Goal: Task Accomplishment & Management: Manage account settings

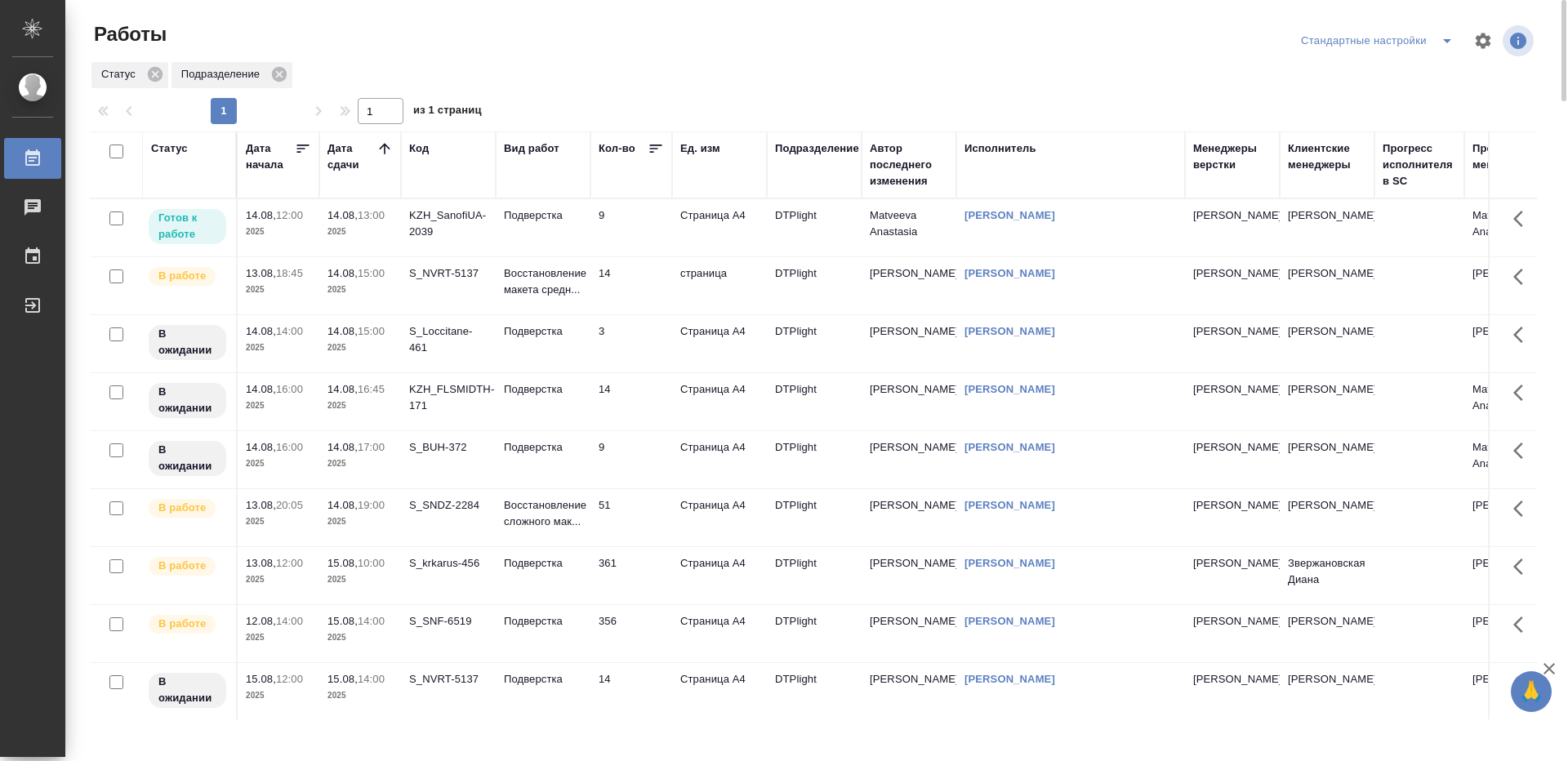
click at [644, 224] on td "9" at bounding box center [631, 227] width 81 height 57
click at [644, 225] on td "9" at bounding box center [631, 227] width 81 height 57
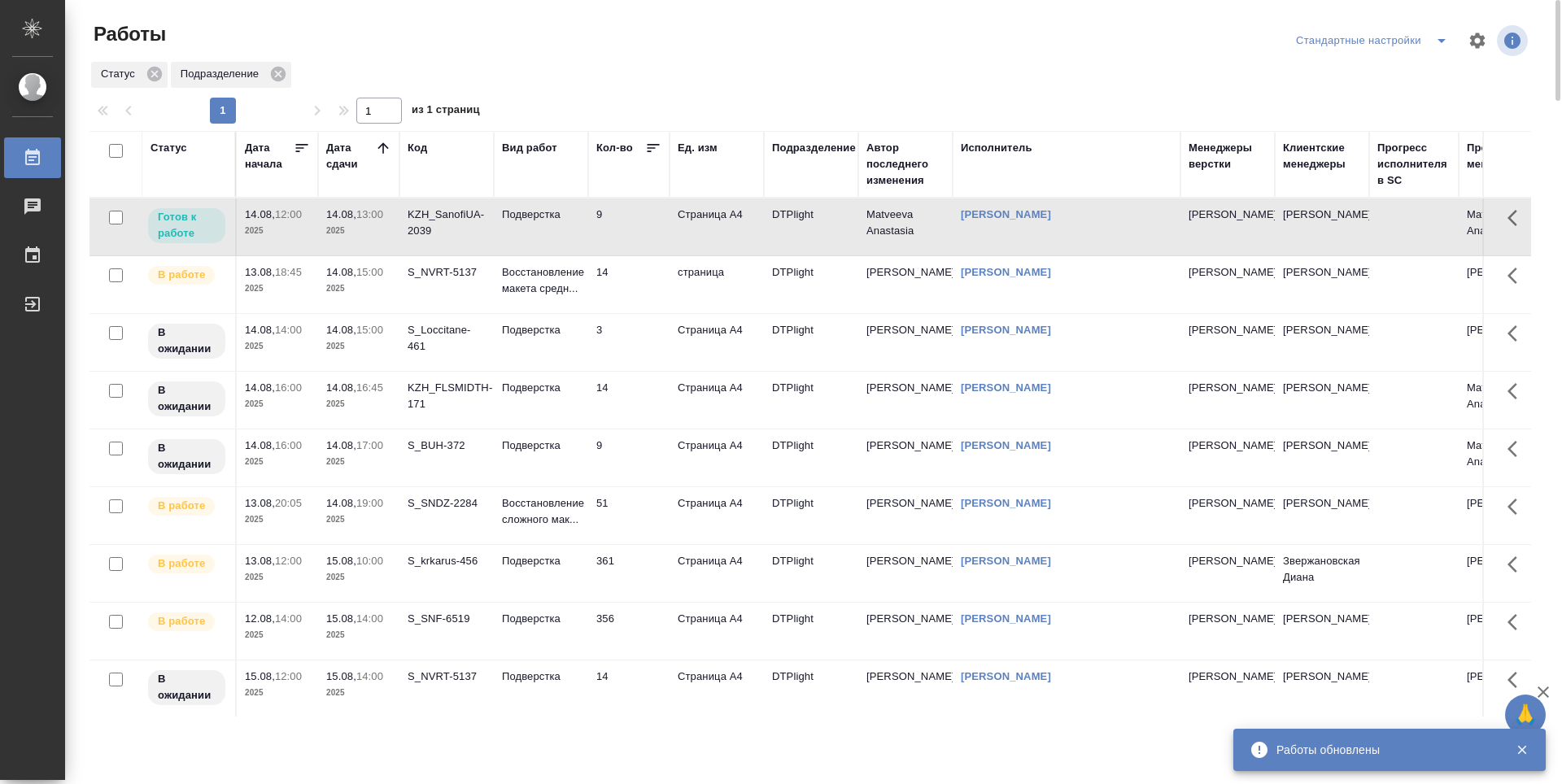
click at [661, 256] on td "3" at bounding box center [629, 226] width 81 height 57
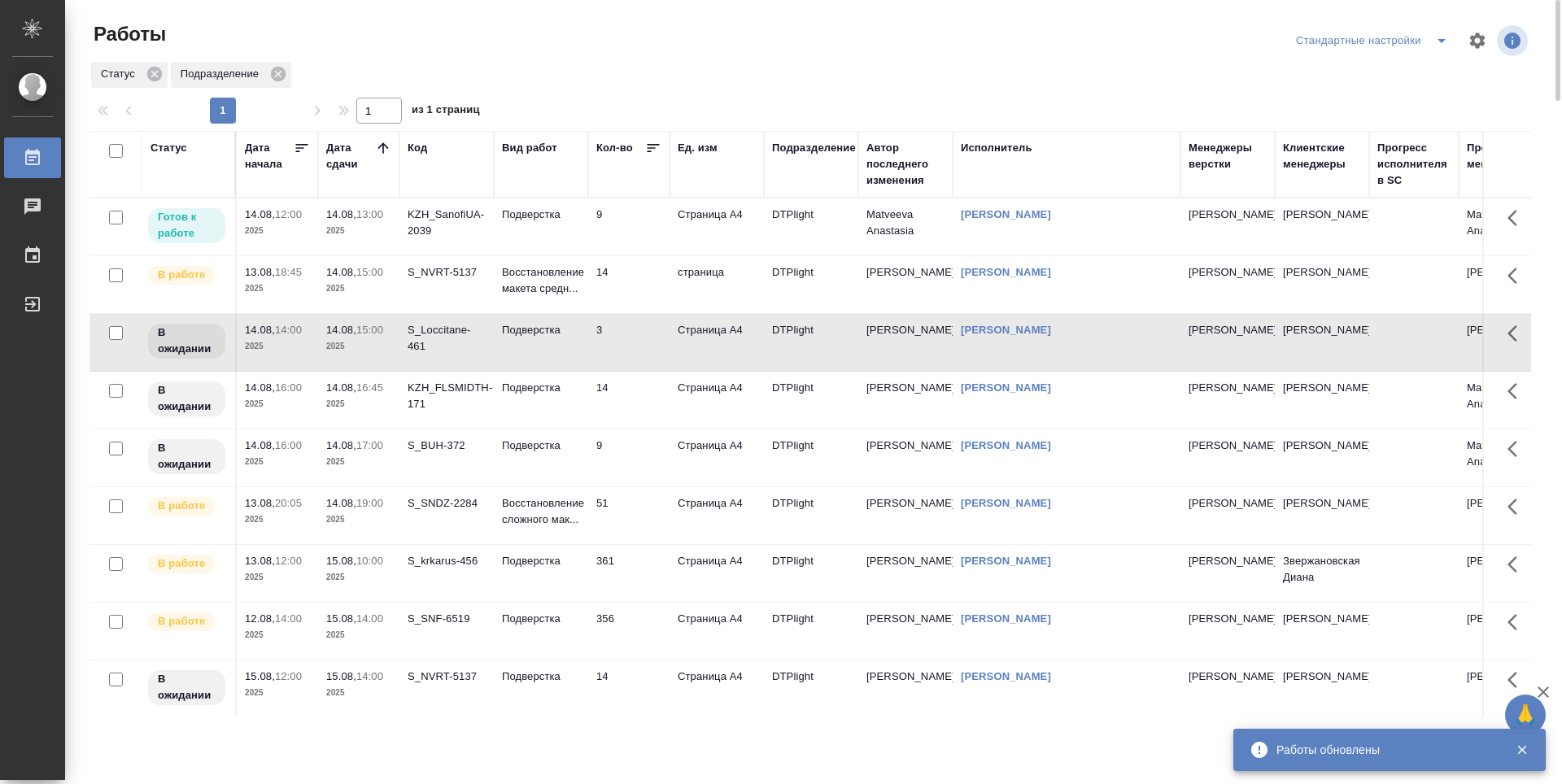
click at [649, 256] on td "14" at bounding box center [629, 226] width 81 height 57
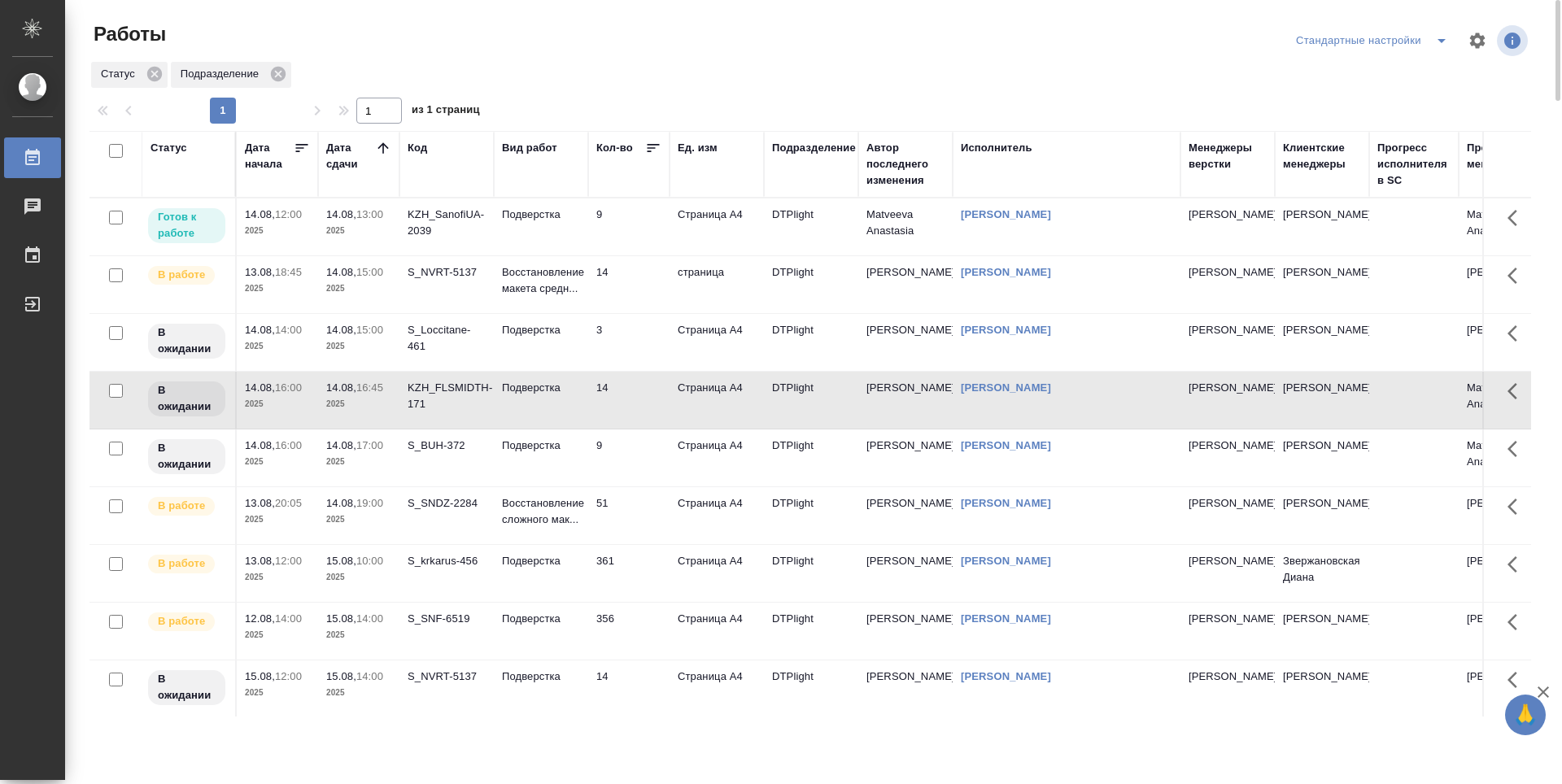
click at [643, 256] on td "9" at bounding box center [629, 226] width 81 height 57
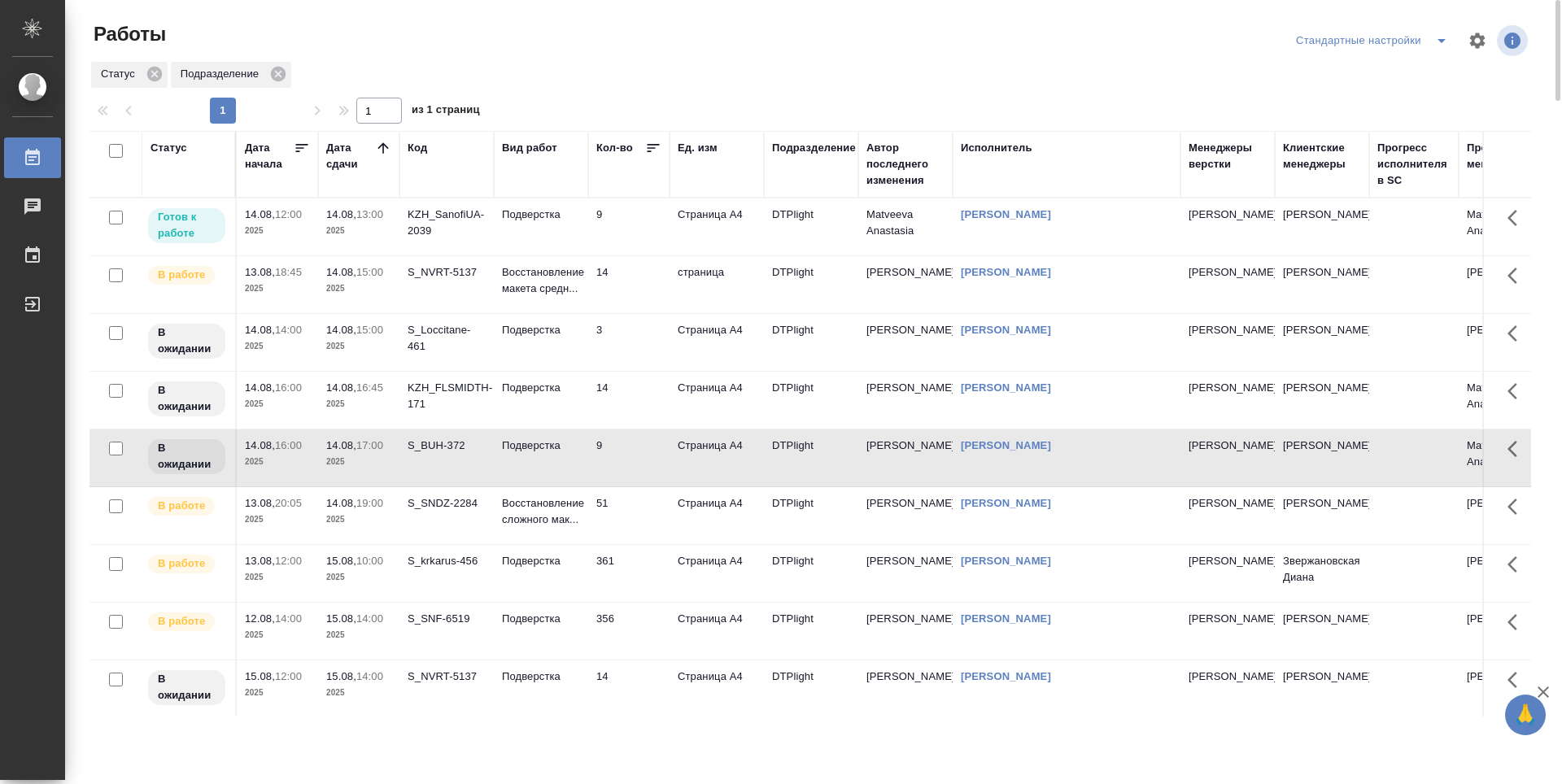
click at [650, 256] on td "51" at bounding box center [629, 226] width 81 height 57
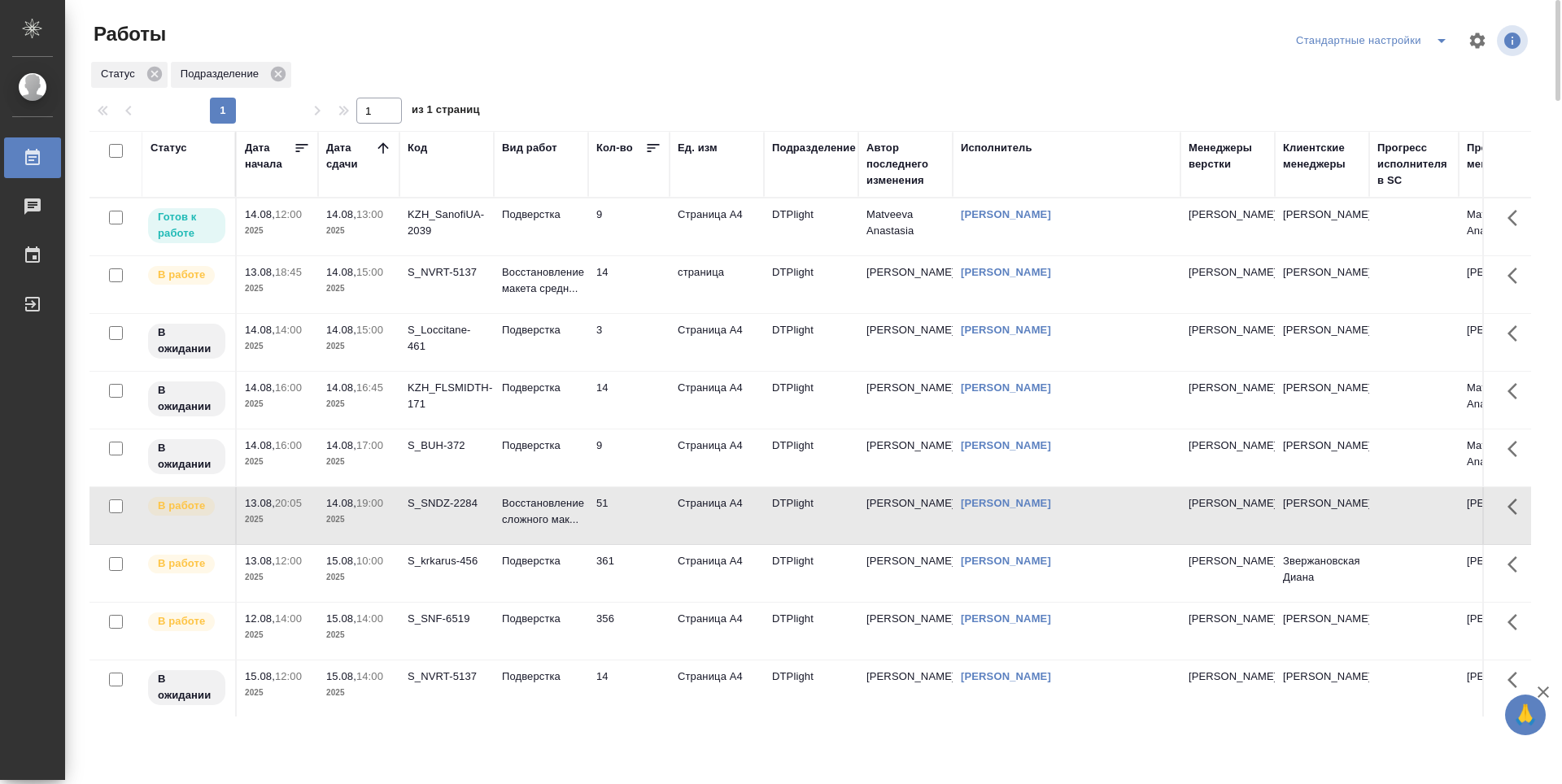
click at [634, 256] on td "14" at bounding box center [629, 226] width 81 height 57
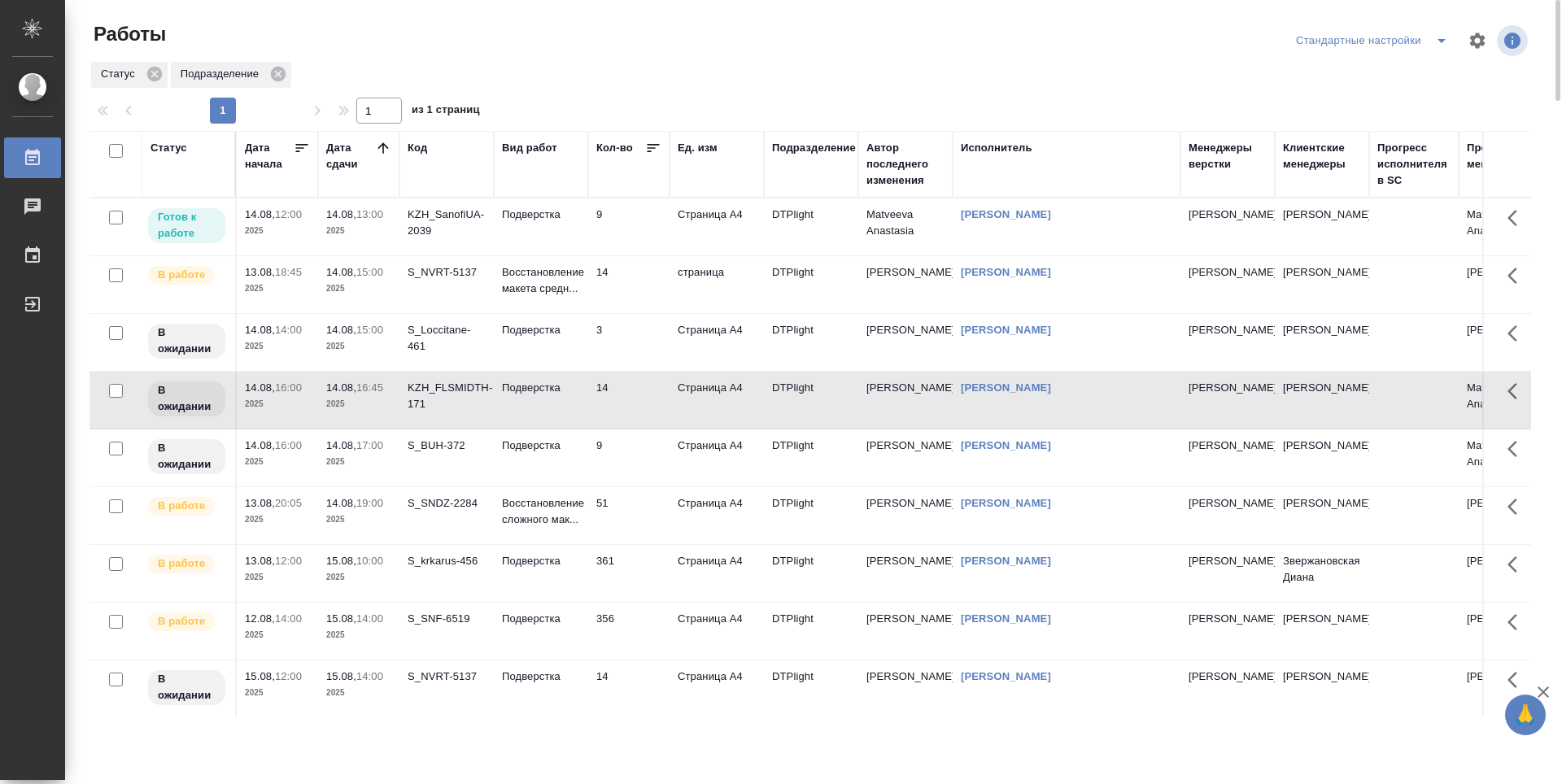
click at [632, 256] on td "9" at bounding box center [629, 226] width 81 height 57
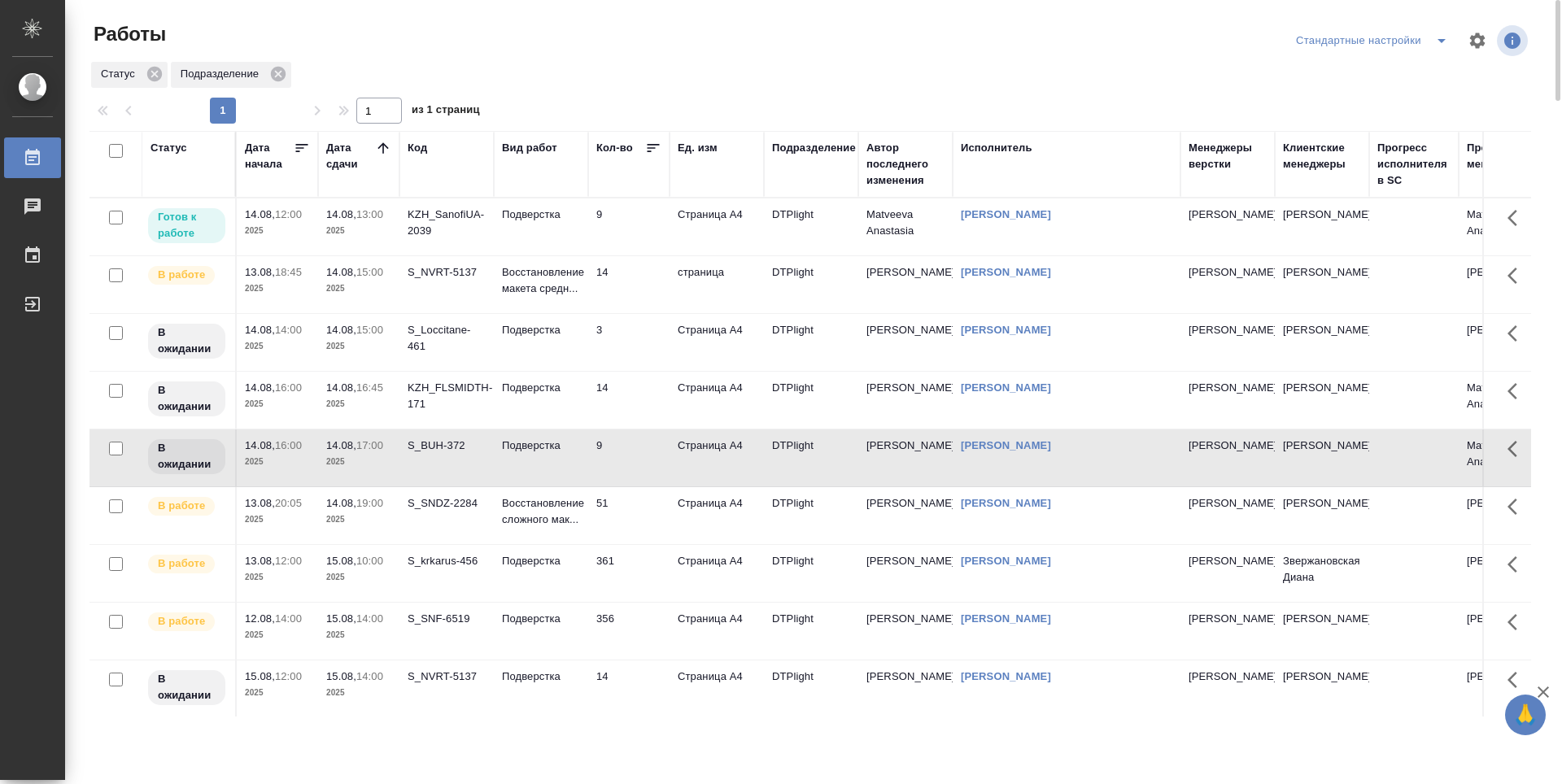
click at [637, 256] on td "51" at bounding box center [629, 226] width 81 height 57
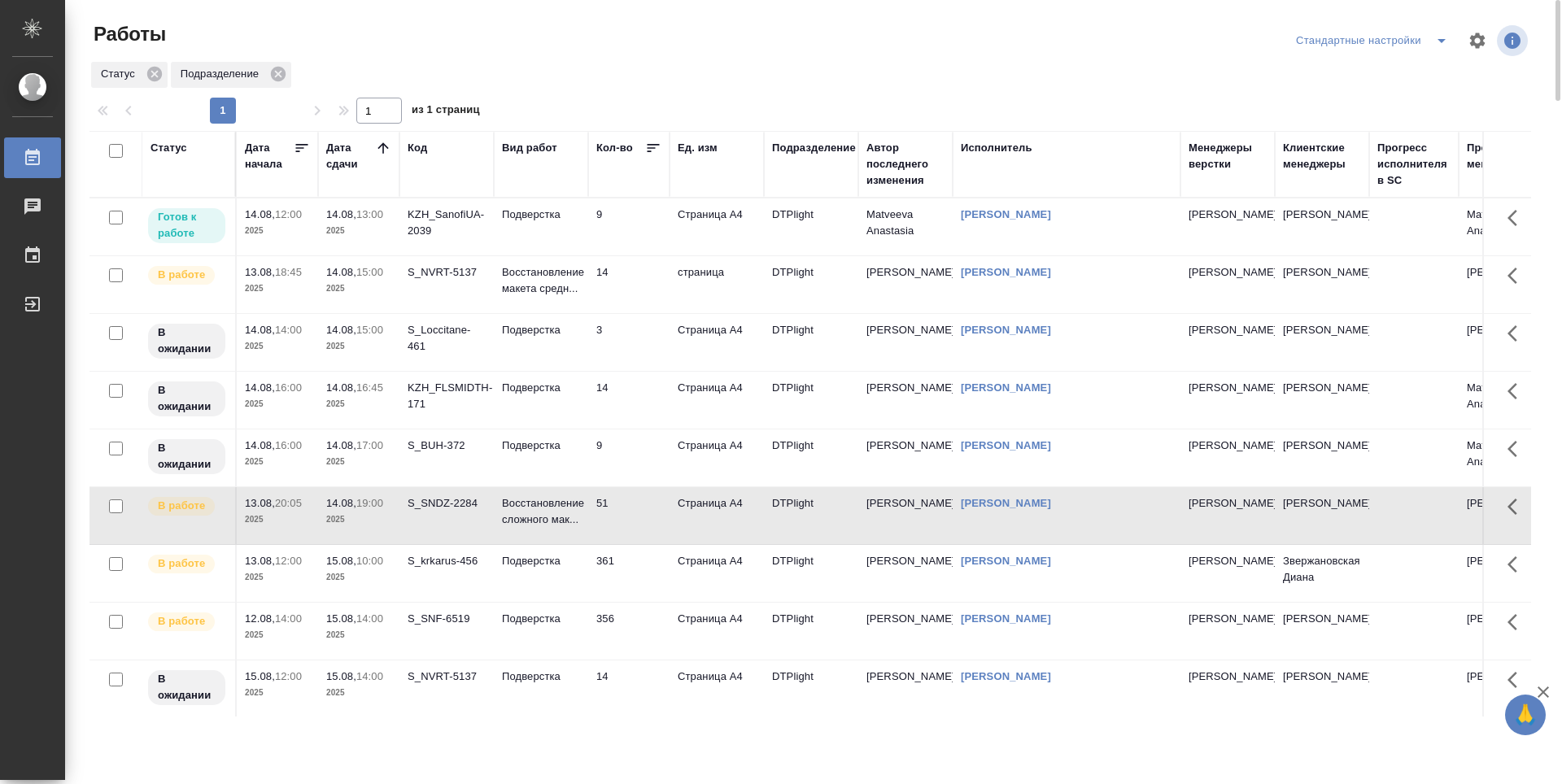
click at [632, 256] on td "361" at bounding box center [629, 226] width 81 height 57
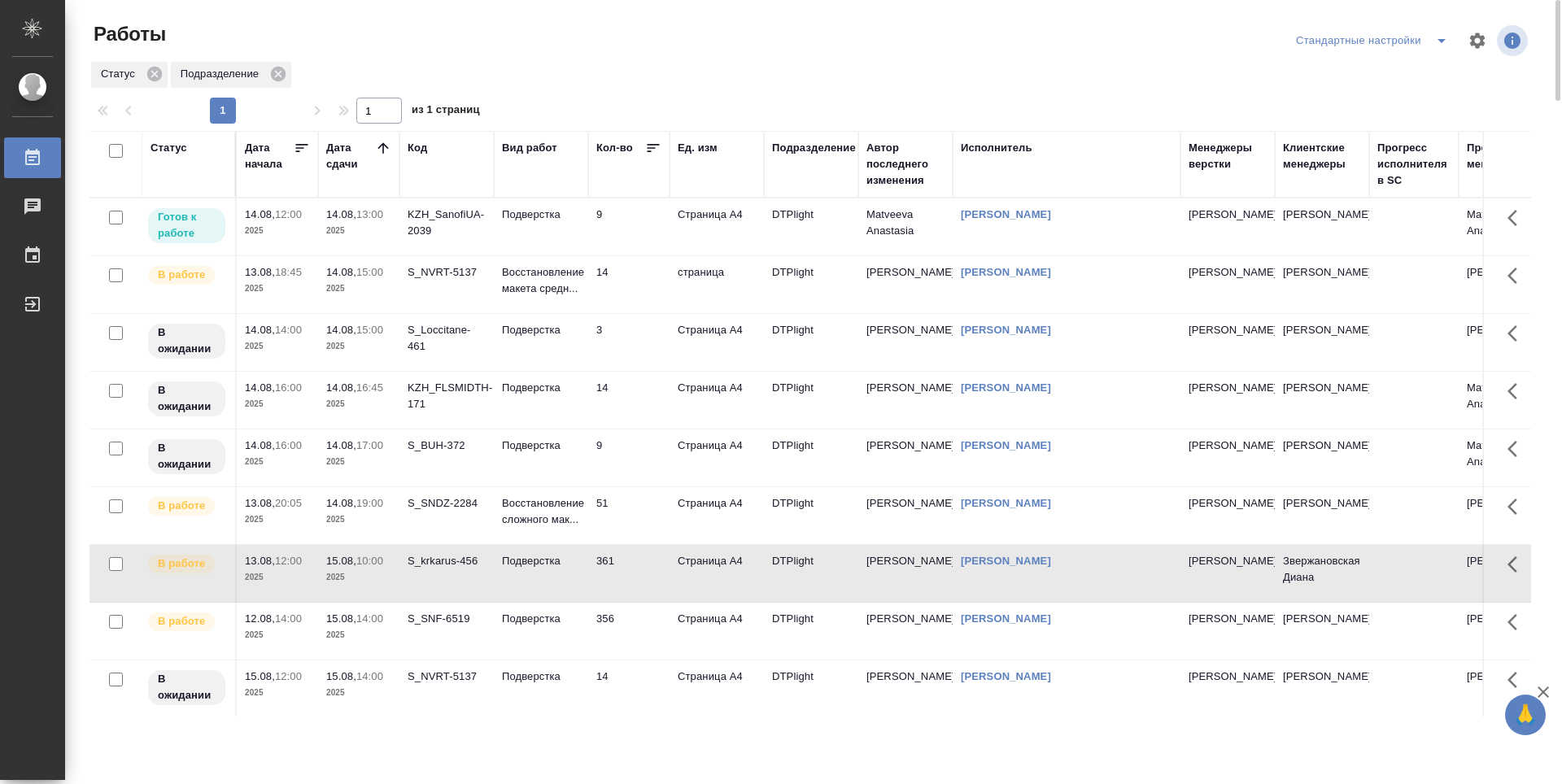
click at [637, 256] on td "356" at bounding box center [629, 226] width 81 height 57
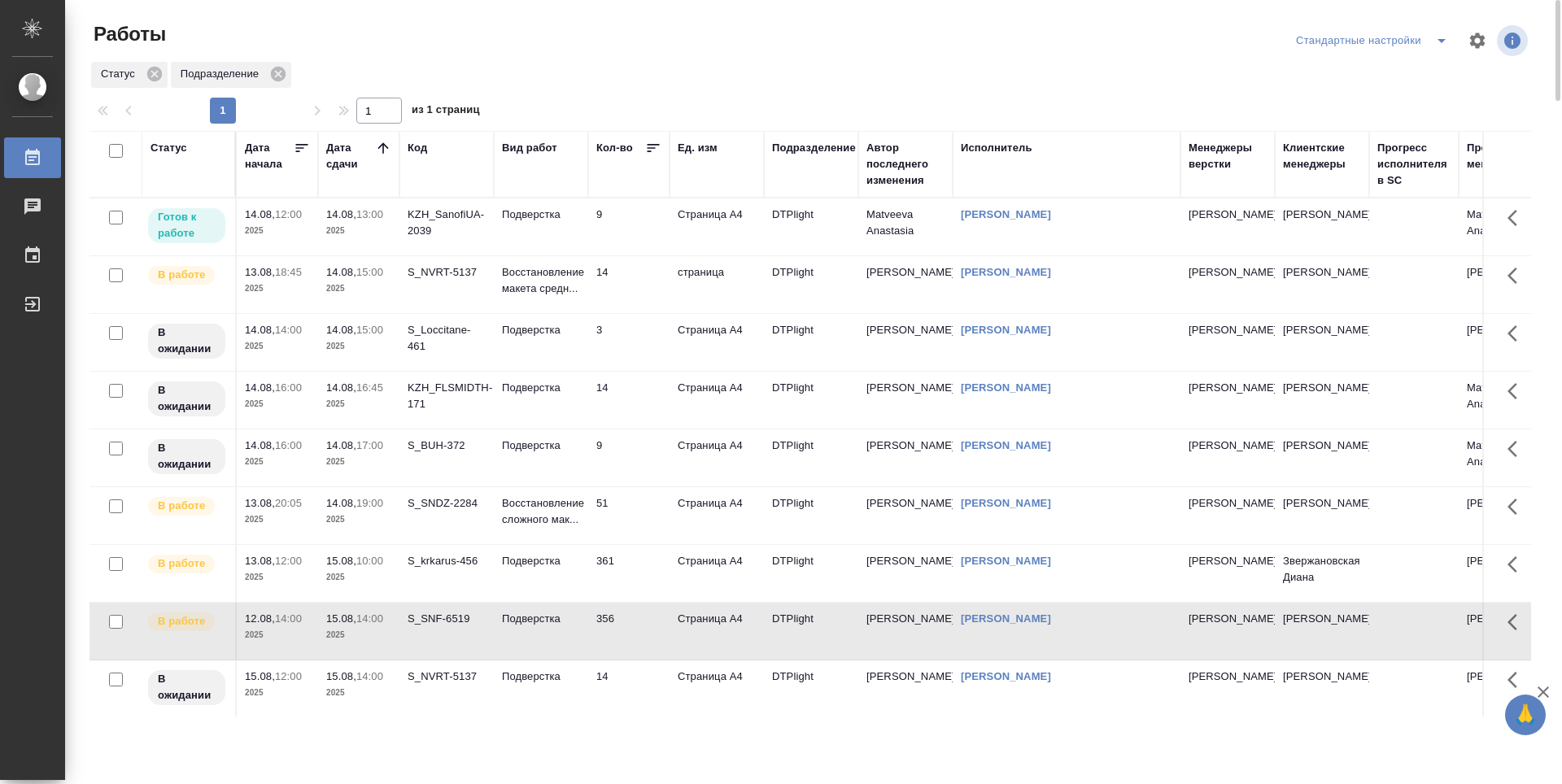
click at [658, 256] on td "14" at bounding box center [629, 226] width 81 height 57
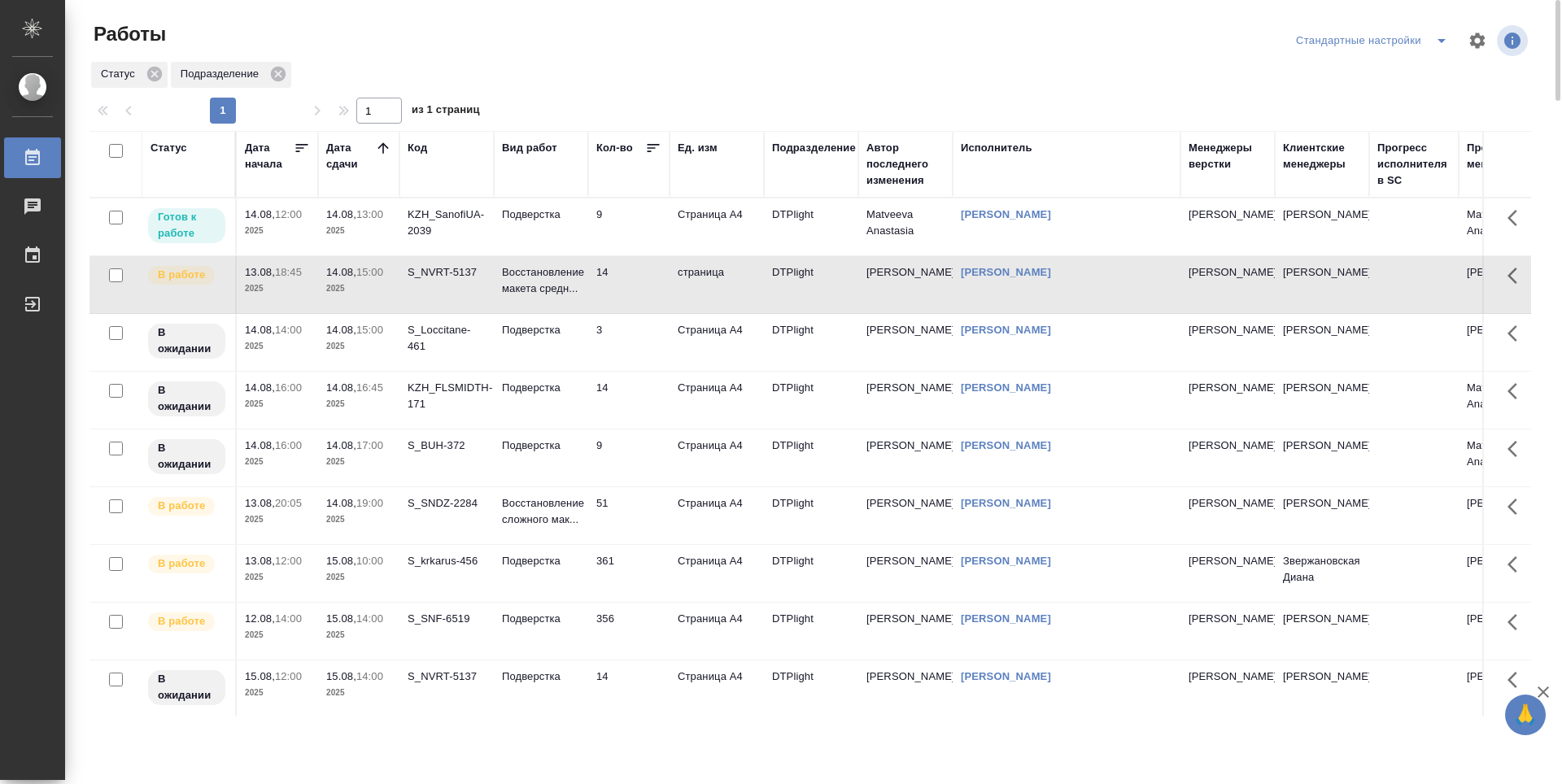
click at [648, 237] on td "9" at bounding box center [629, 226] width 81 height 57
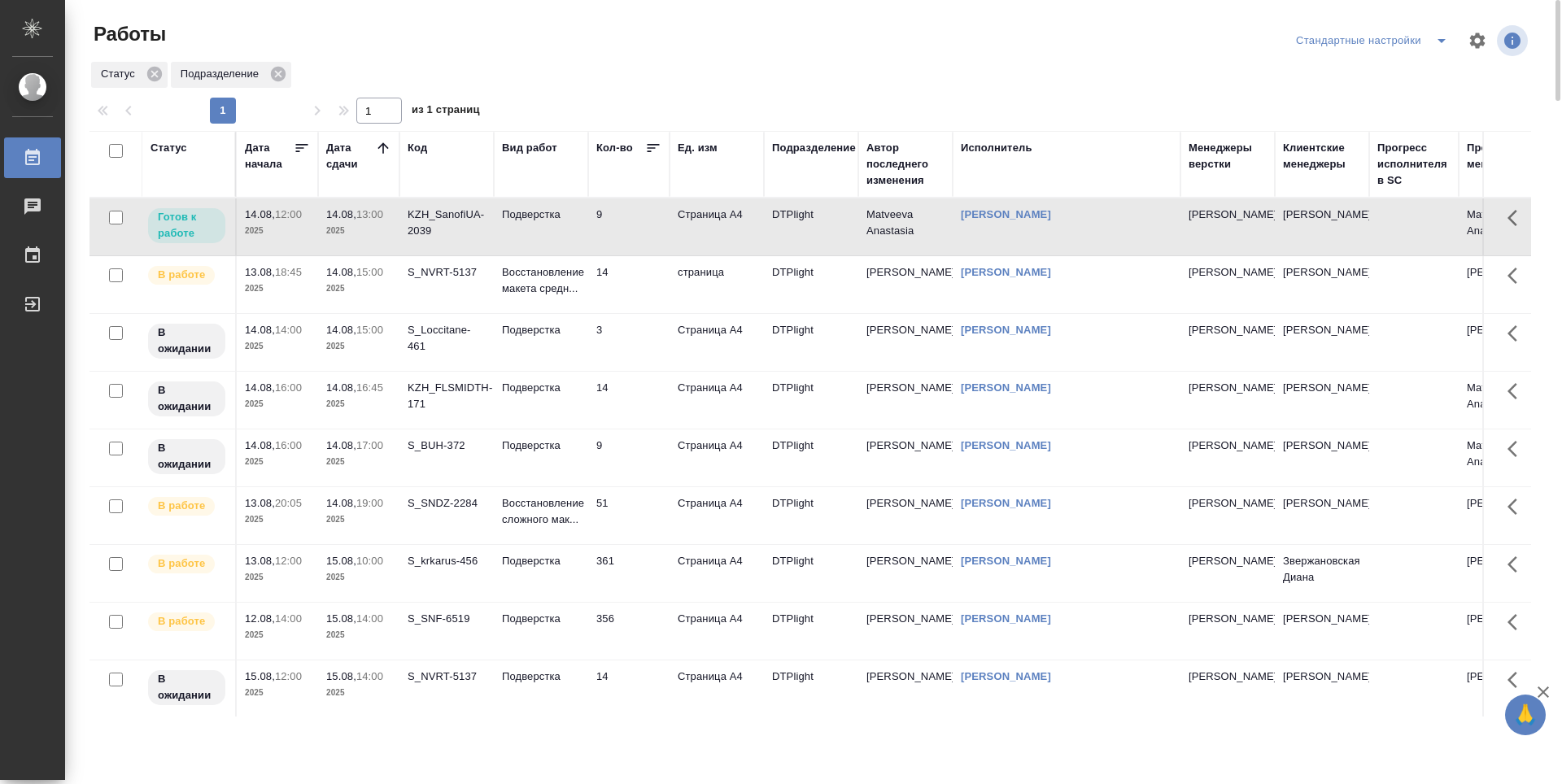
click at [624, 40] on div at bounding box center [816, 41] width 485 height 39
click at [732, 76] on div "Статус Подразделение" at bounding box center [811, 74] width 1442 height 30
click at [250, 14] on div "Работы Стандартные настройки Статус Подразделение 1 1 из 1 страниц Статус Дата …" at bounding box center [816, 363] width 1473 height 726
click at [642, 256] on td "14" at bounding box center [629, 226] width 81 height 57
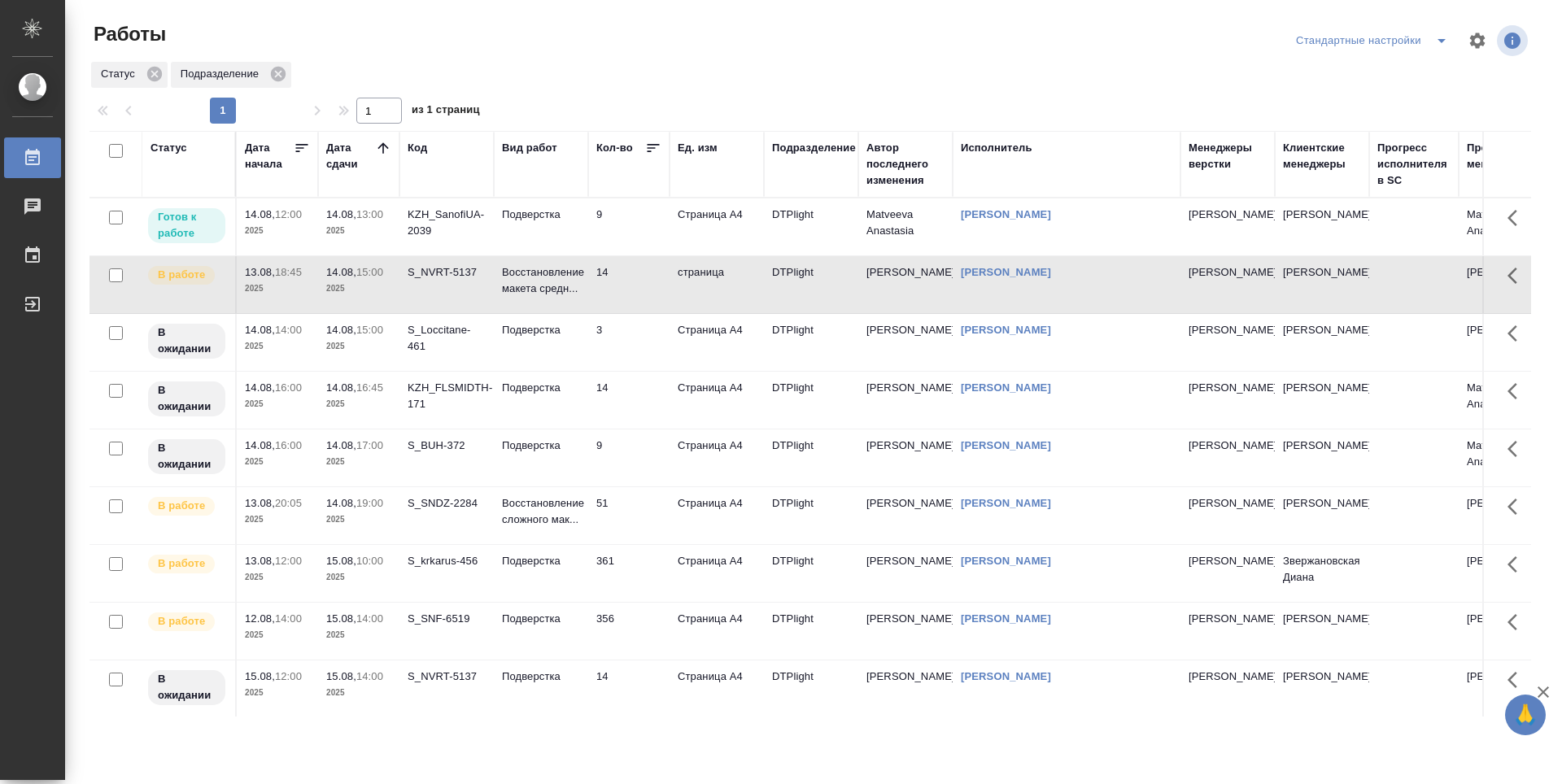
click at [531, 238] on td "Подверстка" at bounding box center [541, 226] width 95 height 57
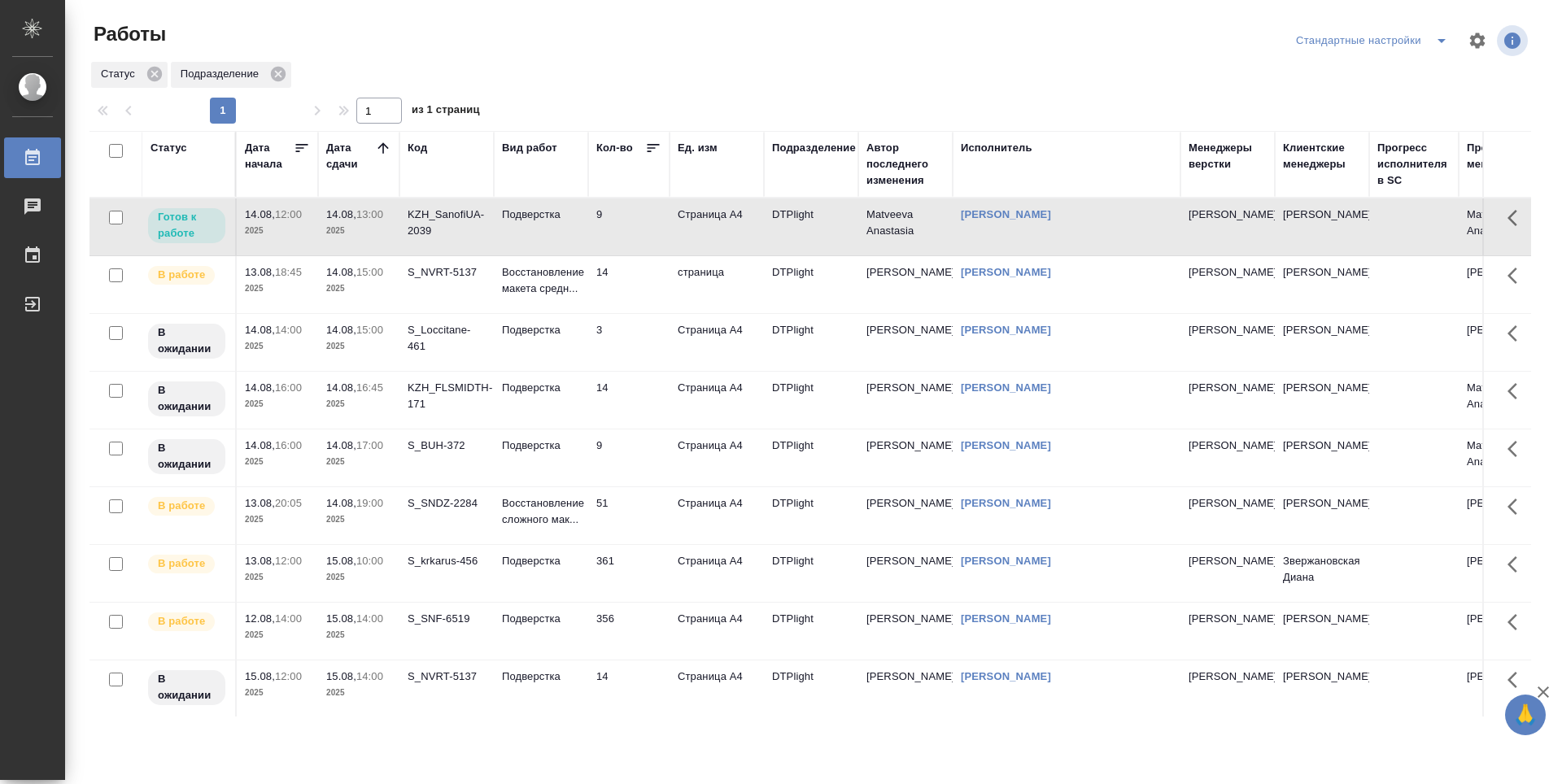
click at [452, 256] on td "S_NVRT-5137" at bounding box center [447, 226] width 95 height 57
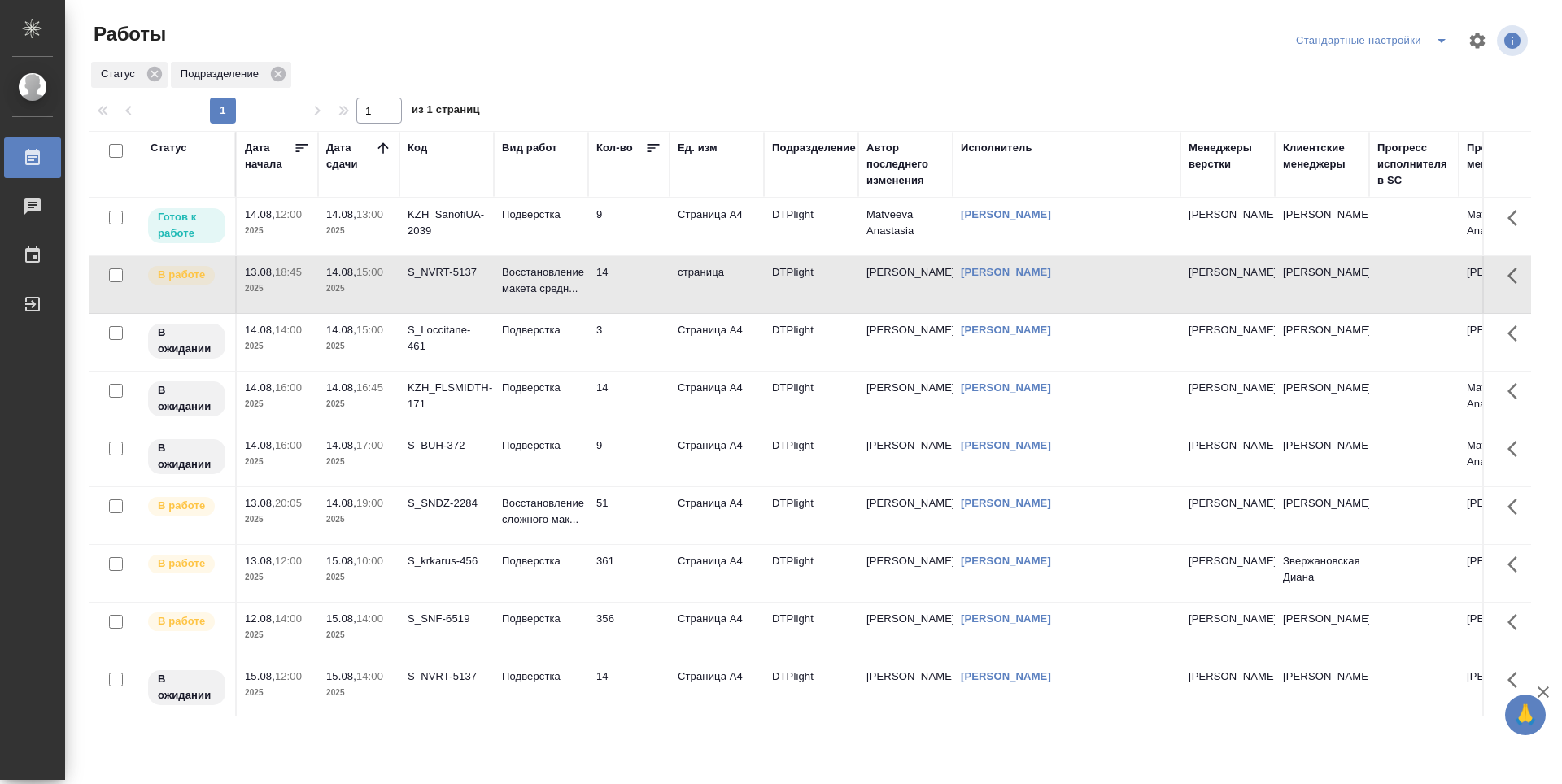
click at [363, 335] on p "15:00" at bounding box center [370, 330] width 27 height 12
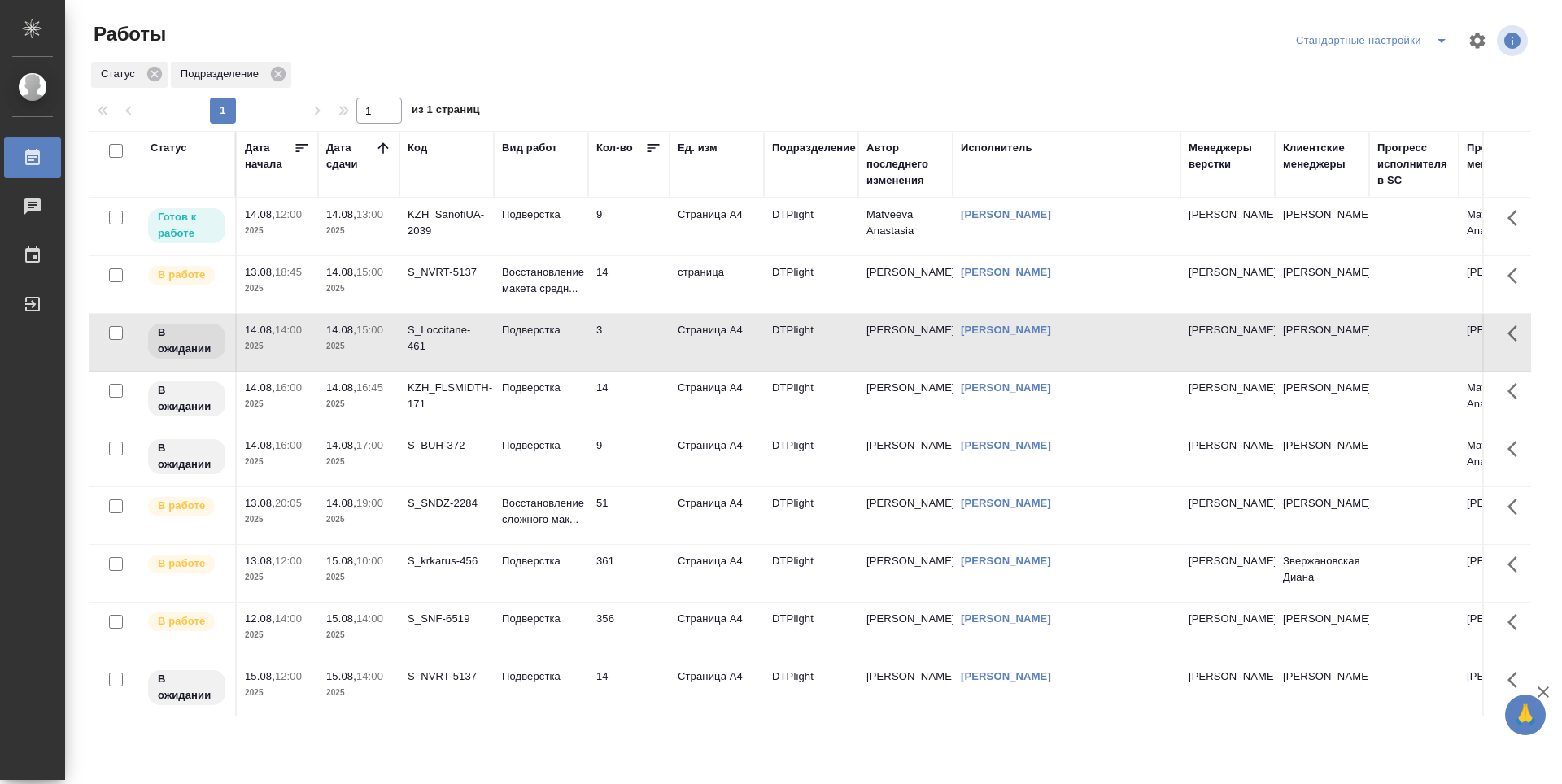
click at [270, 393] on span "14.08, 16:00" at bounding box center [277, 387] width 65 height 16
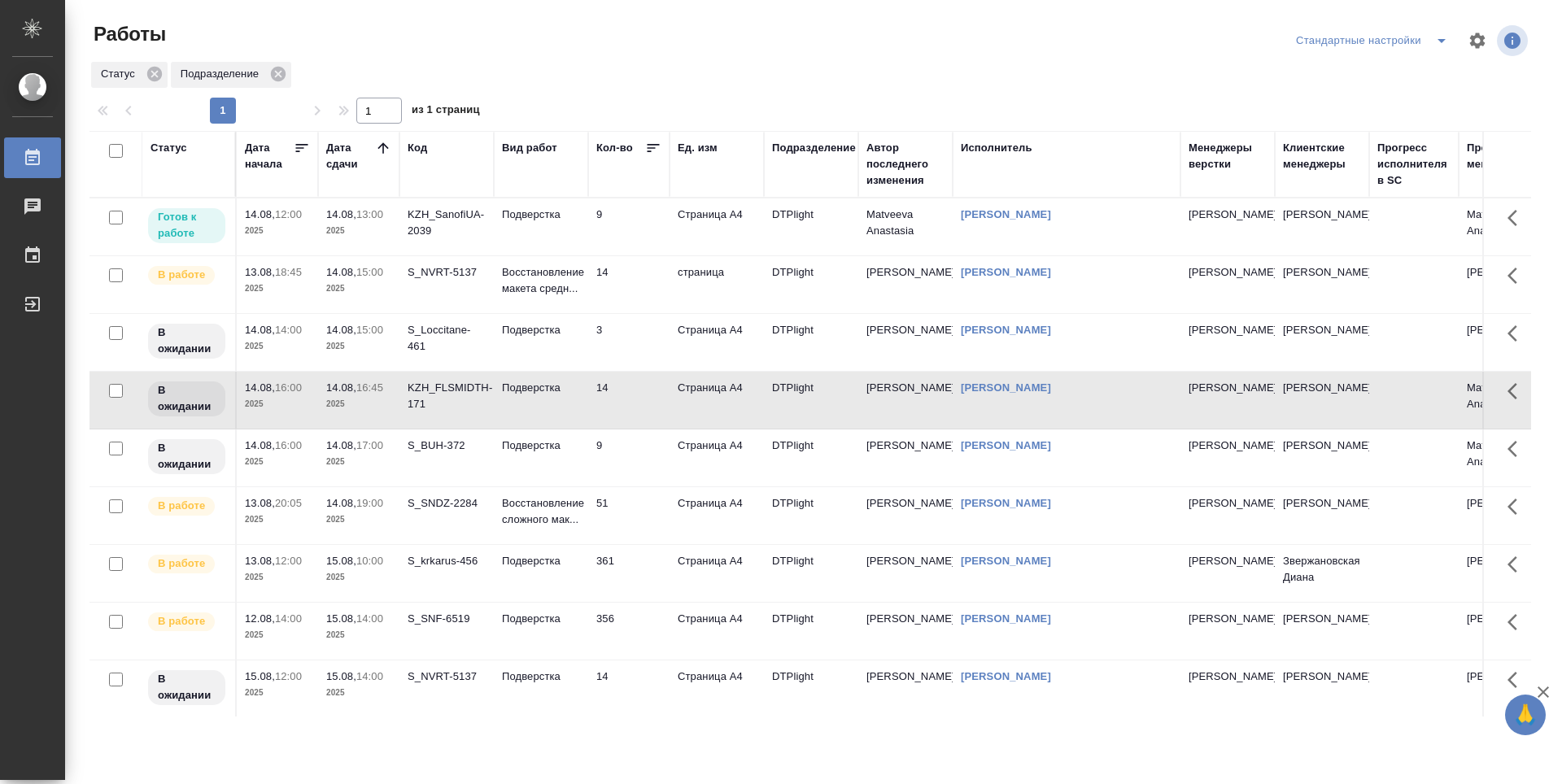
click at [219, 256] on td "В ожидании" at bounding box center [190, 226] width 95 height 57
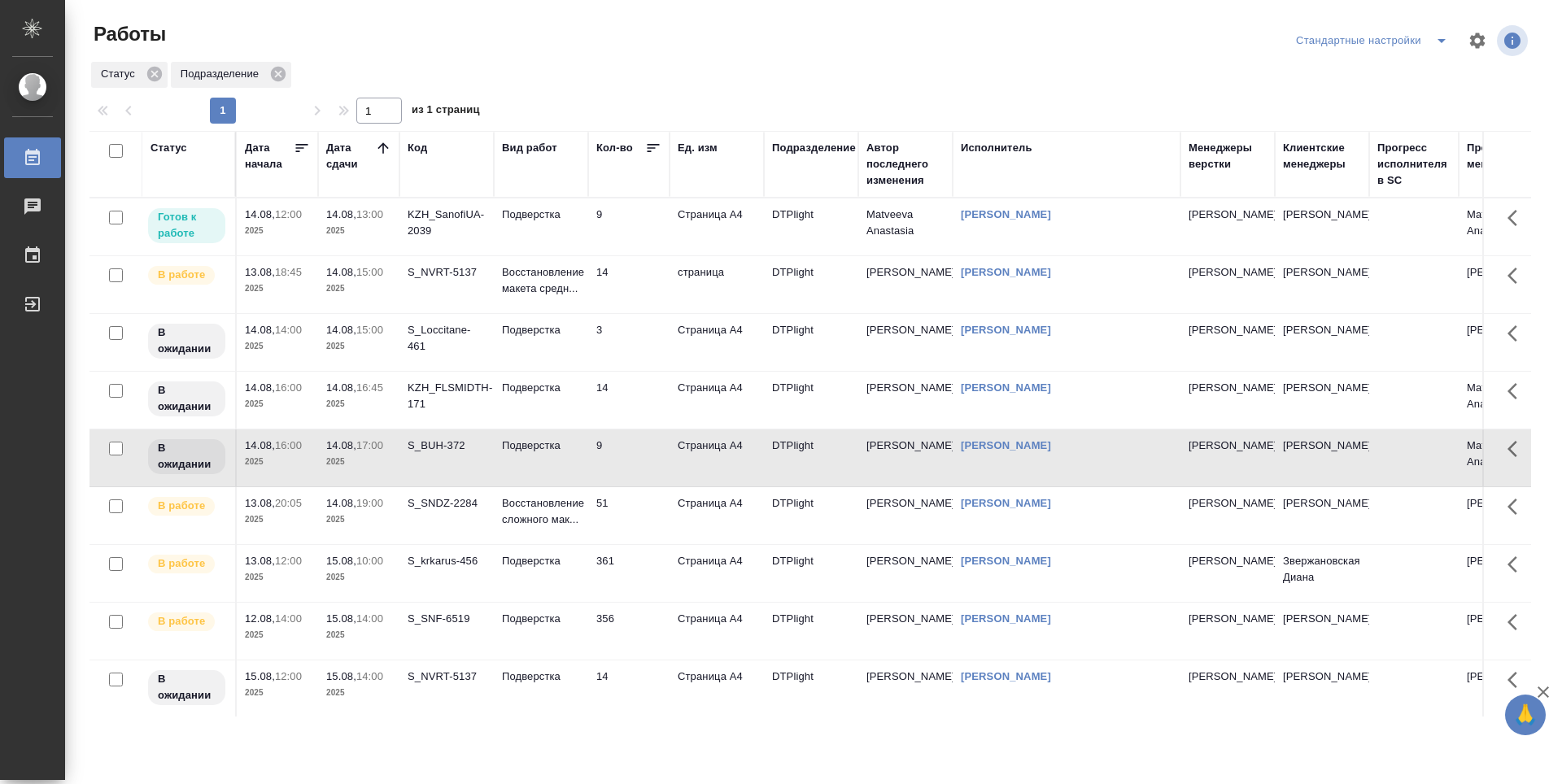
click at [632, 256] on td "14" at bounding box center [629, 226] width 81 height 57
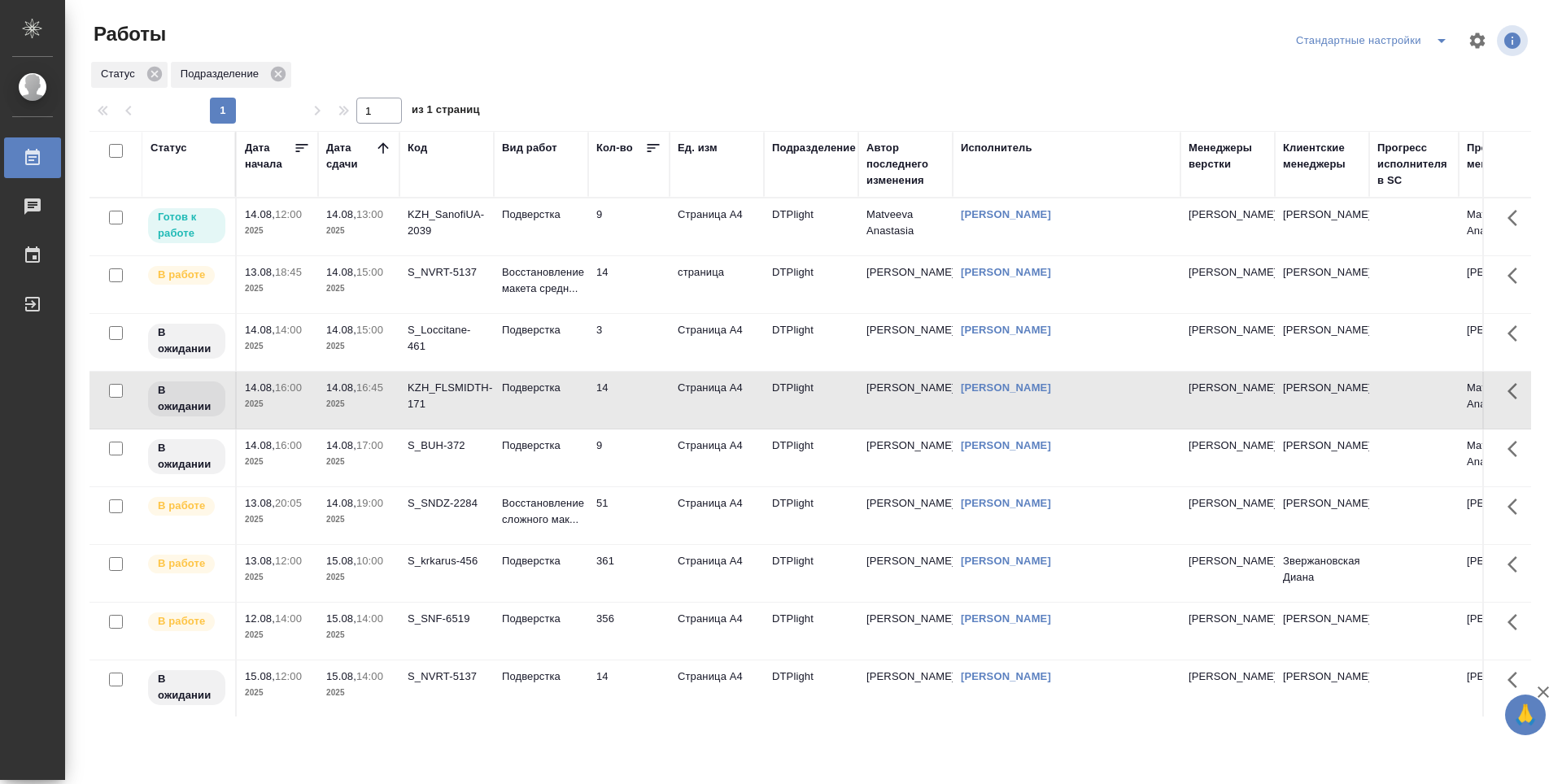
click at [634, 256] on td "51" at bounding box center [629, 226] width 81 height 57
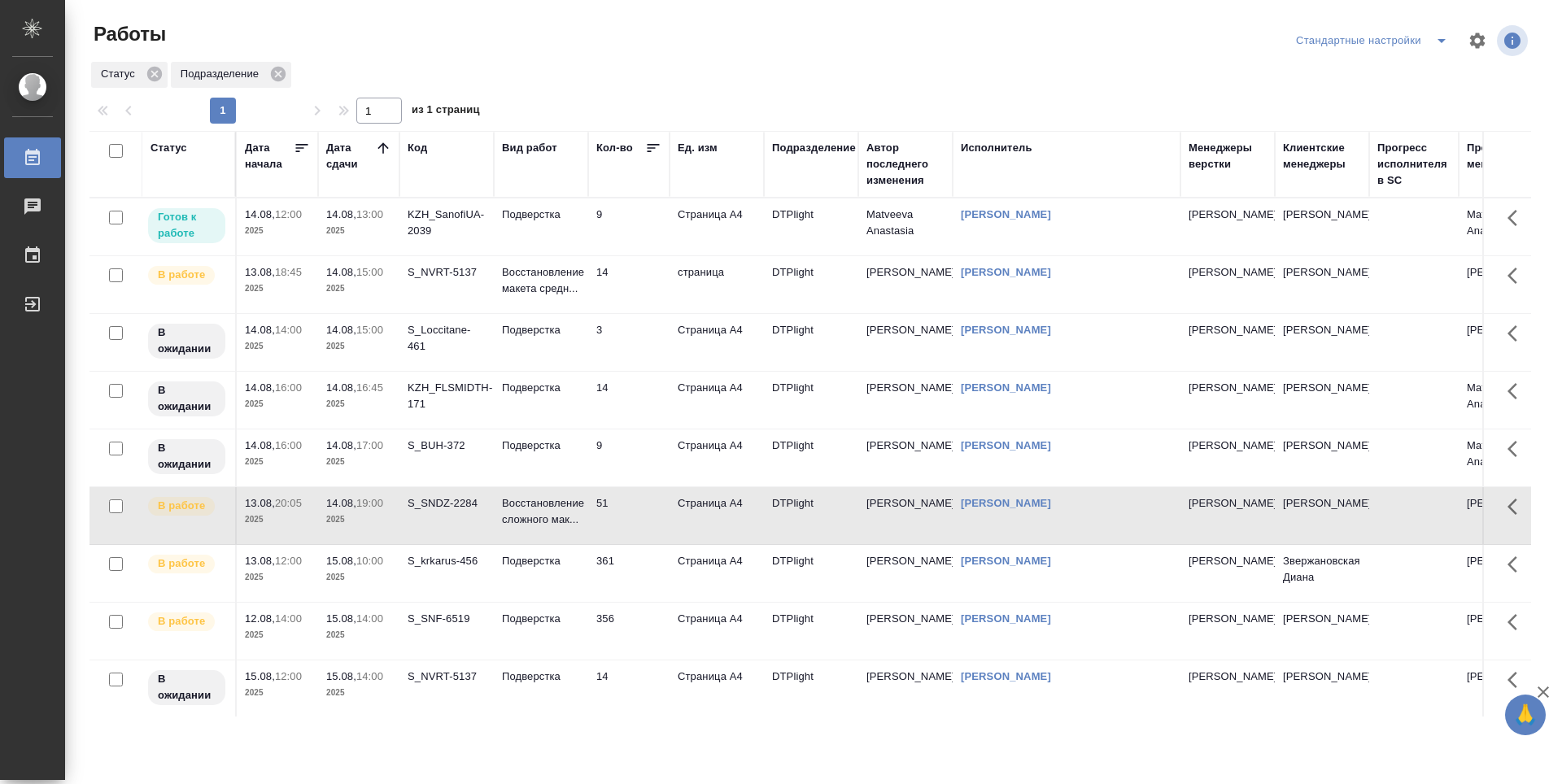
click at [633, 256] on td "356" at bounding box center [629, 226] width 81 height 57
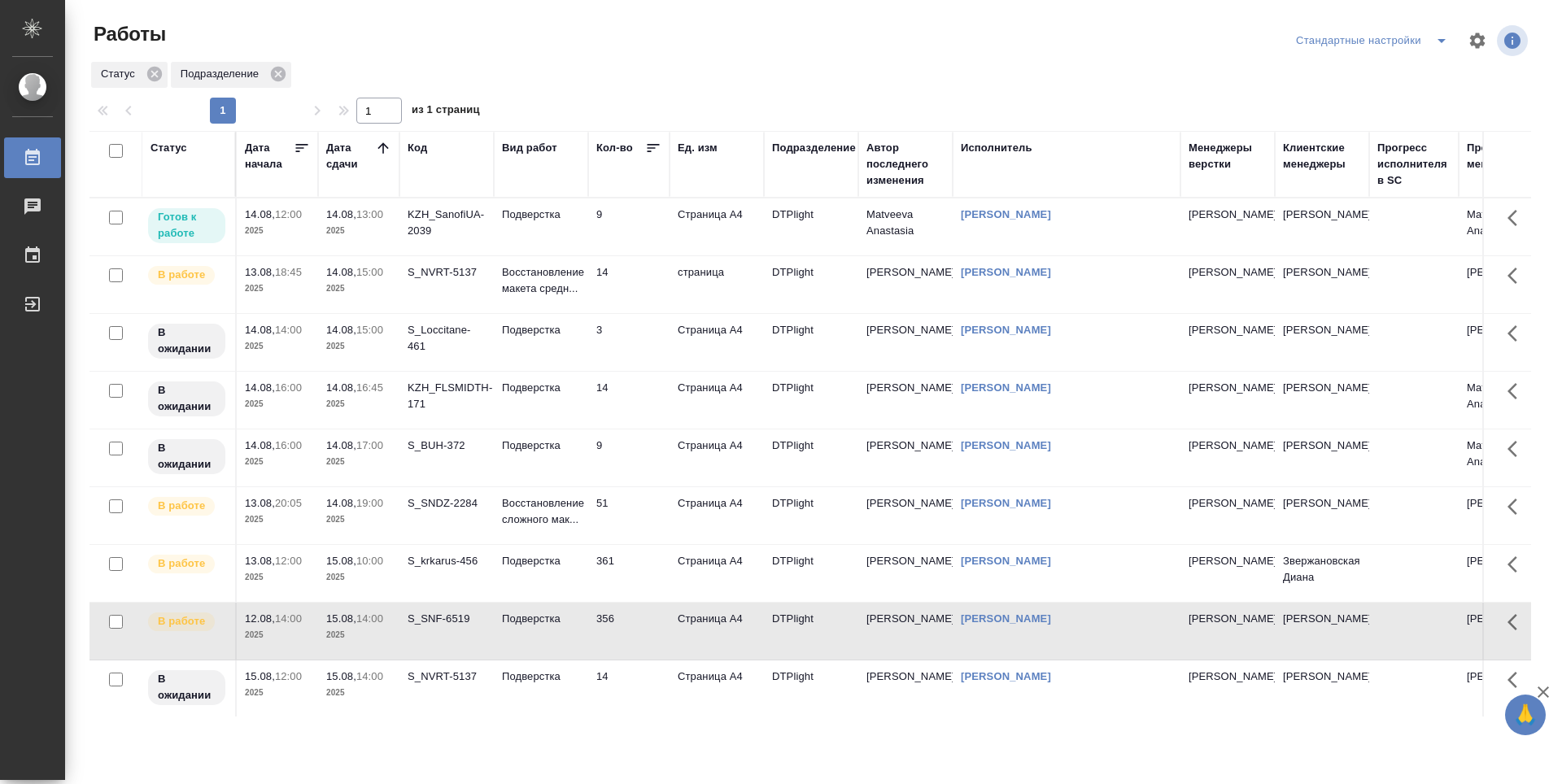
click at [633, 256] on td "356" at bounding box center [629, 226] width 81 height 57
click at [625, 256] on td "51" at bounding box center [629, 226] width 81 height 57
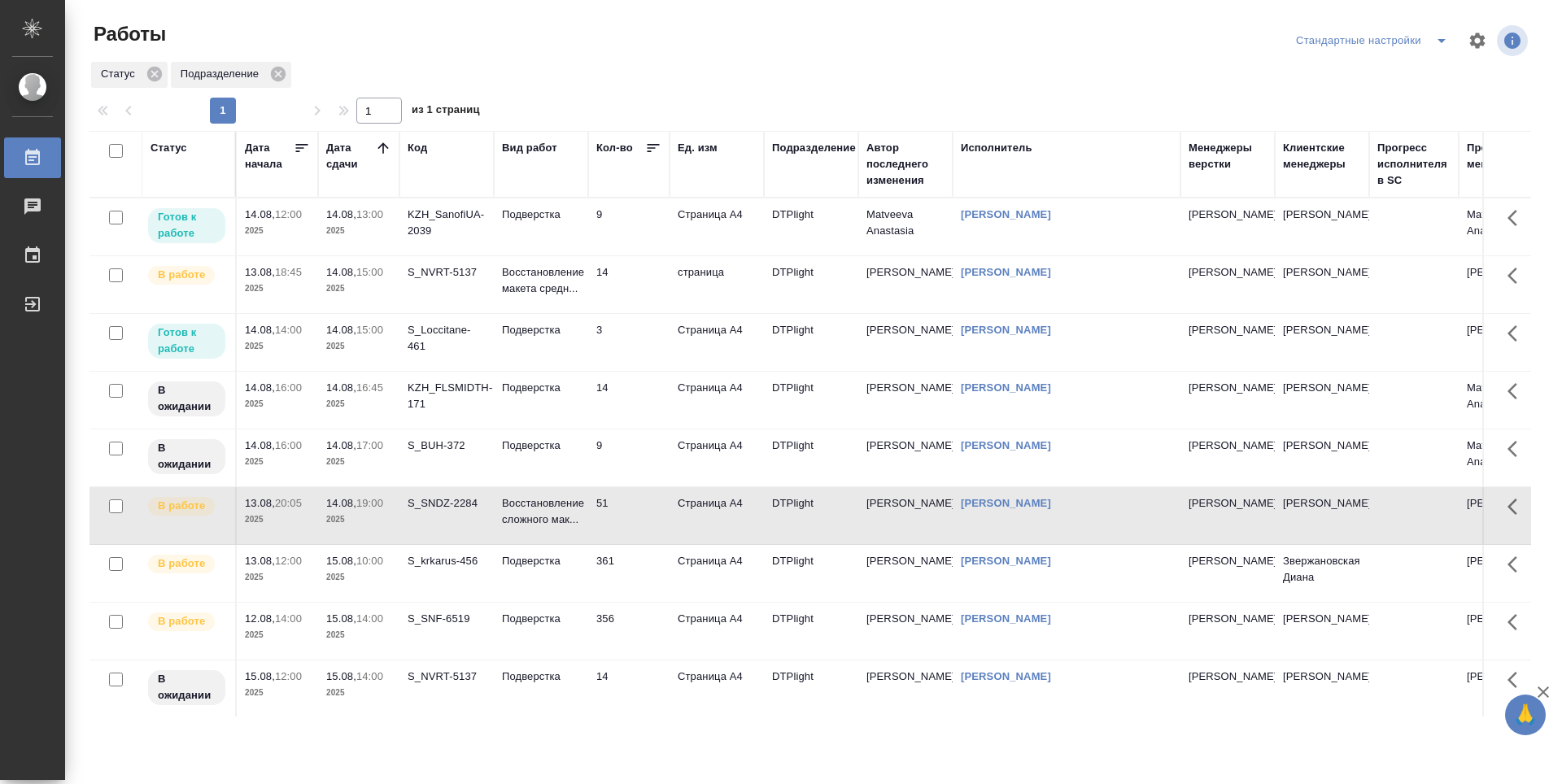
click at [634, 224] on td "9" at bounding box center [629, 226] width 81 height 57
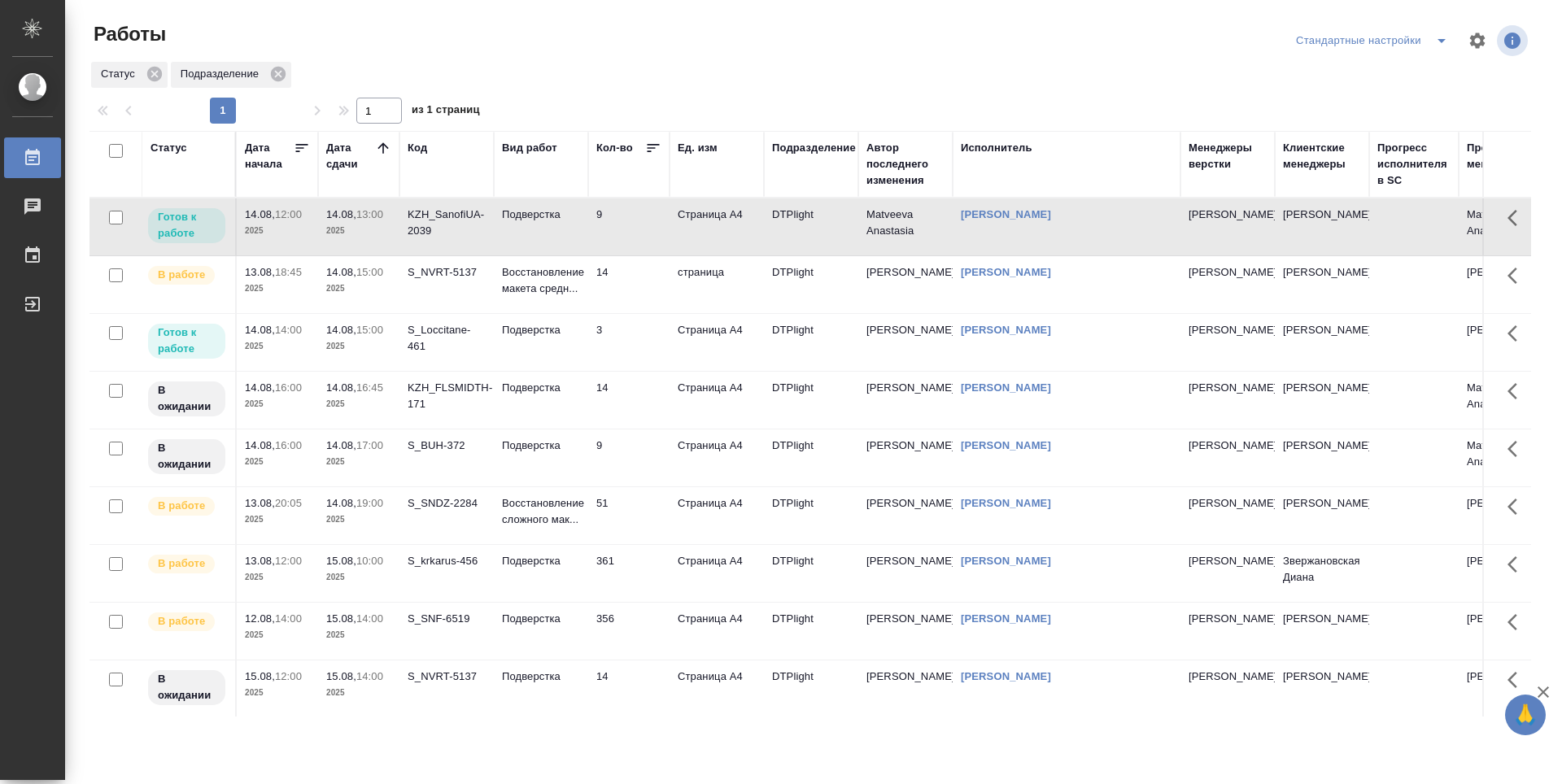
click at [634, 224] on td "9" at bounding box center [629, 226] width 81 height 57
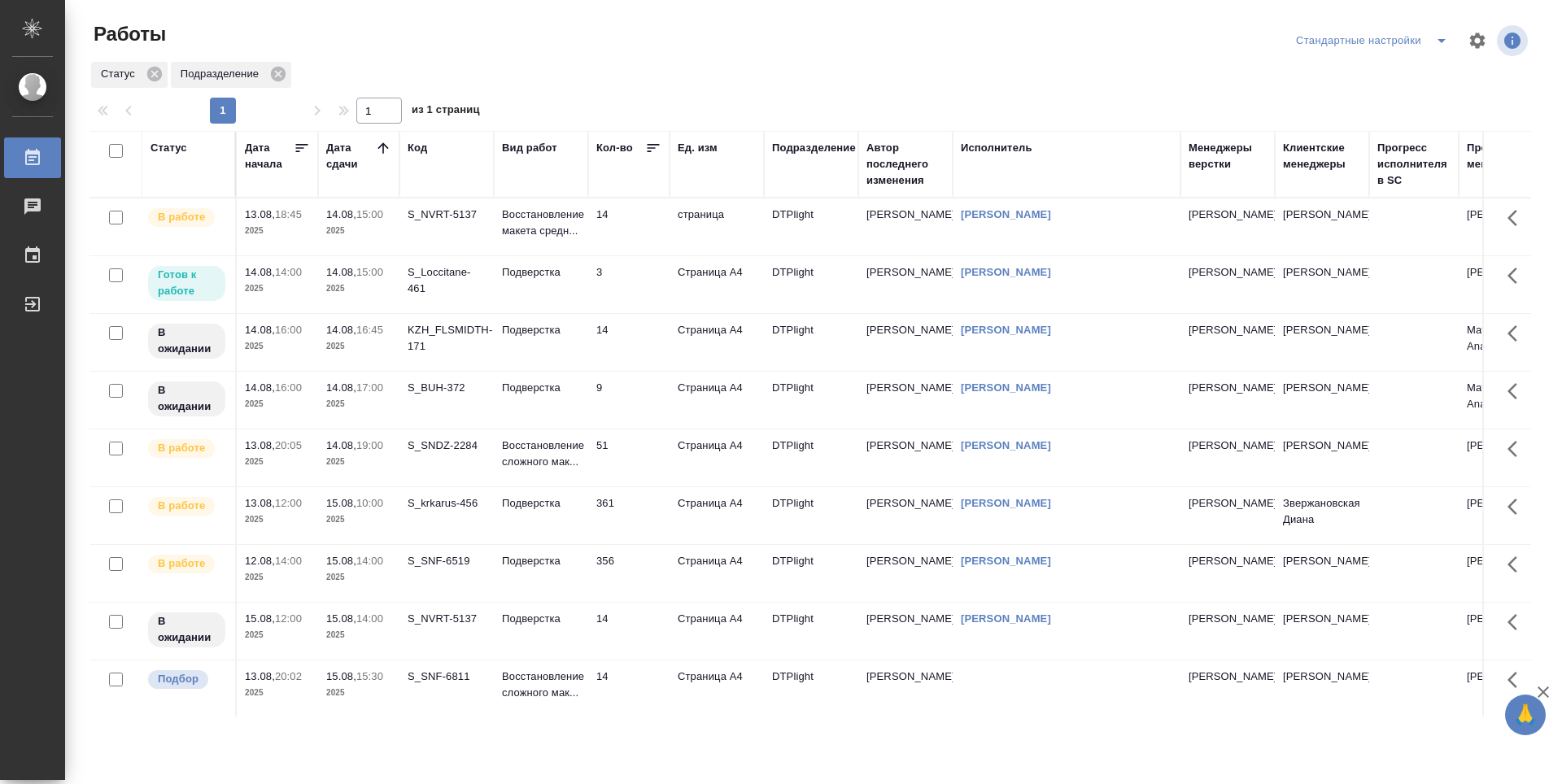
click at [642, 256] on td "3" at bounding box center [629, 226] width 81 height 57
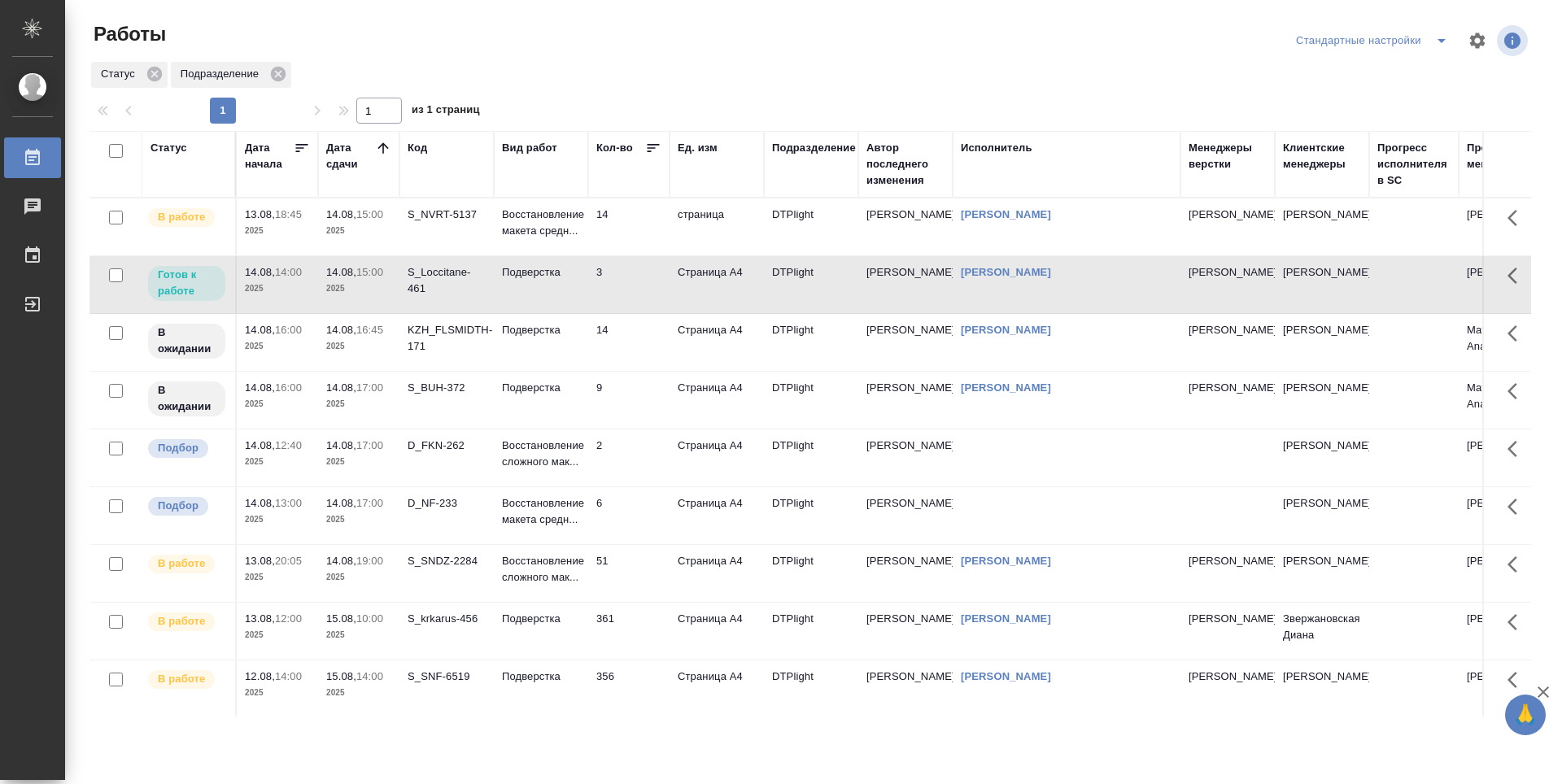
click at [382, 147] on icon at bounding box center [382, 148] width 16 height 16
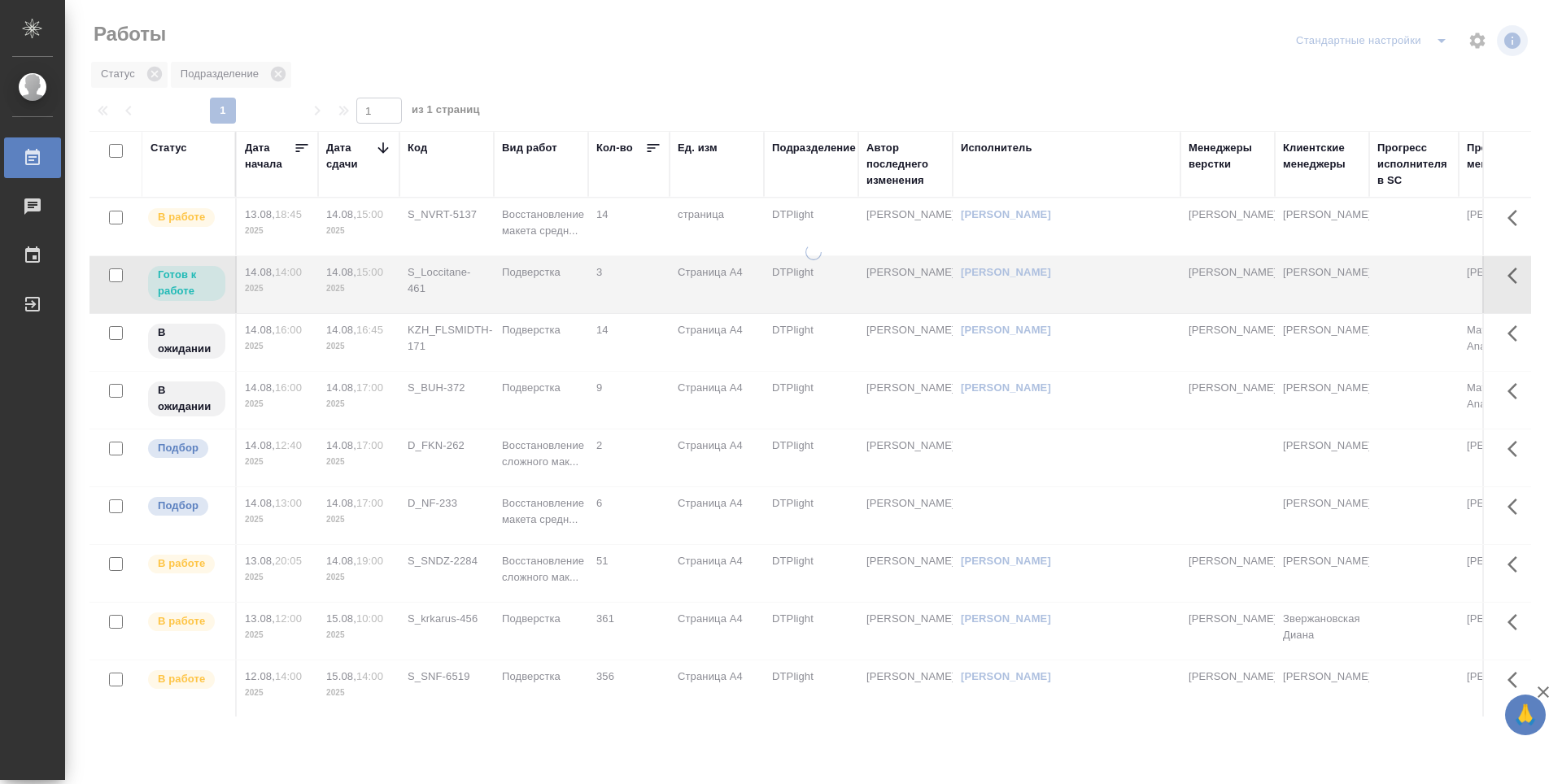
click at [382, 147] on icon at bounding box center [382, 148] width 16 height 16
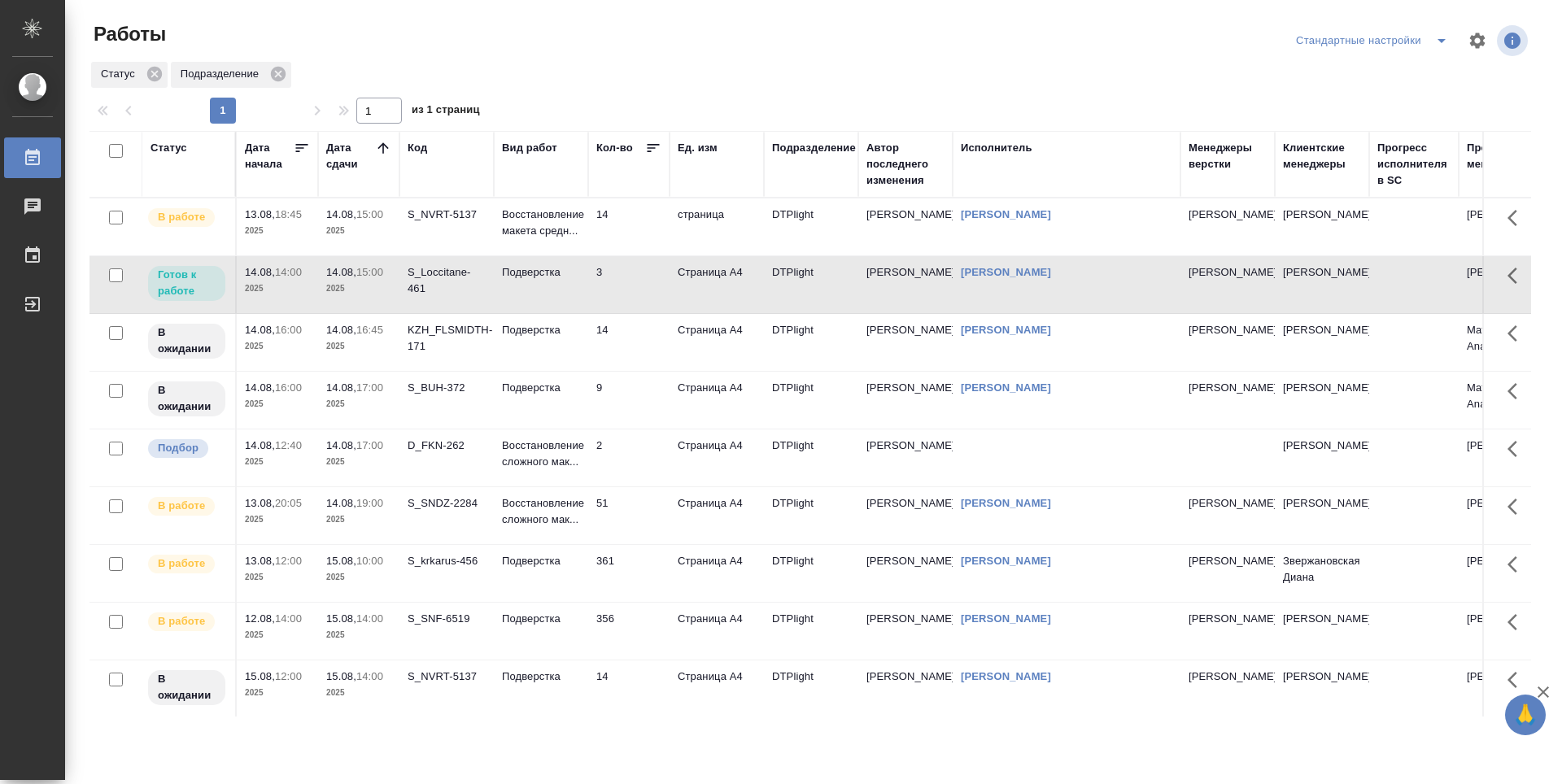
click at [636, 256] on td "3" at bounding box center [629, 226] width 81 height 57
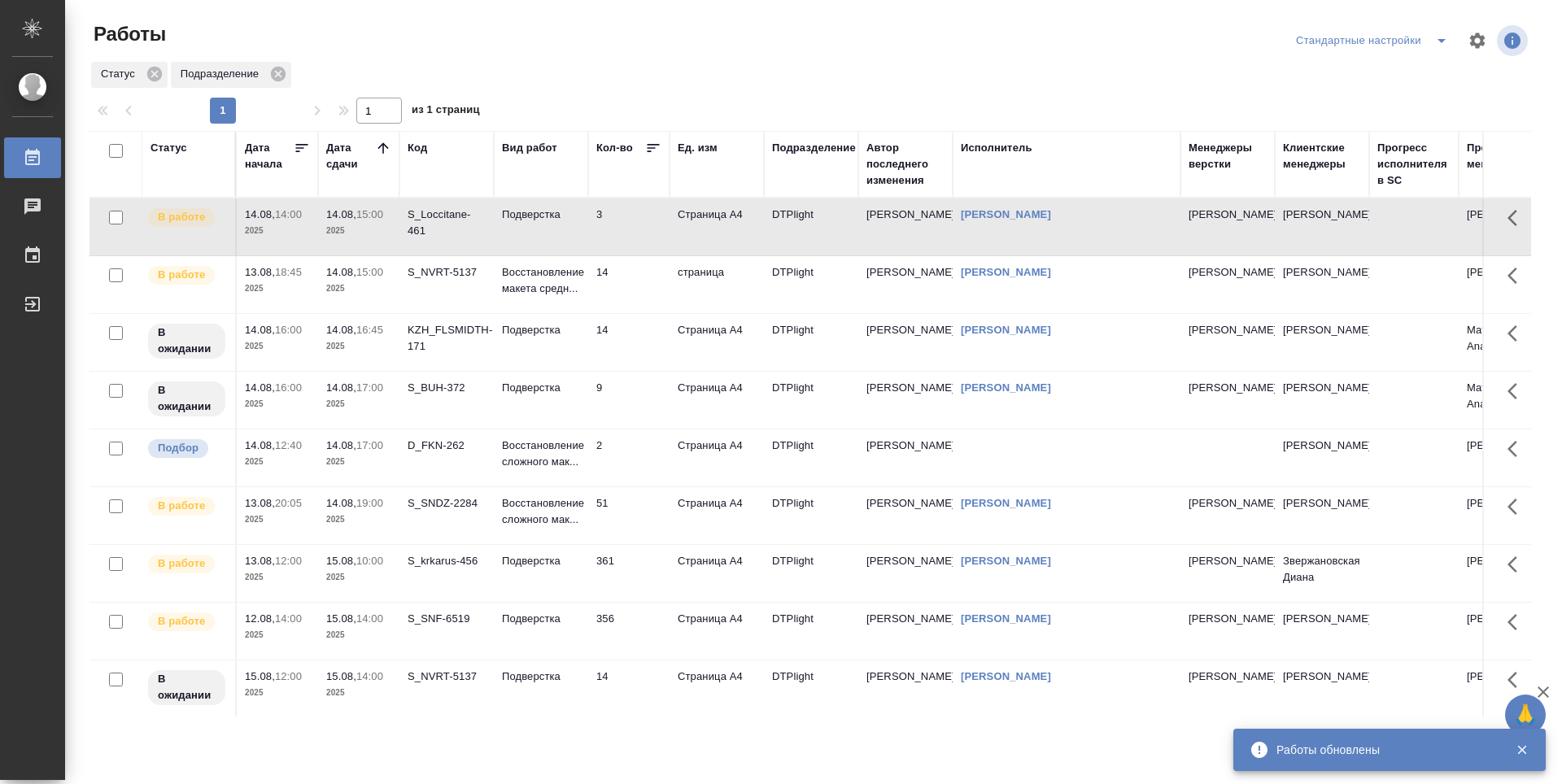
click at [638, 256] on td "2" at bounding box center [629, 226] width 81 height 57
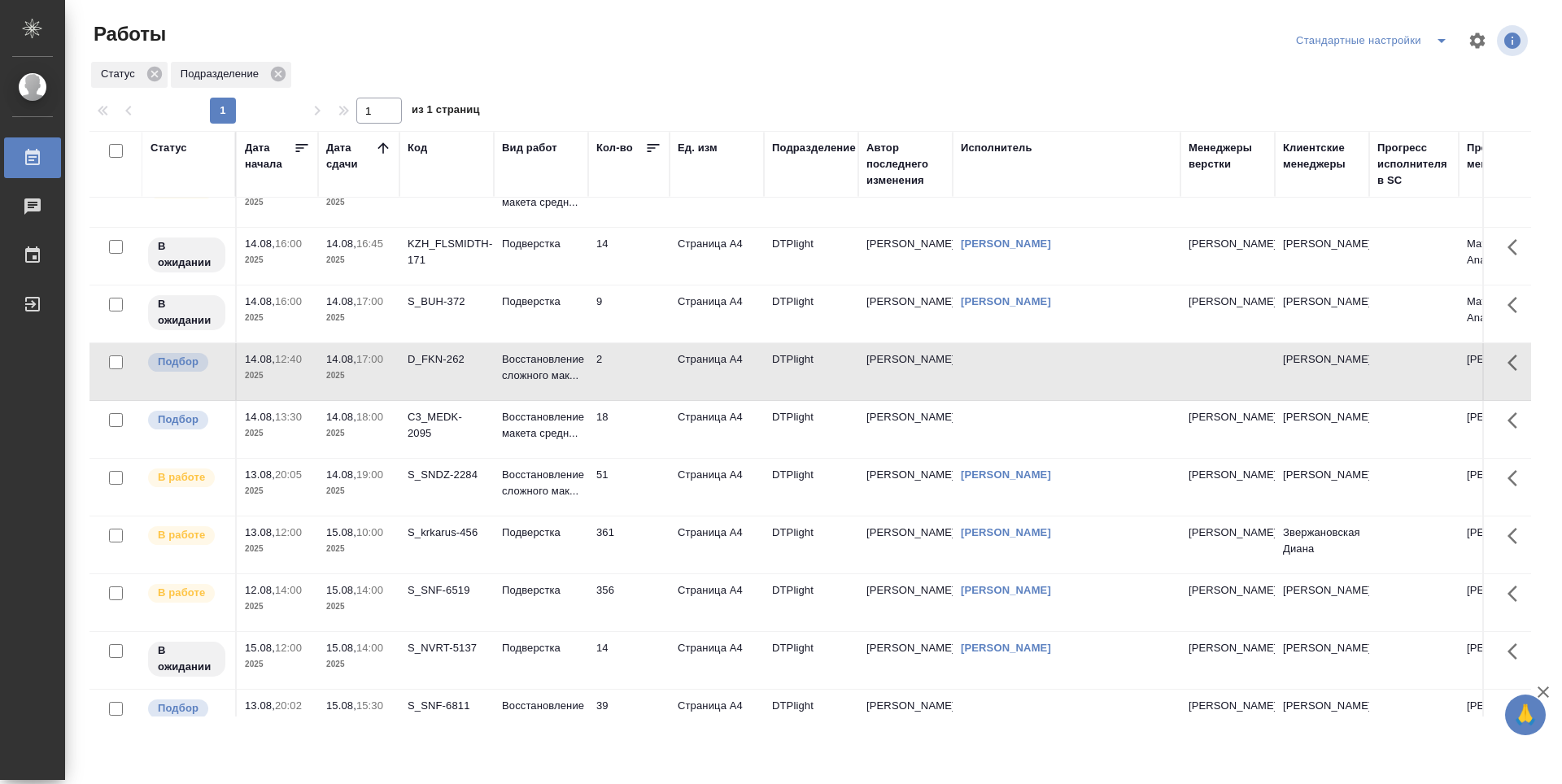
scroll to position [81, 0]
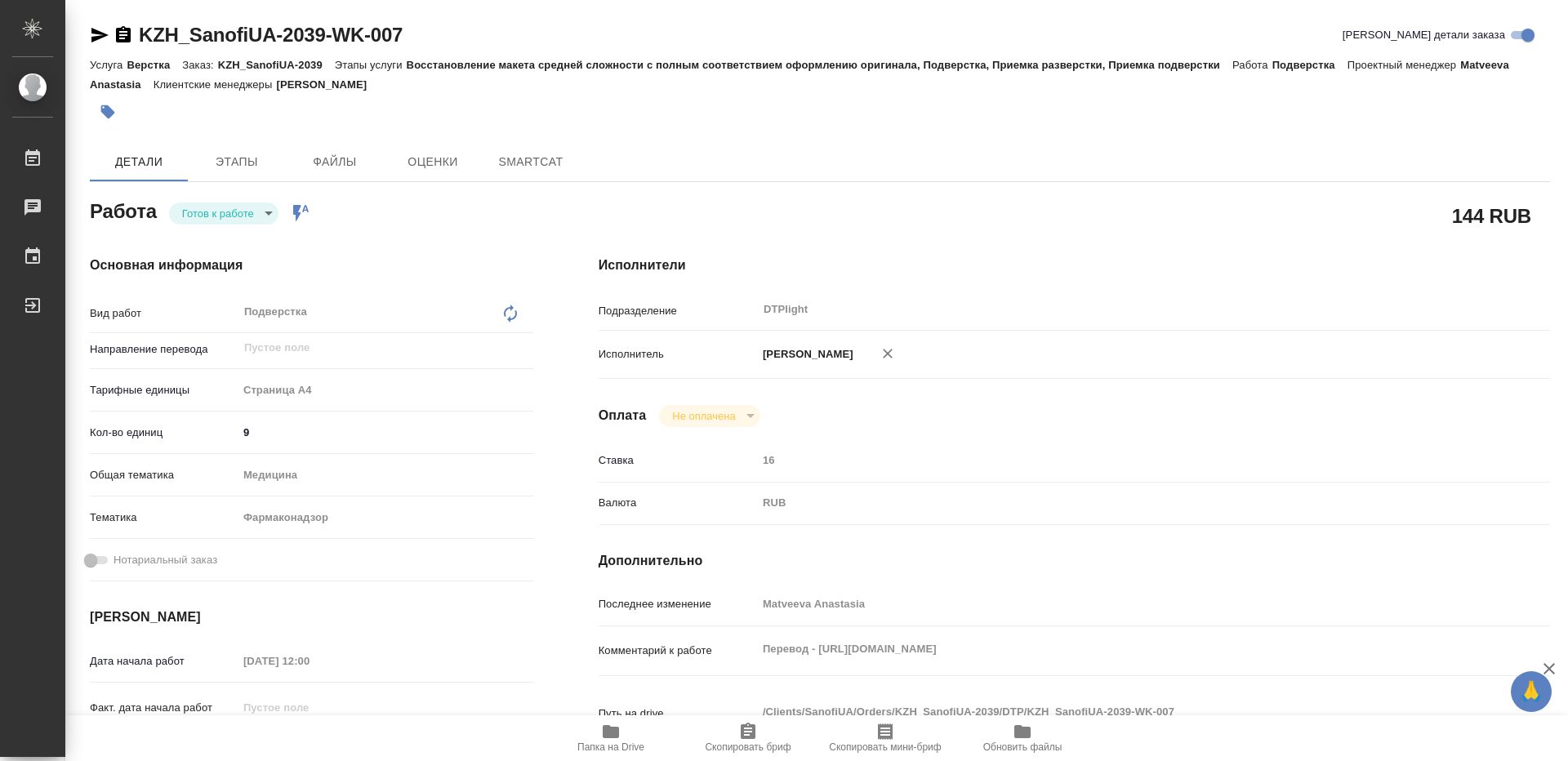
type textarea "x"
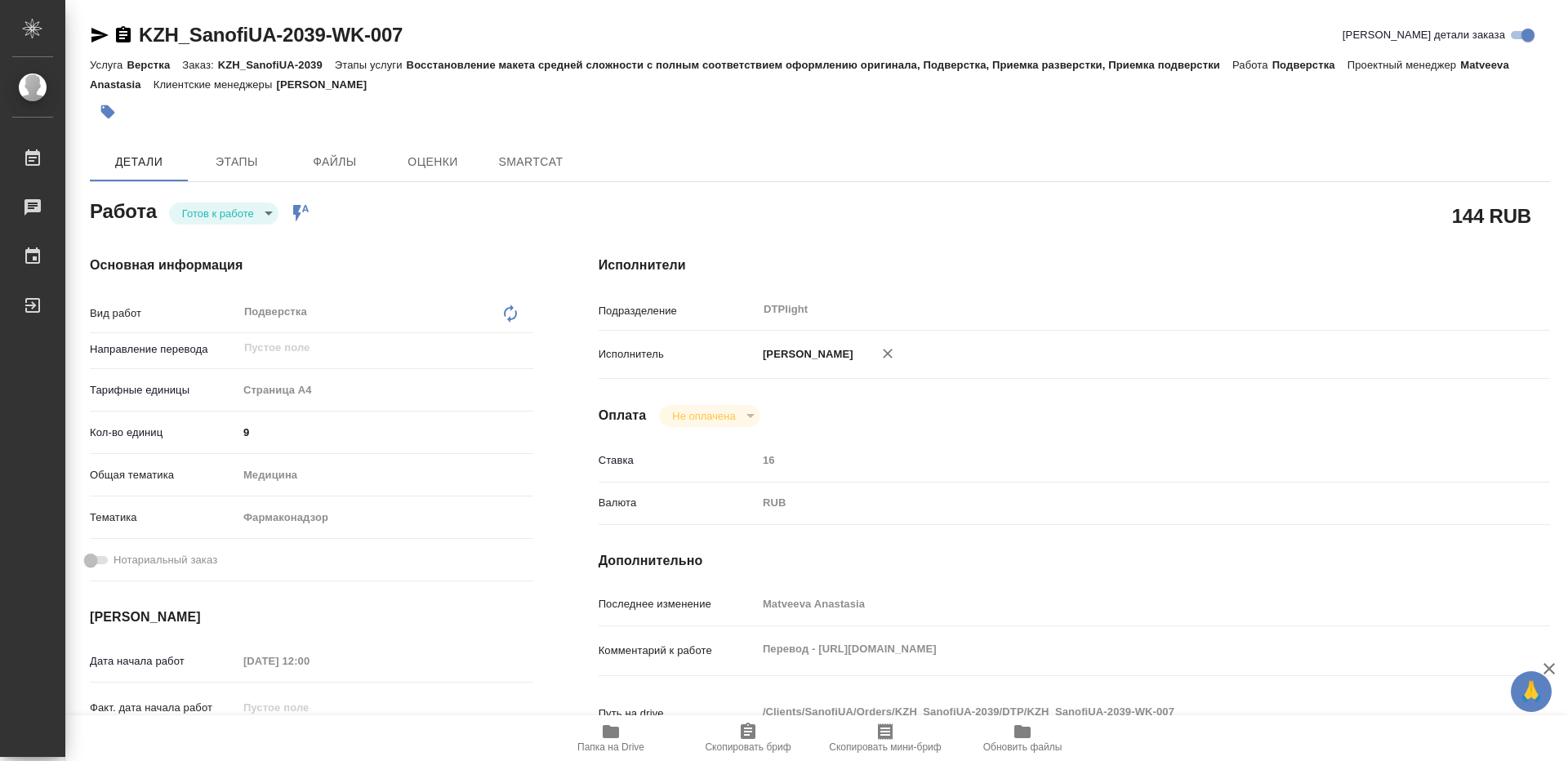
type textarea "x"
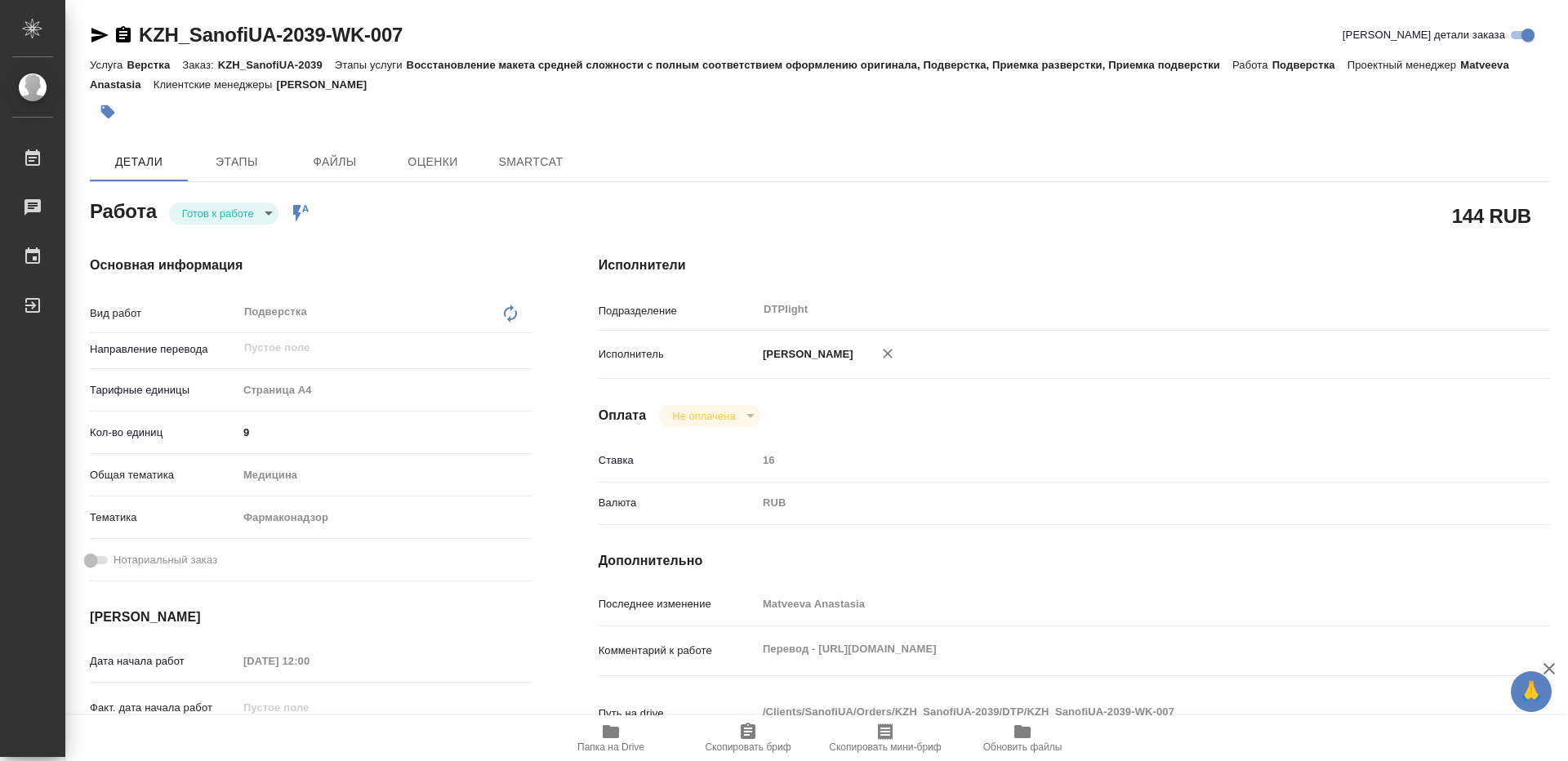
type textarea "x"
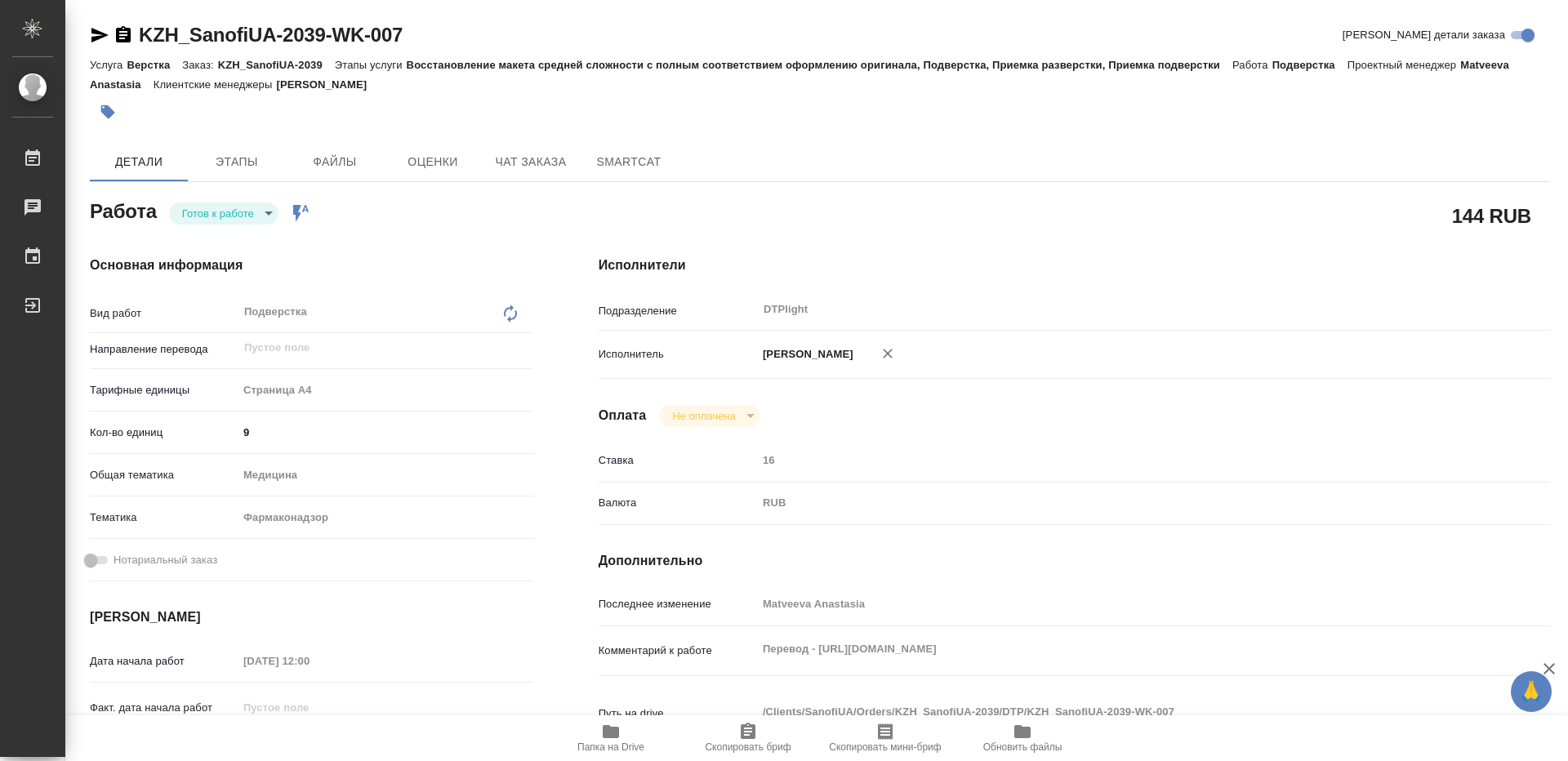
type textarea "x"
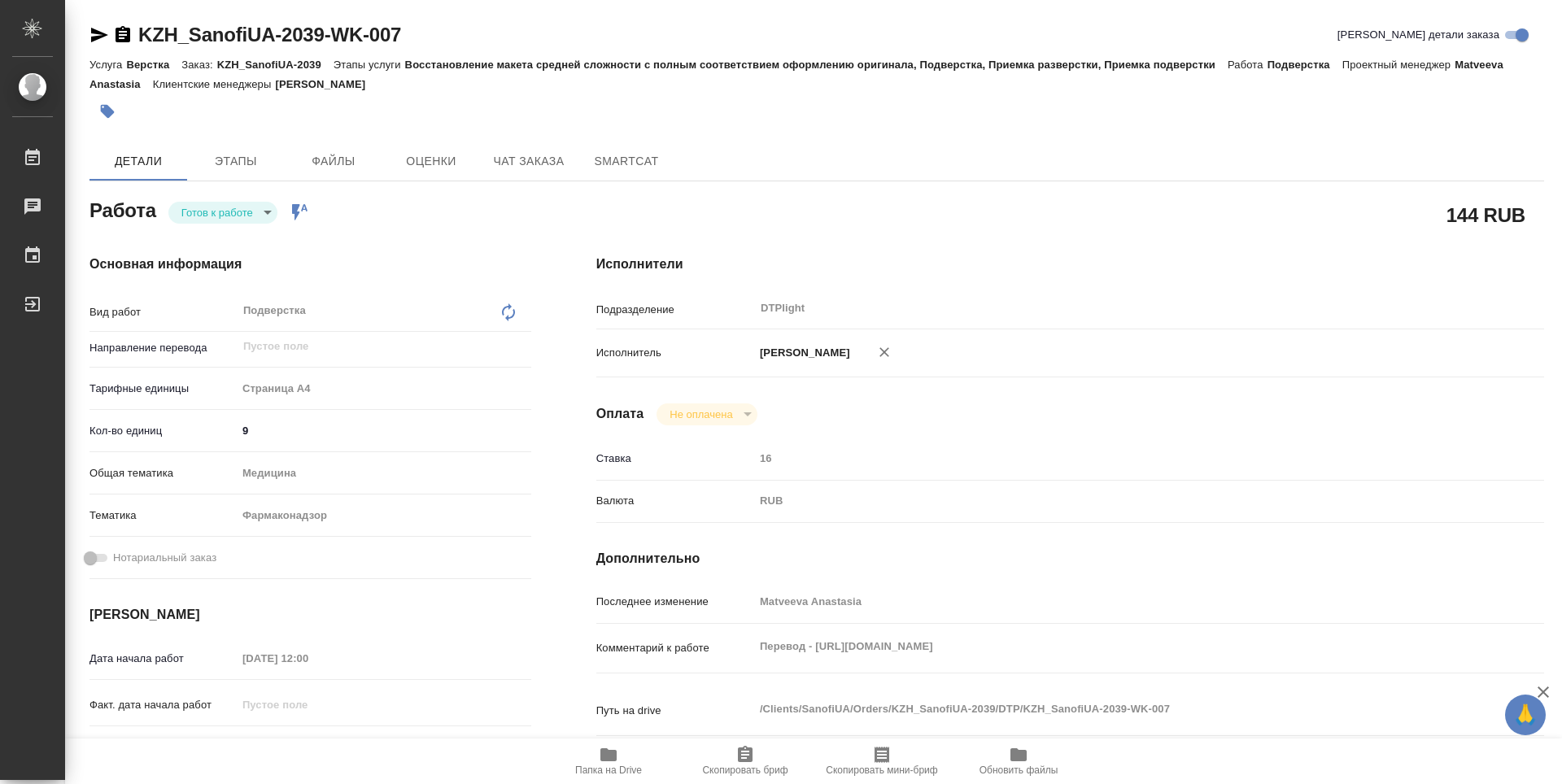
type textarea "x"
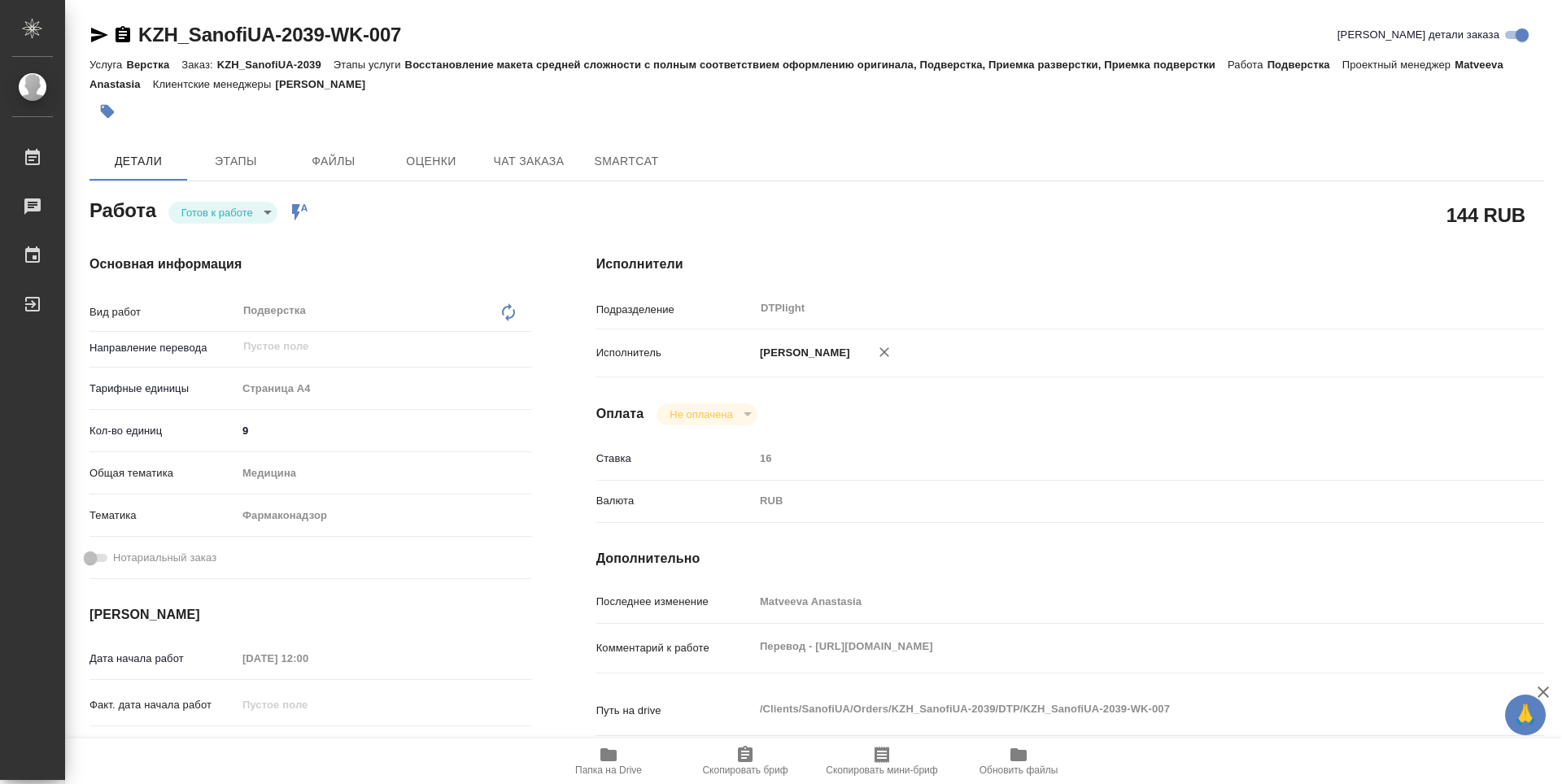
scroll to position [81, 0]
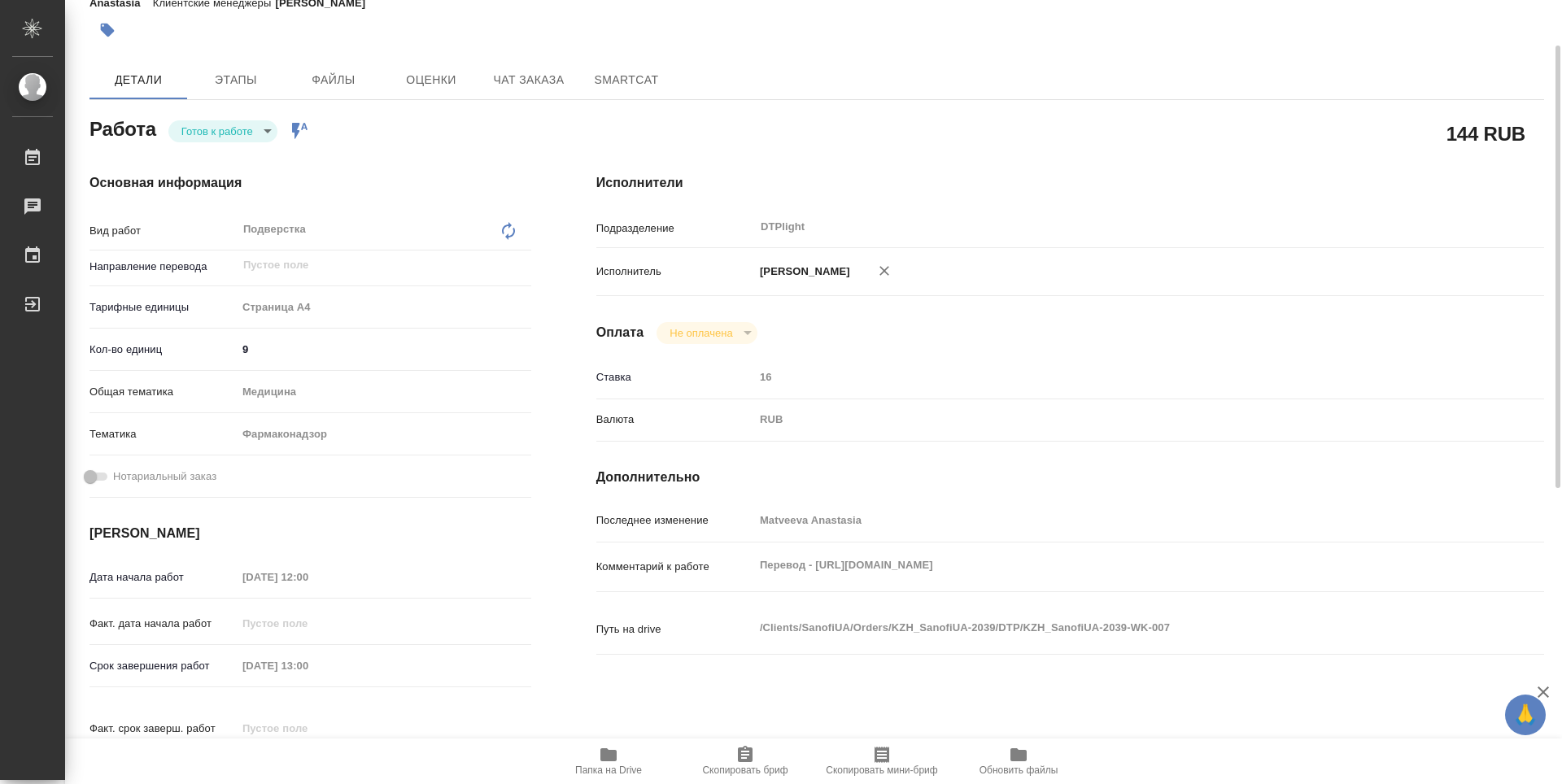
type textarea "x"
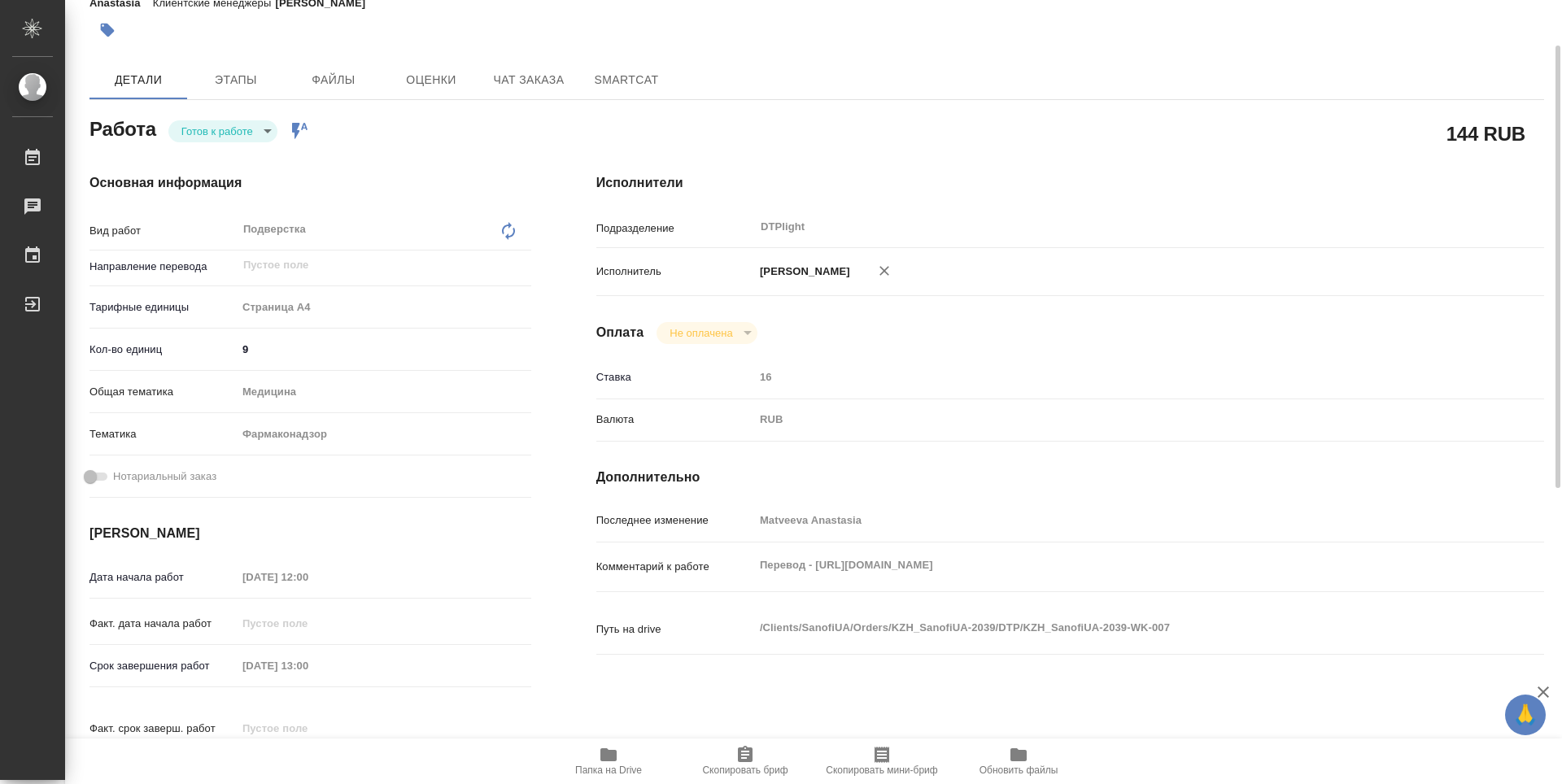
type textarea "x"
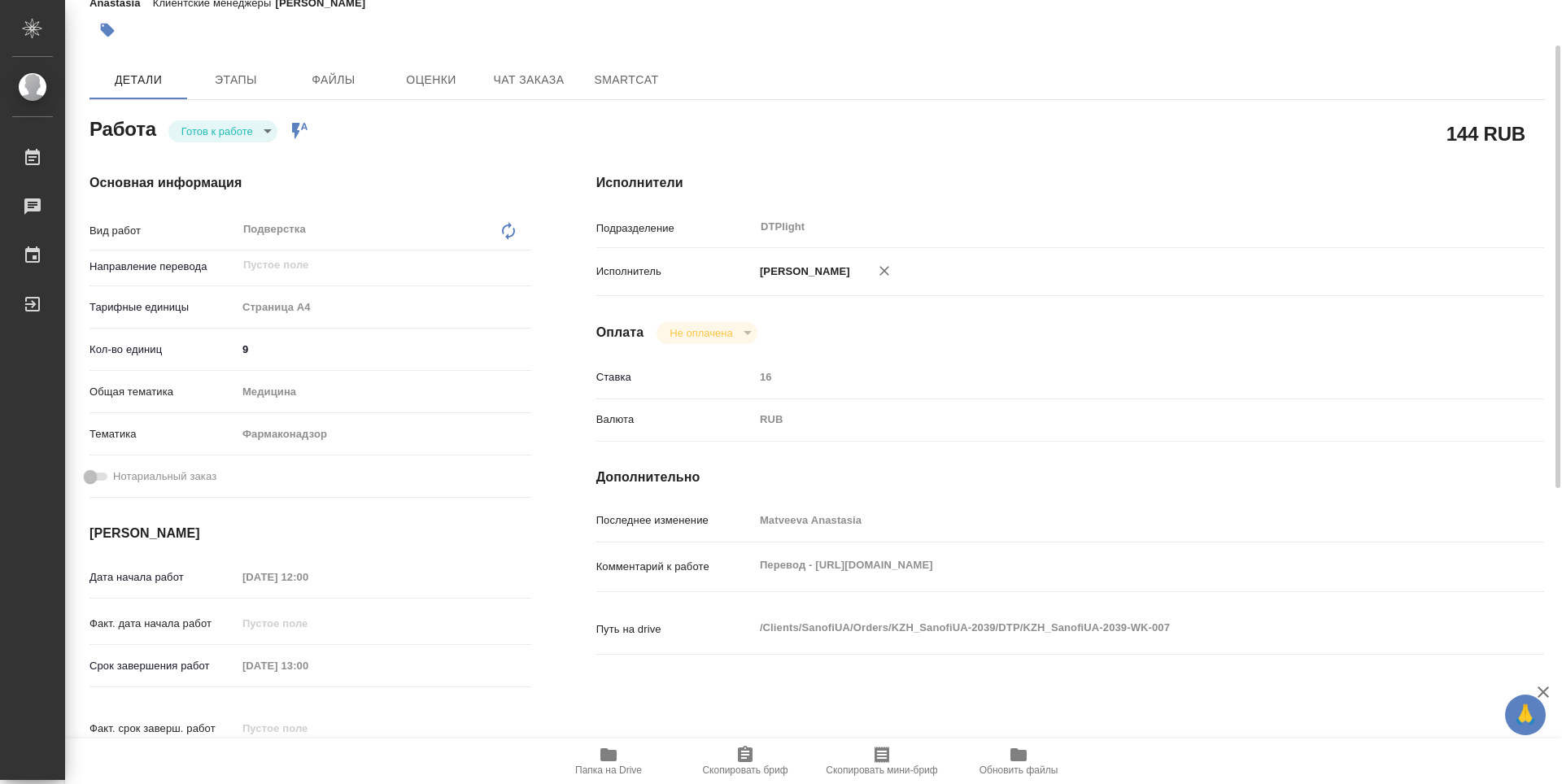
click at [817, 549] on div "Перевод - https://drive.awatera.com/s/J2iAiwsEmGWKXZo x" at bounding box center [1109, 567] width 711 height 35
click at [258, 128] on body "🙏 .cls-1 fill:#fff; AWATERA Guselnikov Roman Работы 0 Чаты График Выйти KZH_San…" at bounding box center [781, 392] width 1562 height 784
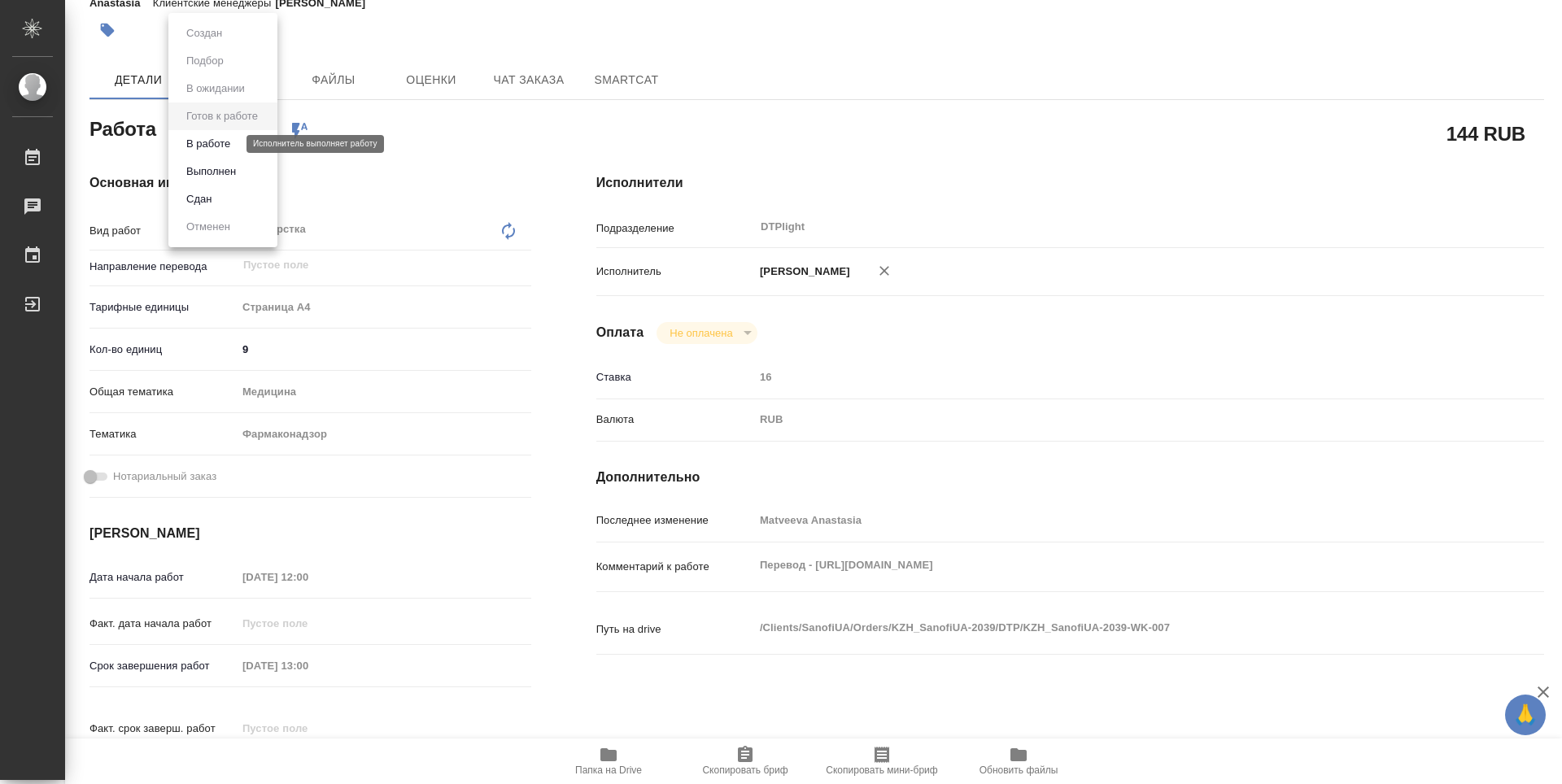
click at [224, 138] on button "В работе" at bounding box center [209, 143] width 54 height 18
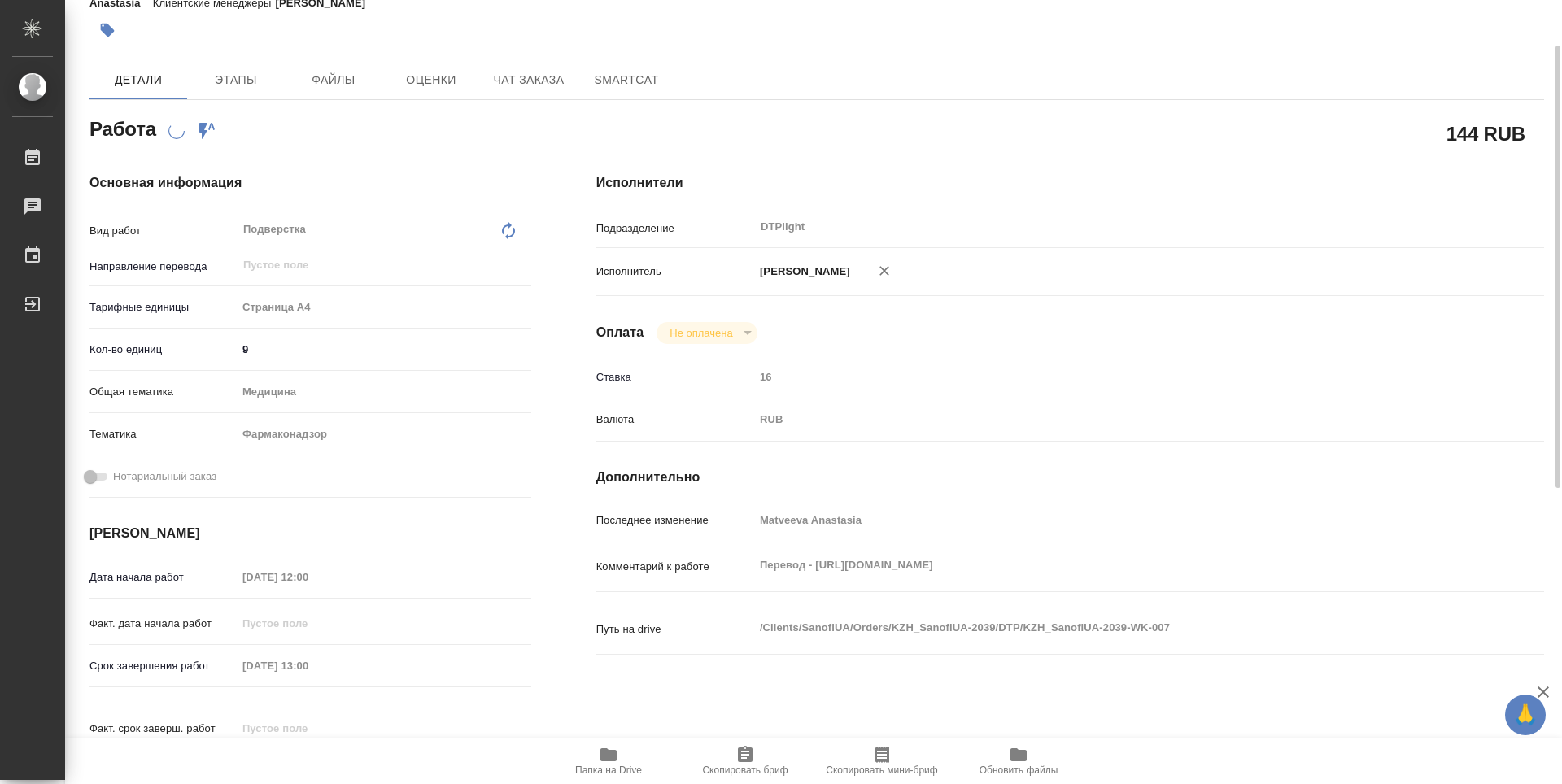
drag, startPoint x: 624, startPoint y: 761, endPoint x: 633, endPoint y: 751, distance: 13.5
click at [623, 757] on span "Папка на Drive" at bounding box center [608, 760] width 117 height 31
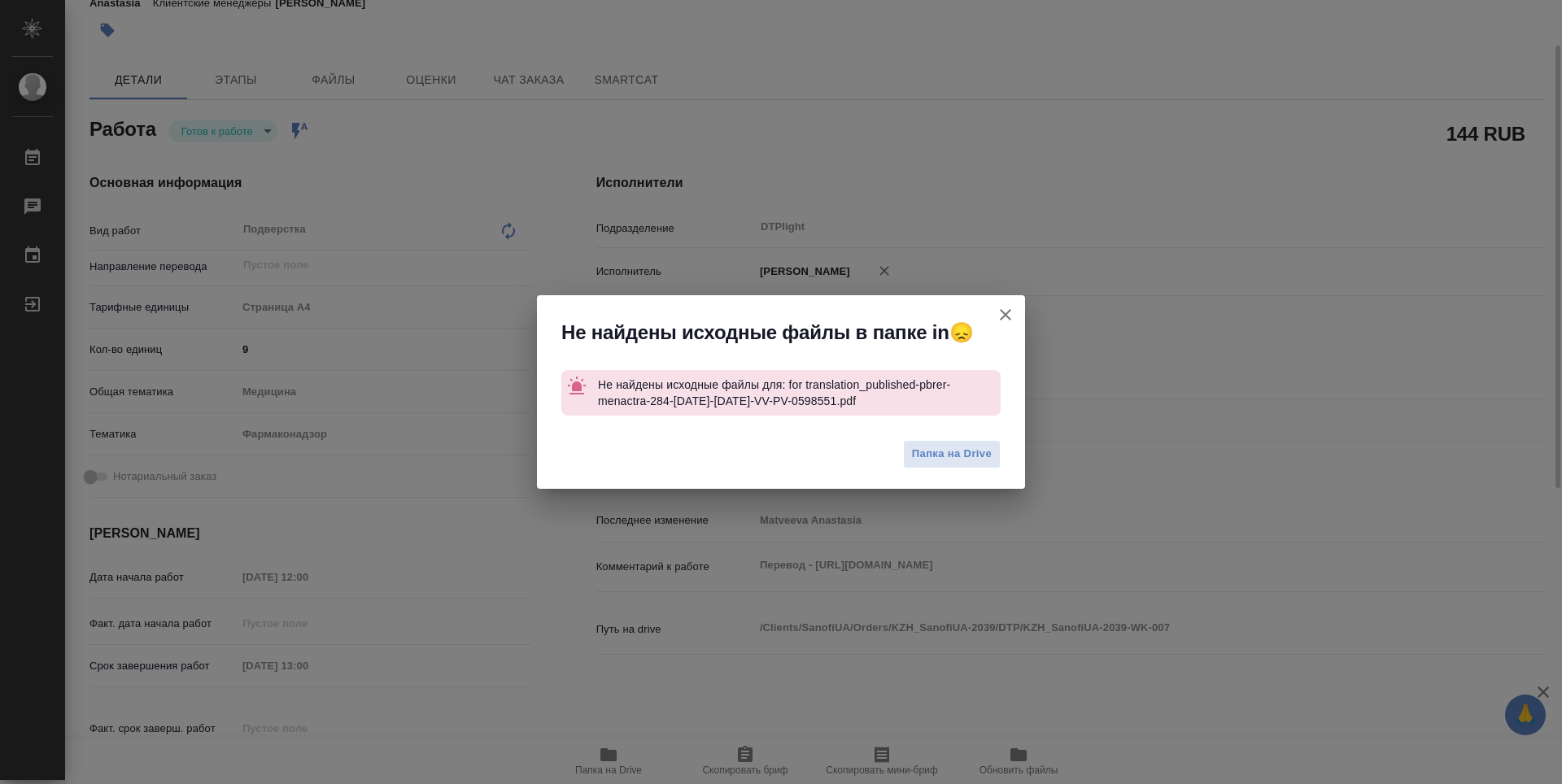
type textarea "x"
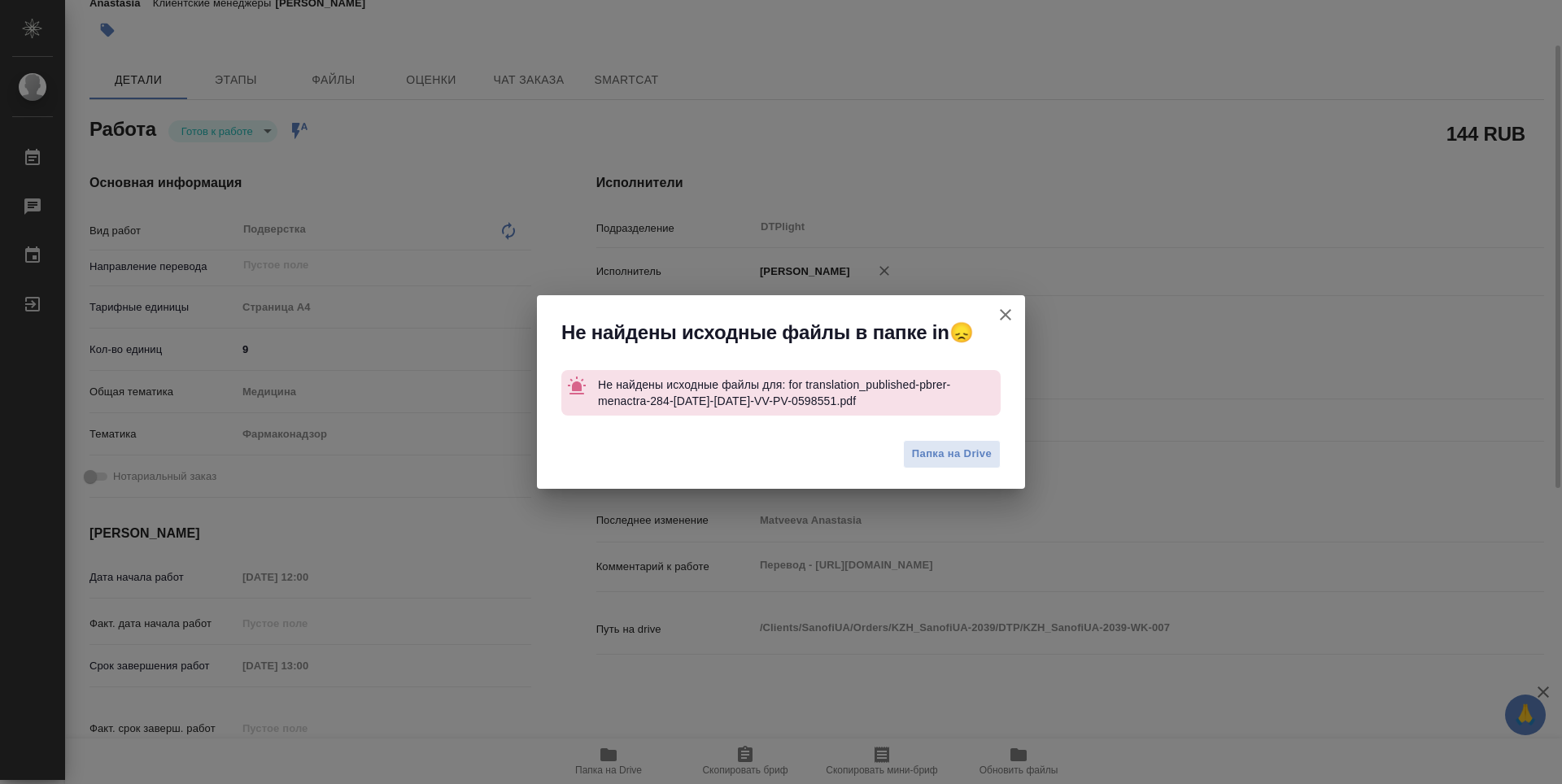
type textarea "x"
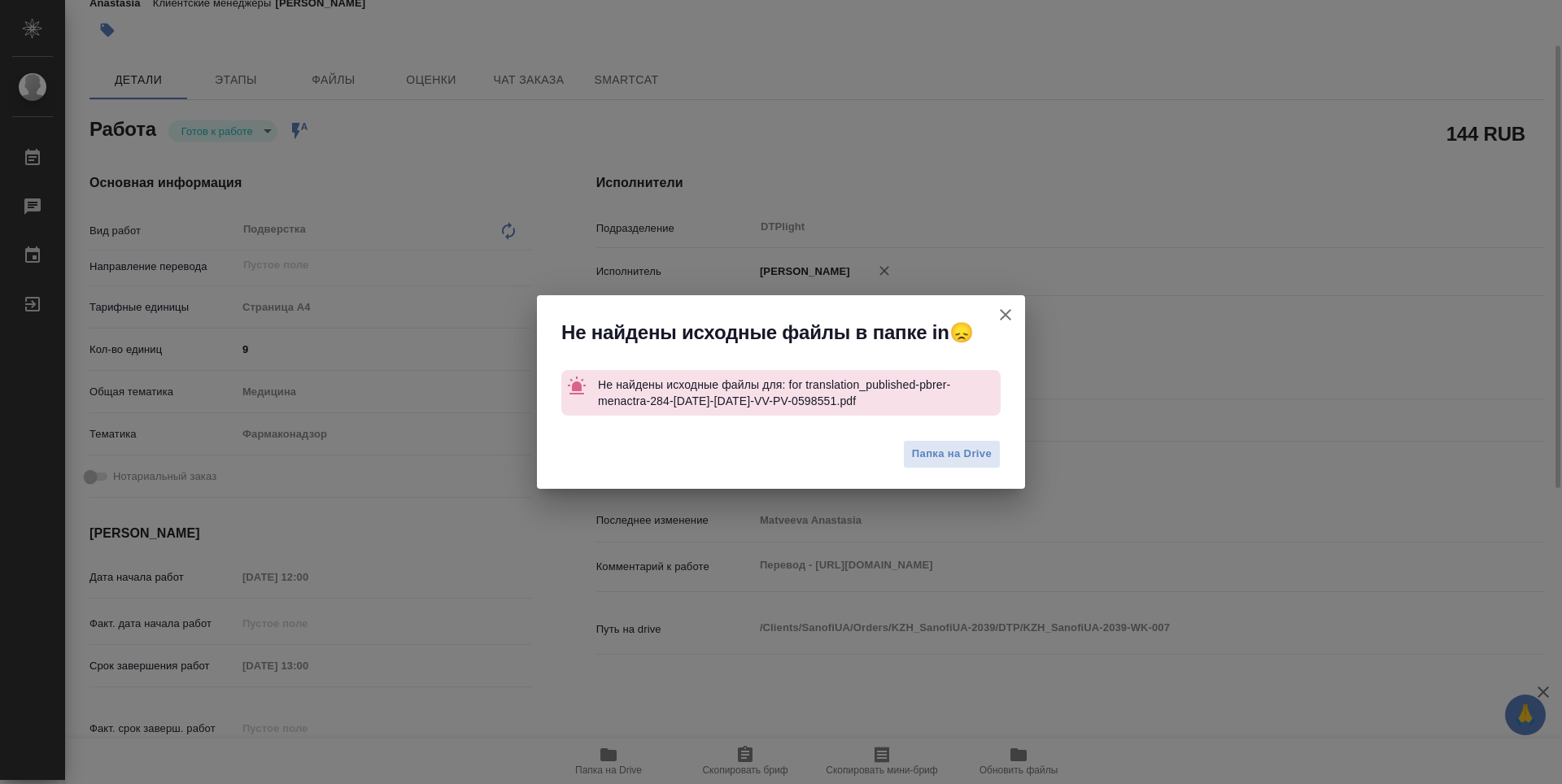
click at [1010, 312] on icon "button" at bounding box center [1006, 314] width 19 height 19
type textarea "x"
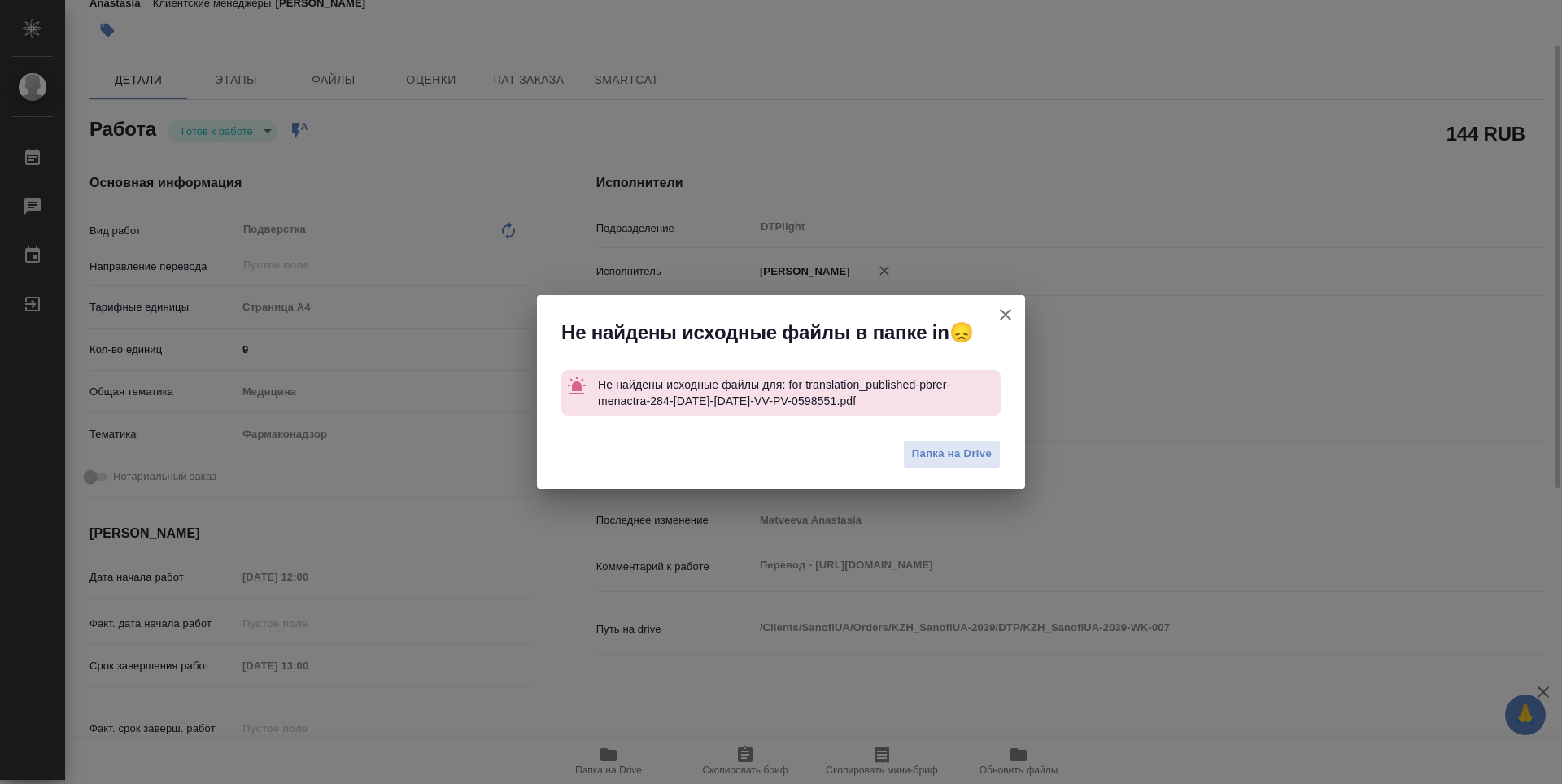
type textarea "x"
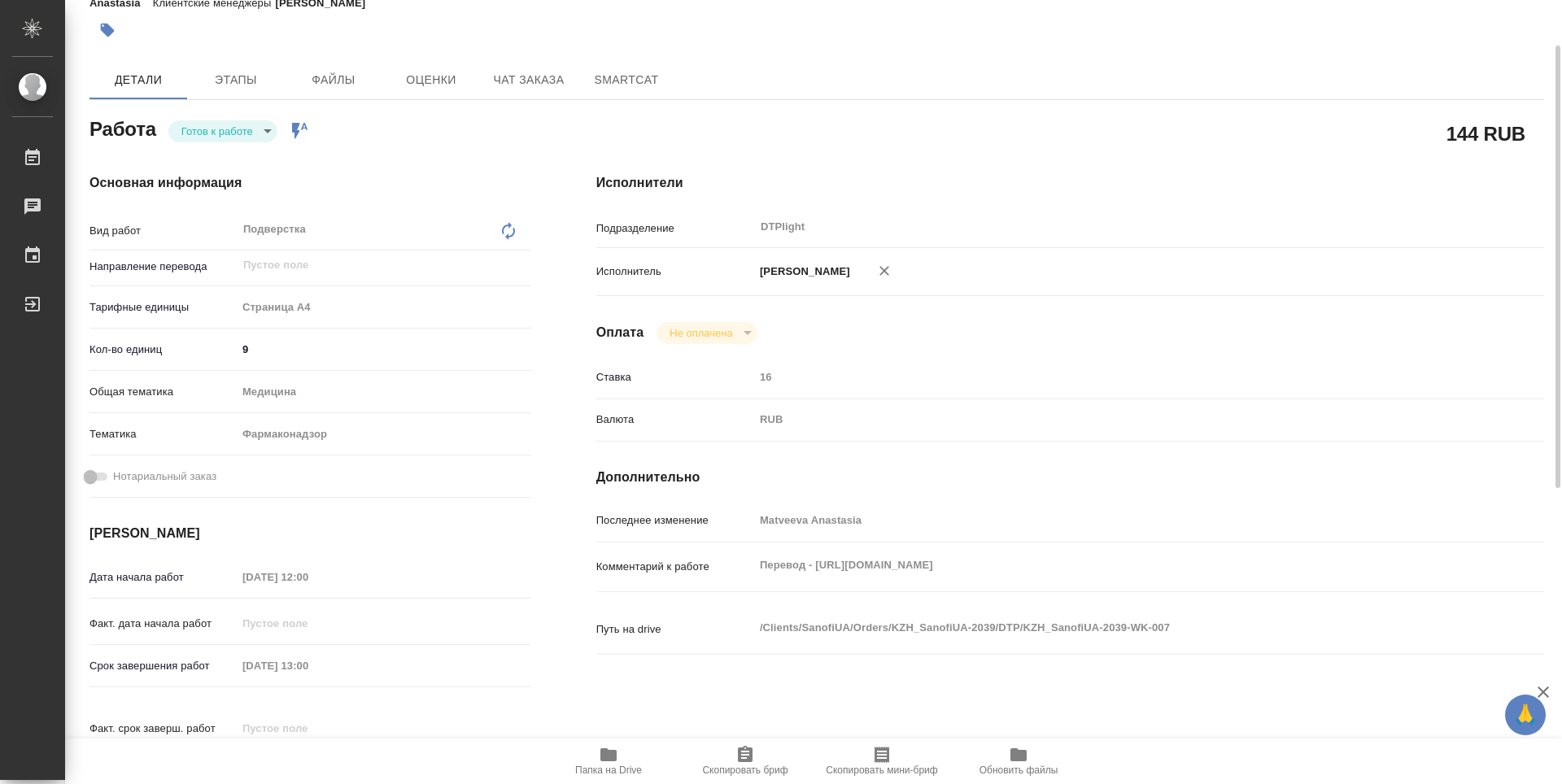
scroll to position [0, 0]
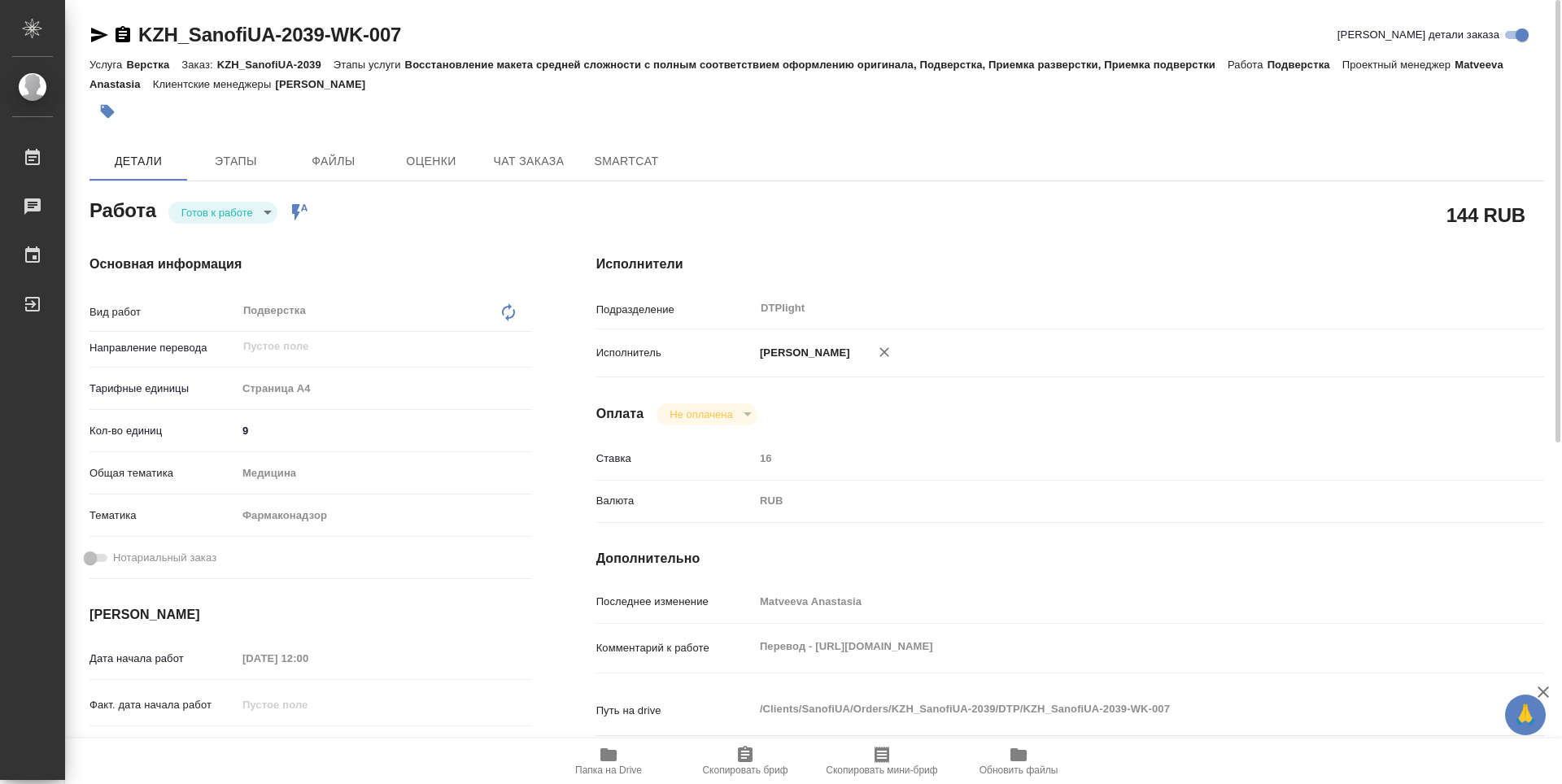
click at [124, 40] on icon "button" at bounding box center [122, 34] width 14 height 16
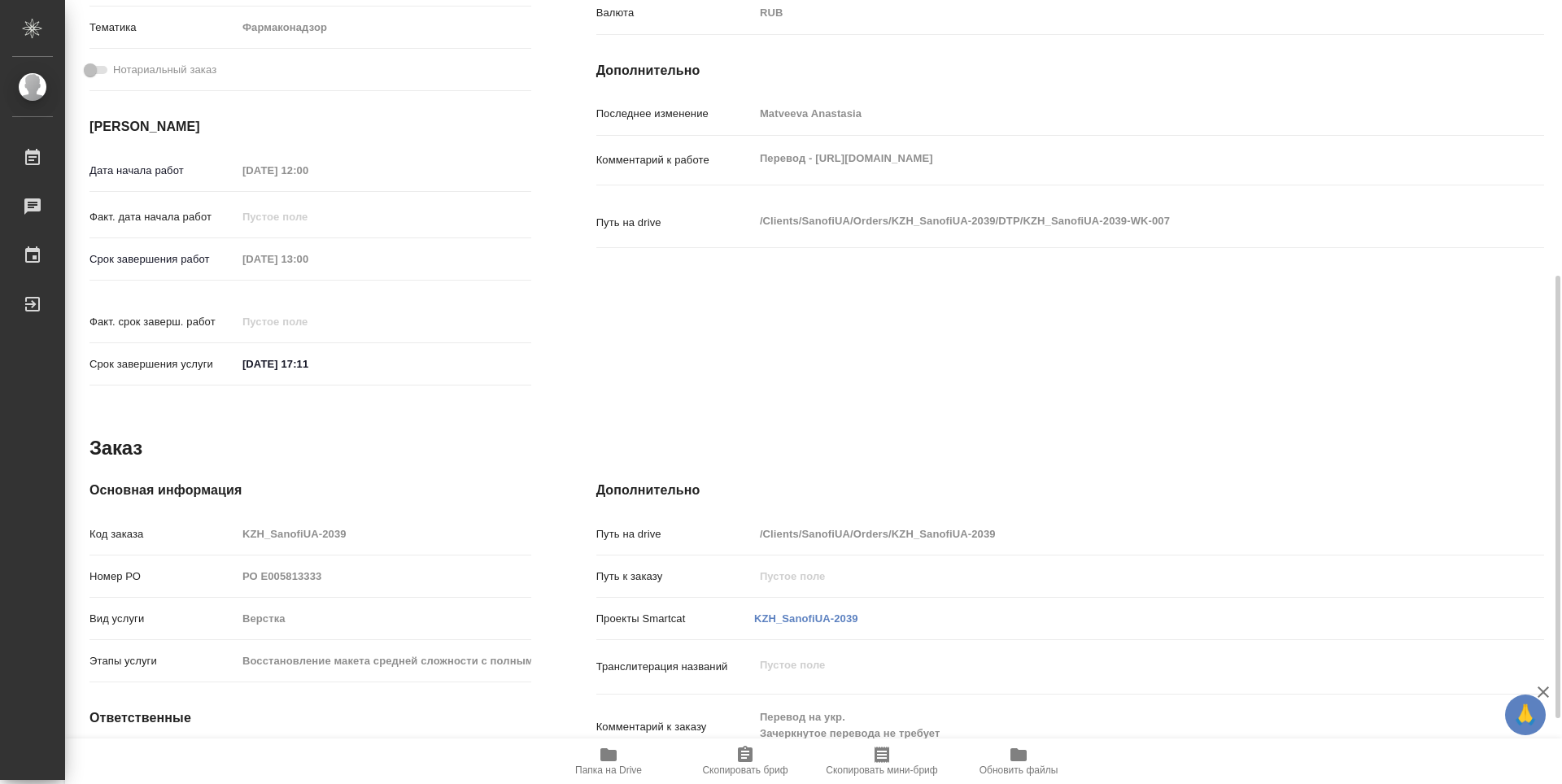
scroll to position [603, 0]
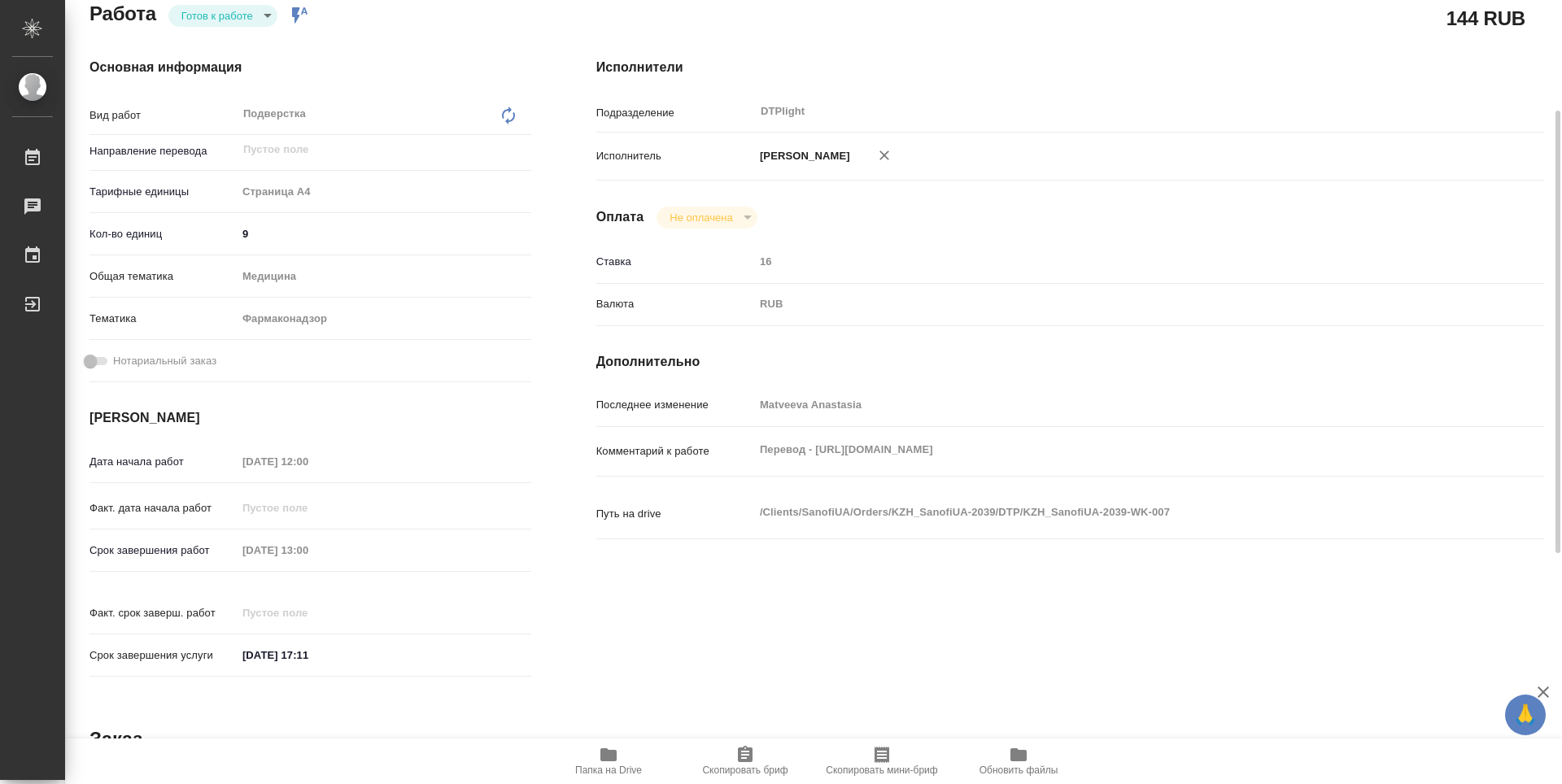
scroll to position [0, 0]
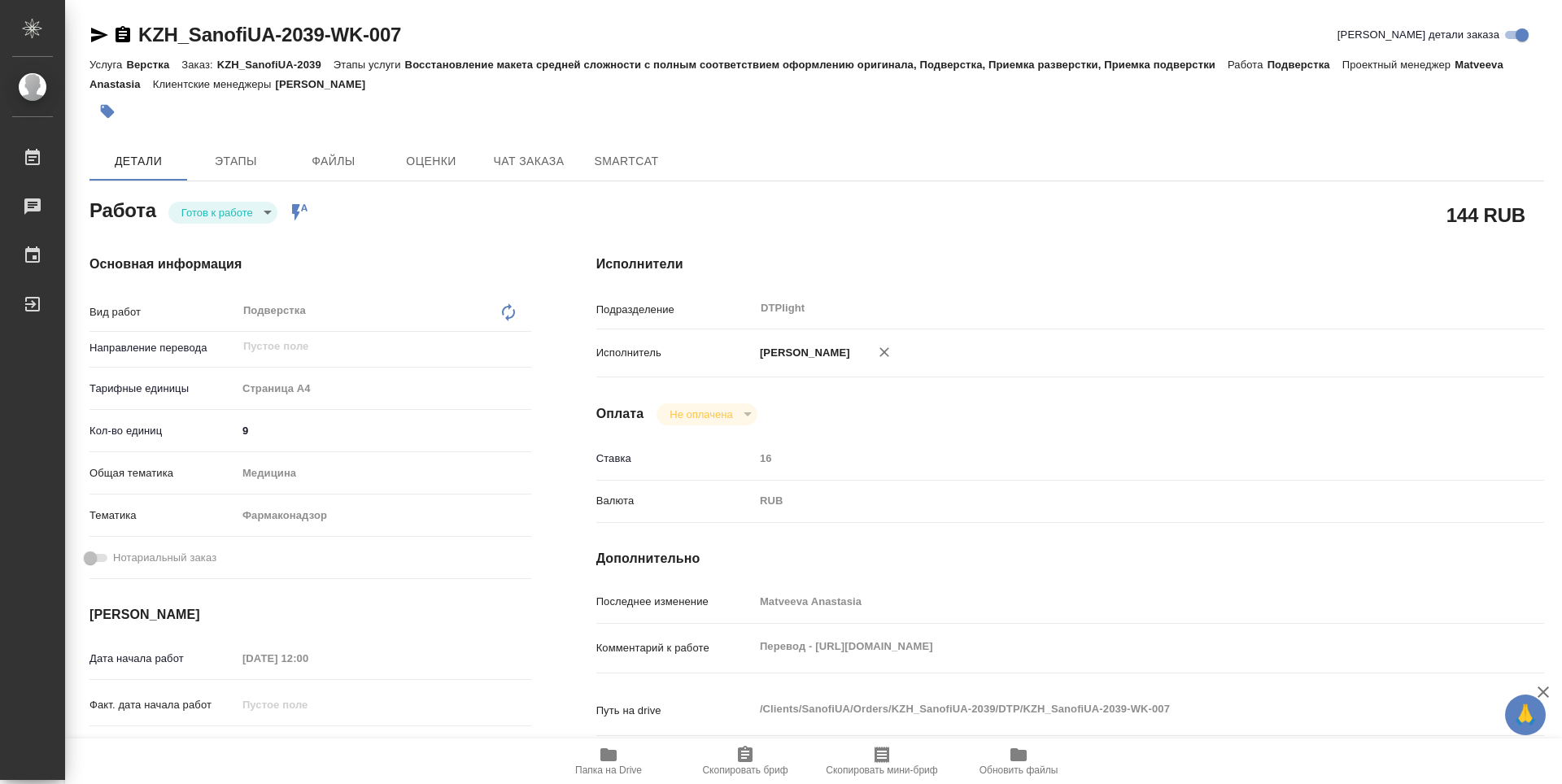
click at [263, 208] on body "🙏 .cls-1 fill:#fff; AWATERA Guselnikov Roman Работы 0 Чаты График Выйти KZH_San…" at bounding box center [781, 392] width 1562 height 784
click at [216, 216] on button "В работе" at bounding box center [209, 212] width 54 height 18
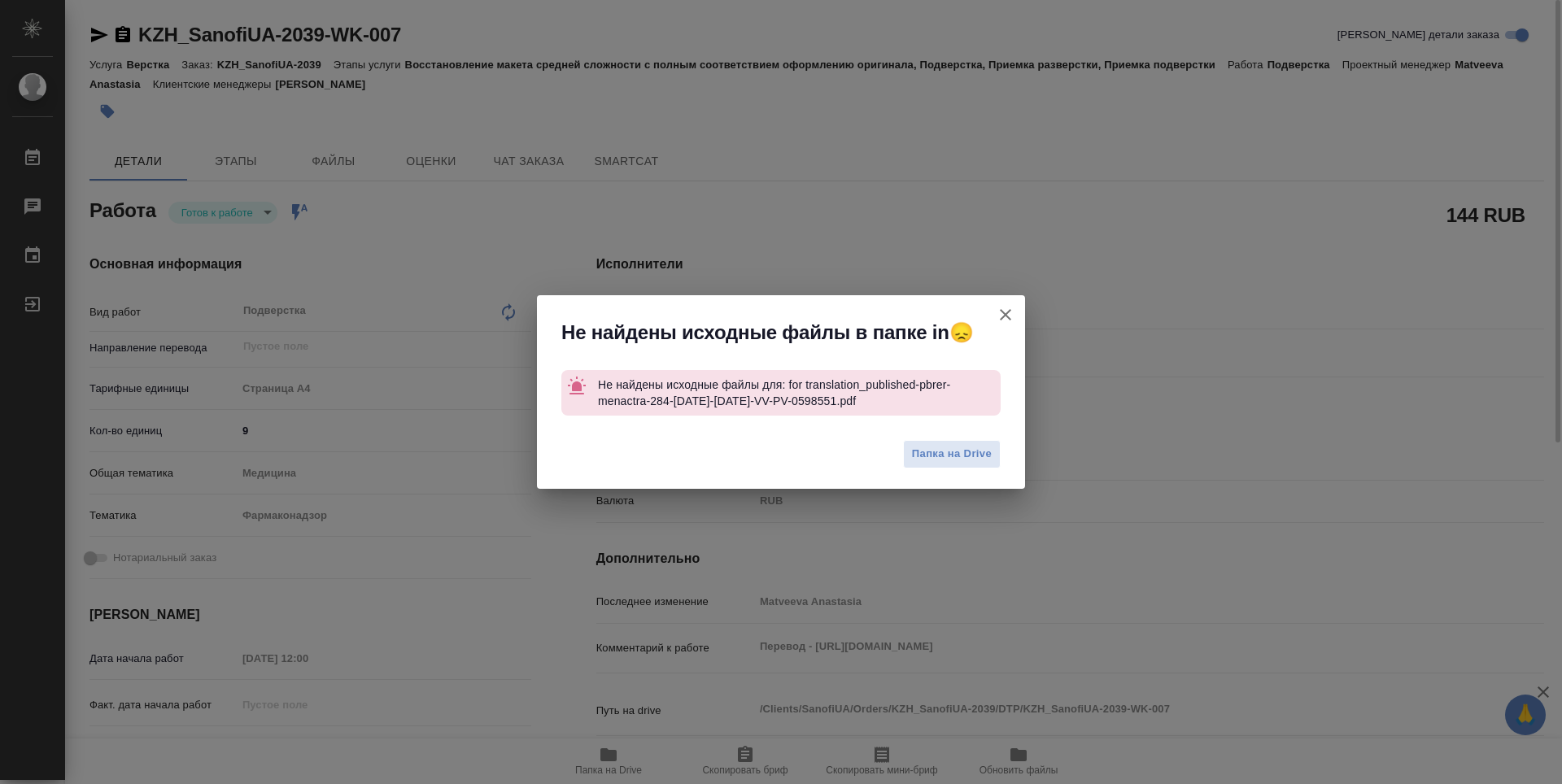
type textarea "x"
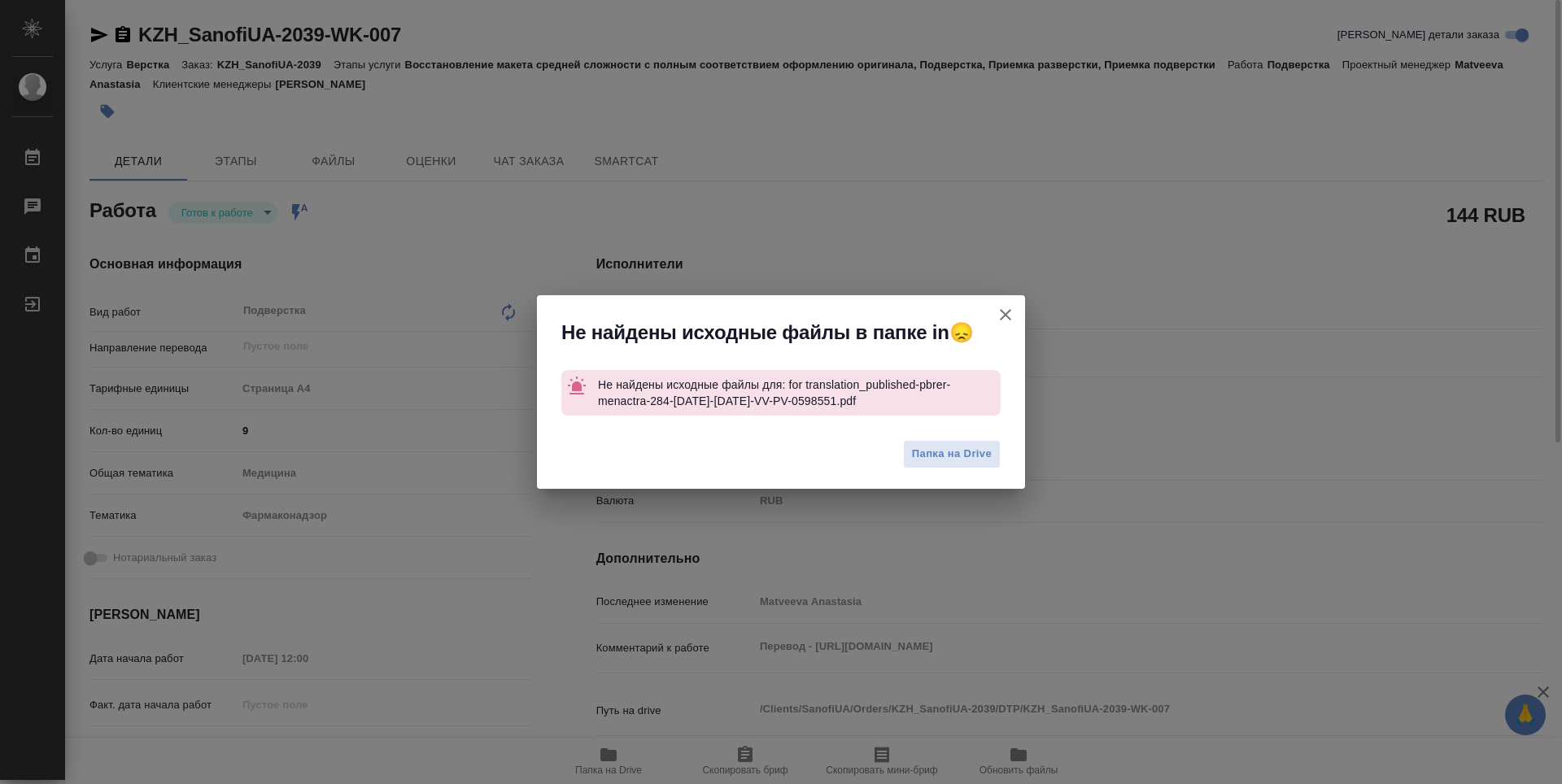
type textarea "x"
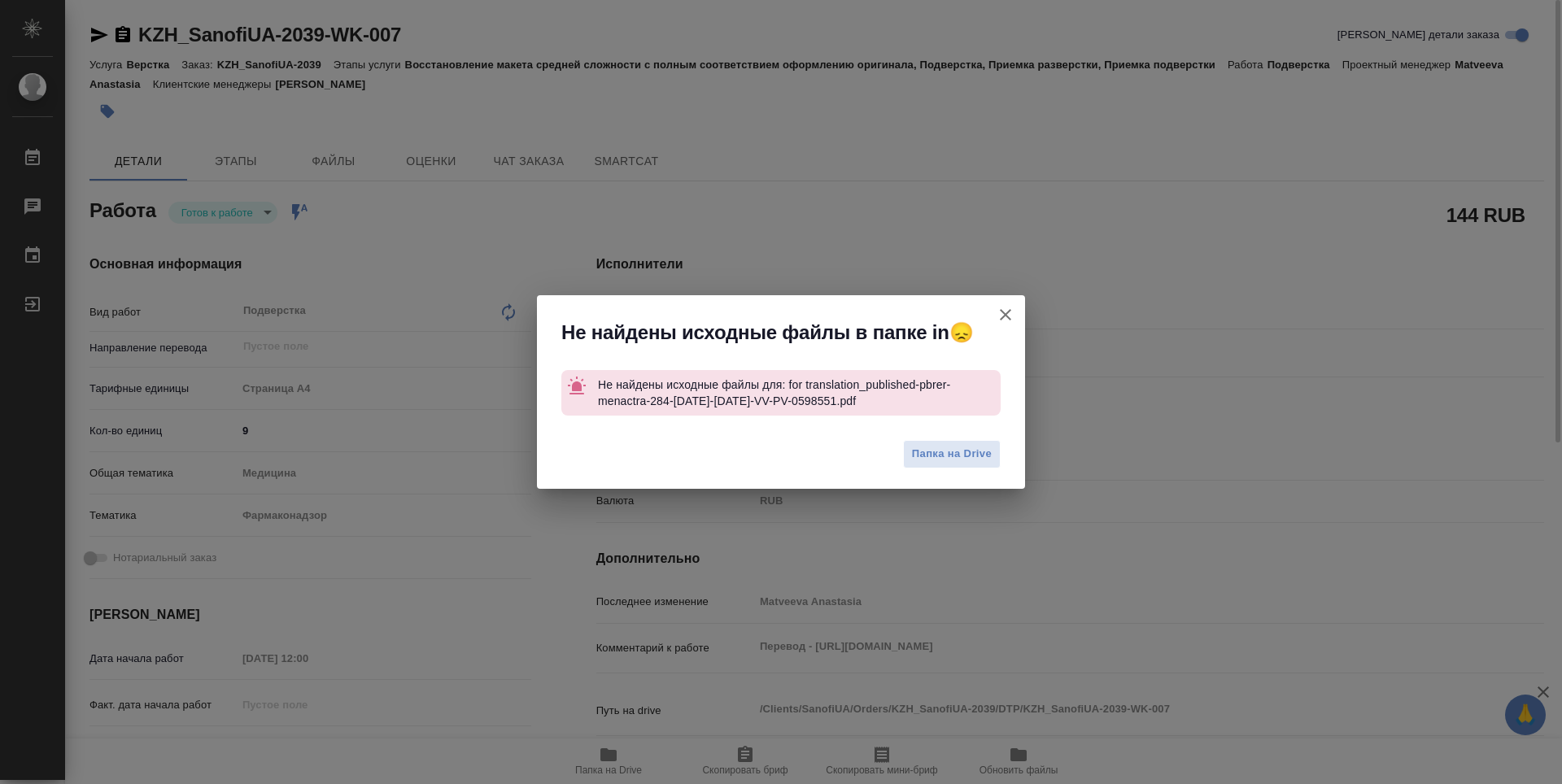
type textarea "x"
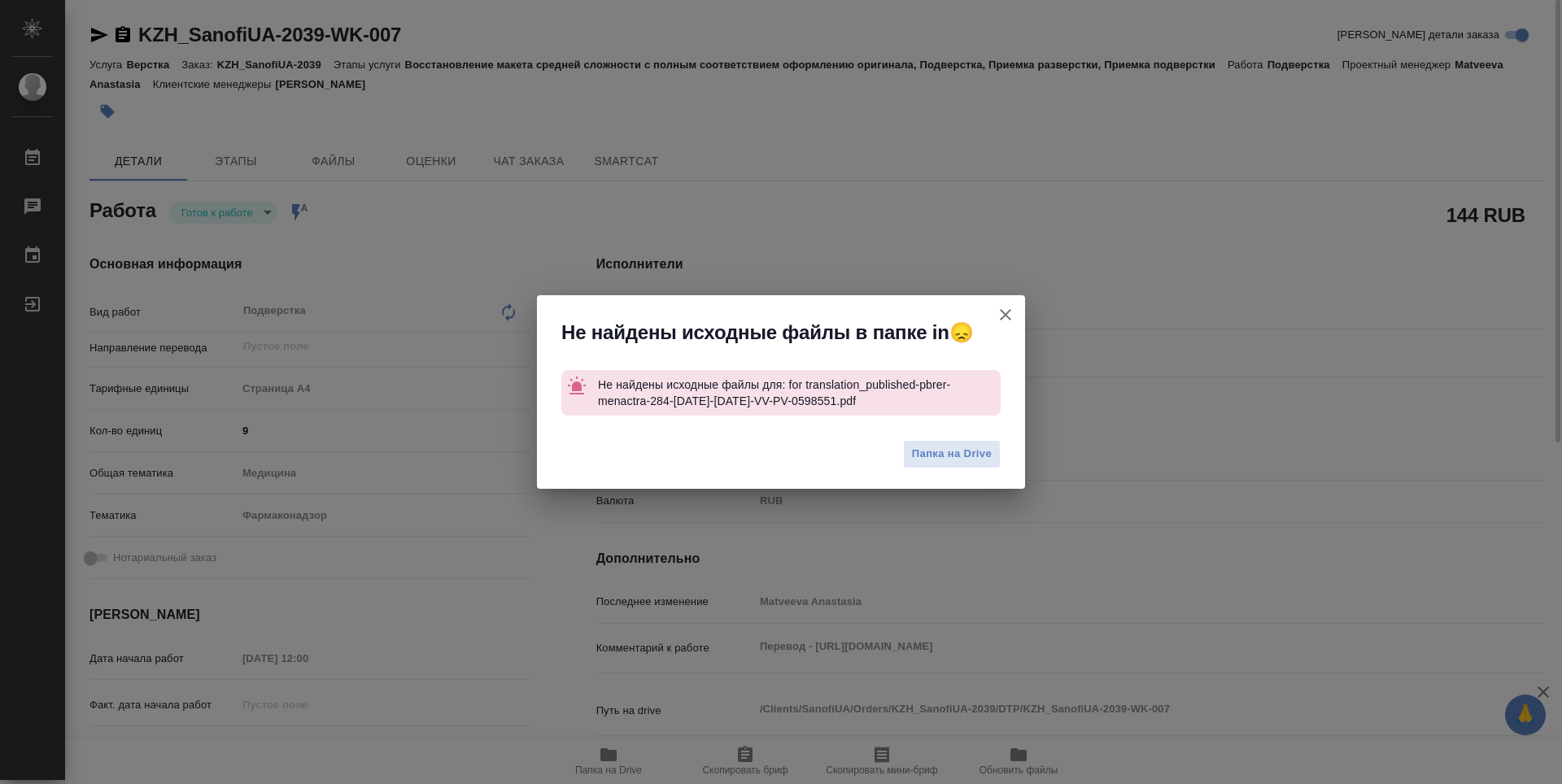
click at [999, 307] on icon "button" at bounding box center [1006, 314] width 19 height 19
type textarea "x"
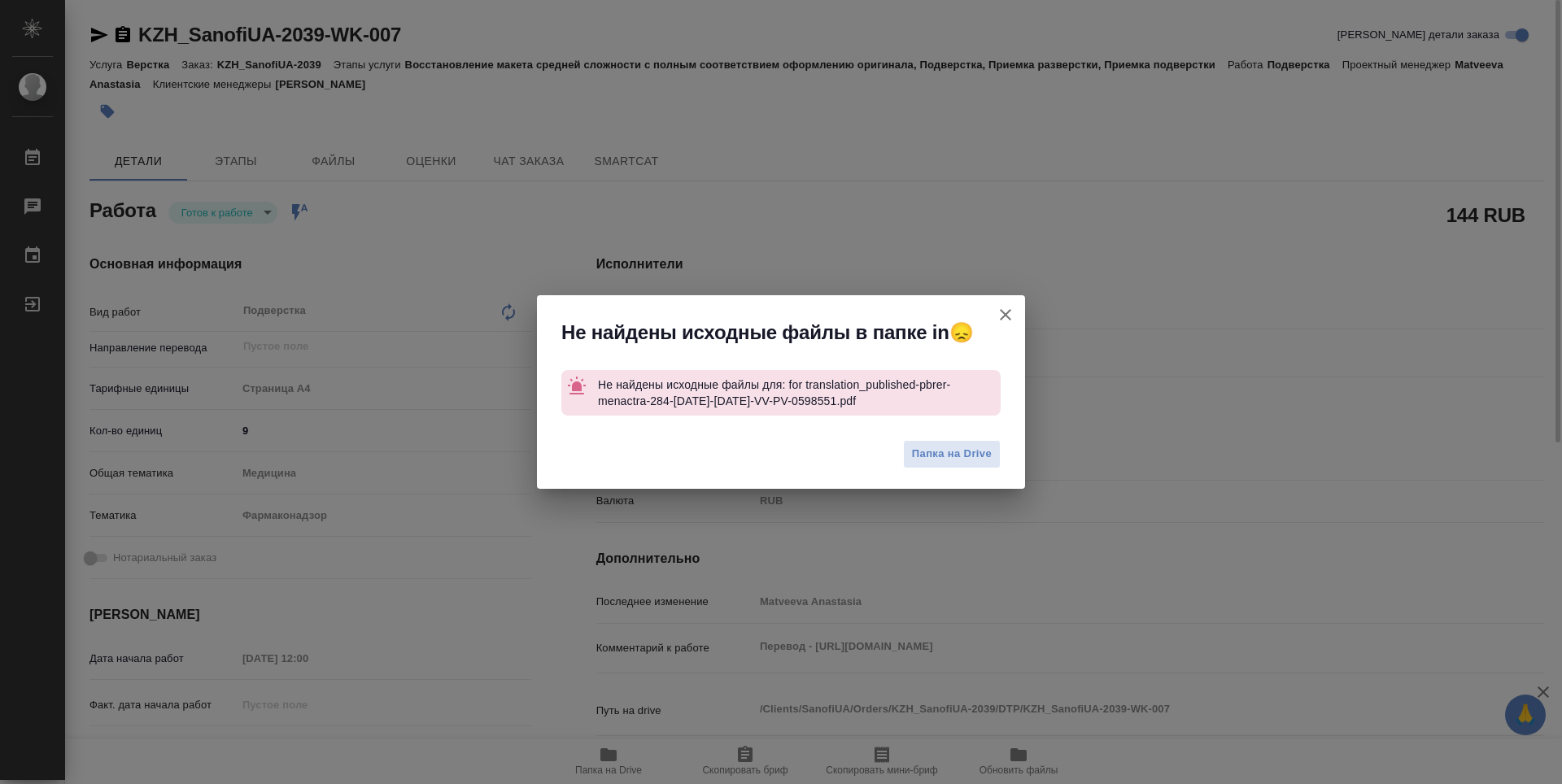
type textarea "x"
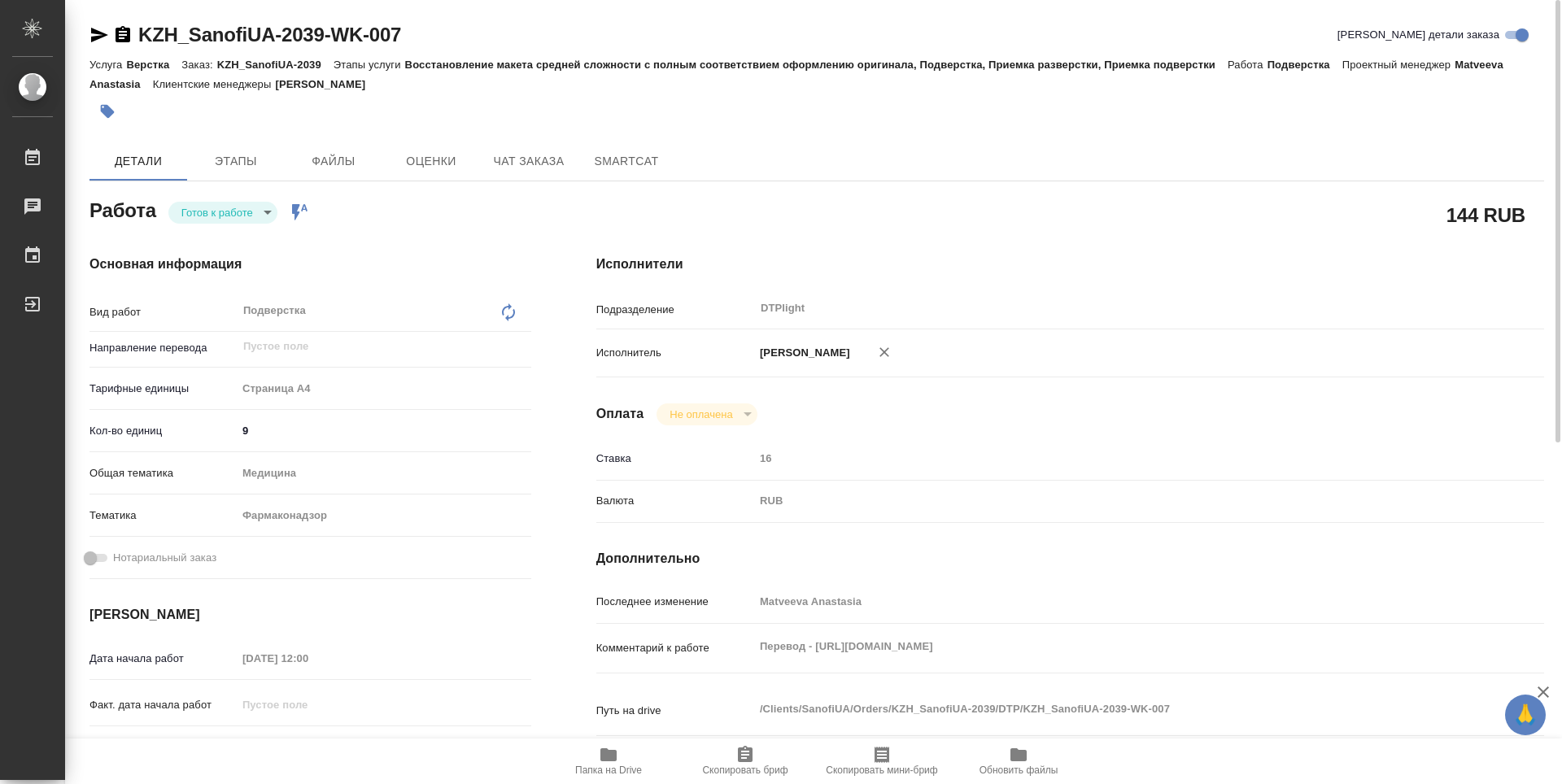
click at [355, 109] on div at bounding box center [574, 111] width 970 height 35
click at [421, 228] on div "Основная информация Вид работ Подверстка x ​ Направление перевода ​ Тарифные ед…" at bounding box center [310, 569] width 507 height 695
click at [273, 214] on body "🙏 .cls-1 fill:#fff; AWATERA Guselnikov Roman Работы 0 Чаты График Выйти KZH_San…" at bounding box center [781, 392] width 1562 height 784
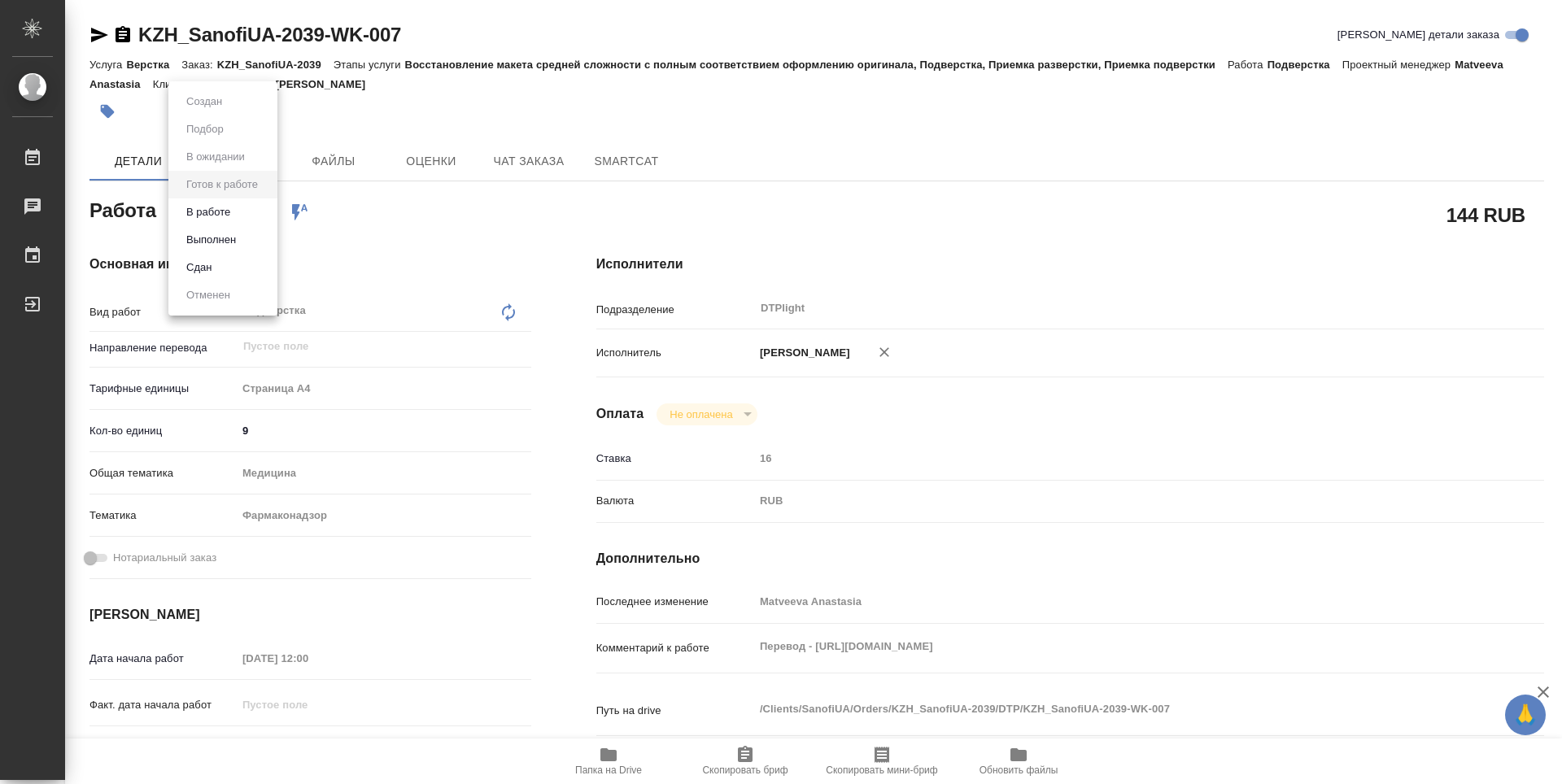
click at [445, 230] on div at bounding box center [781, 392] width 1562 height 784
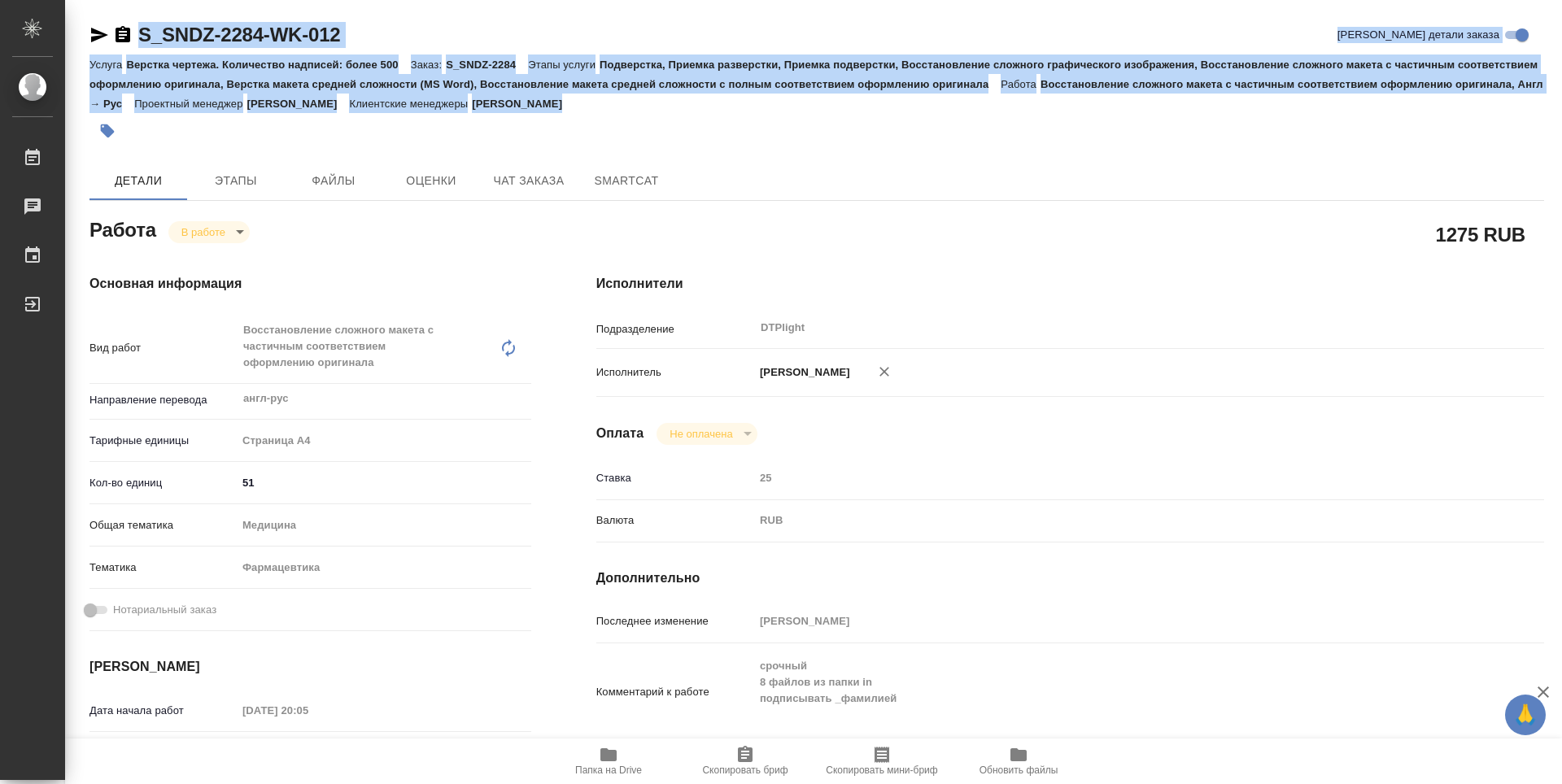
drag, startPoint x: 84, startPoint y: 21, endPoint x: 620, endPoint y: 127, distance: 546.4
click at [581, 123] on div "S_SNDZ-2284-WK-012 Кратко детали заказа Услуга Верстка чертежа. Количество надп…" at bounding box center [816, 727] width 1473 height 1456
click at [638, 127] on div at bounding box center [574, 131] width 970 height 35
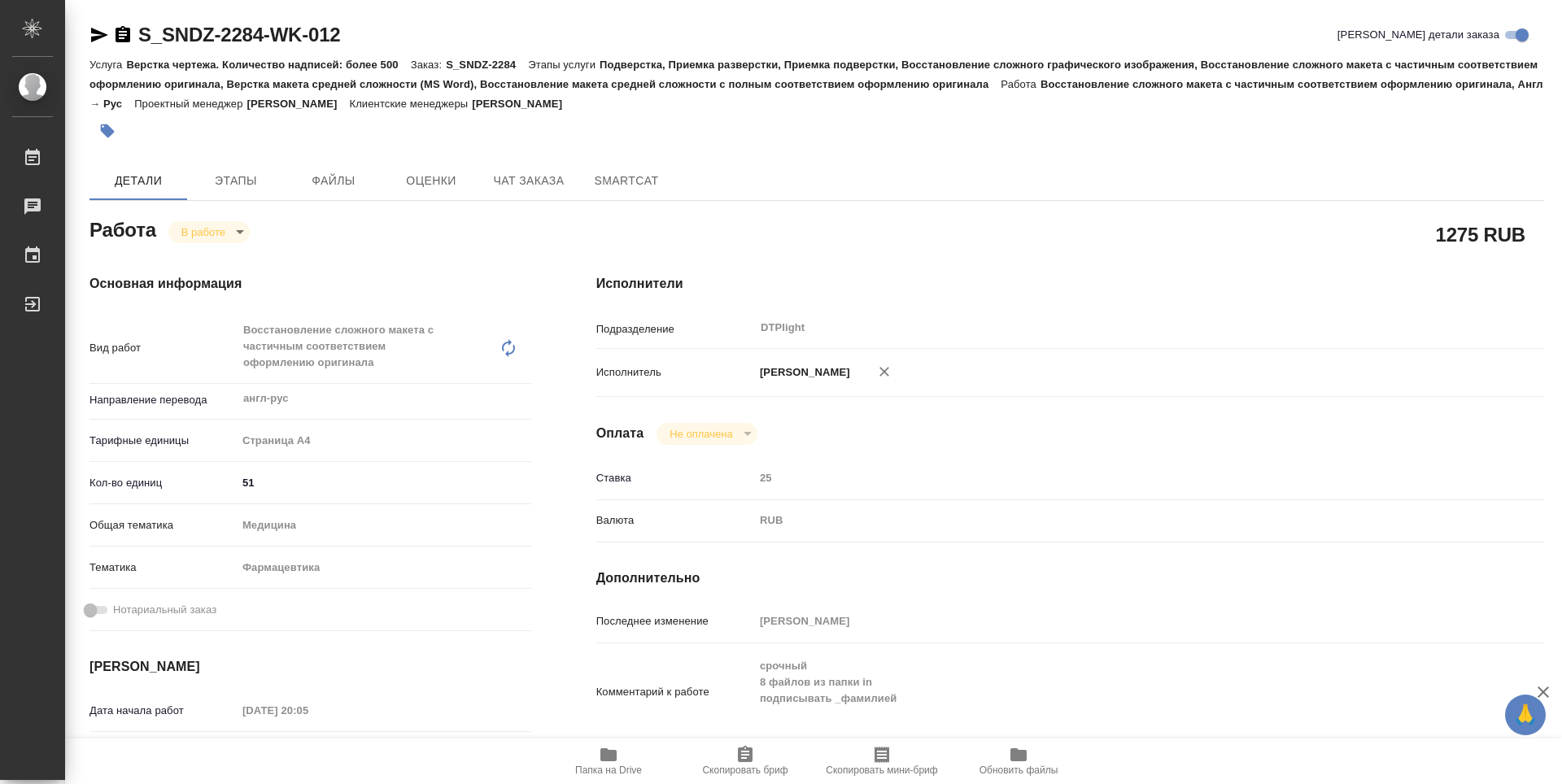
click at [578, 123] on div at bounding box center [574, 131] width 970 height 35
click at [414, 130] on div at bounding box center [574, 131] width 970 height 35
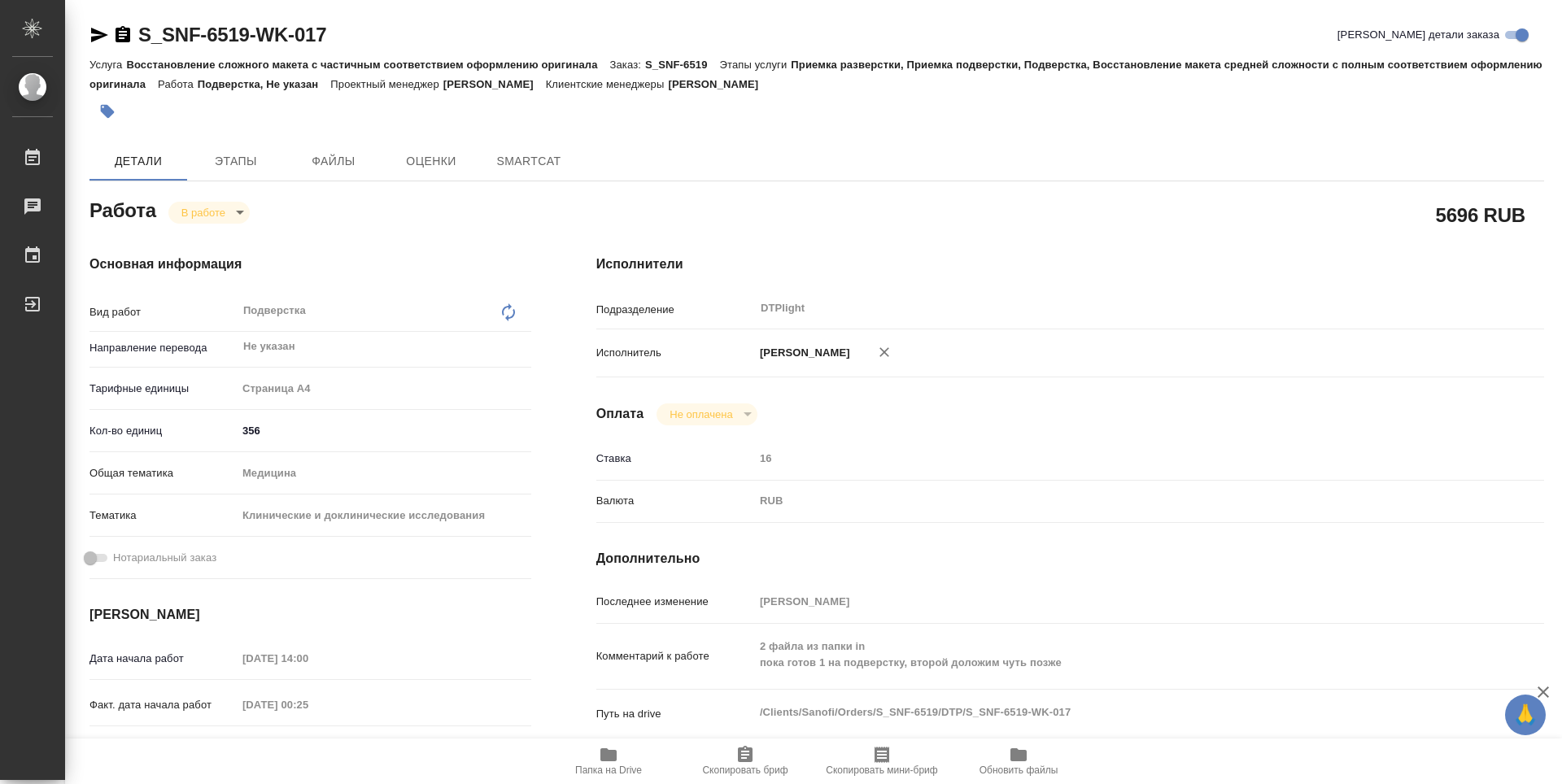
type textarea "x"
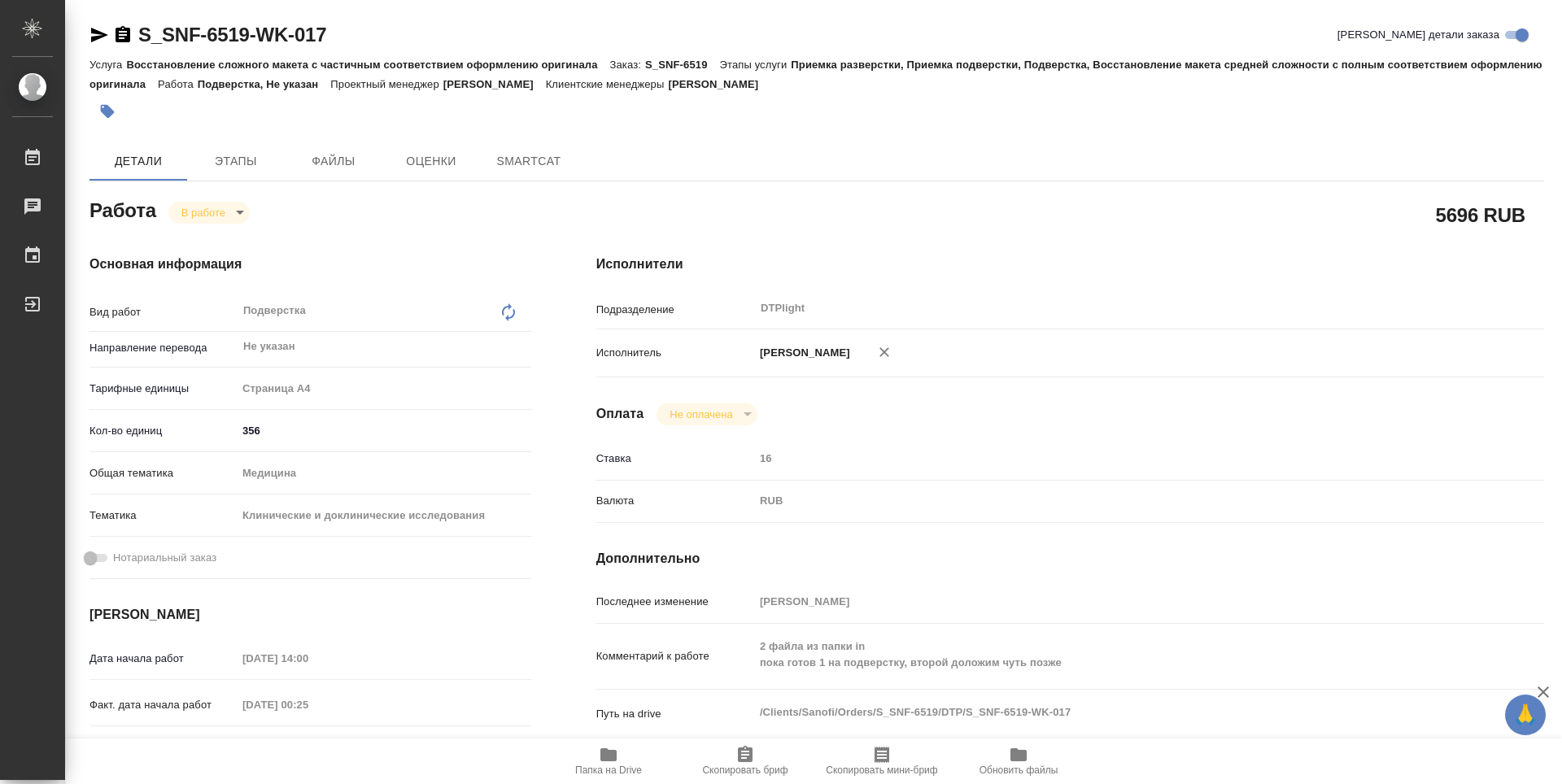
type textarea "x"
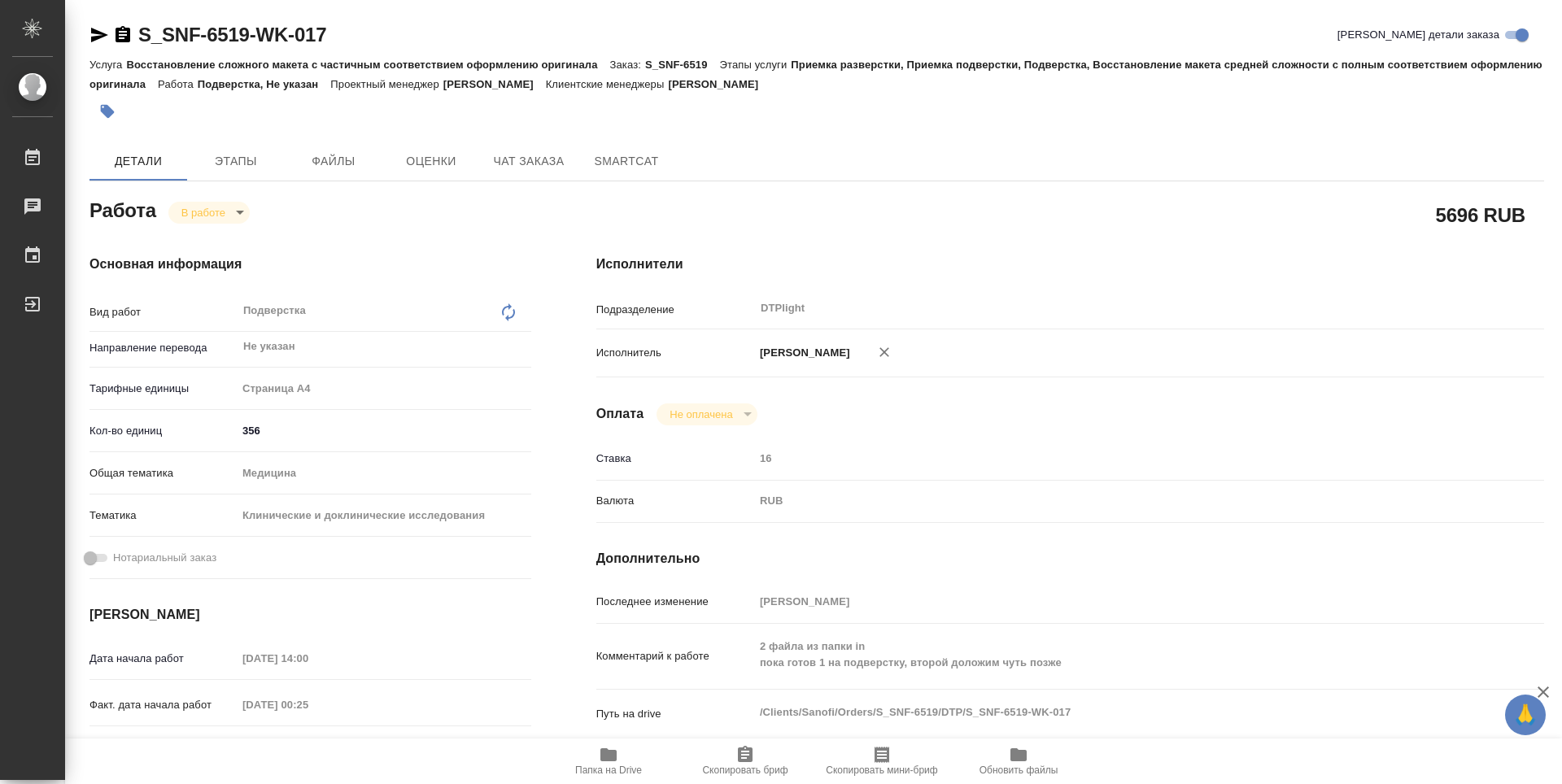
type textarea "x"
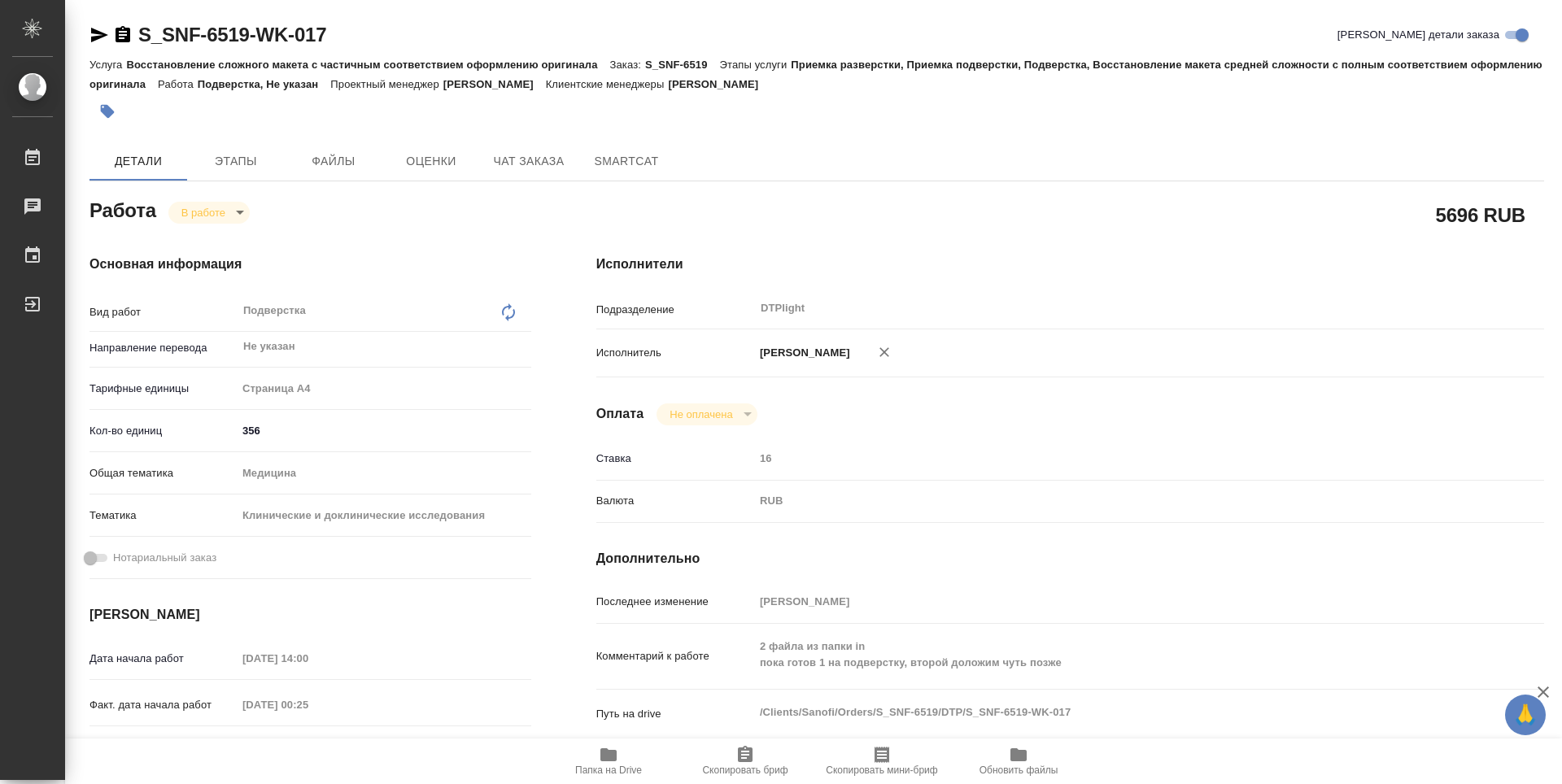
type textarea "x"
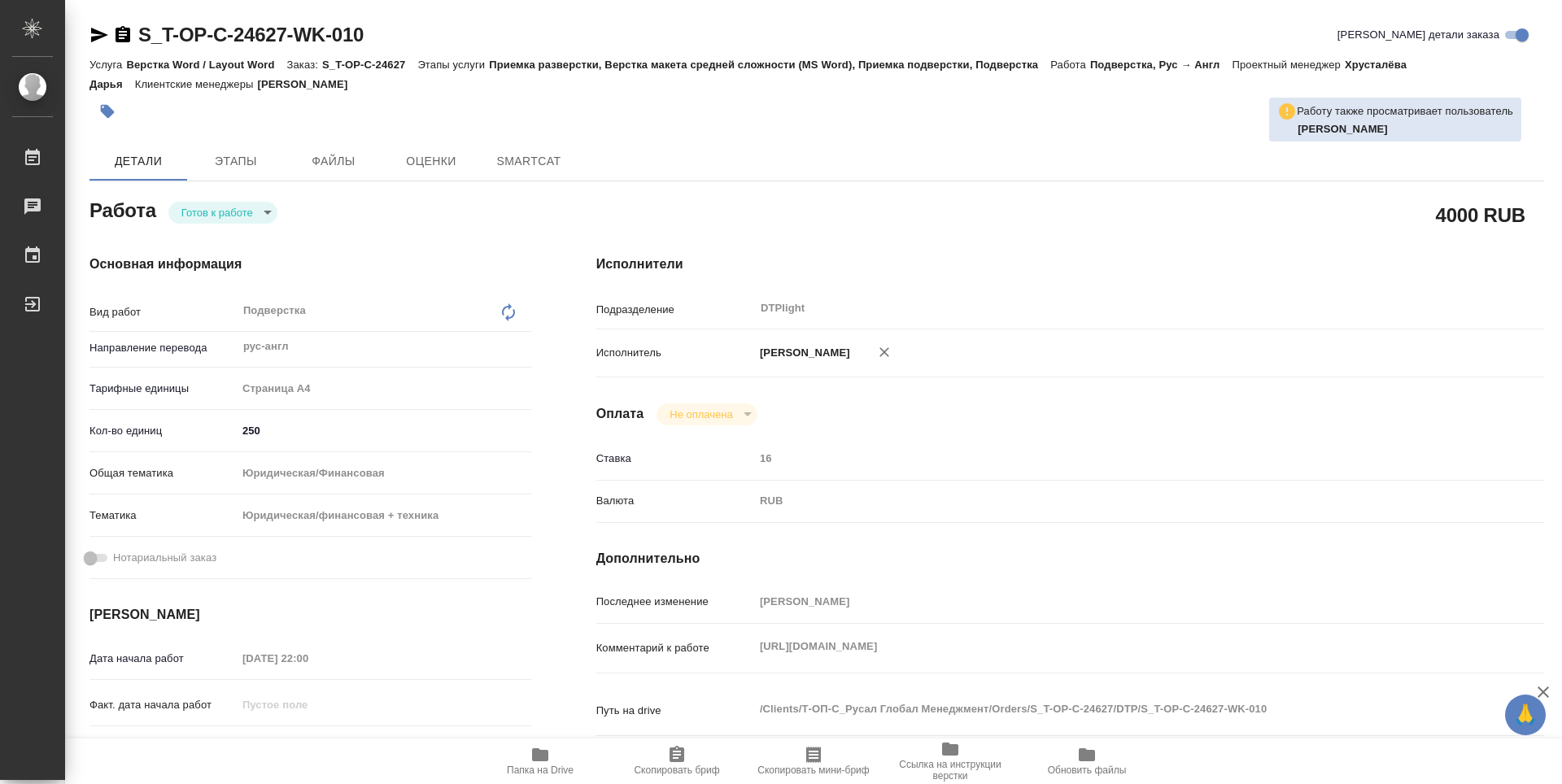
type textarea "x"
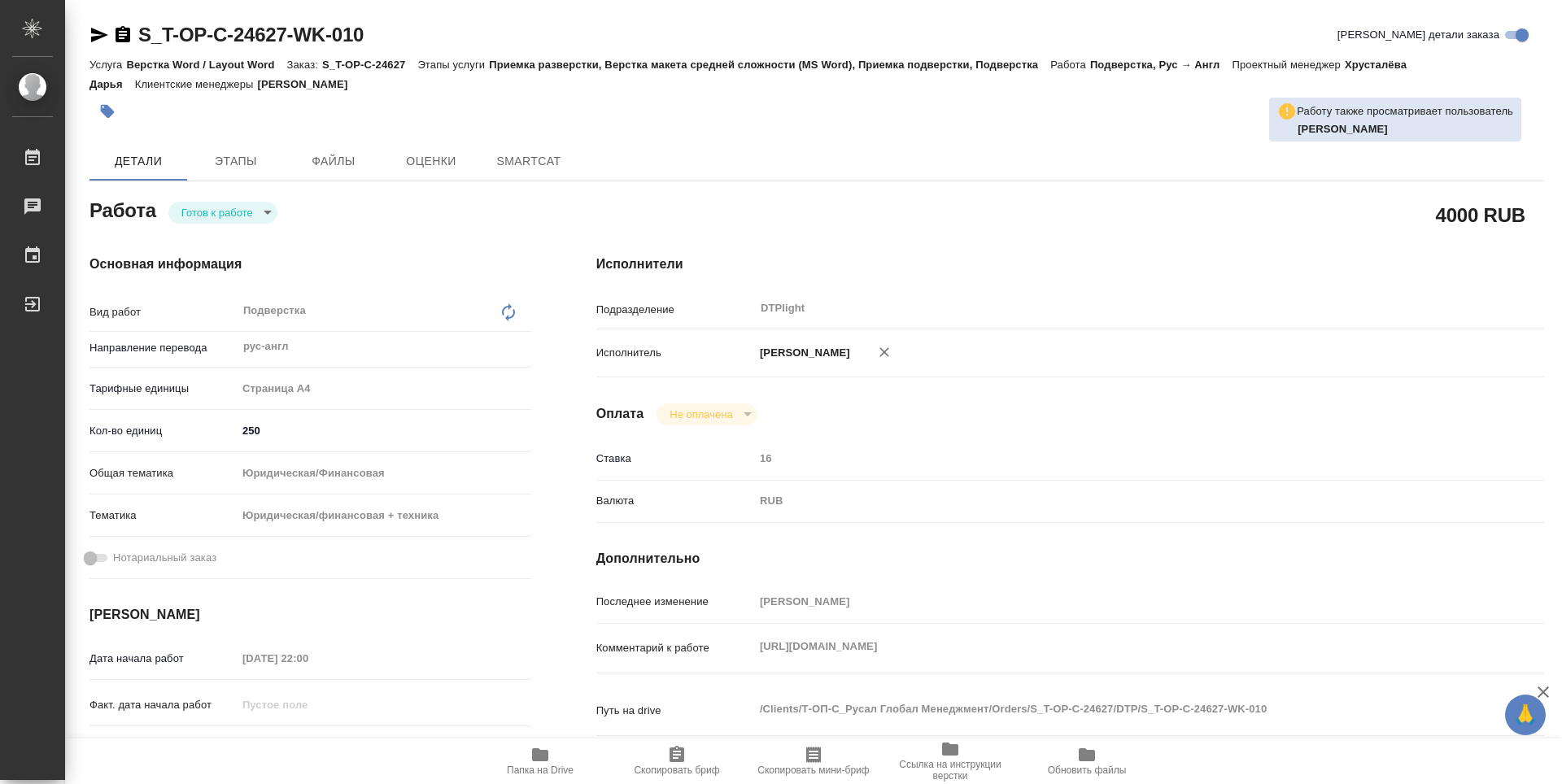
type textarea "x"
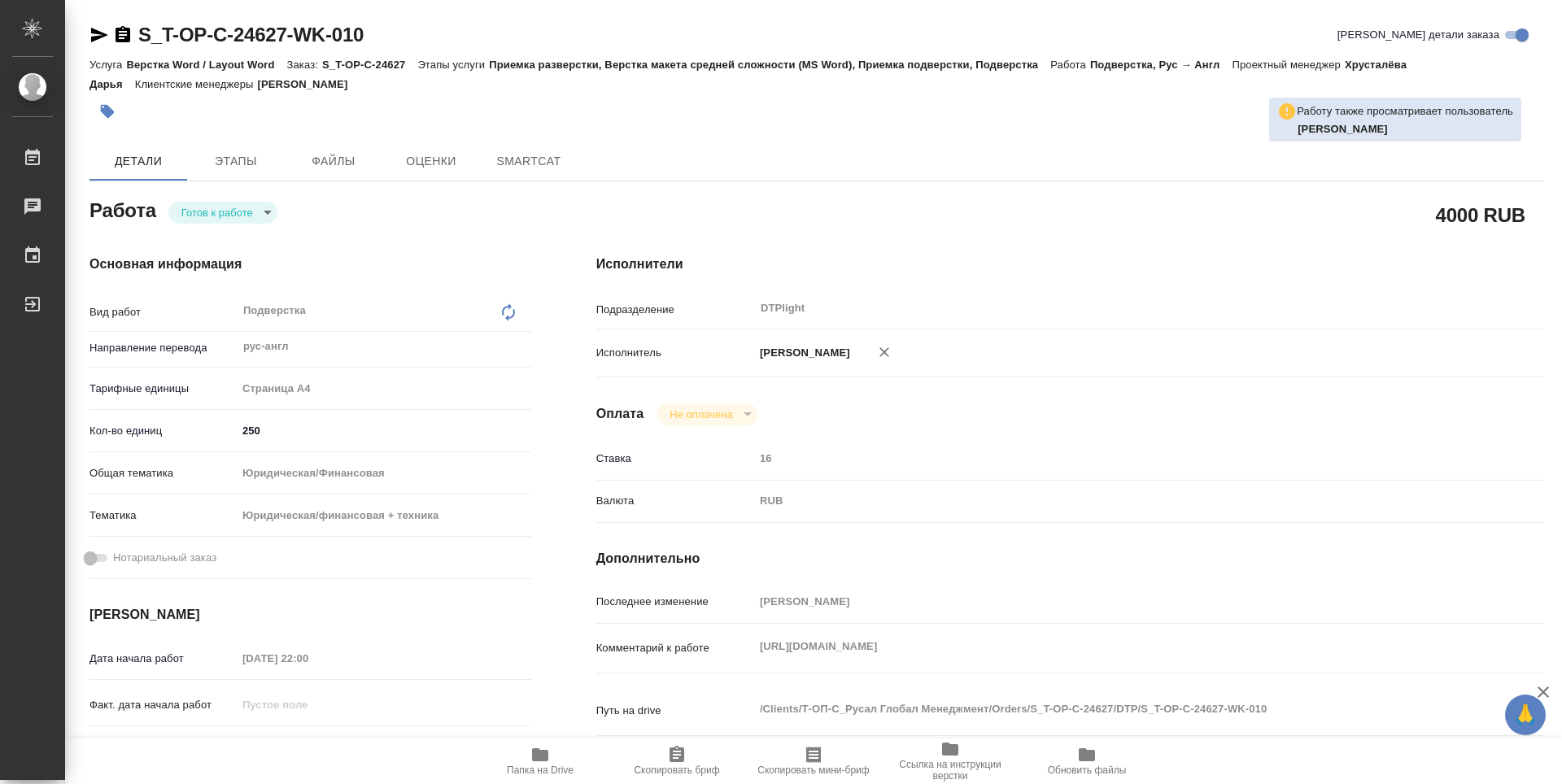
type textarea "x"
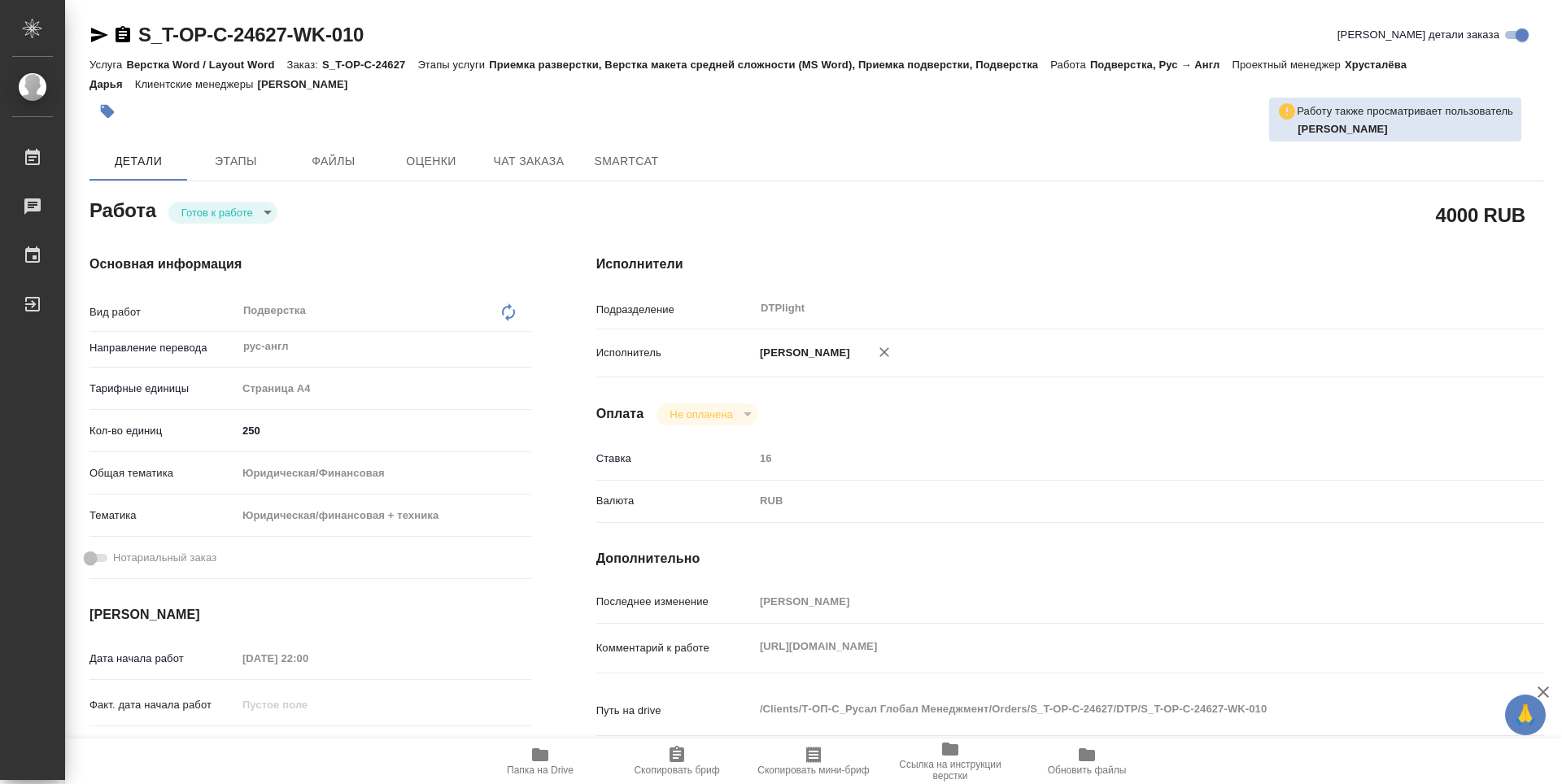
type textarea "x"
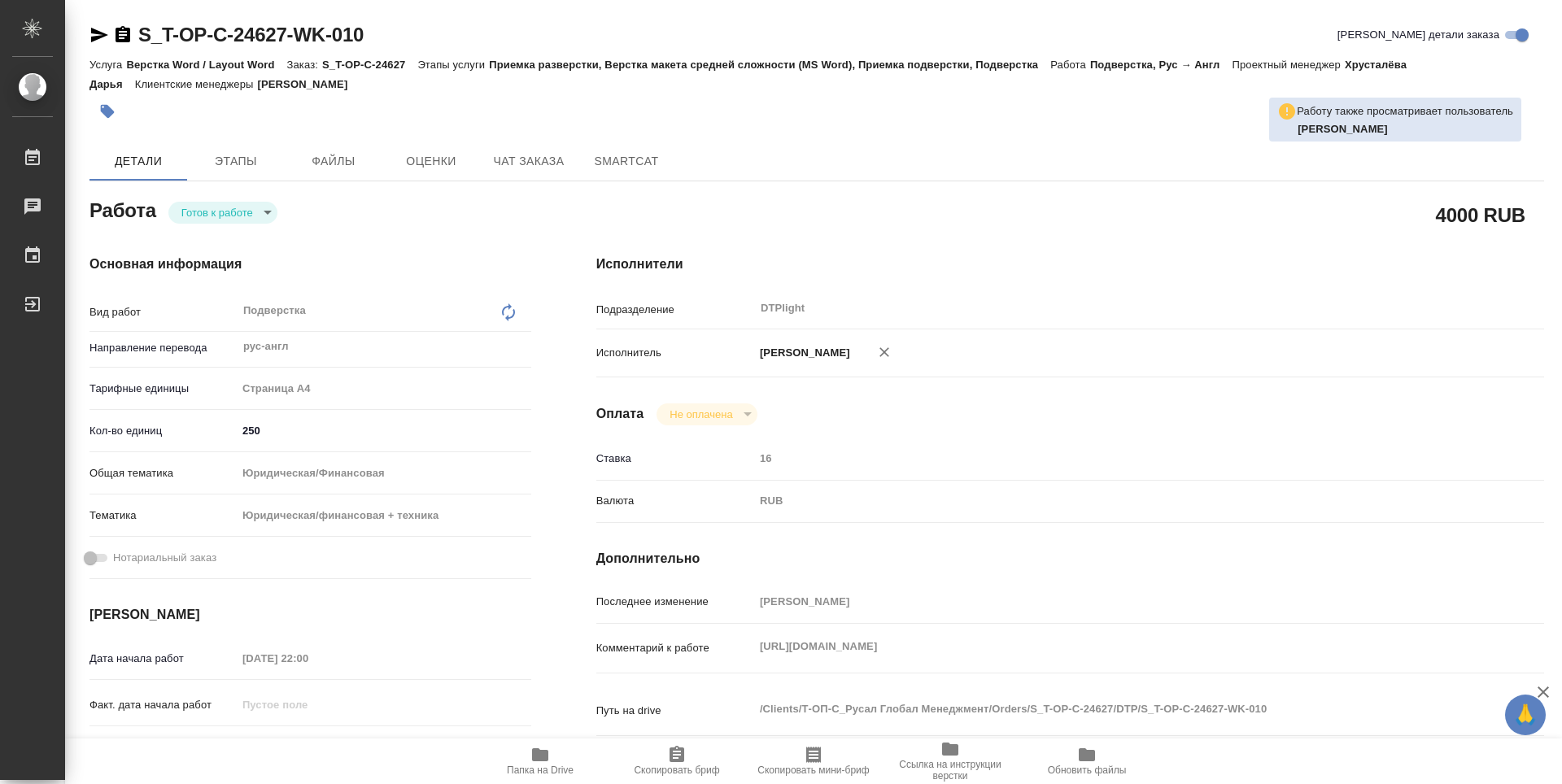
scroll to position [244, 0]
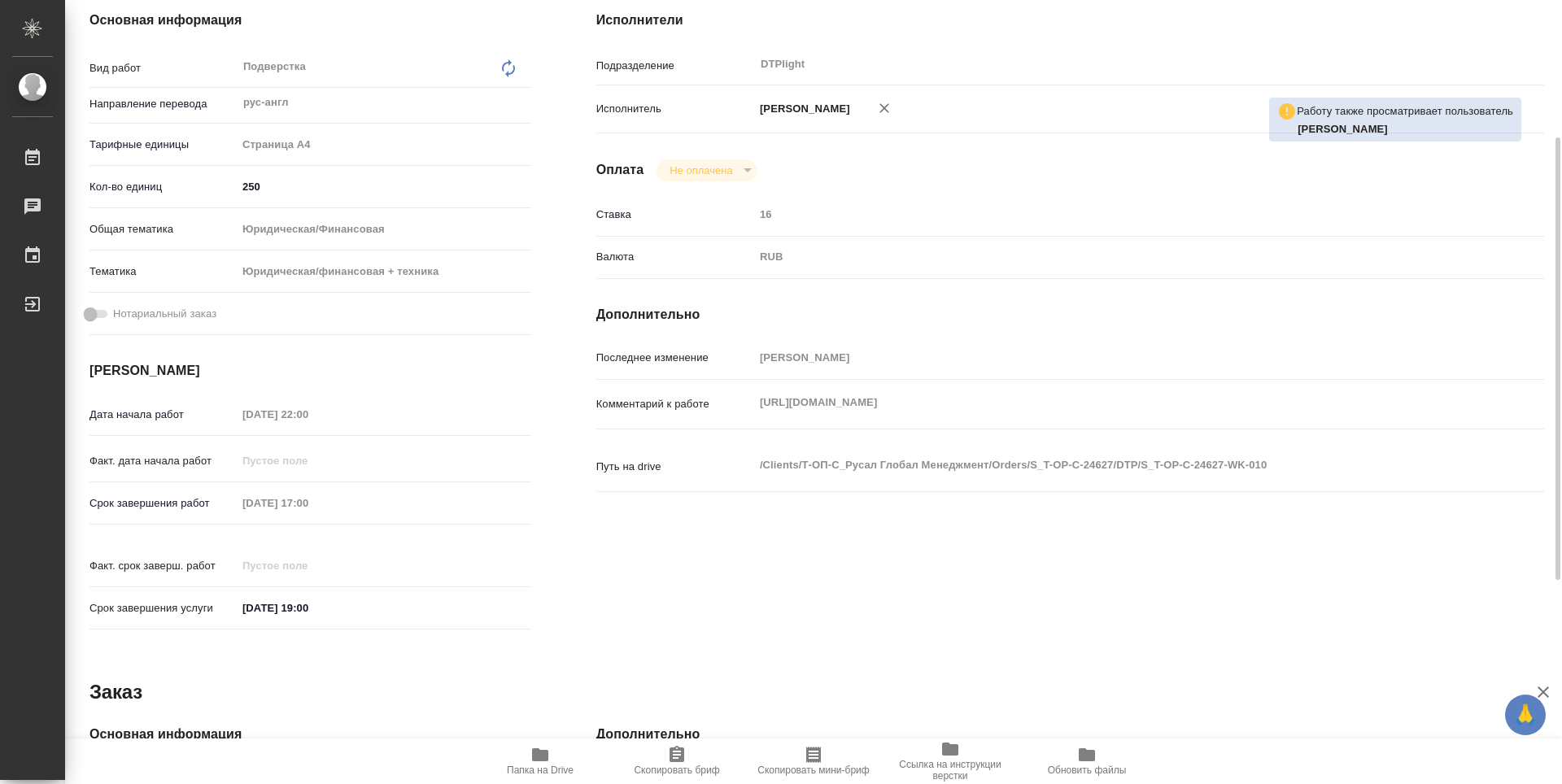
type textarea "x"
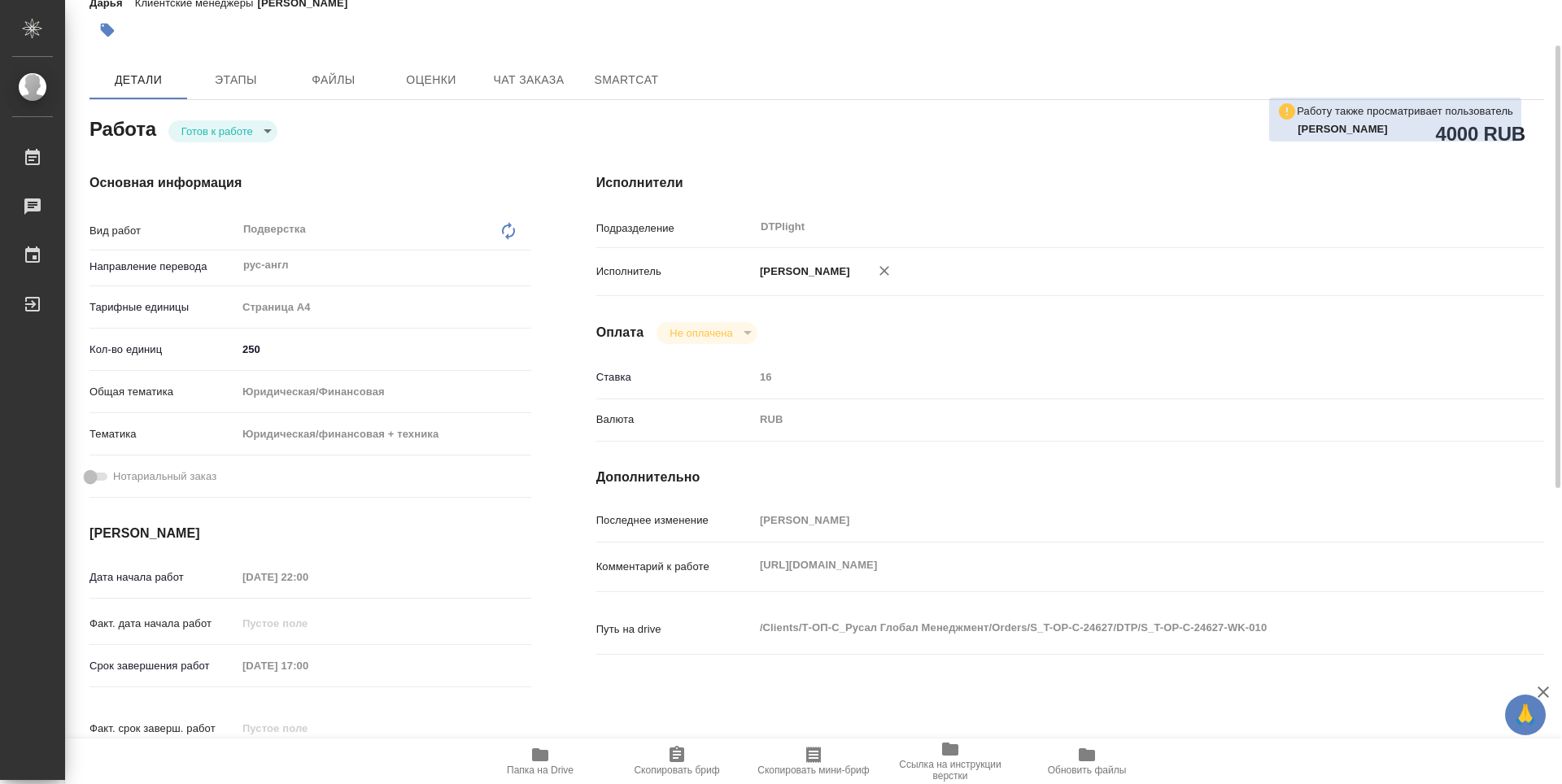
scroll to position [0, 0]
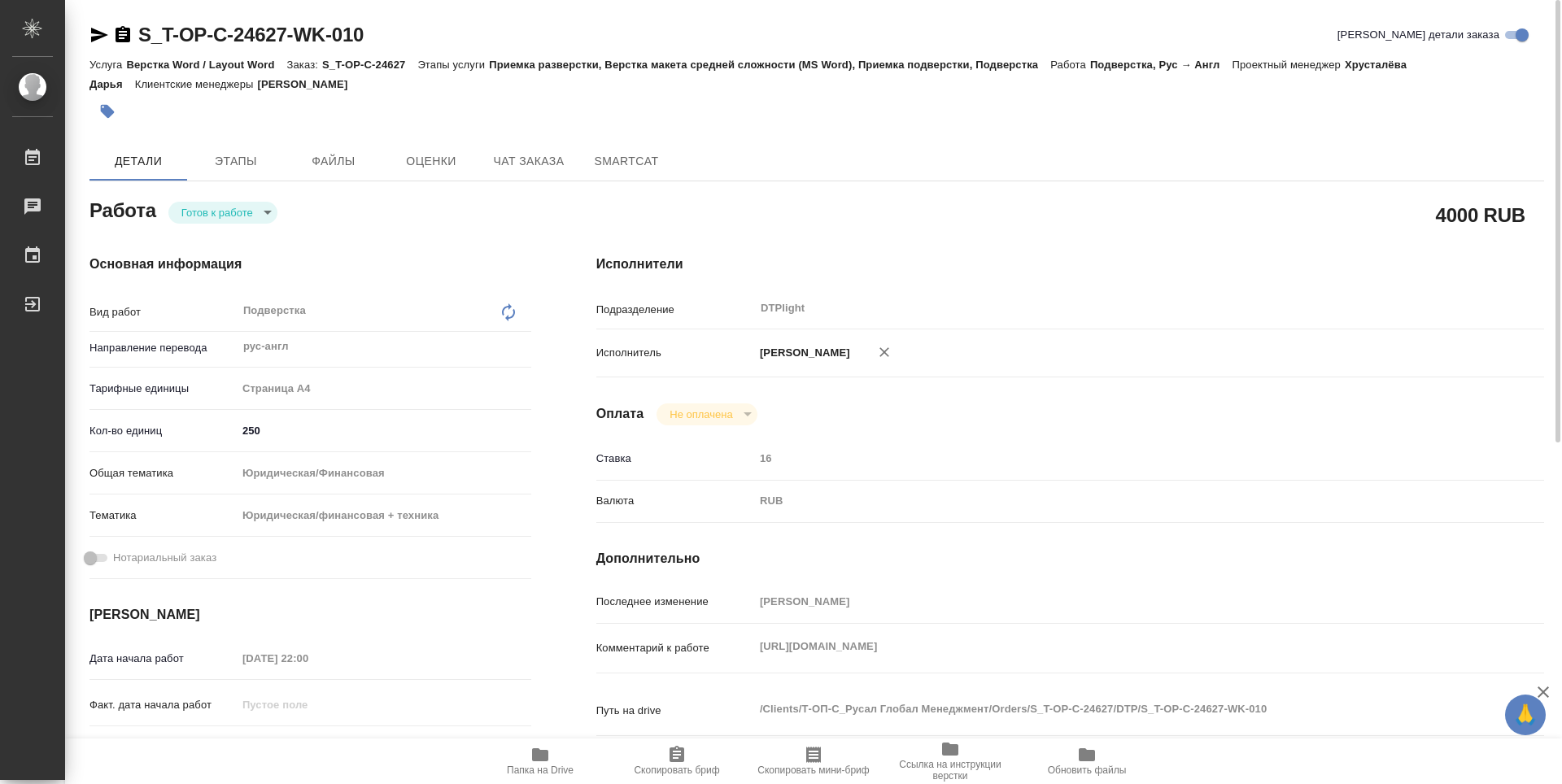
click at [273, 213] on body "🙏 .cls-1 fill:#fff; AWATERA Guselnikov Roman Работы 0 Чаты График Выйти S_T-OP-…" at bounding box center [781, 392] width 1562 height 784
click at [232, 216] on button "В работе" at bounding box center [209, 212] width 54 height 18
type textarea "x"
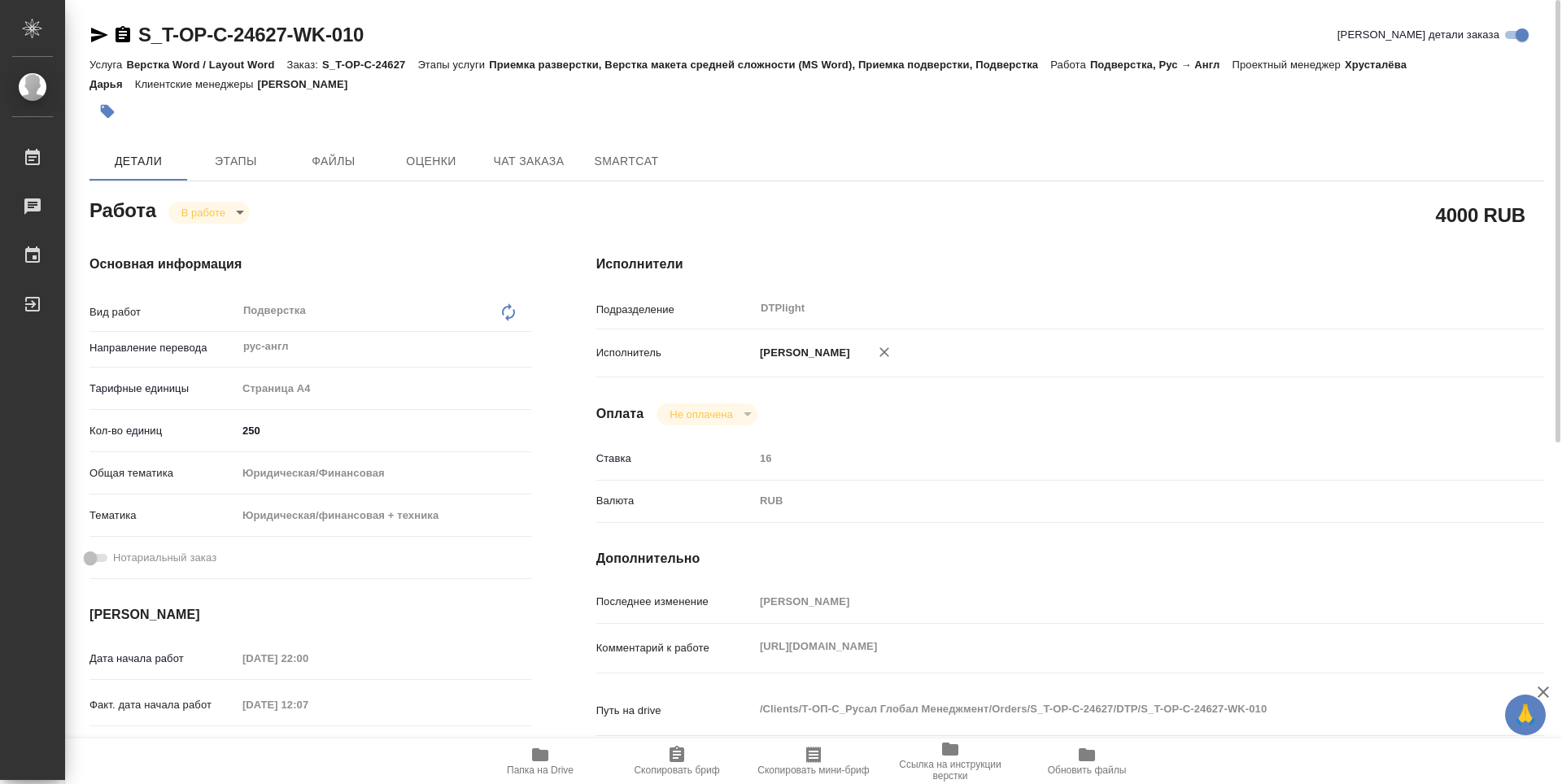
type textarea "x"
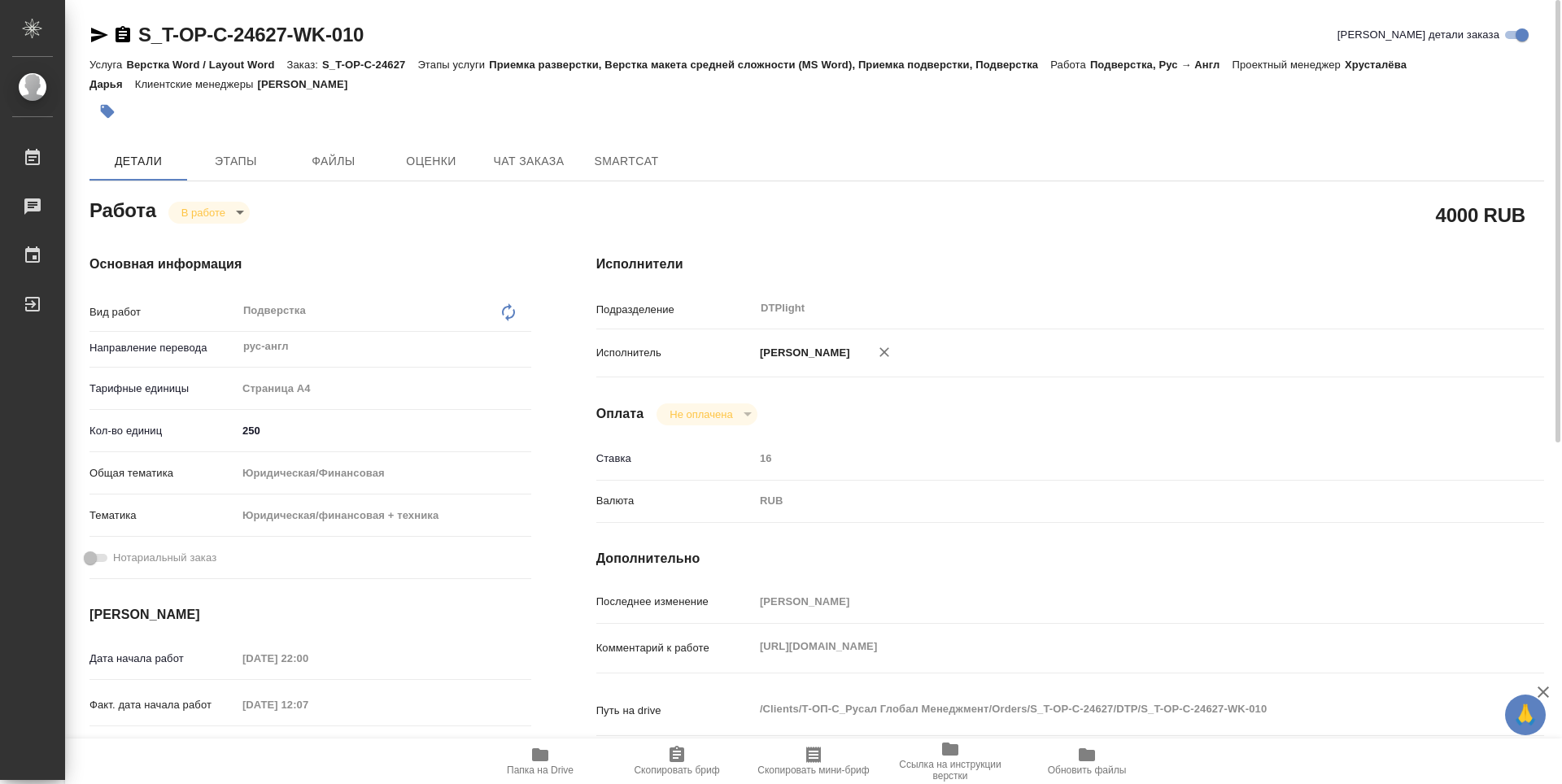
type textarea "x"
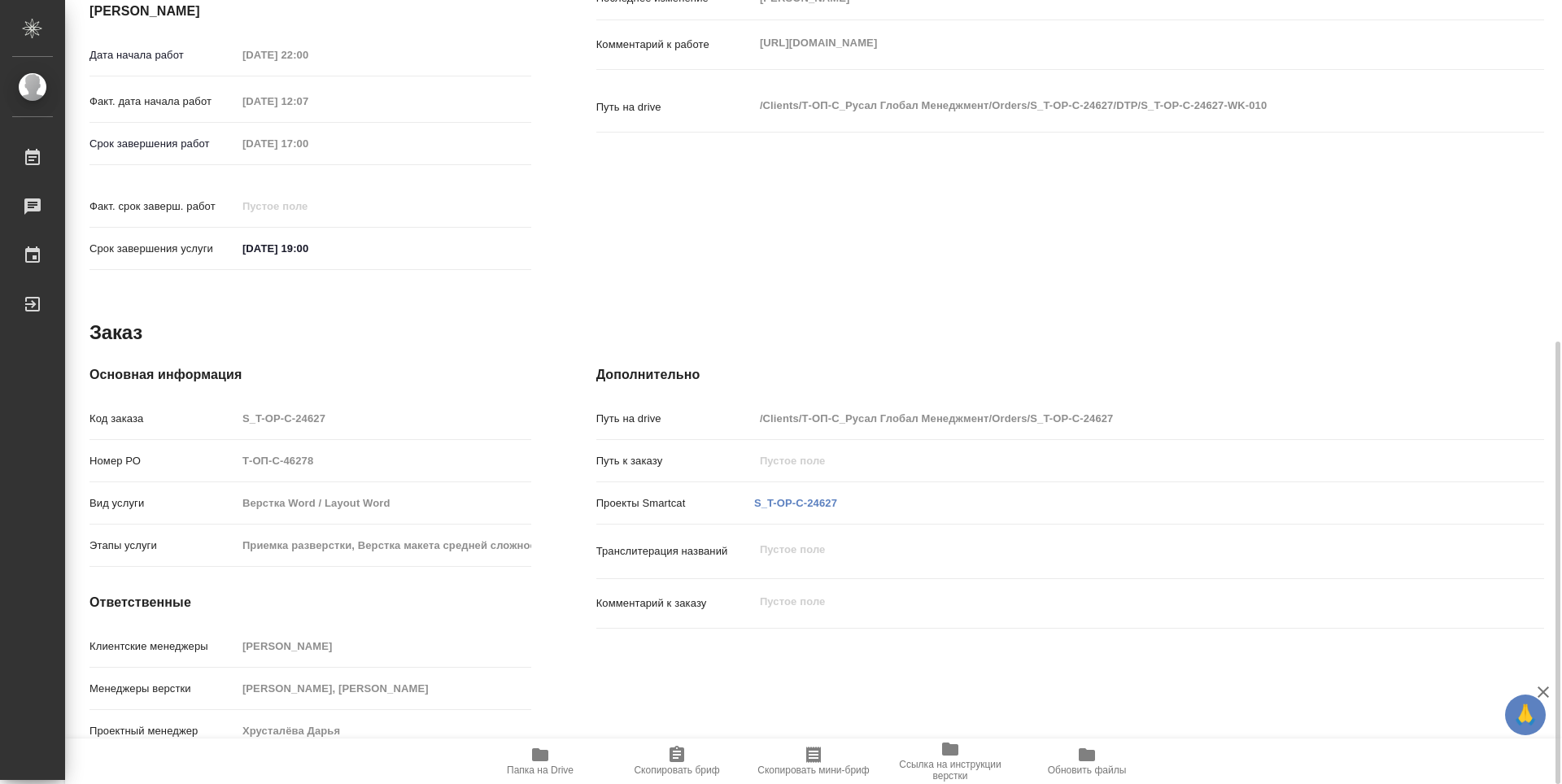
type textarea "x"
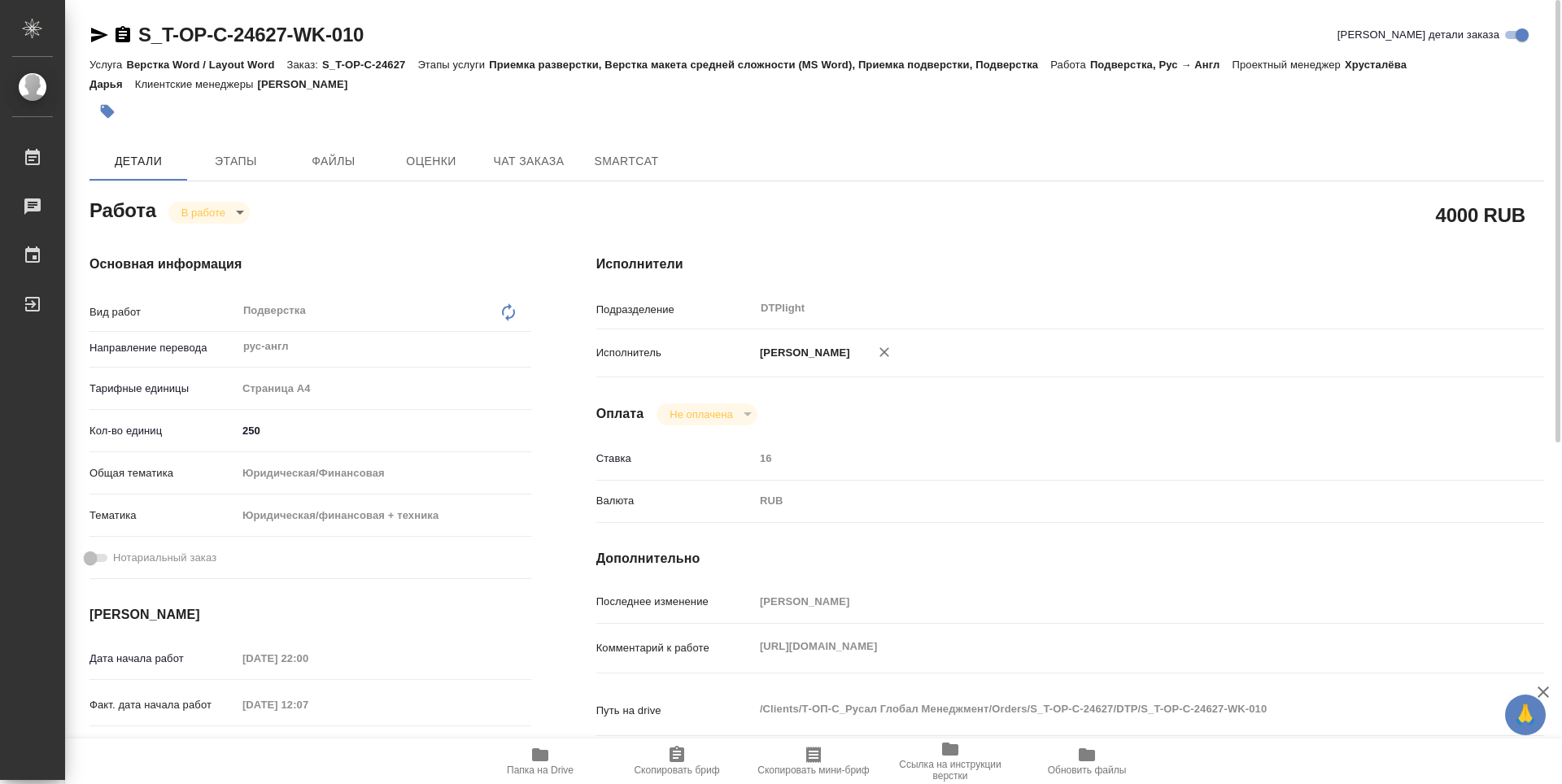
click at [526, 764] on span "Папка на Drive" at bounding box center [540, 760] width 117 height 31
type textarea "x"
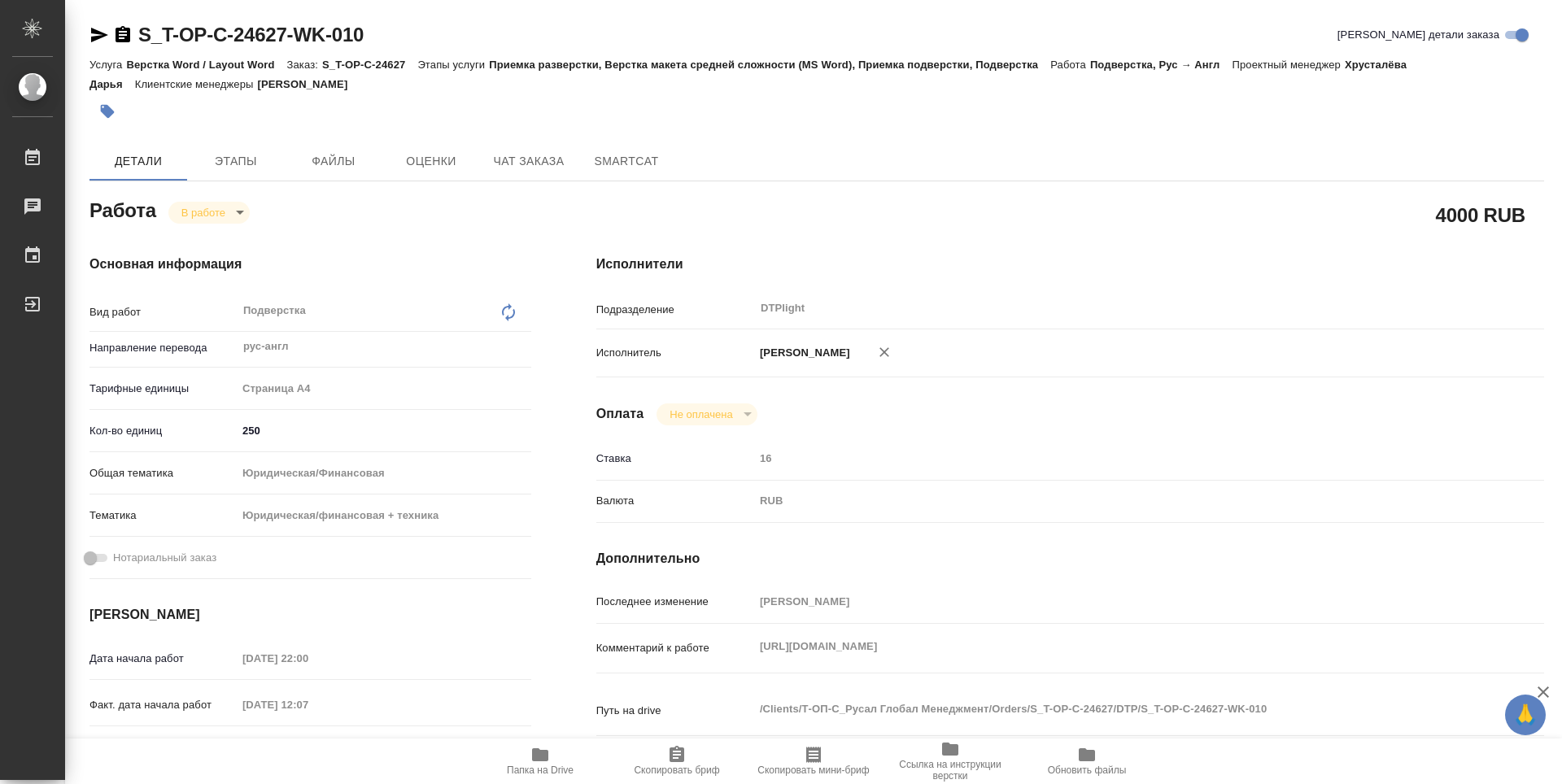
type textarea "x"
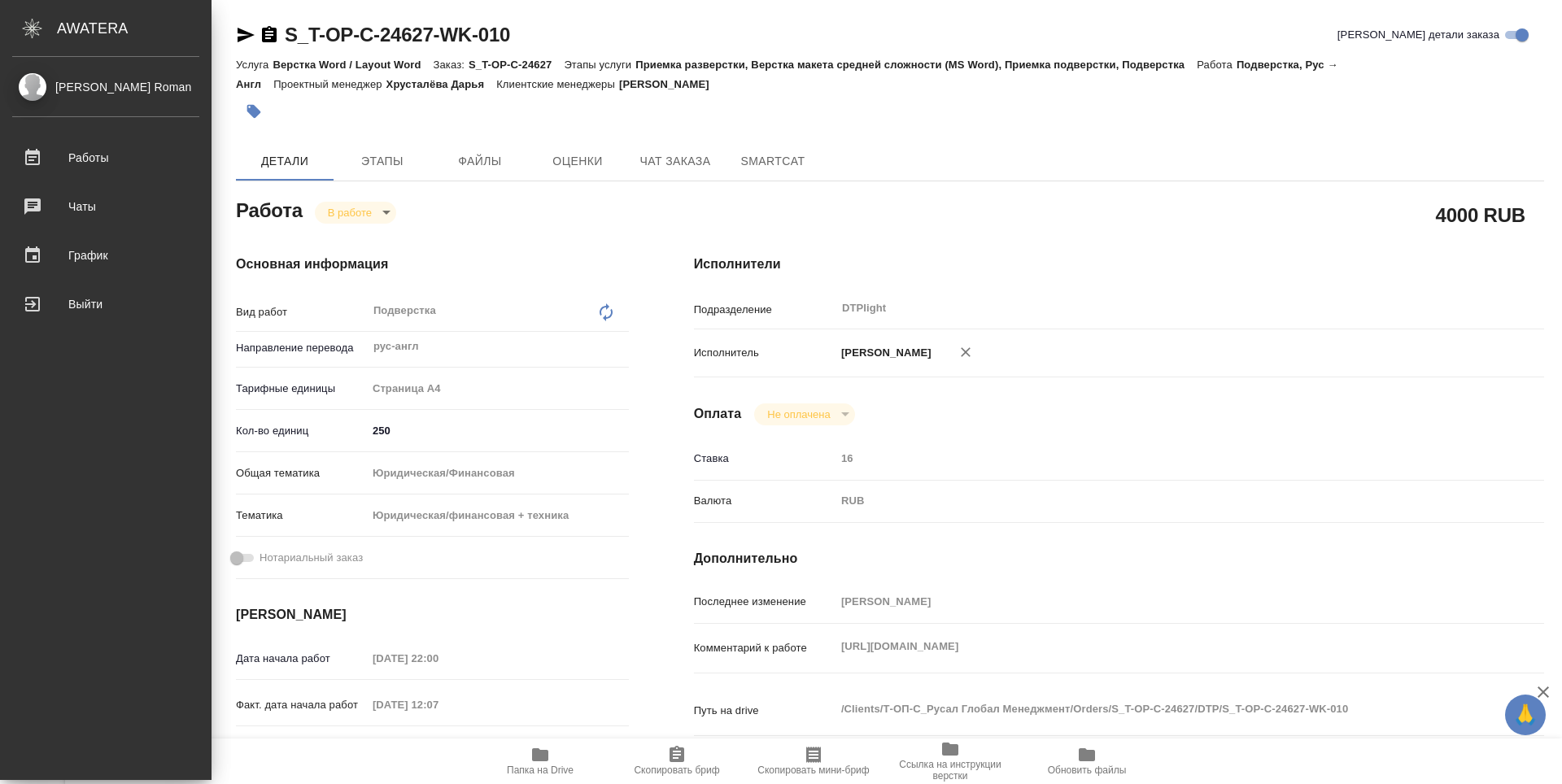
type textarea "x"
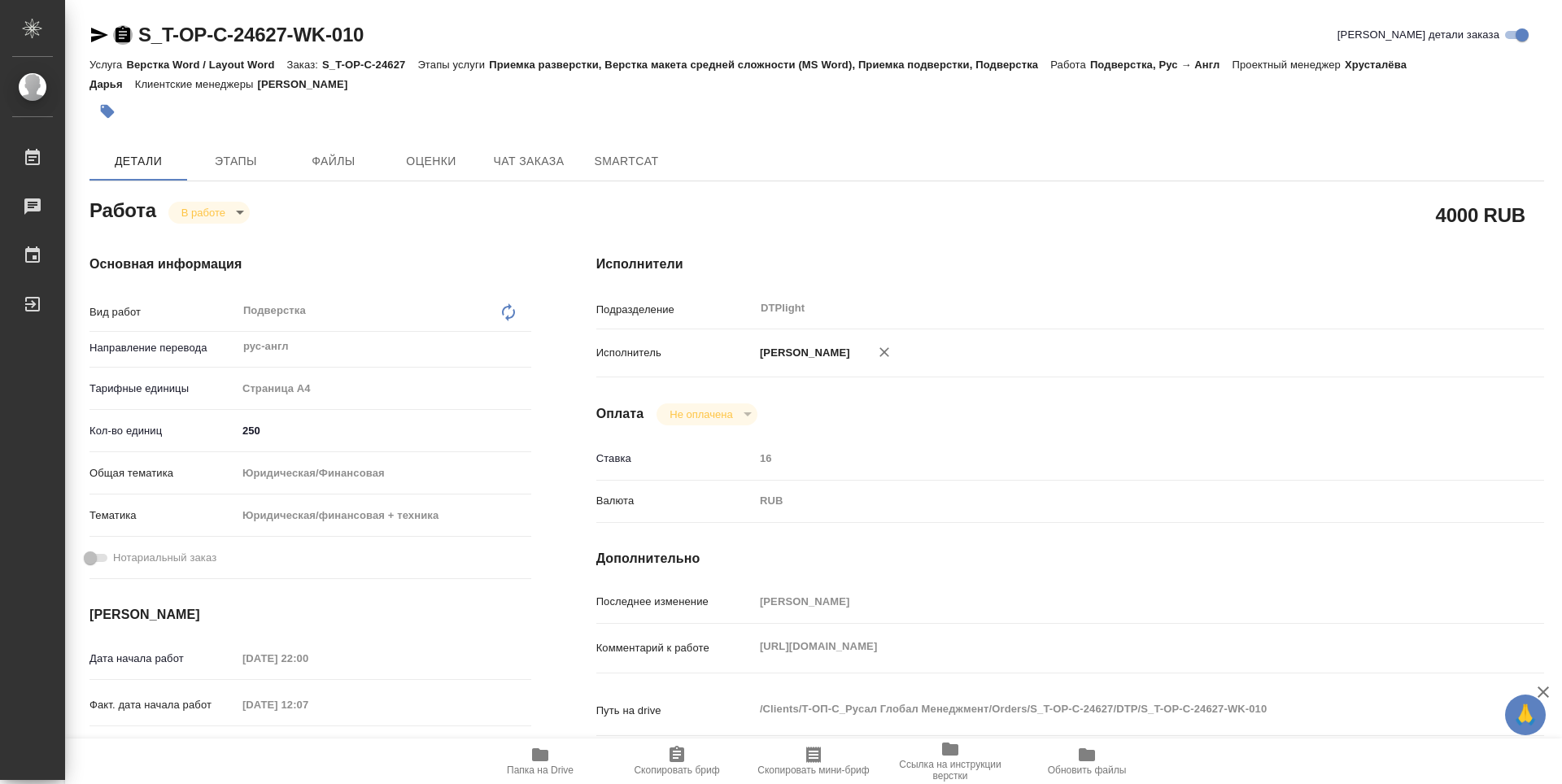
click at [119, 31] on icon "button" at bounding box center [122, 34] width 14 height 16
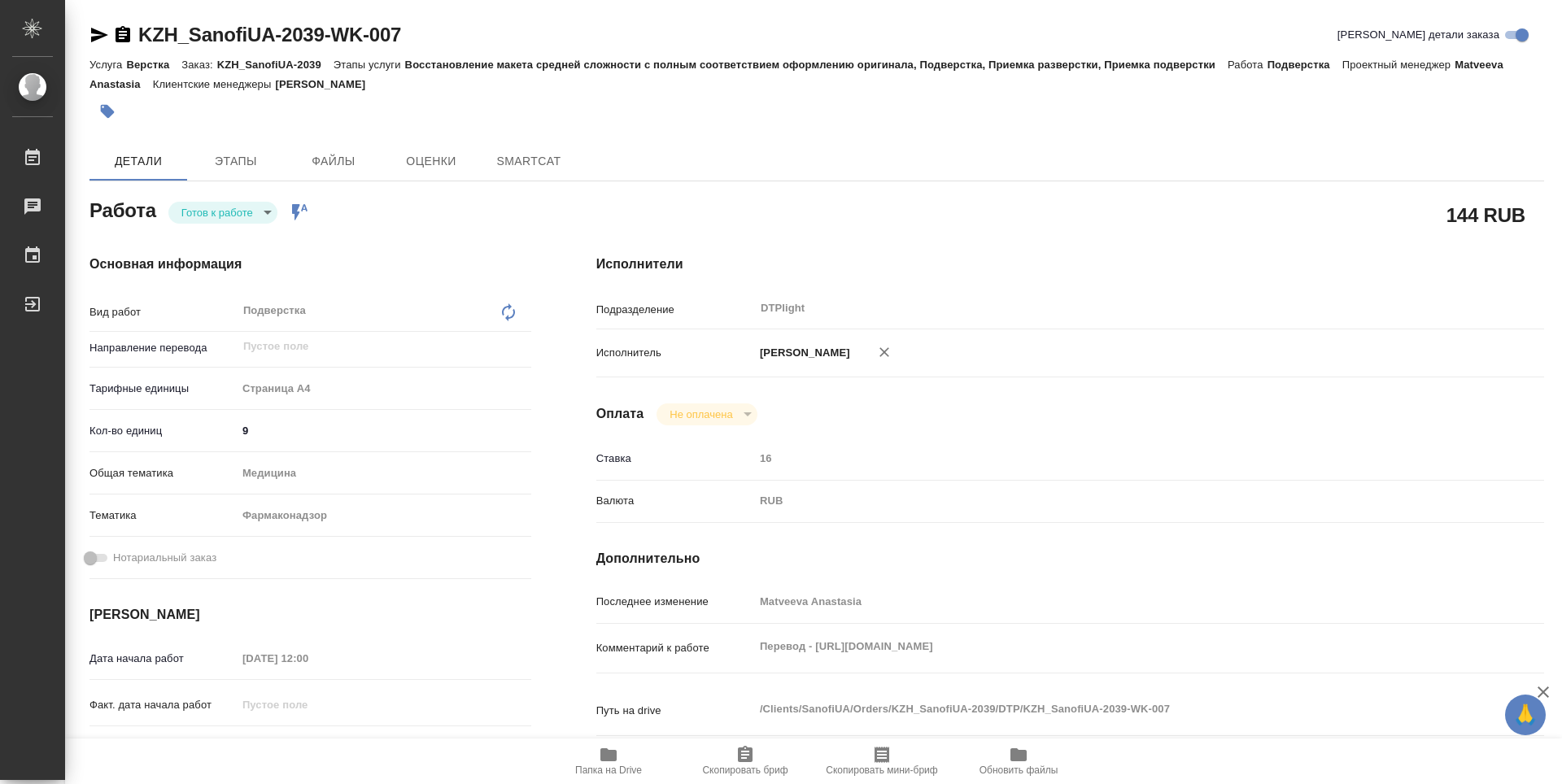
type textarea "x"
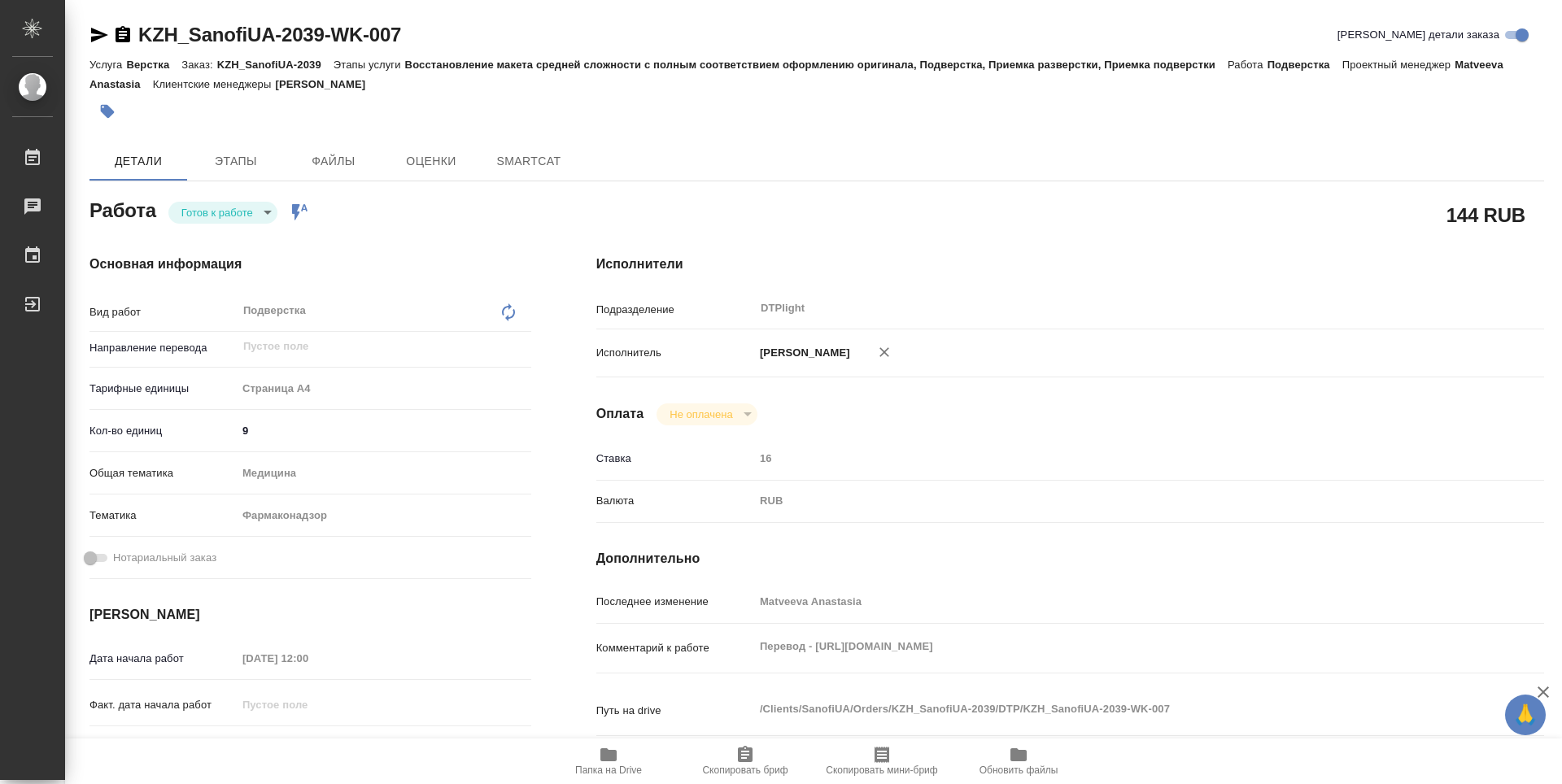
type textarea "x"
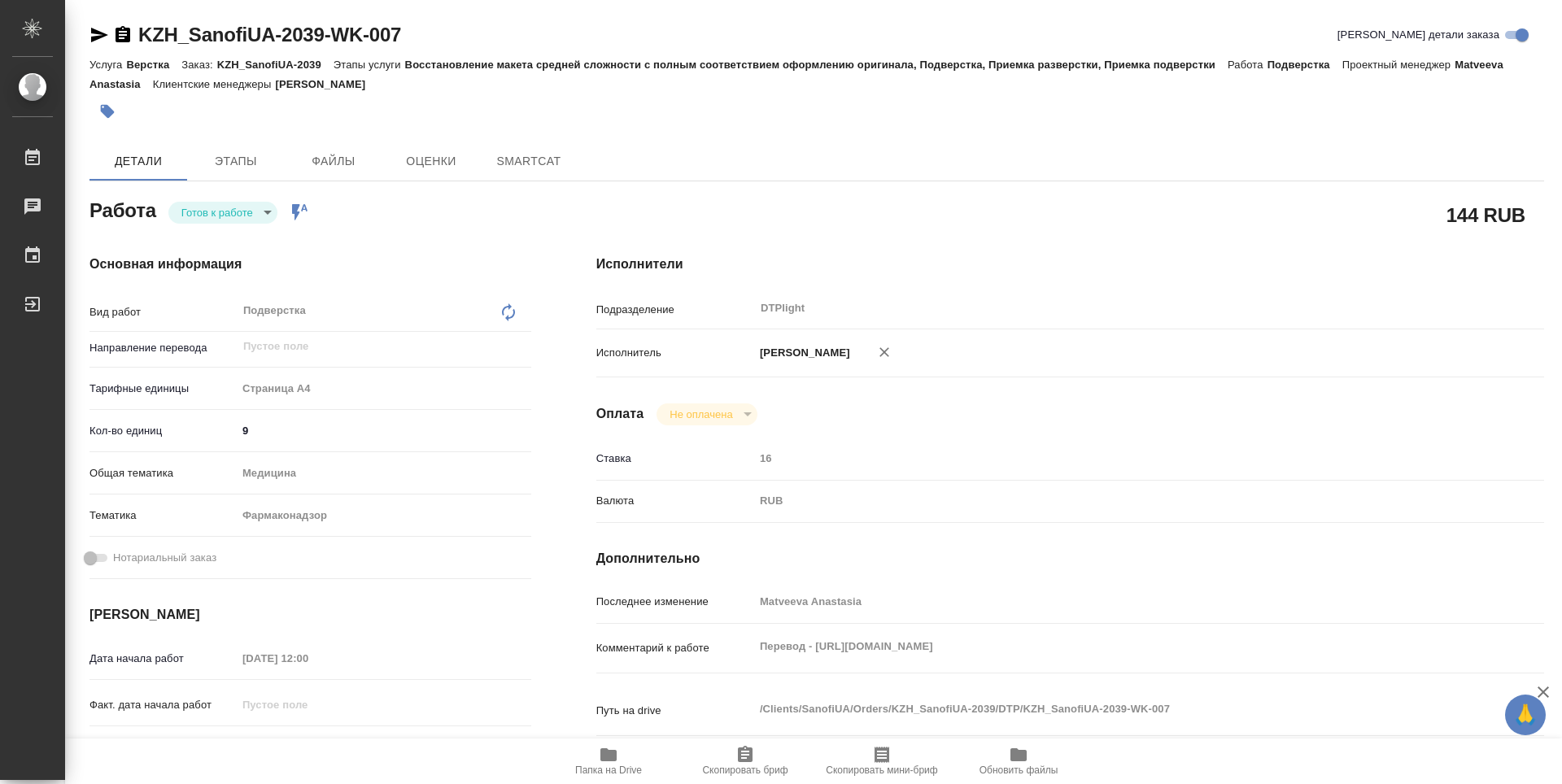
type textarea "x"
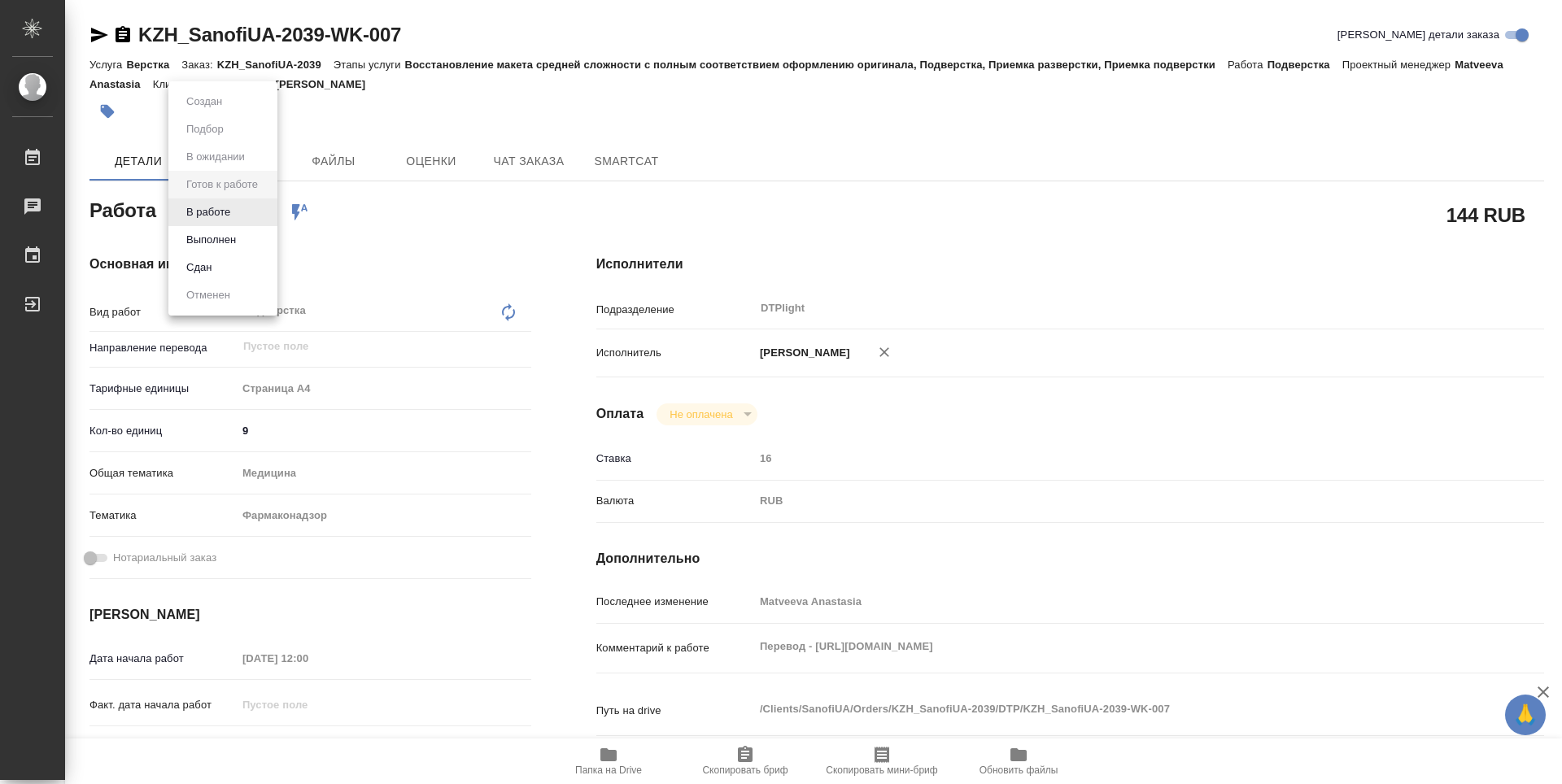
click at [265, 208] on body "🙏 .cls-1 fill:#fff; AWATERA Guselnikov Roman Работы Чаты График Выйти KZH_Sanof…" at bounding box center [781, 392] width 1562 height 784
click at [236, 212] on li "В работе" at bounding box center [222, 212] width 109 height 28
type textarea "x"
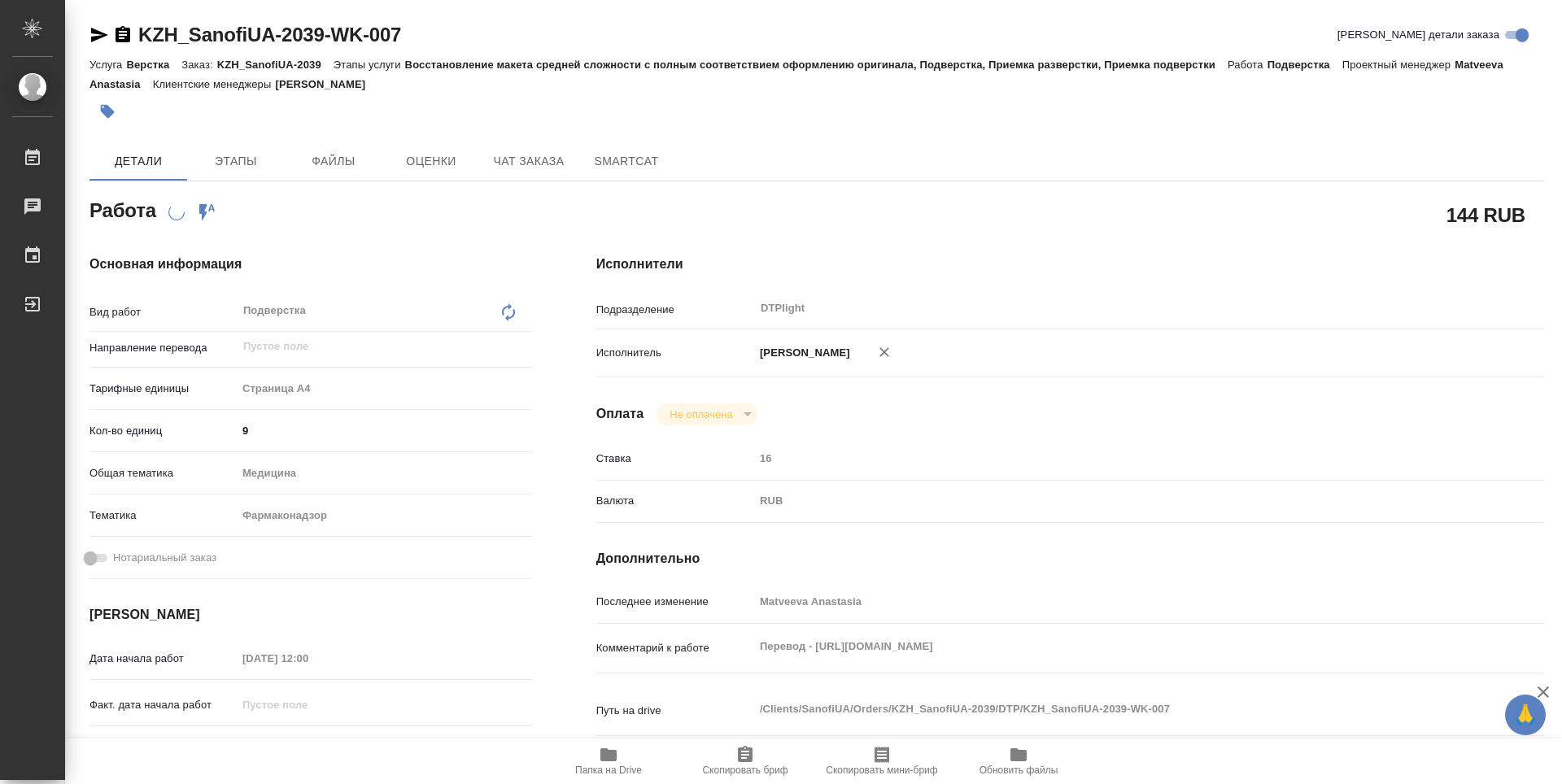
type textarea "x"
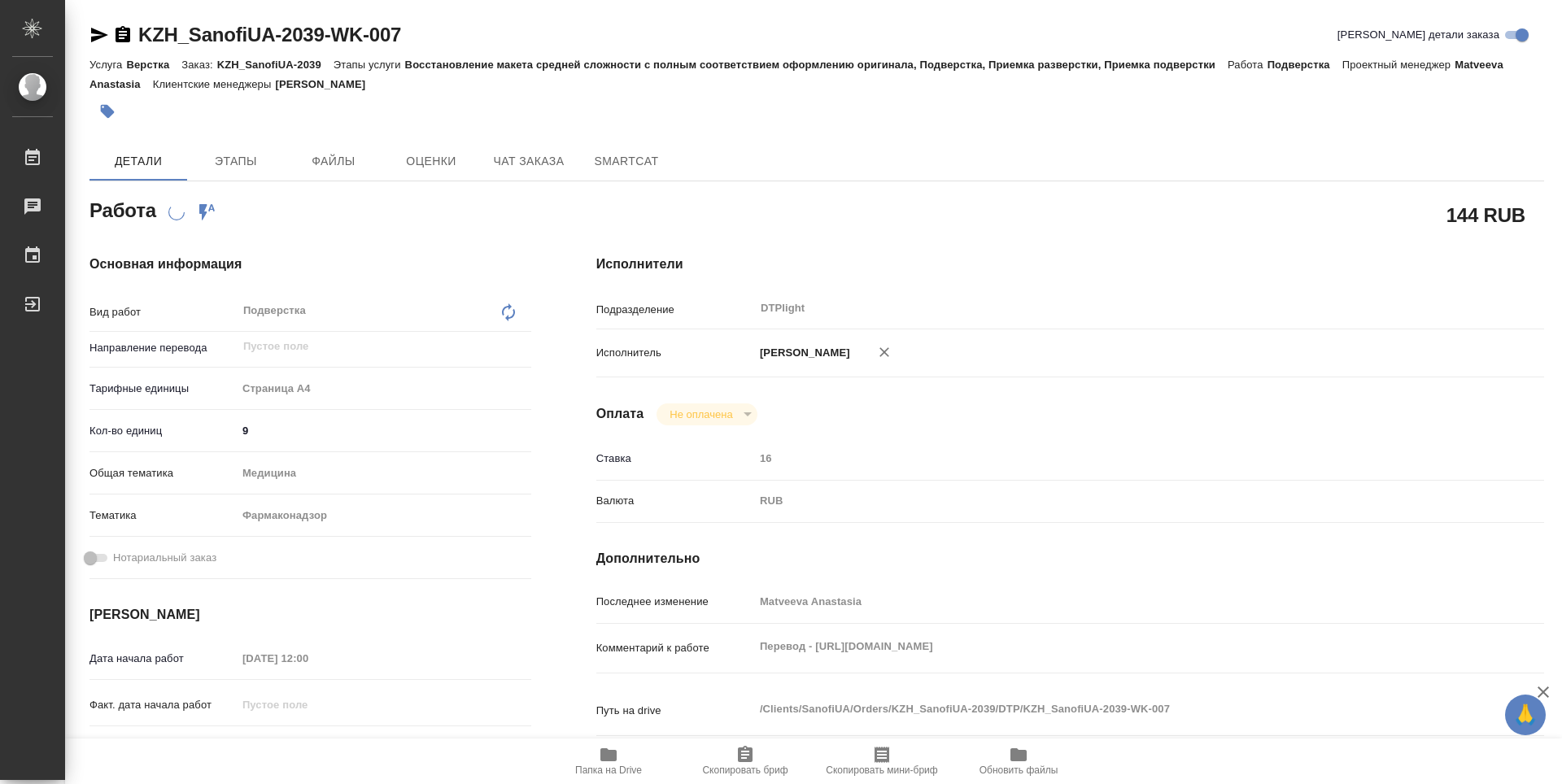
type textarea "x"
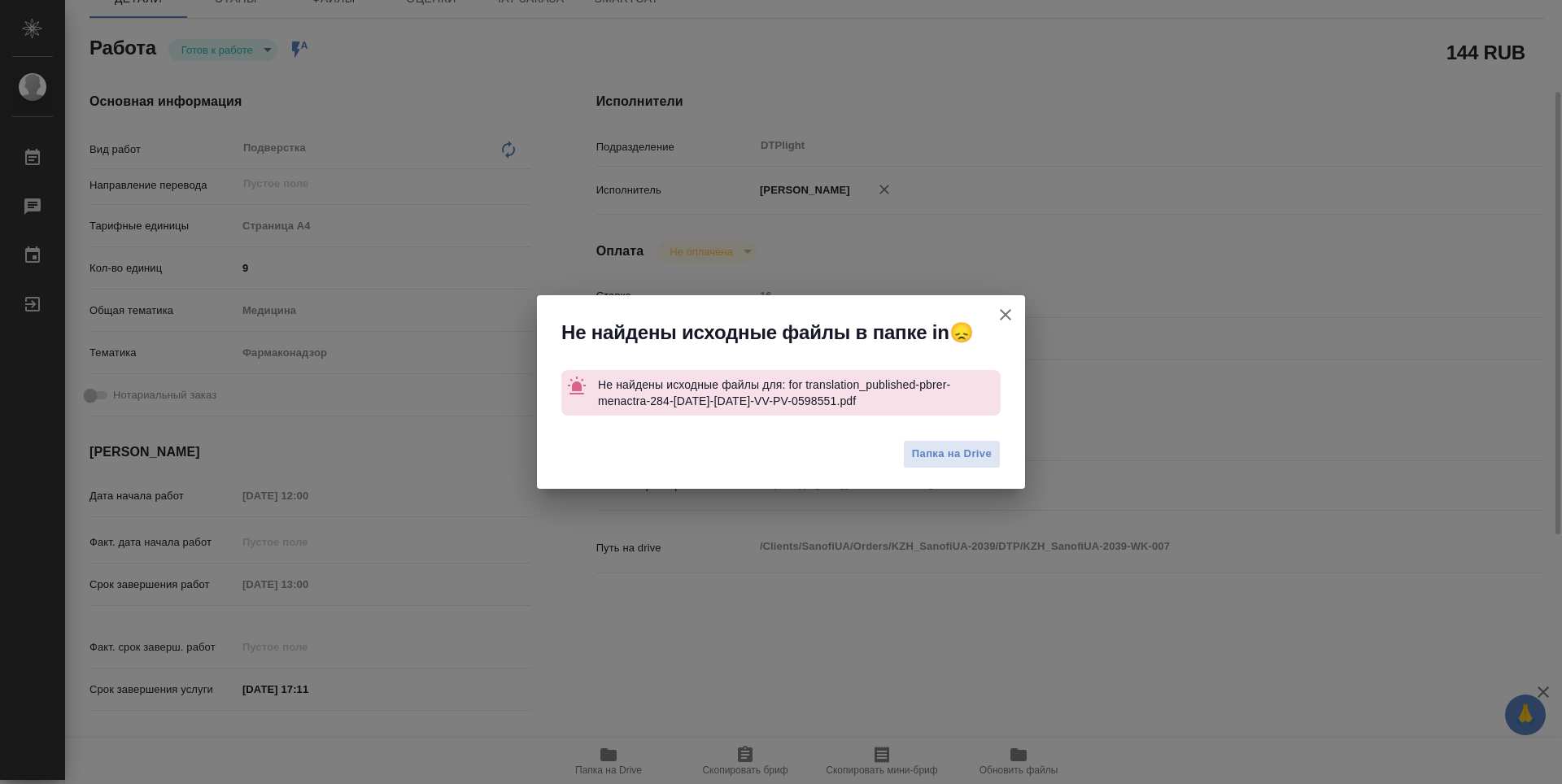
type textarea "x"
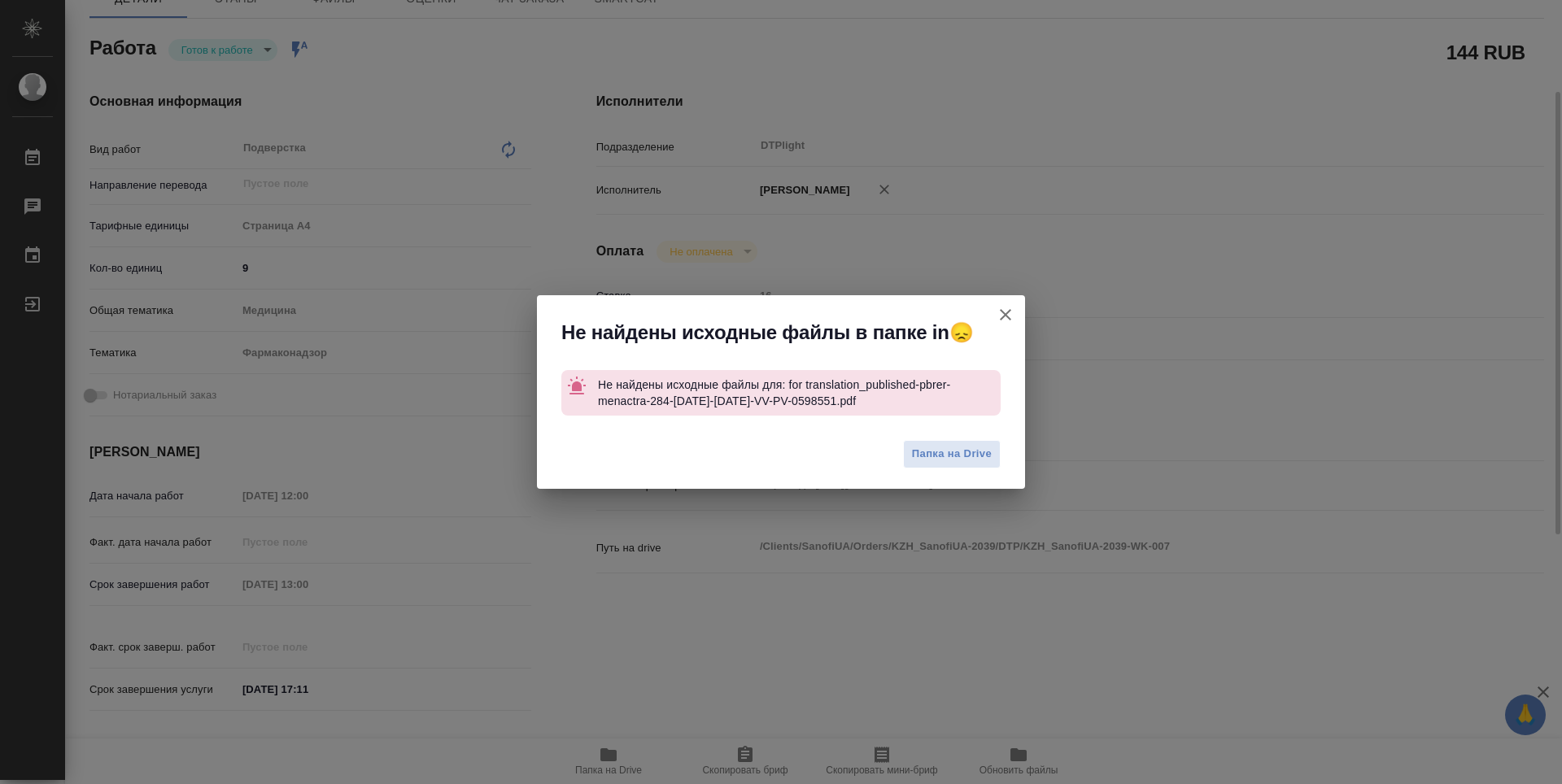
type textarea "x"
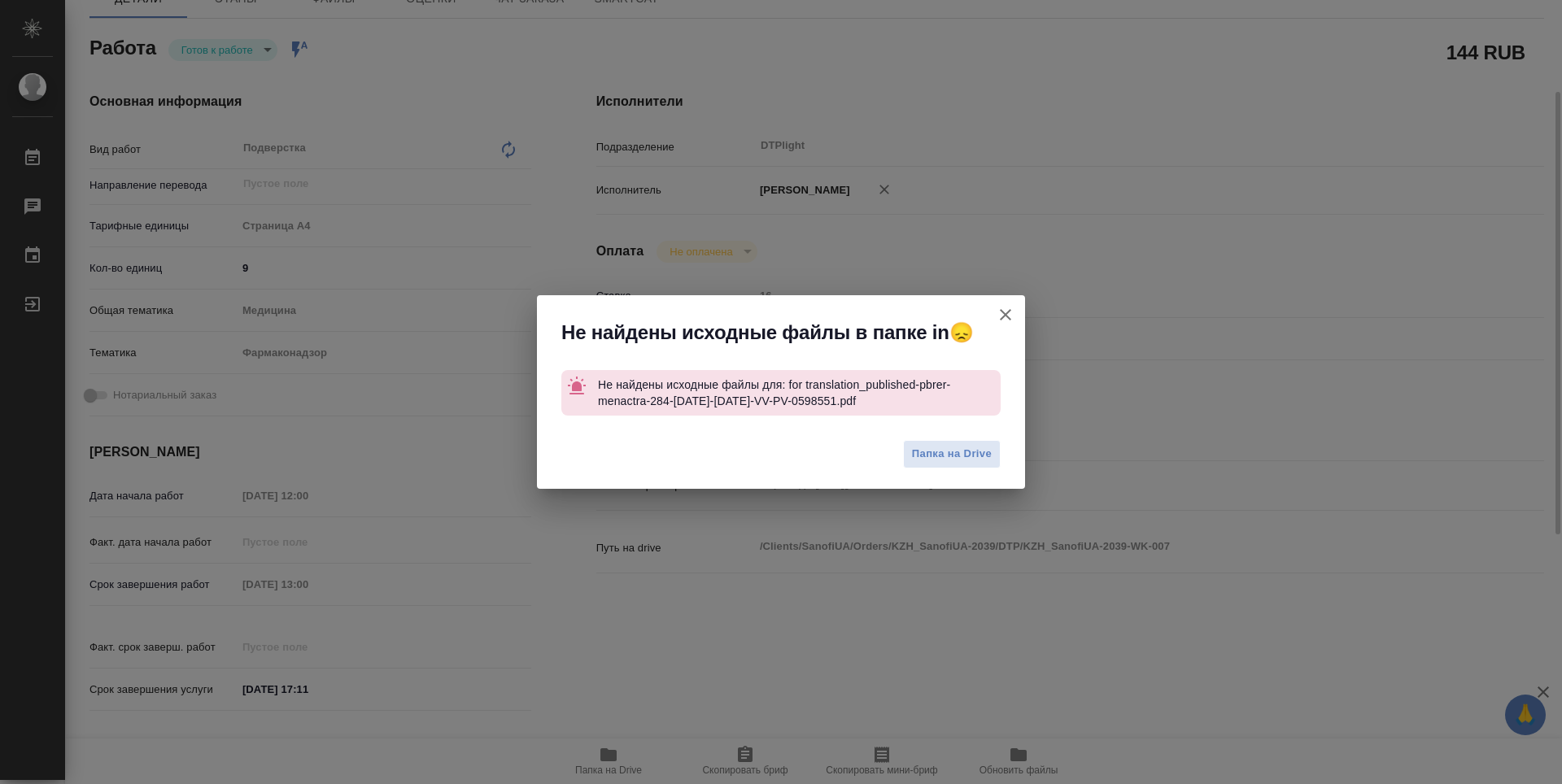
click at [1003, 319] on icon "button" at bounding box center [1006, 314] width 19 height 19
type textarea "x"
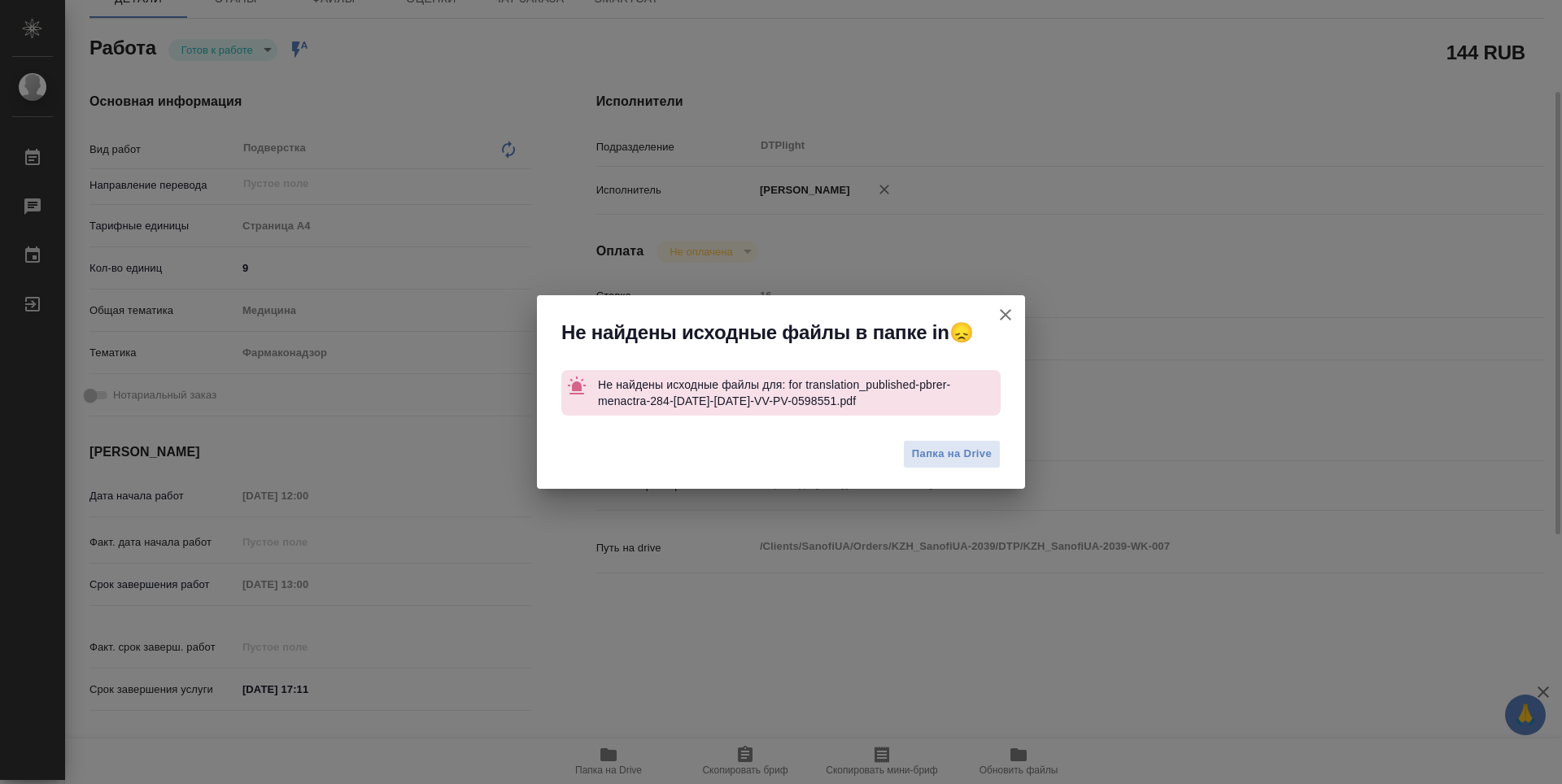
type textarea "x"
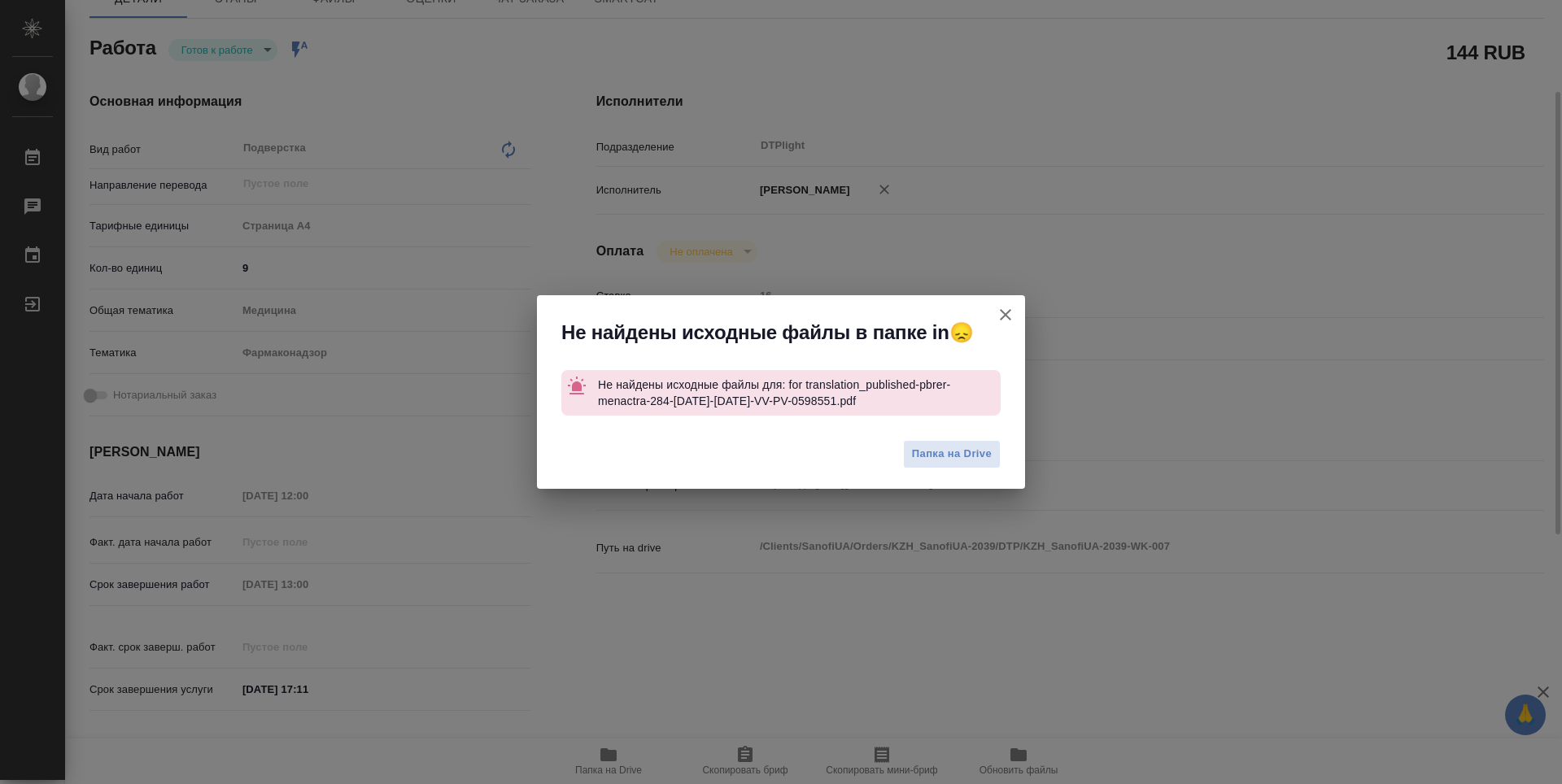
type textarea "x"
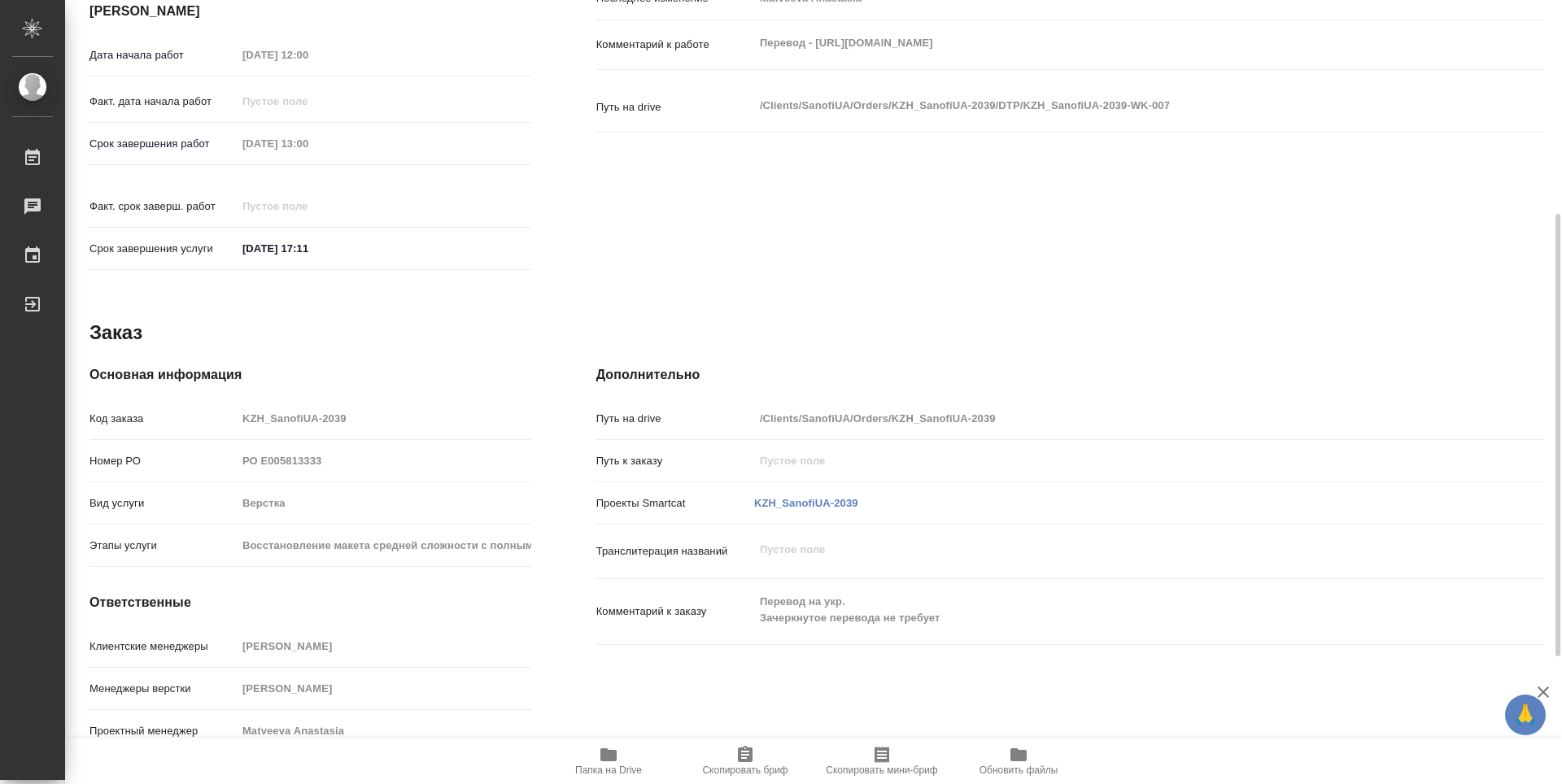
scroll to position [0, 0]
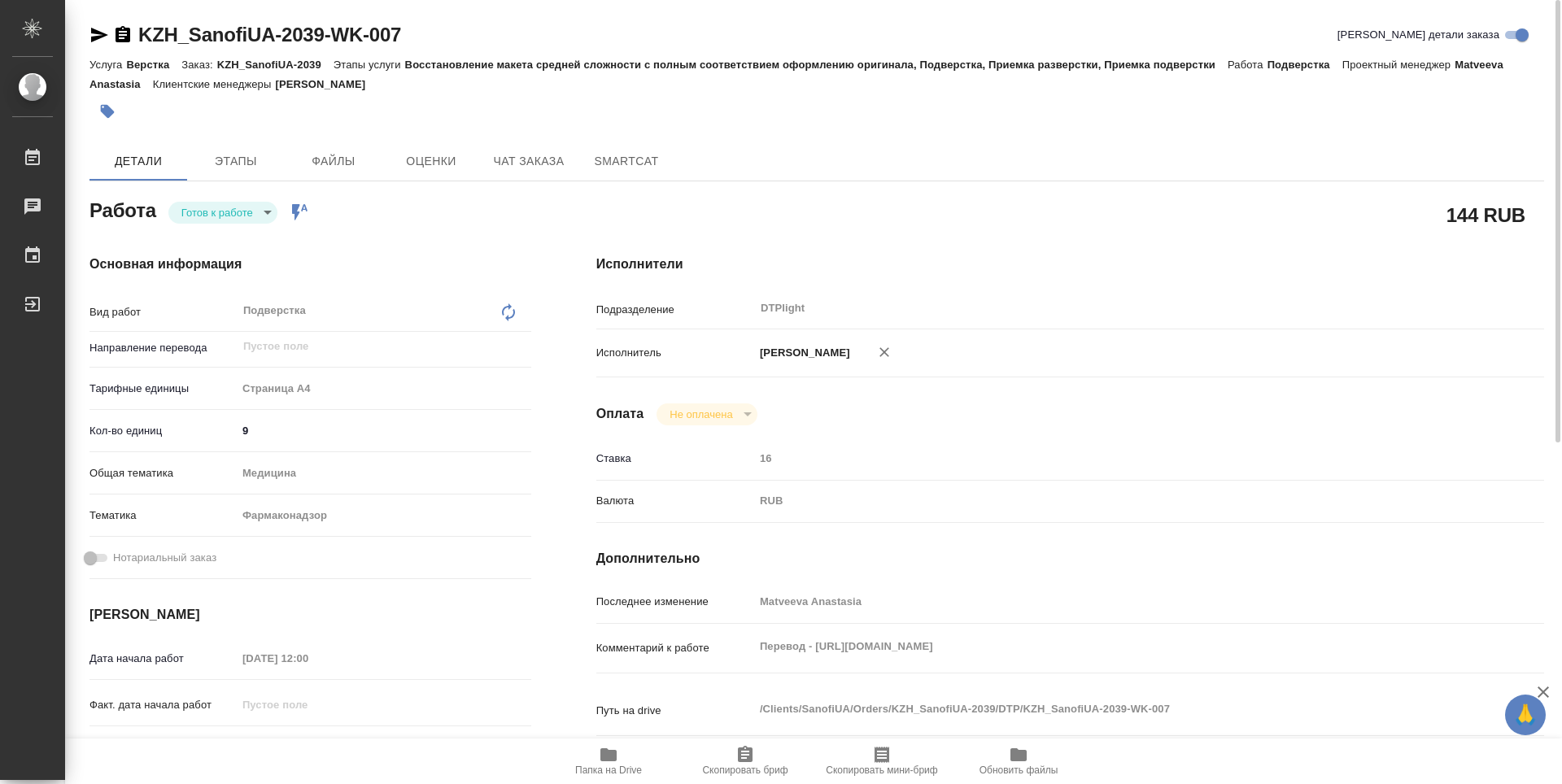
click at [124, 36] on icon "button" at bounding box center [122, 34] width 14 height 16
click at [100, 28] on icon "button" at bounding box center [99, 35] width 19 height 19
click at [268, 217] on body "🙏 .cls-1 fill:#fff; AWATERA Guselnikov Roman Работы 0 Чаты График Выйти KZH_San…" at bounding box center [781, 392] width 1562 height 784
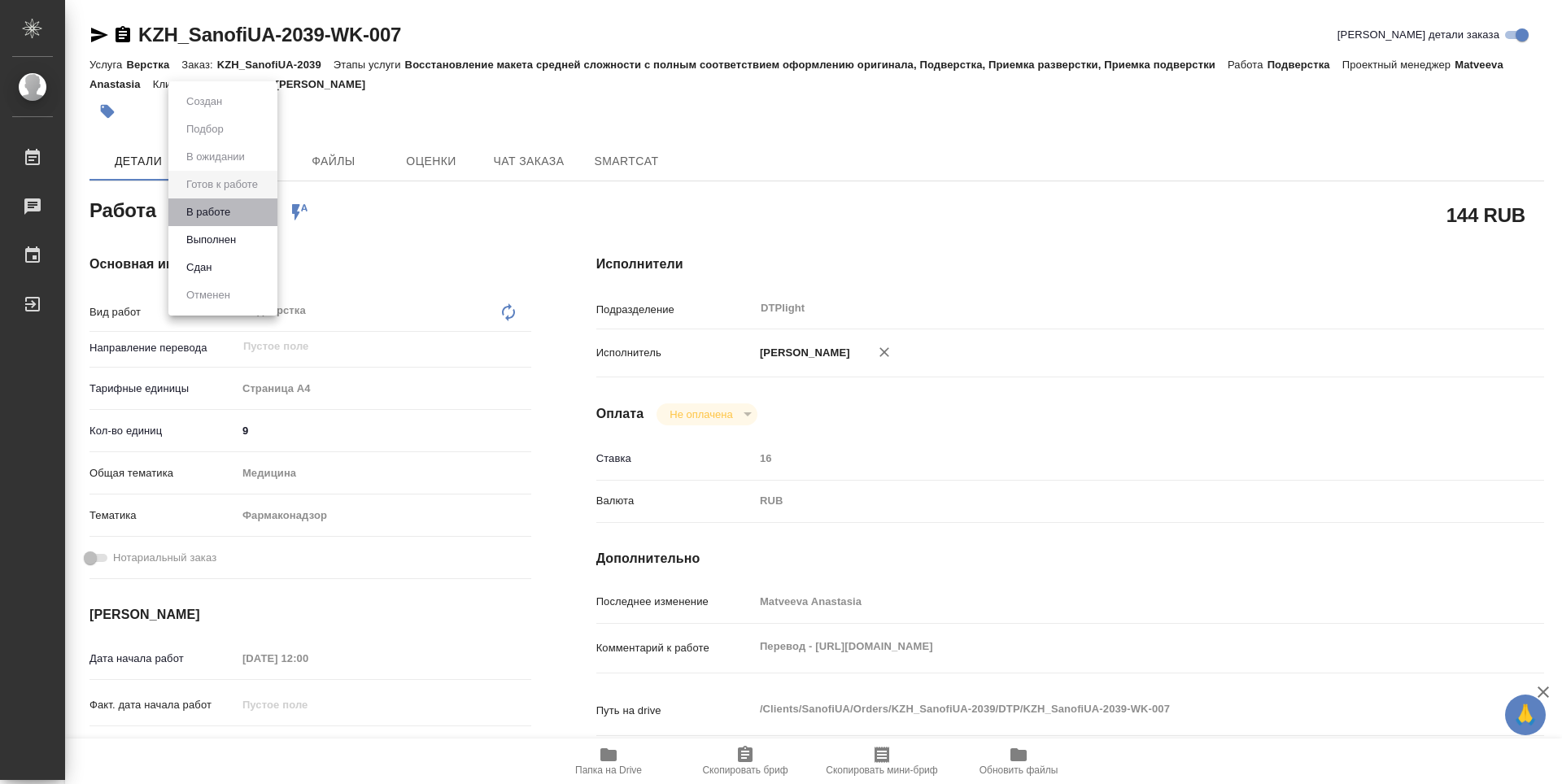
click at [236, 217] on li "В работе" at bounding box center [222, 212] width 109 height 28
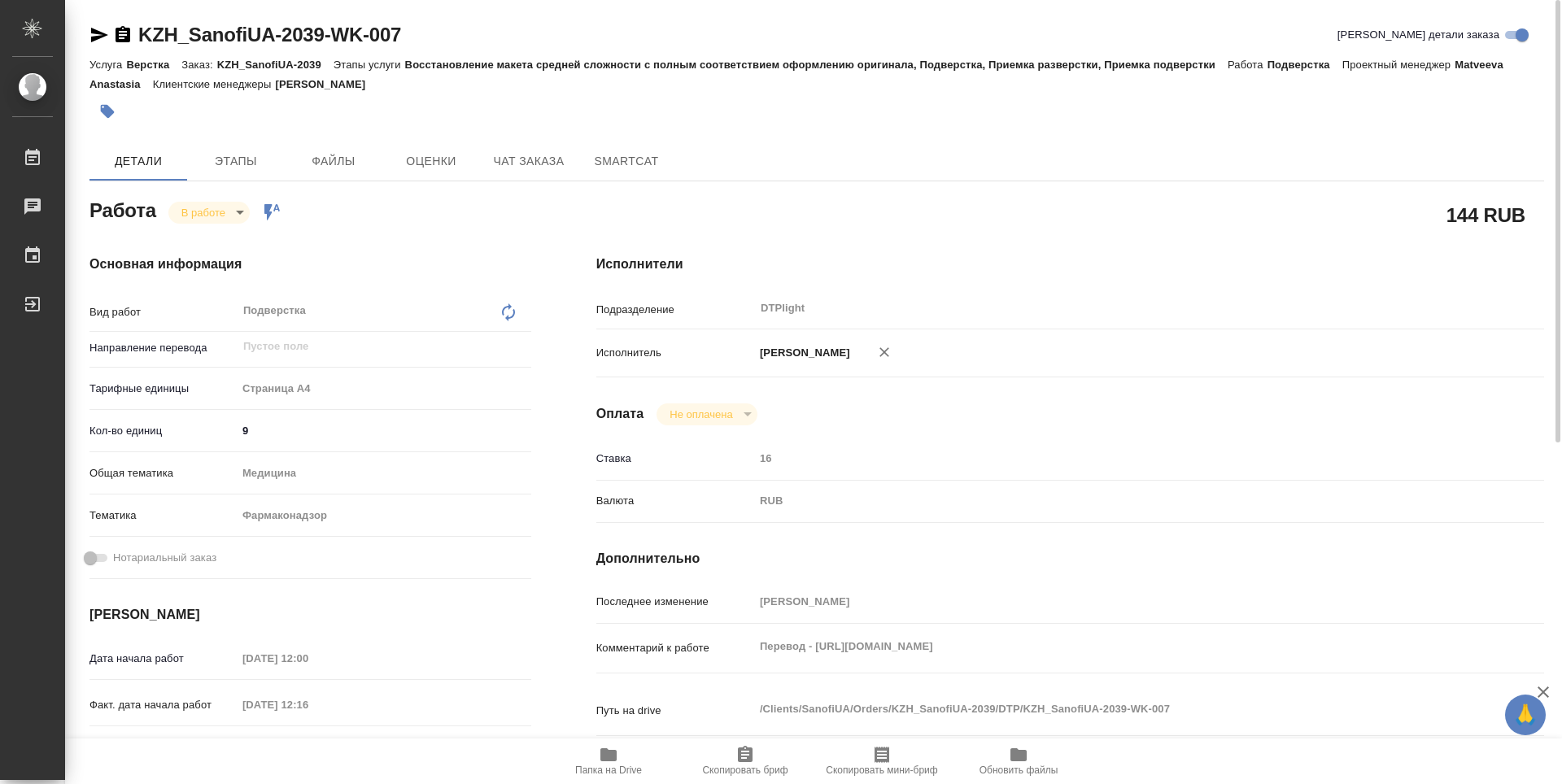
type textarea "x"
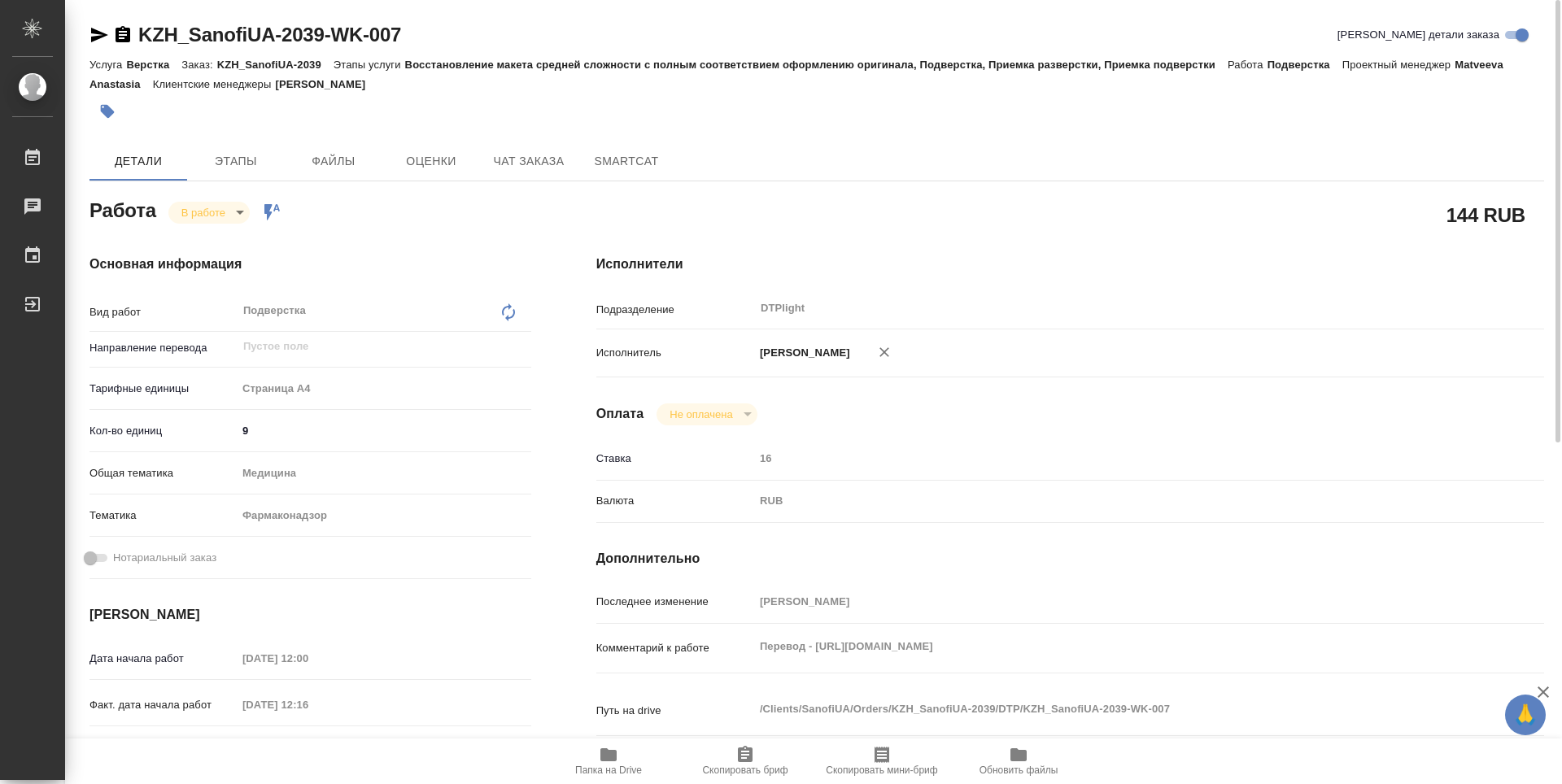
type textarea "x"
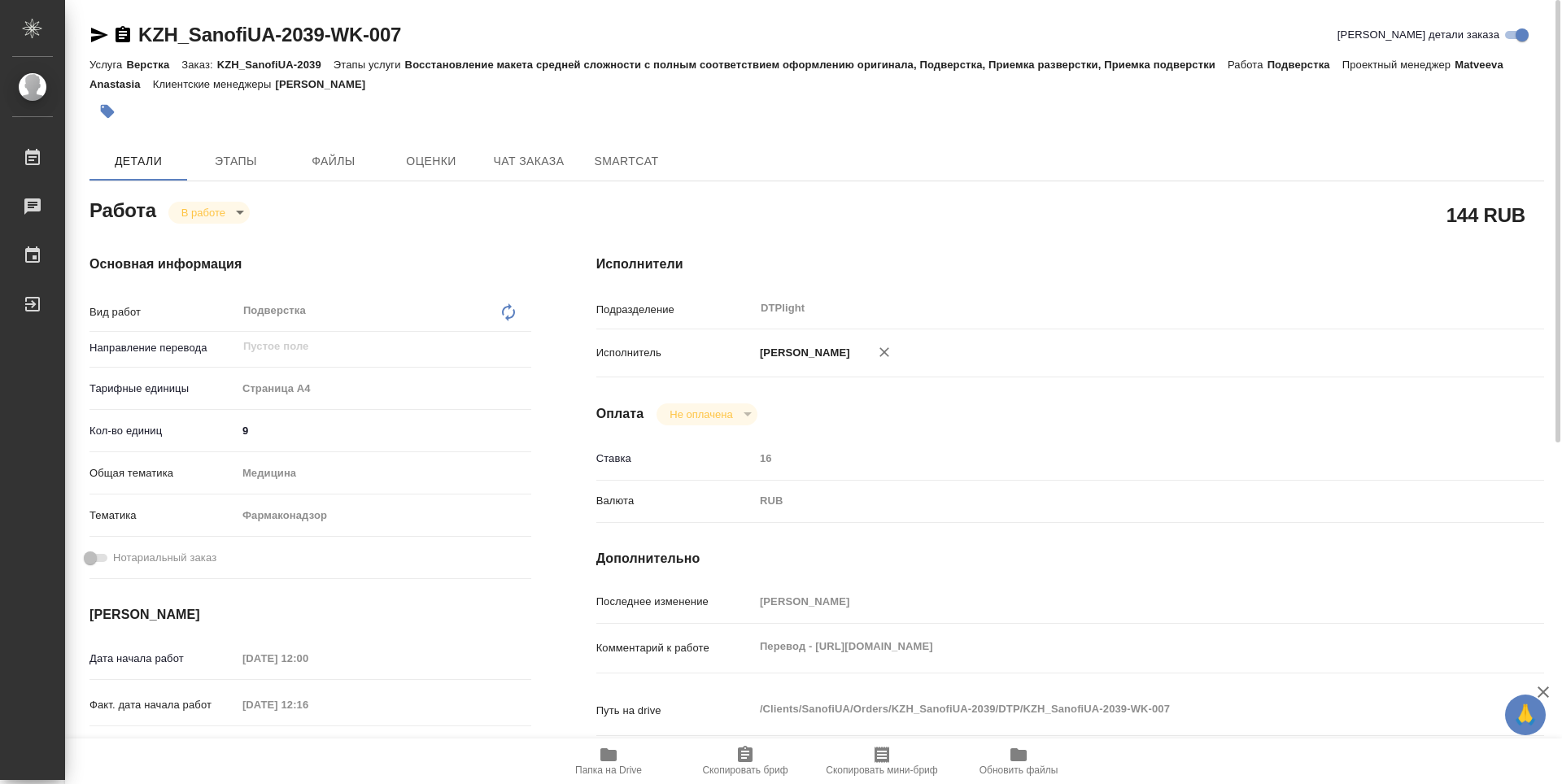
type textarea "x"
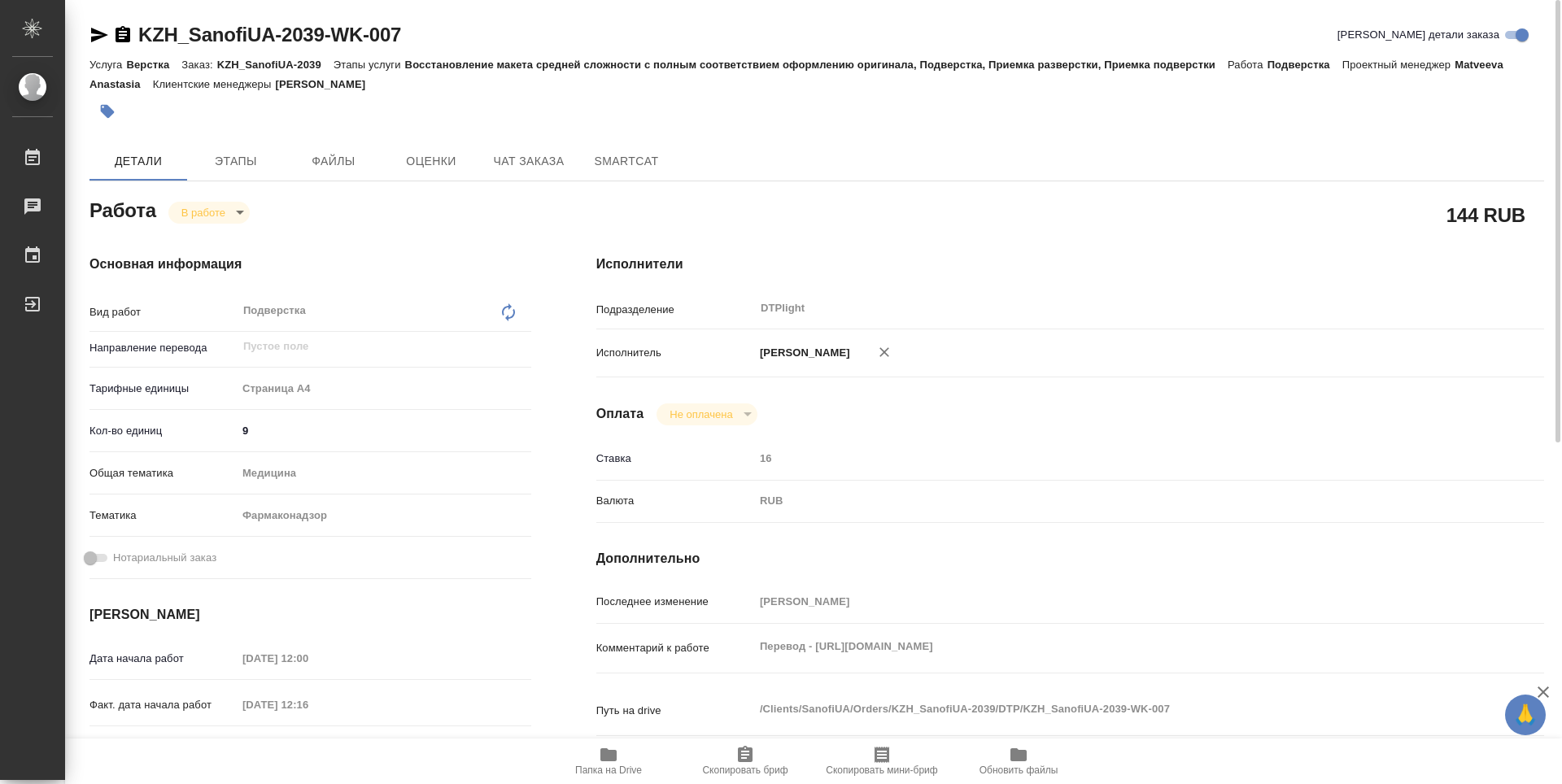
click at [603, 737] on div "Путь на drive /Clients/SanofiUA/Orders/KZH_SanofiUA-2039/DTP/KZH_SanofiUA-2039-…" at bounding box center [1070, 724] width 948 height 62
click at [616, 760] on icon "button" at bounding box center [608, 754] width 16 height 13
click at [241, 214] on body "🙏 .cls-1 fill:#fff; AWATERA Guselnikov Roman Работы 0 Чаты График Выйти KZH_San…" at bounding box center [781, 392] width 1562 height 784
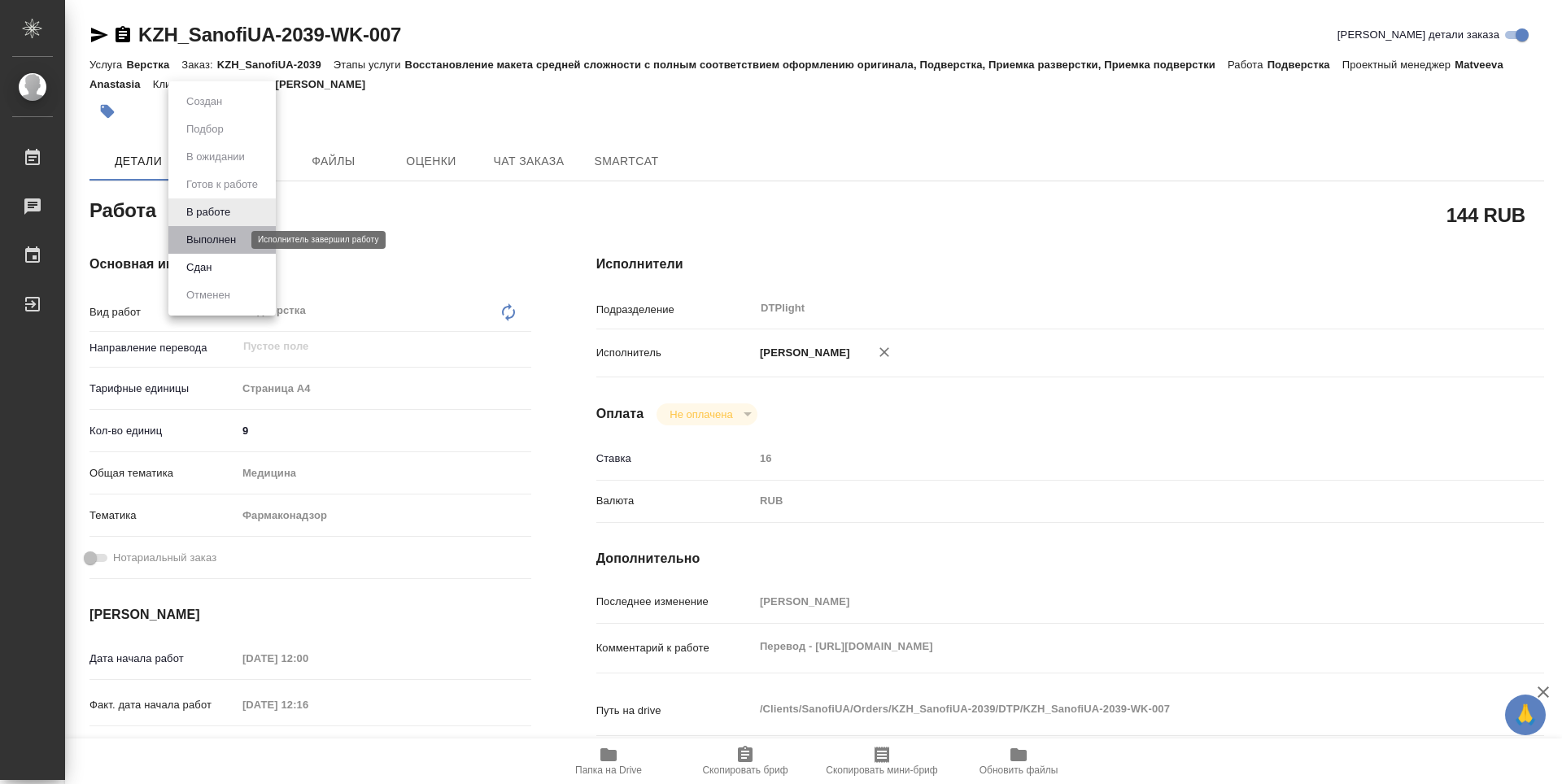
click at [217, 237] on button "Выполнен" at bounding box center [211, 240] width 59 height 18
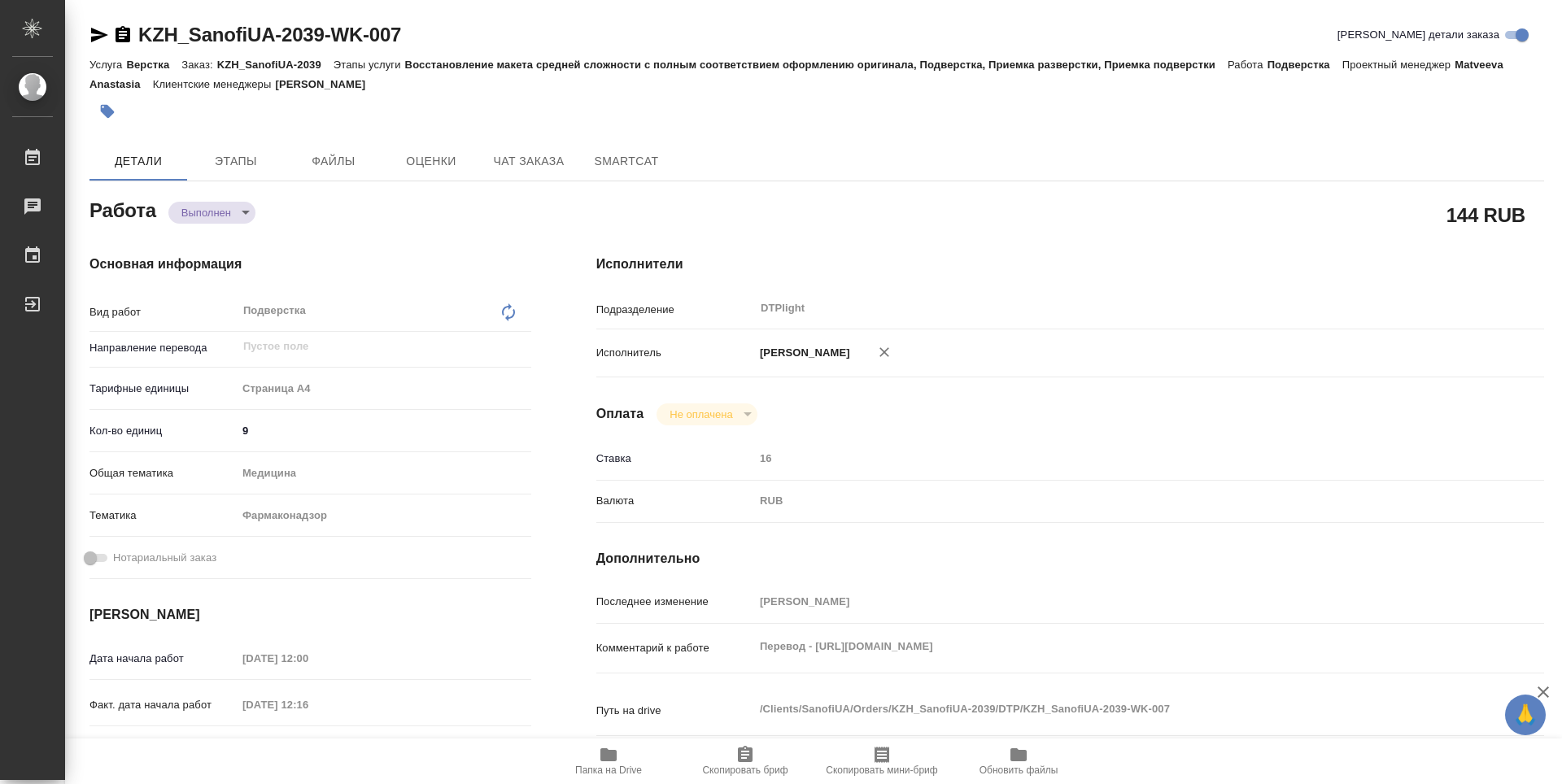
type textarea "x"
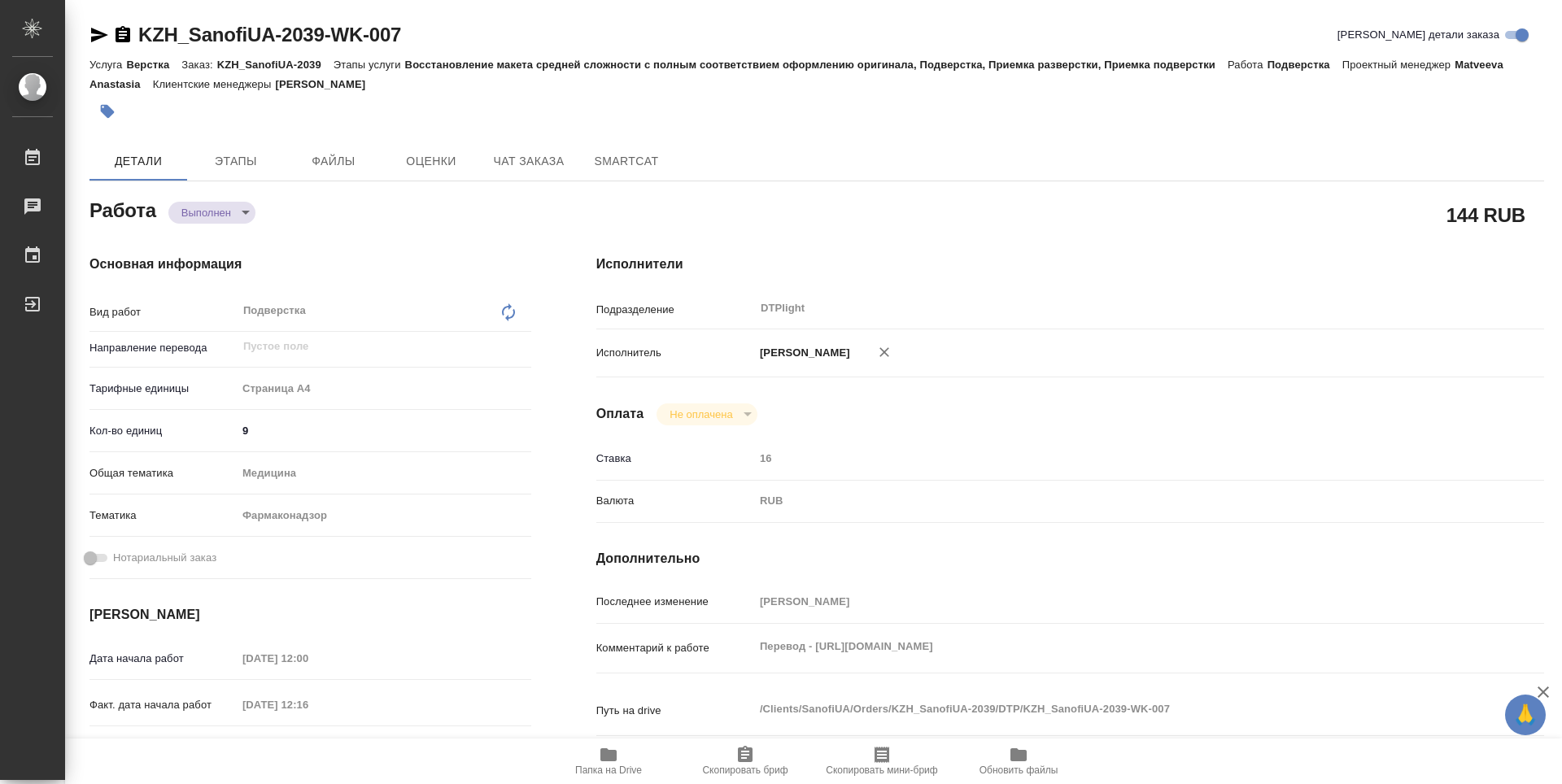
type textarea "x"
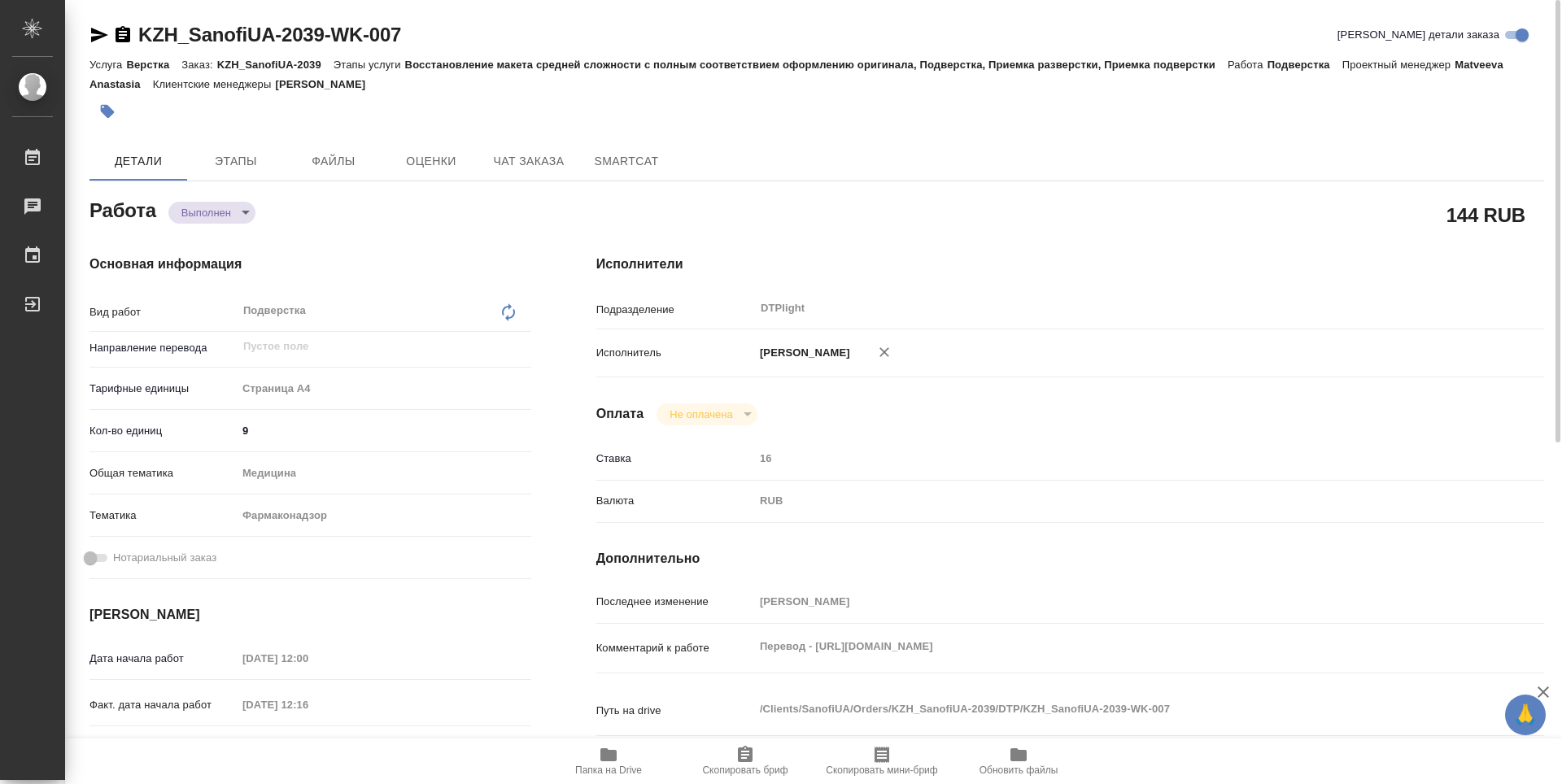
type textarea "x"
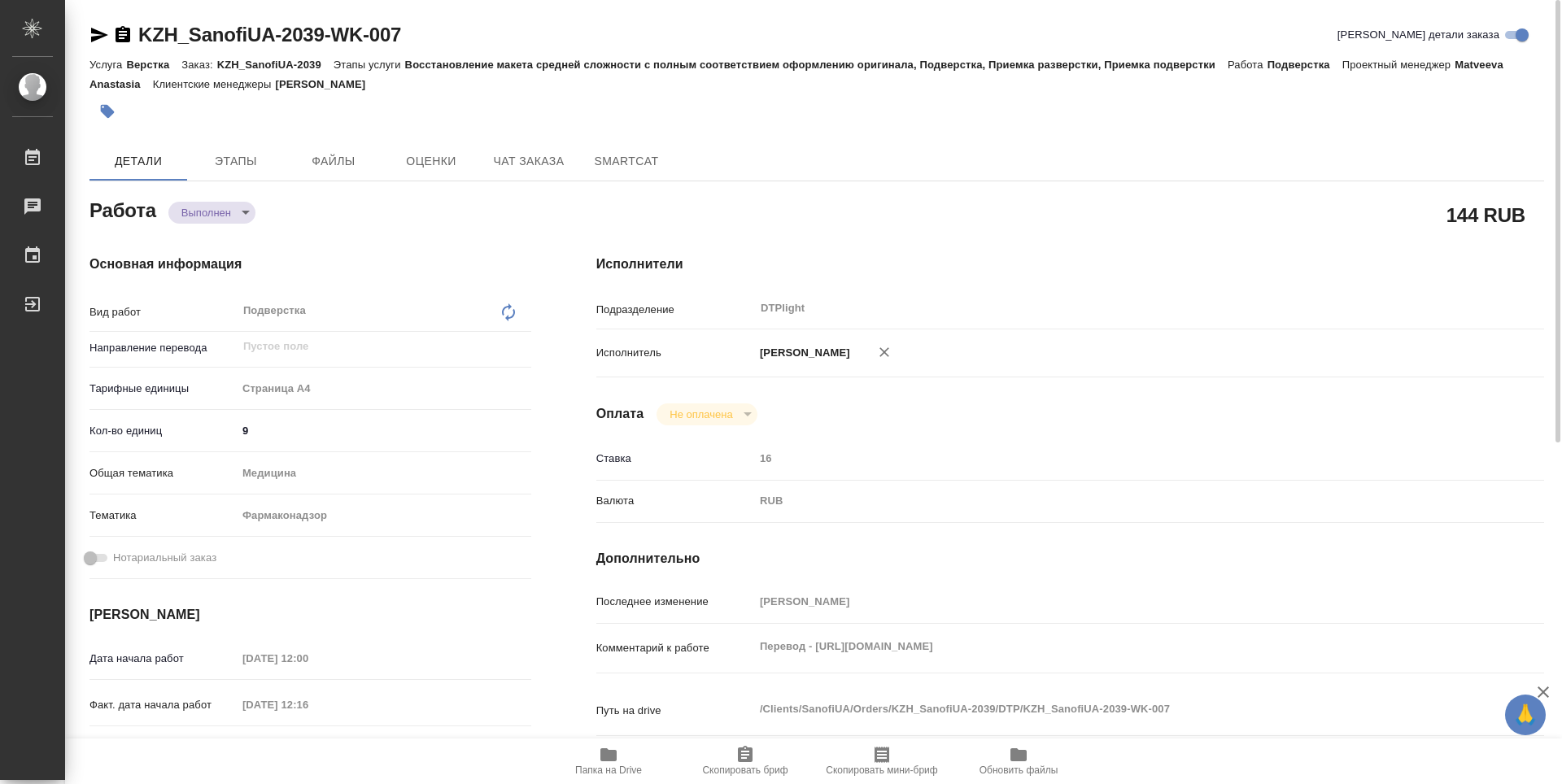
click at [124, 30] on icon "button" at bounding box center [122, 34] width 14 height 16
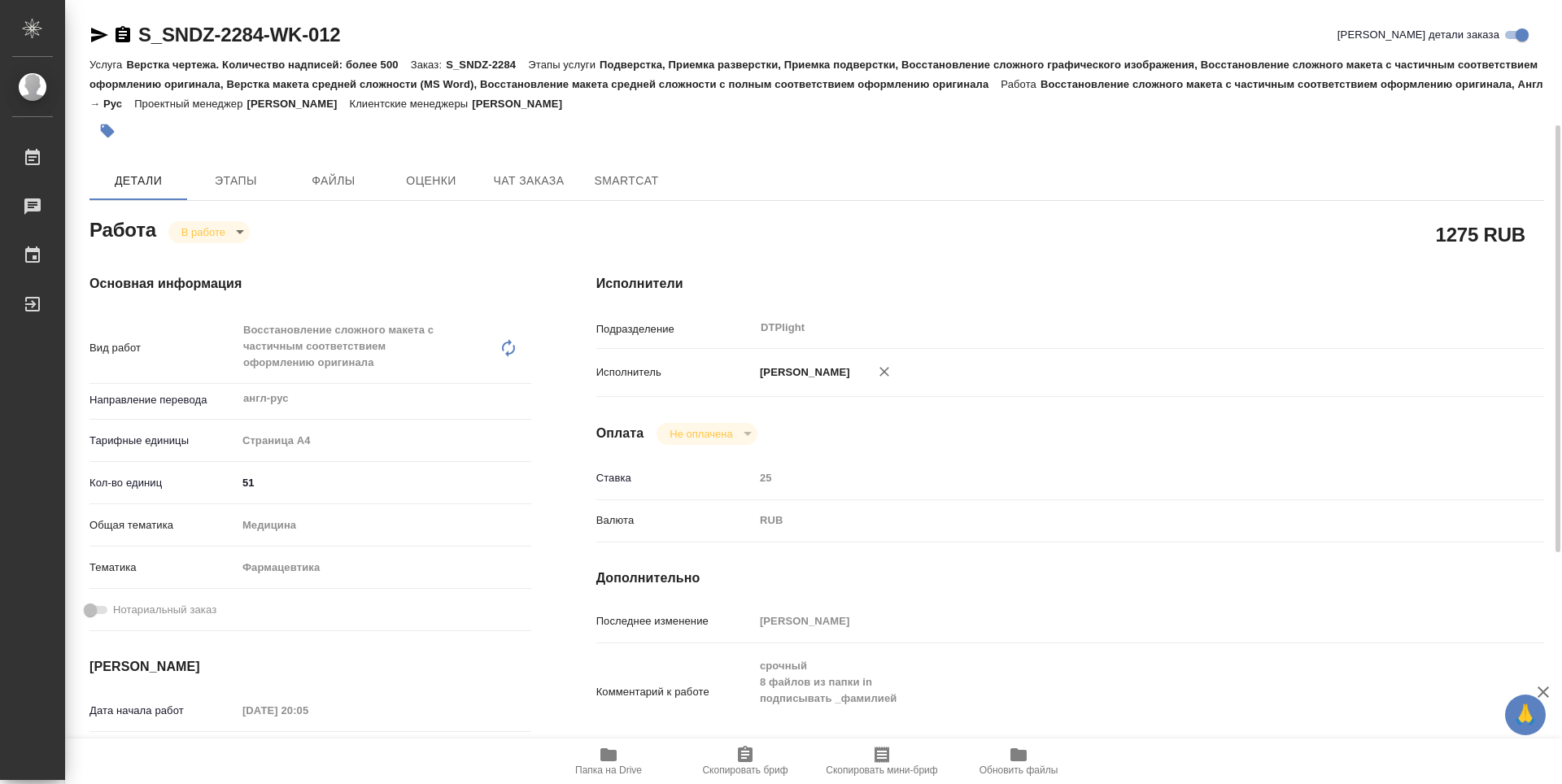
scroll to position [163, 0]
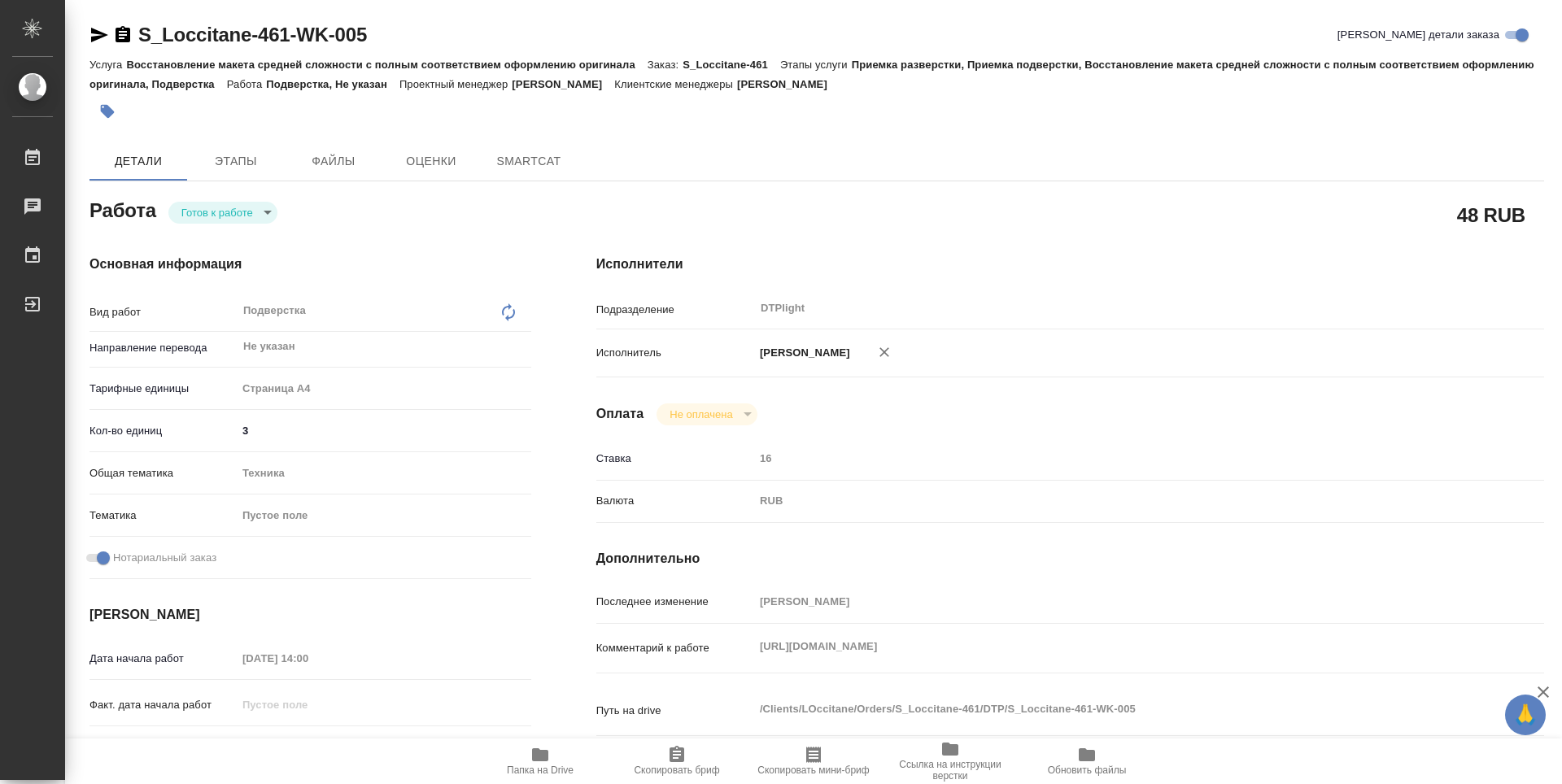
type textarea "x"
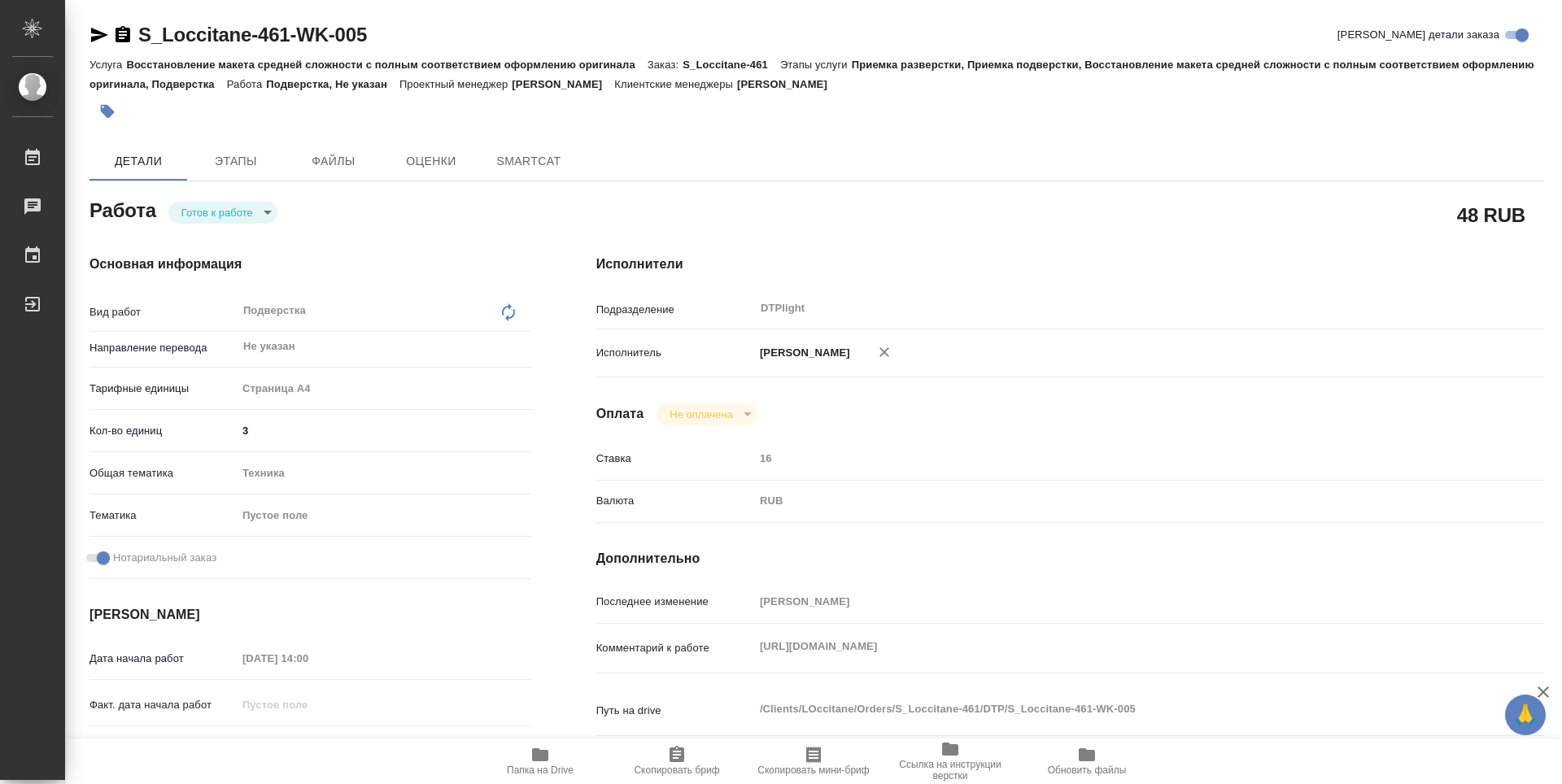
type textarea "x"
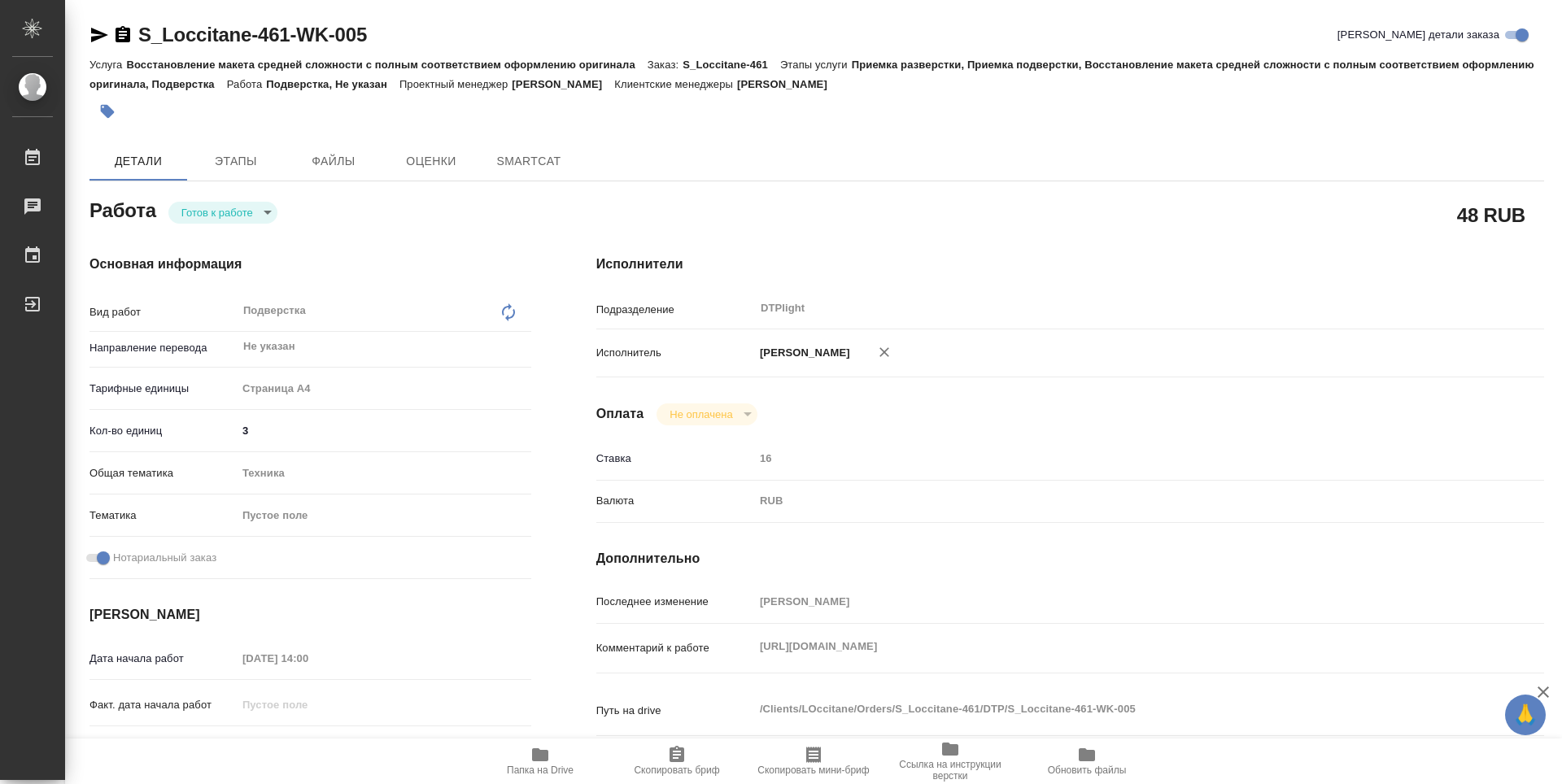
type textarea "x"
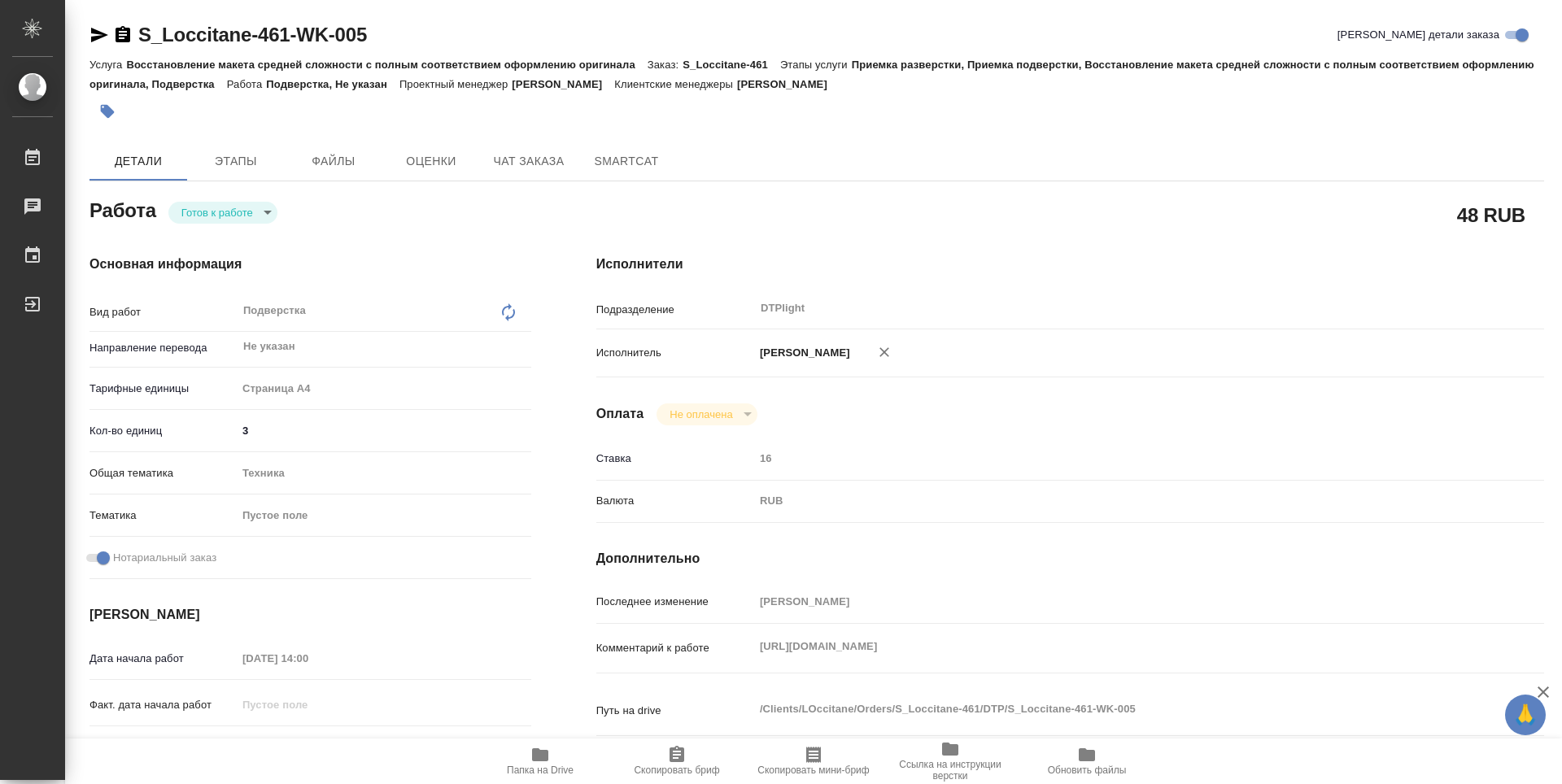
type textarea "x"
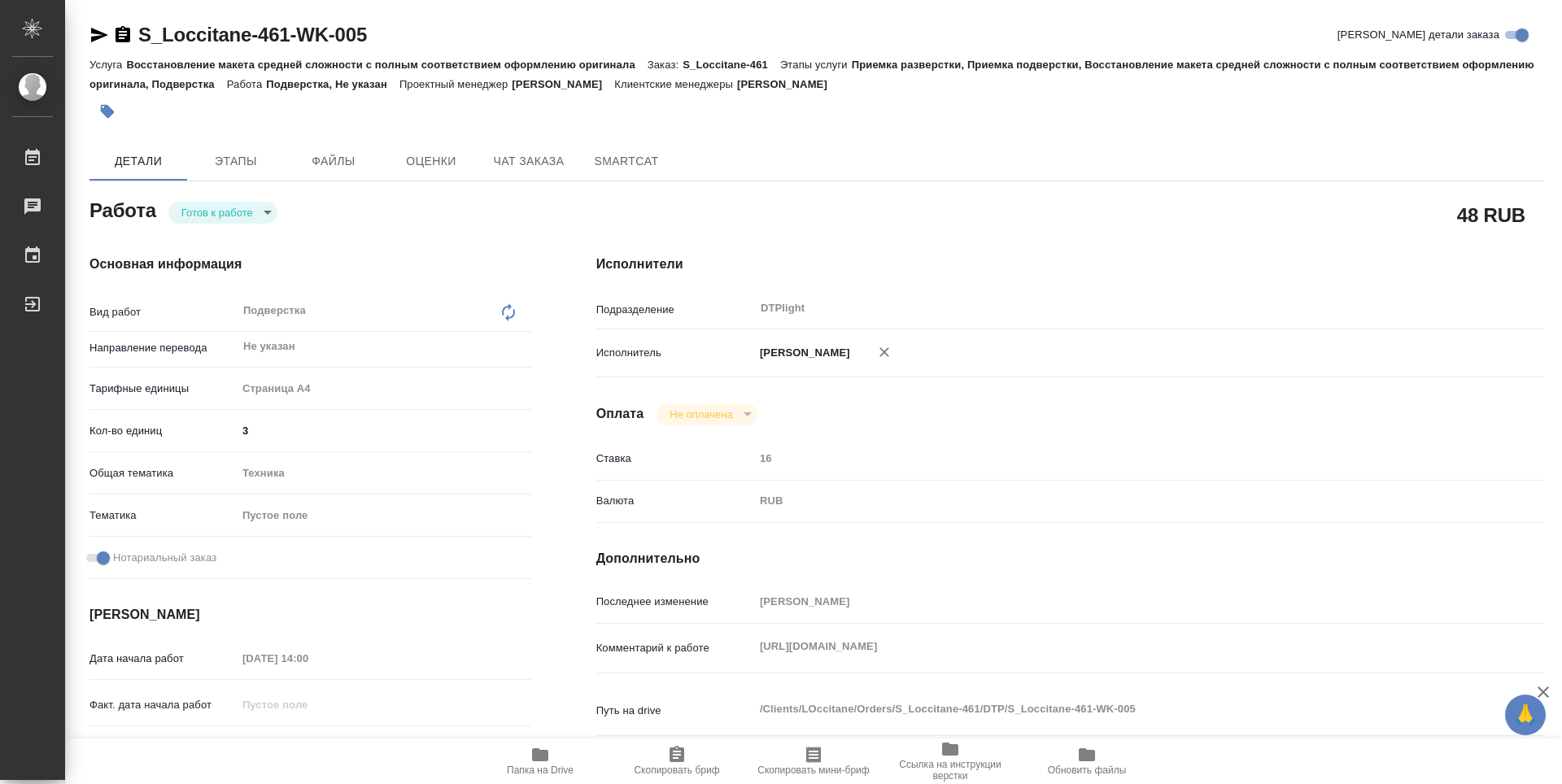
type textarea "x"
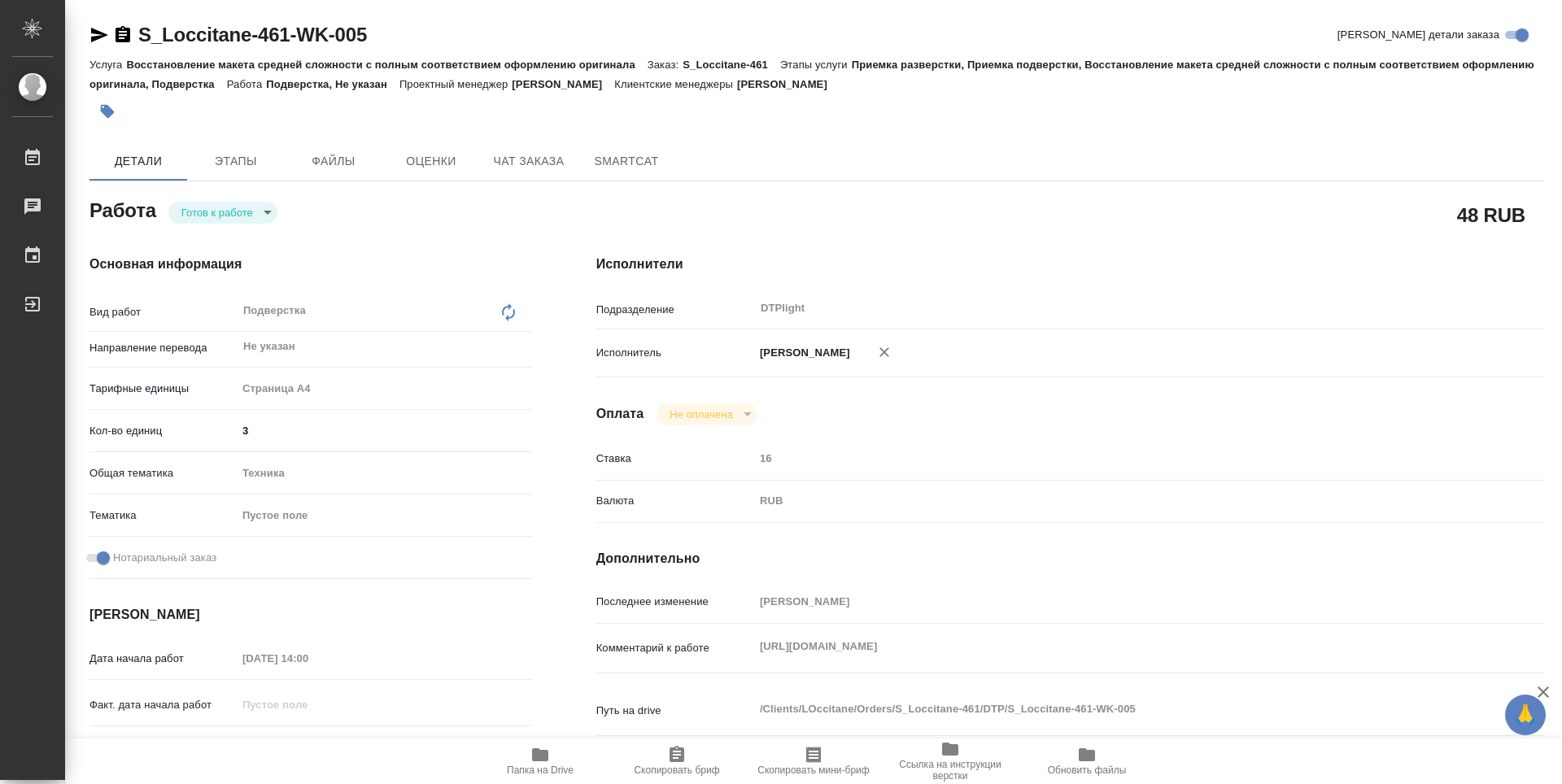
click at [752, 635] on div "Комментарий к работе https://drive.awatera.com/s/b2TGGwW8Tm5f7rw x" at bounding box center [1070, 648] width 948 height 35
click at [546, 756] on icon "button" at bounding box center [540, 754] width 16 height 13
click at [264, 213] on body "🙏 .cls-1 fill:#fff; AWATERA Guselnikov Roman Работы 0 Чаты График Выйти S_Locci…" at bounding box center [781, 392] width 1562 height 784
click at [201, 211] on button "В работе" at bounding box center [209, 212] width 54 height 18
type textarea "x"
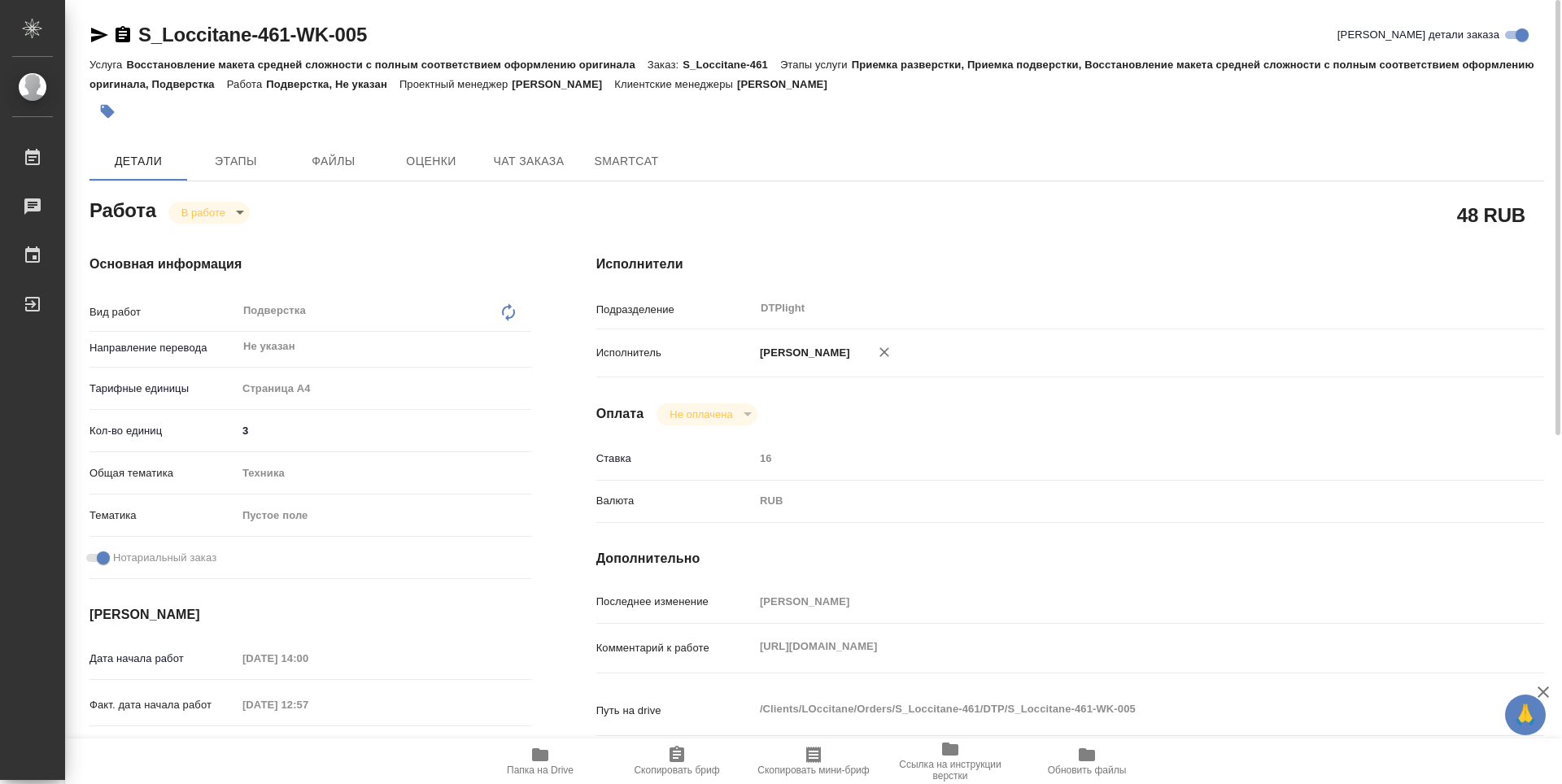
type textarea "x"
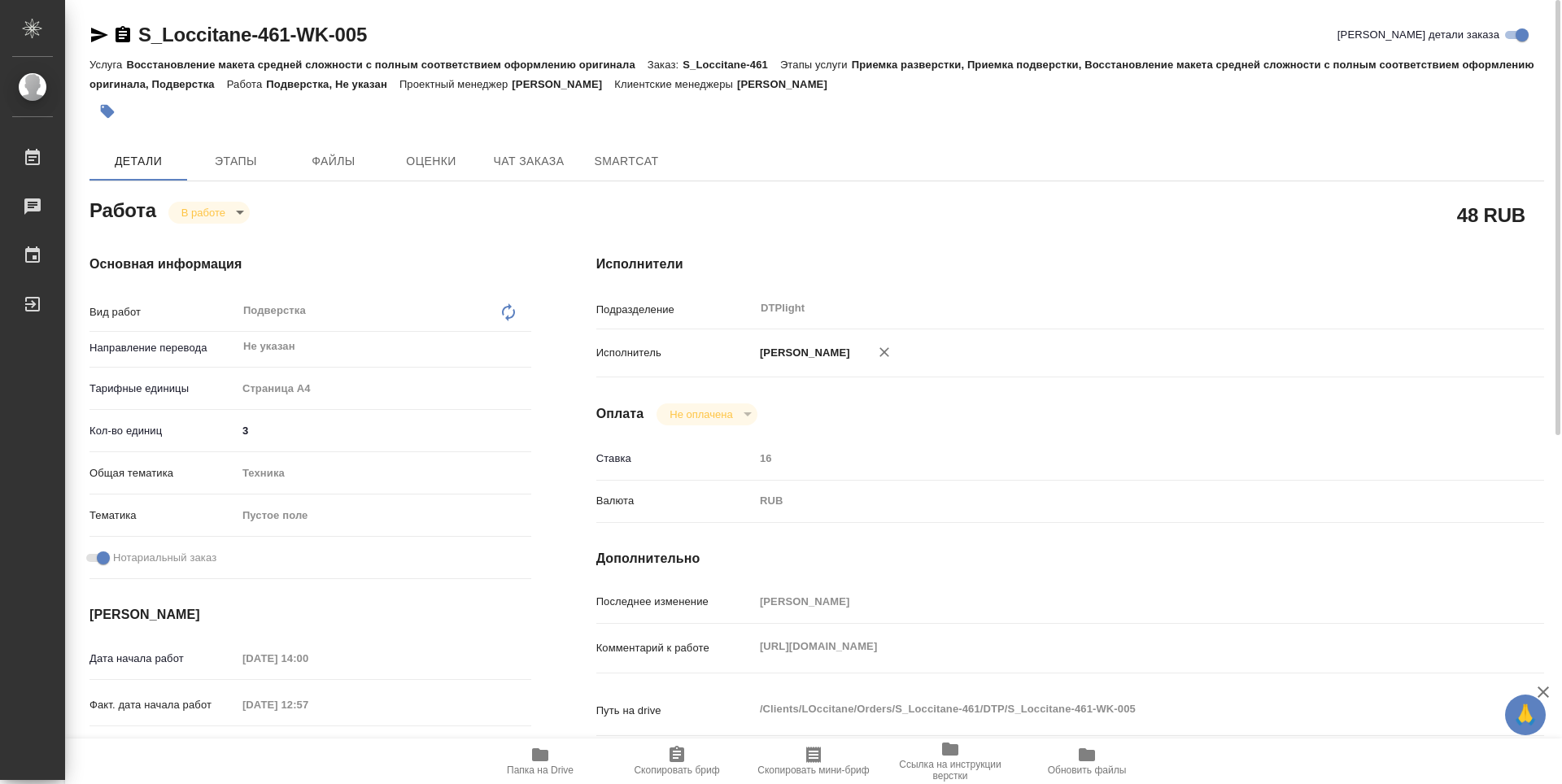
type textarea "x"
click at [122, 30] on icon "button" at bounding box center [122, 34] width 14 height 16
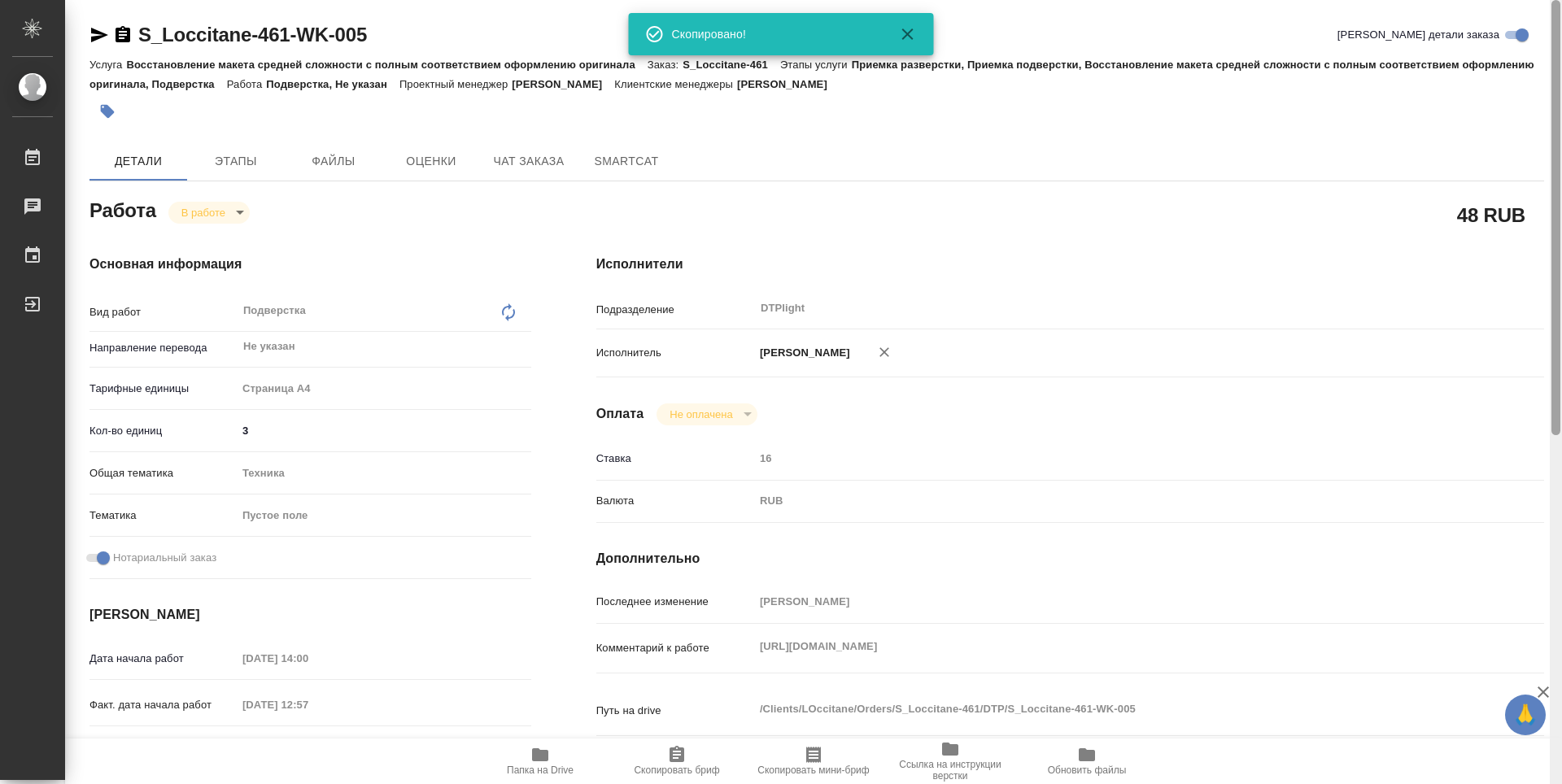
type textarea "x"
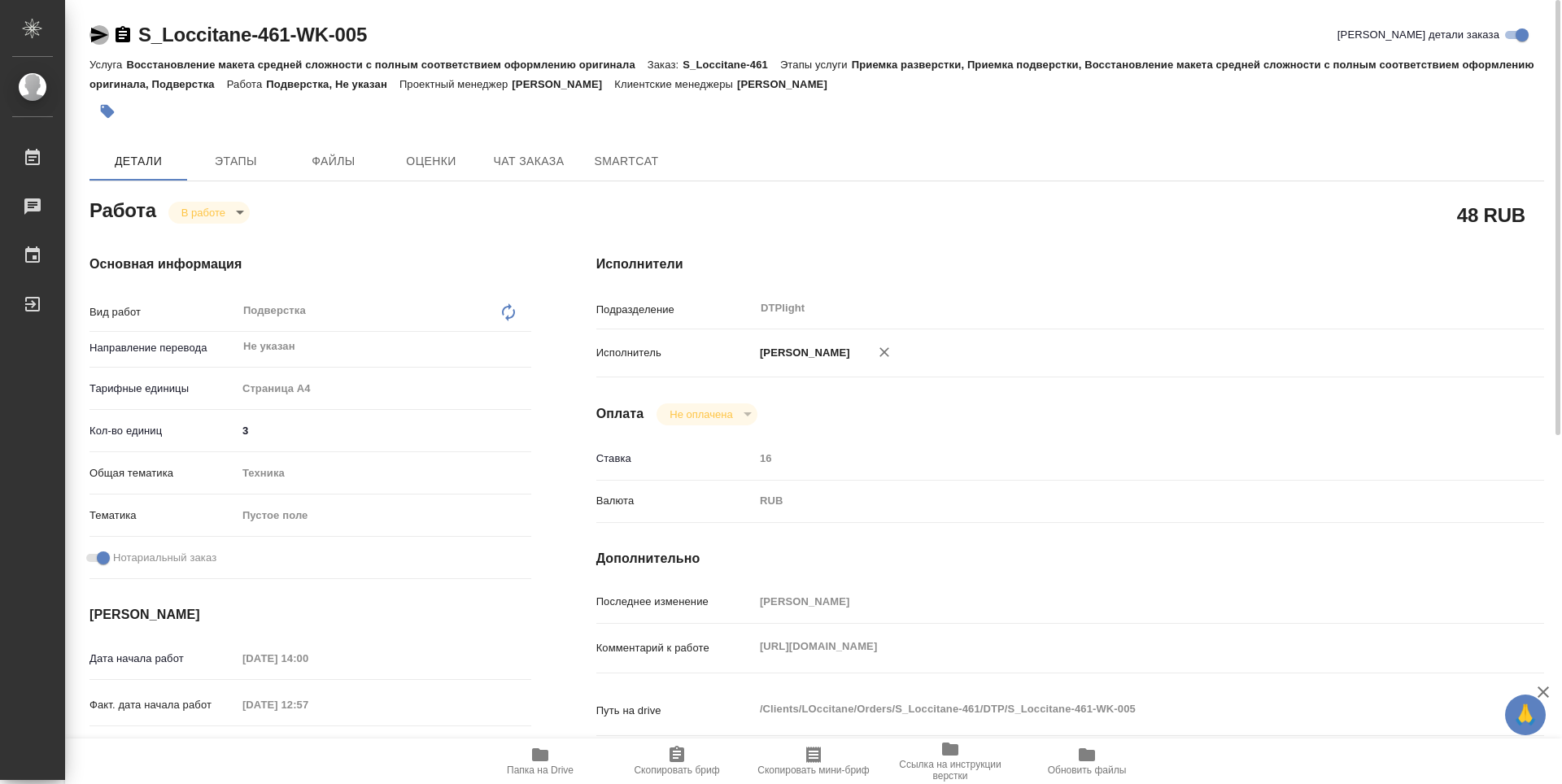
click at [105, 41] on icon "button" at bounding box center [99, 35] width 19 height 19
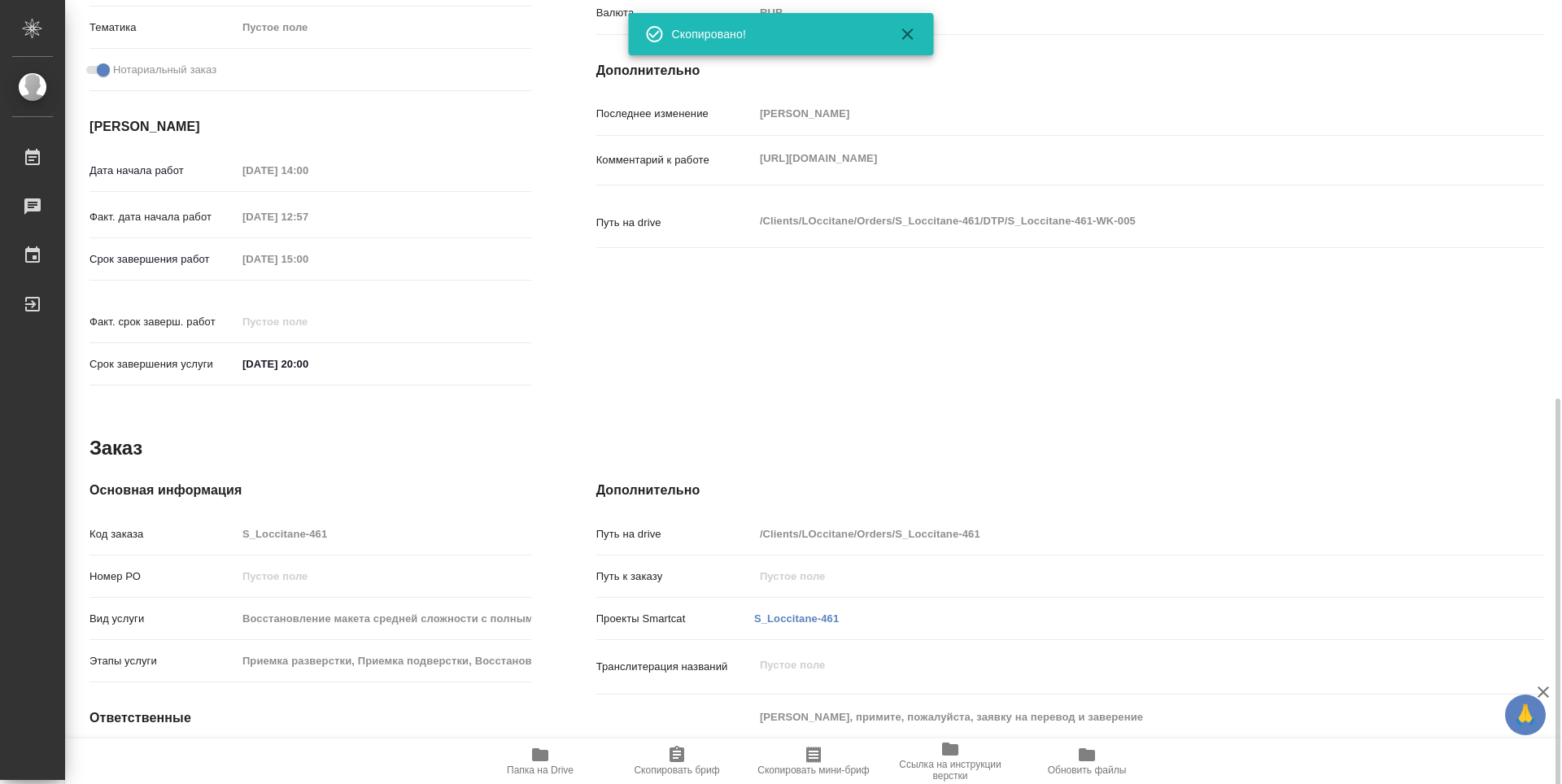
scroll to position [626, 0]
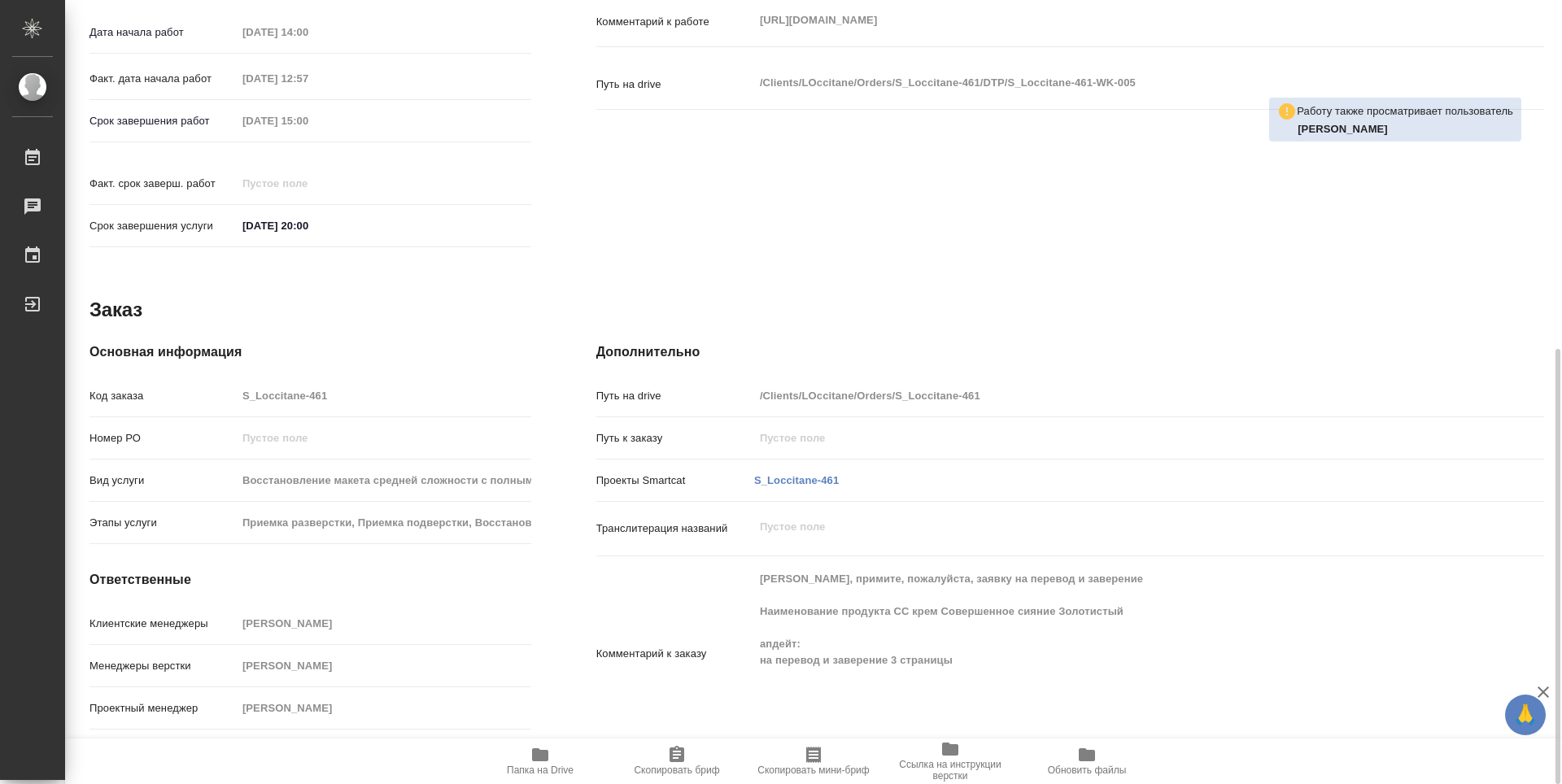
drag, startPoint x: 1304, startPoint y: 191, endPoint x: 1245, endPoint y: 230, distance: 70.7
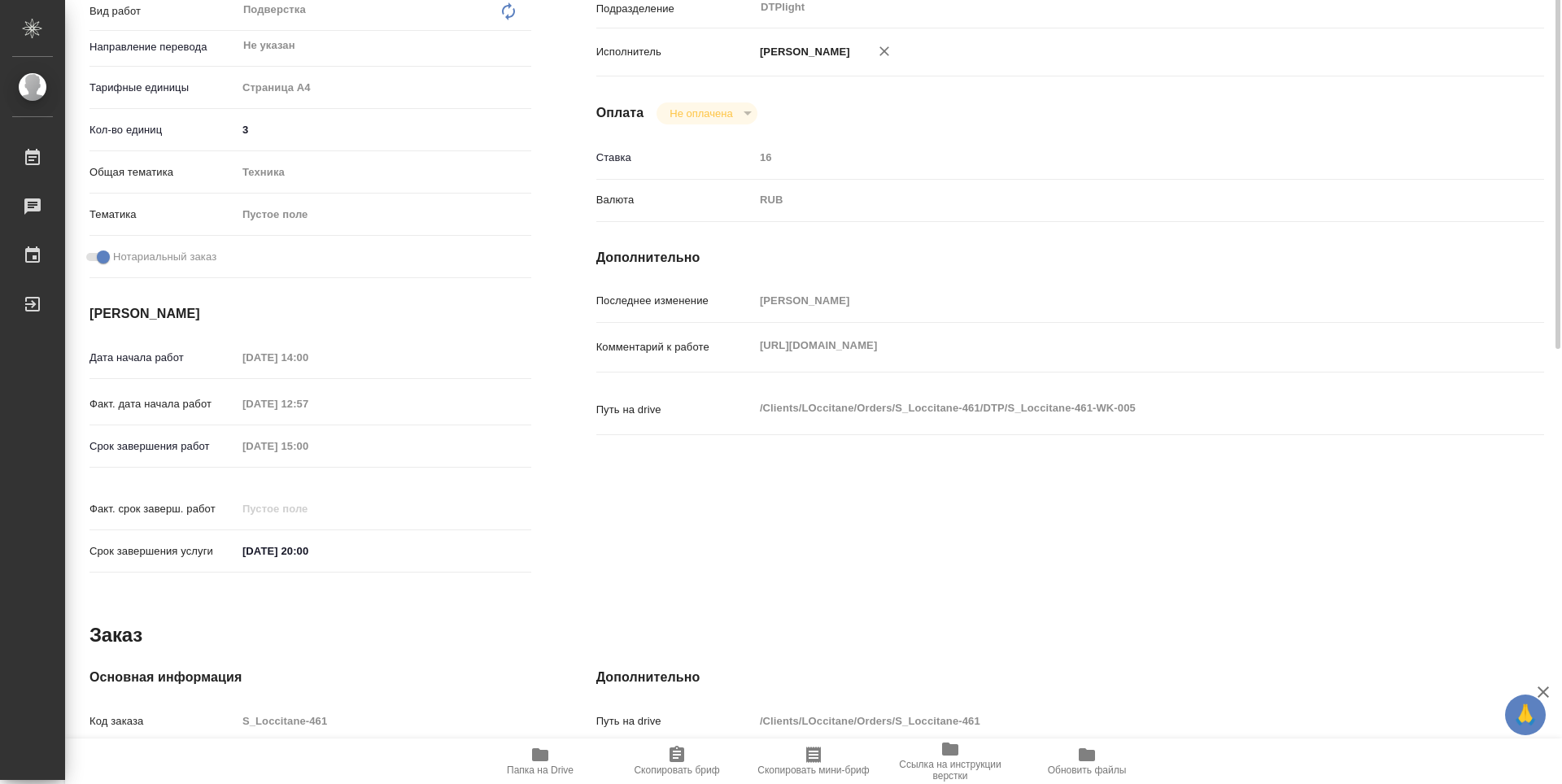
scroll to position [0, 0]
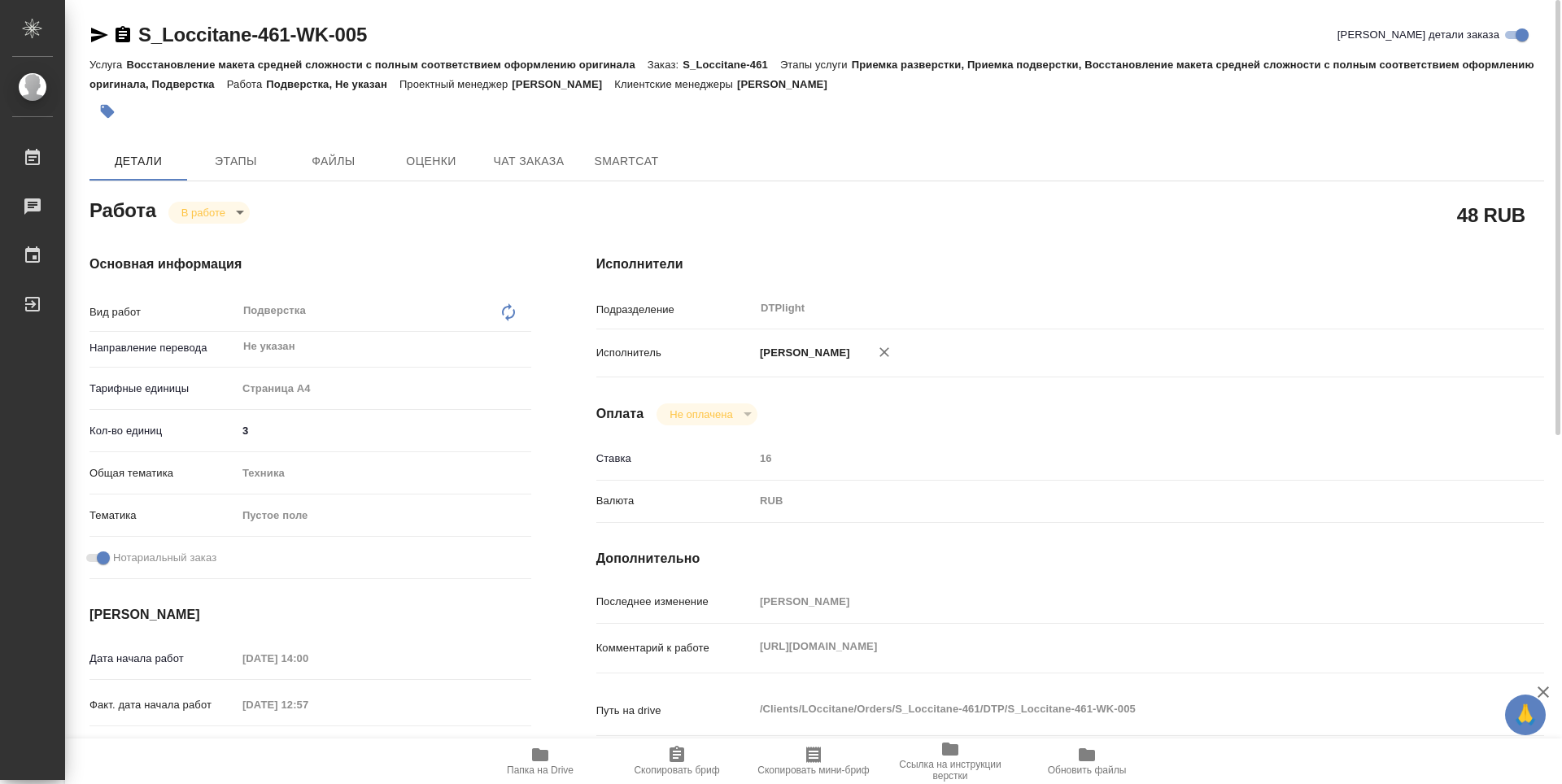
click at [529, 765] on span "Папка на Drive" at bounding box center [540, 770] width 67 height 11
click at [238, 214] on body "🙏 .cls-1 fill:#fff; AWATERA Guselnikov Roman Работы 0 Чаты График Выйти S_Locci…" at bounding box center [781, 392] width 1562 height 784
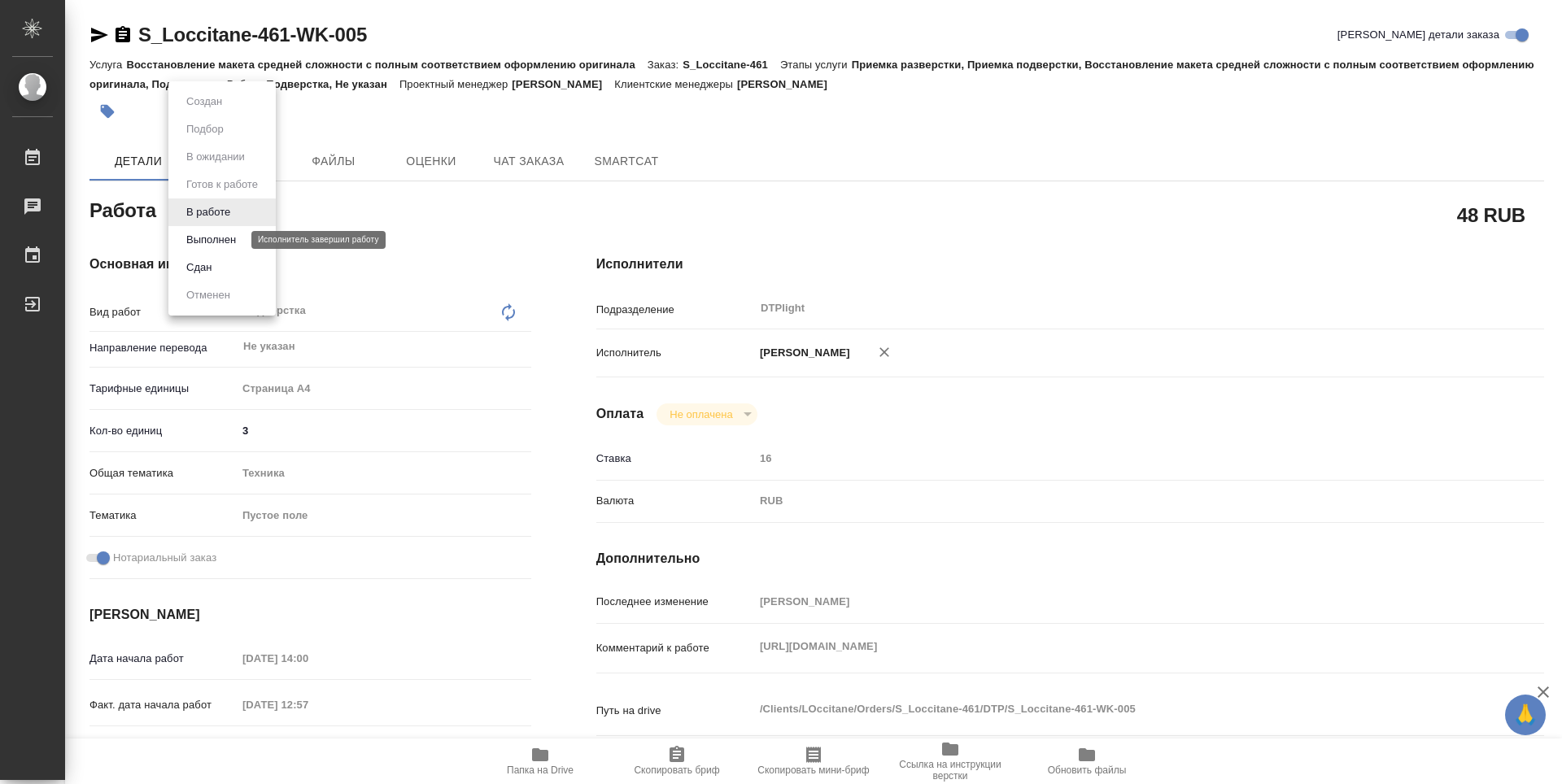
click at [232, 243] on button "Выполнен" at bounding box center [211, 240] width 59 height 18
type textarea "x"
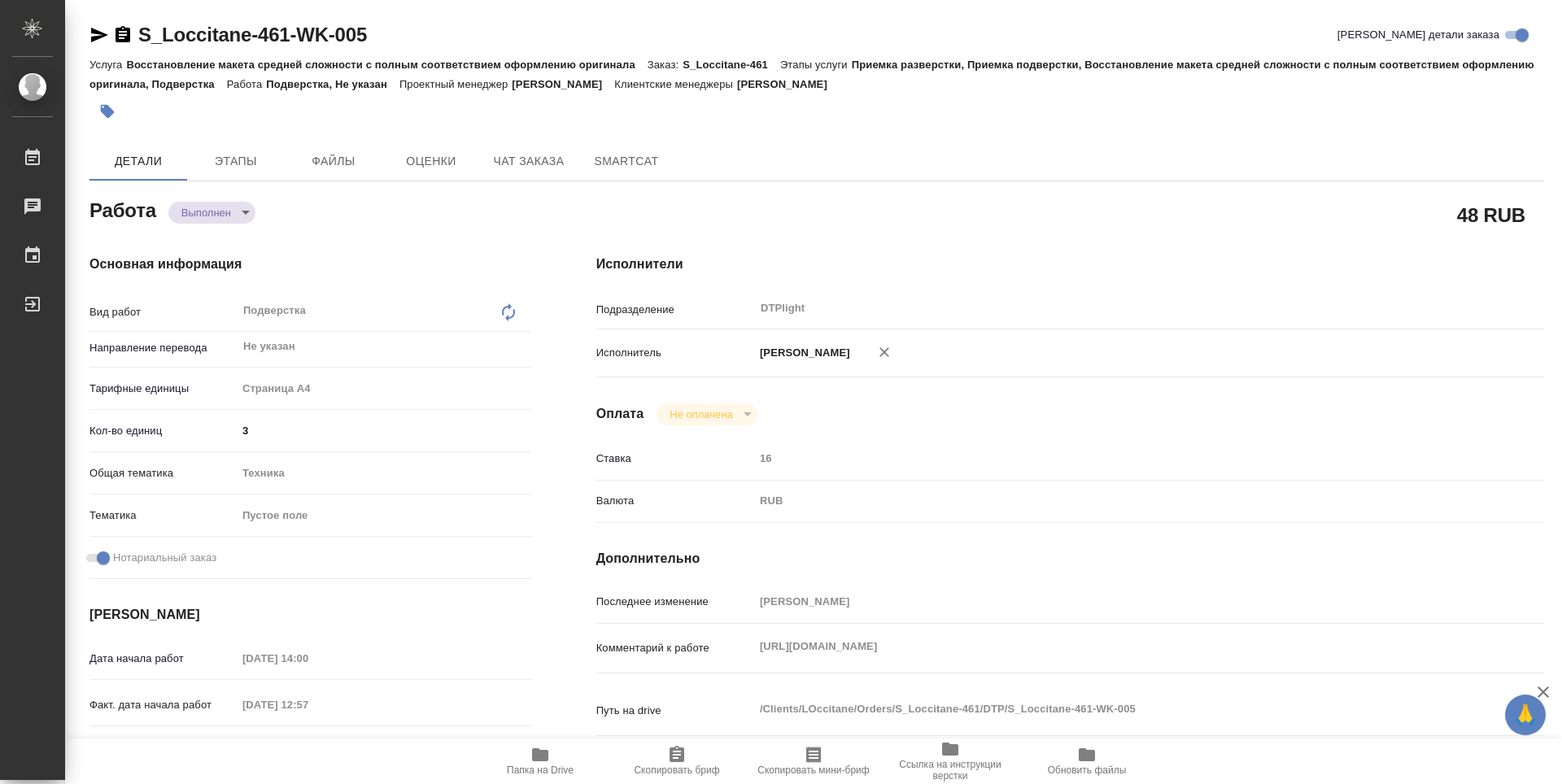
type textarea "x"
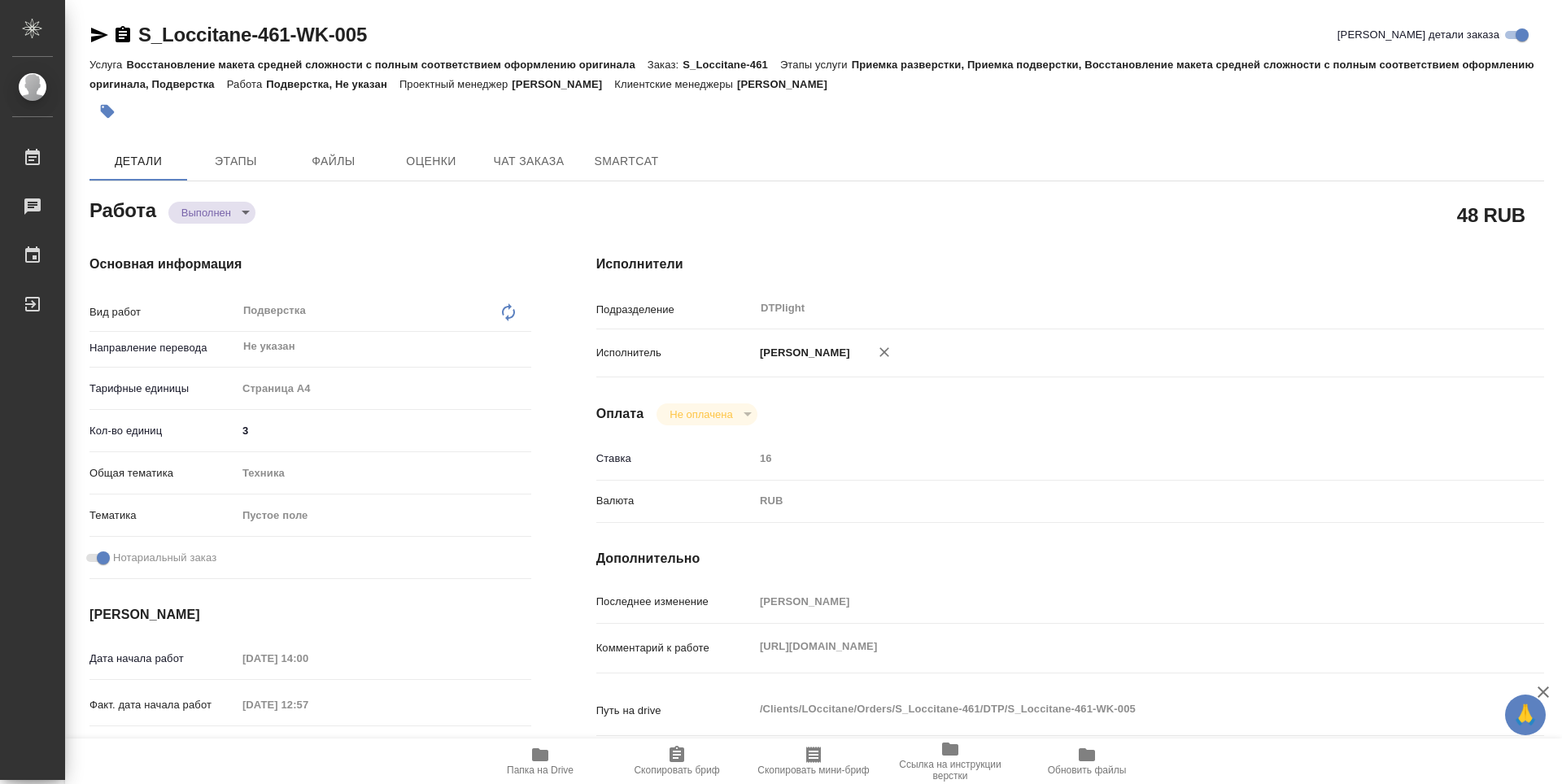
type textarea "x"
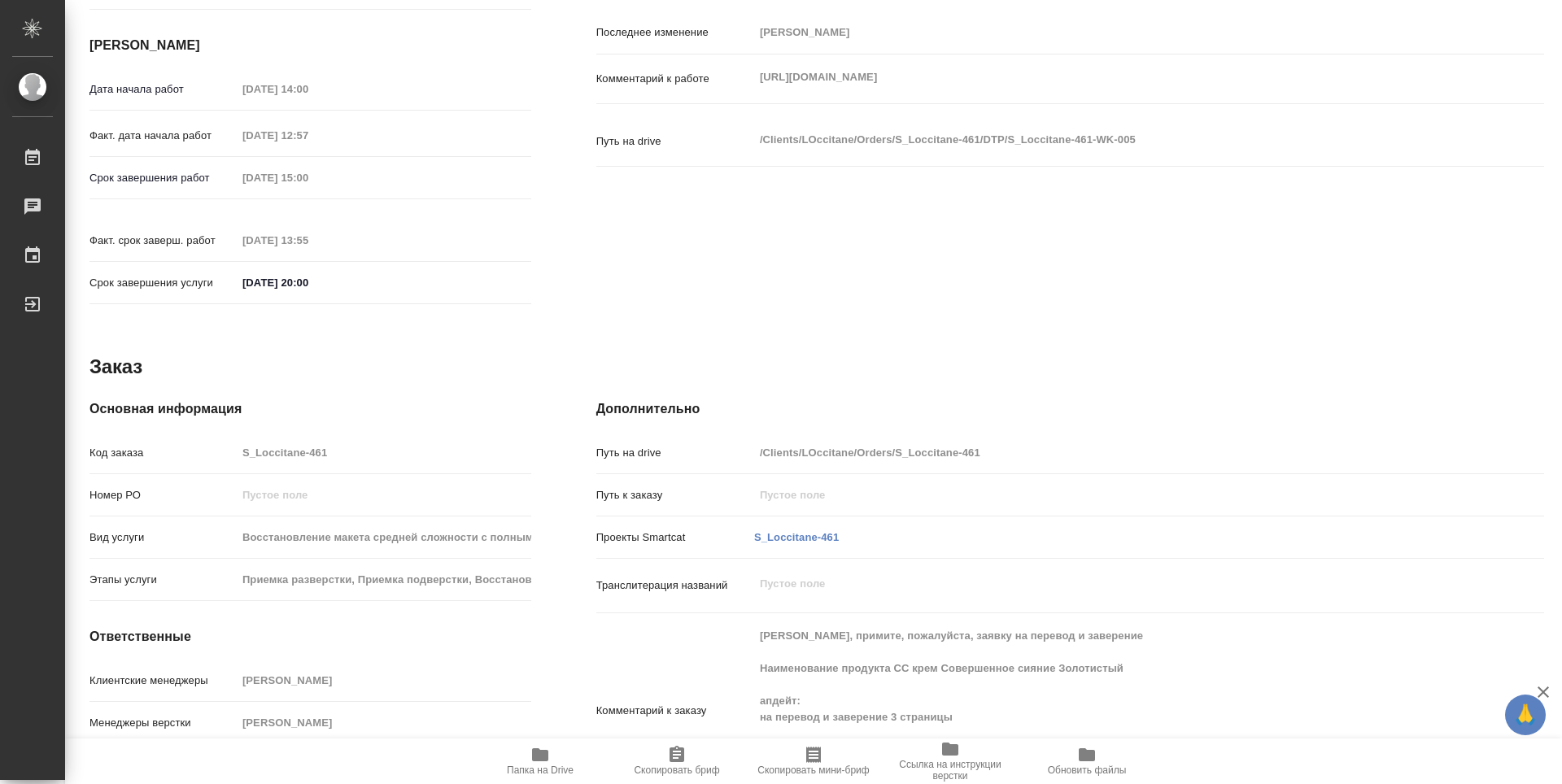
type textarea "x"
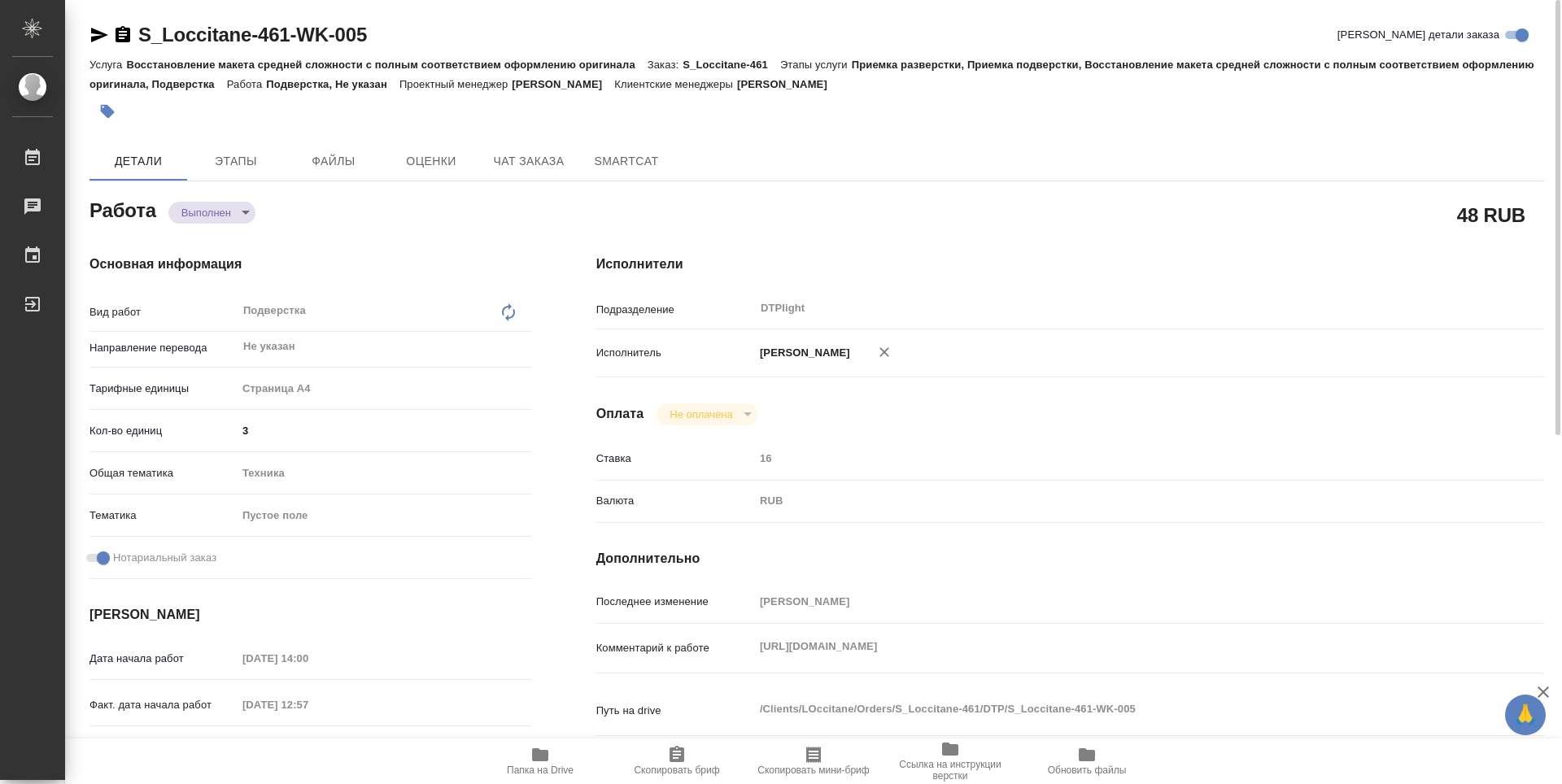
click at [120, 36] on icon "button" at bounding box center [122, 34] width 14 height 16
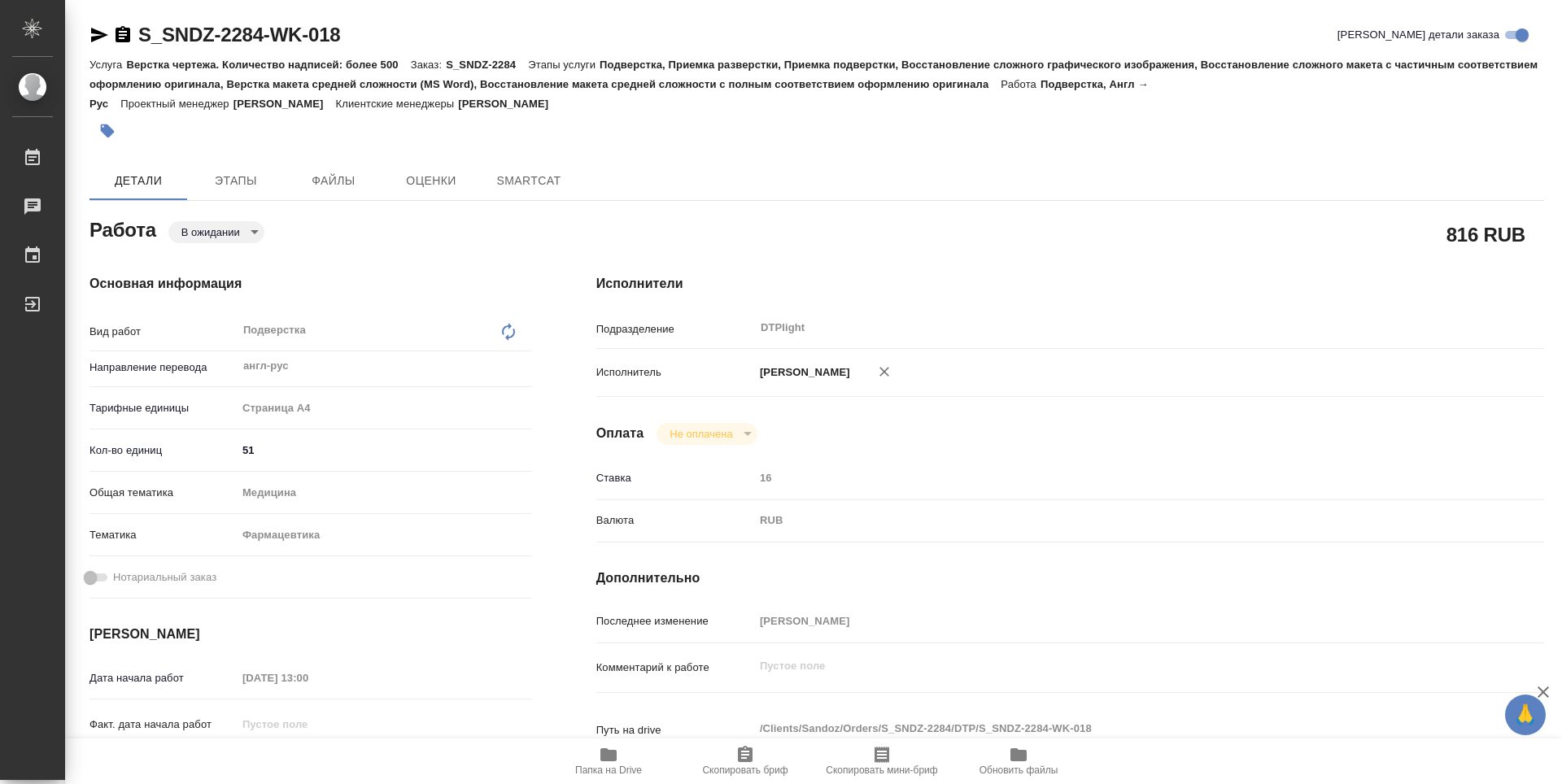
type textarea "x"
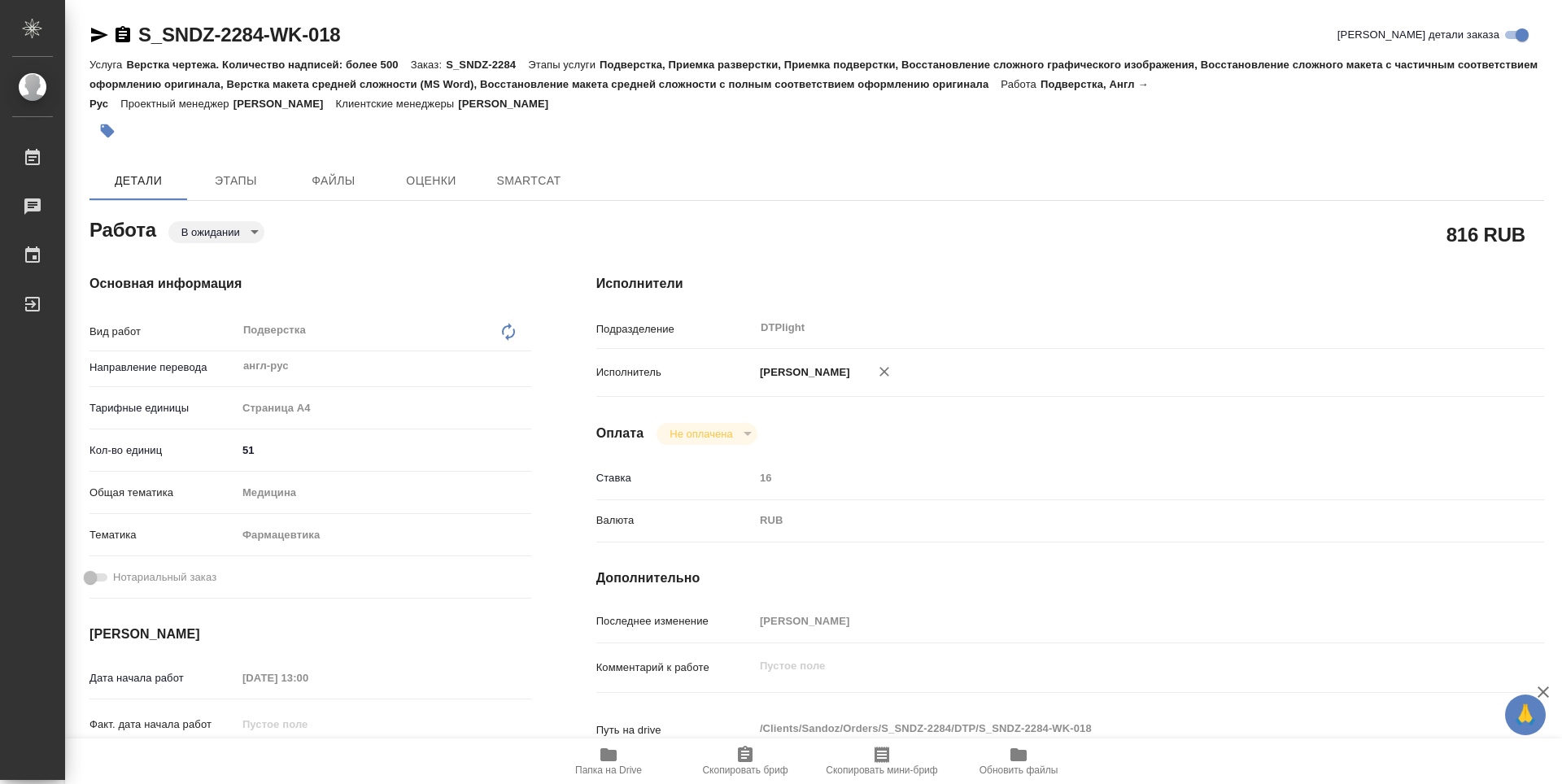
type textarea "x"
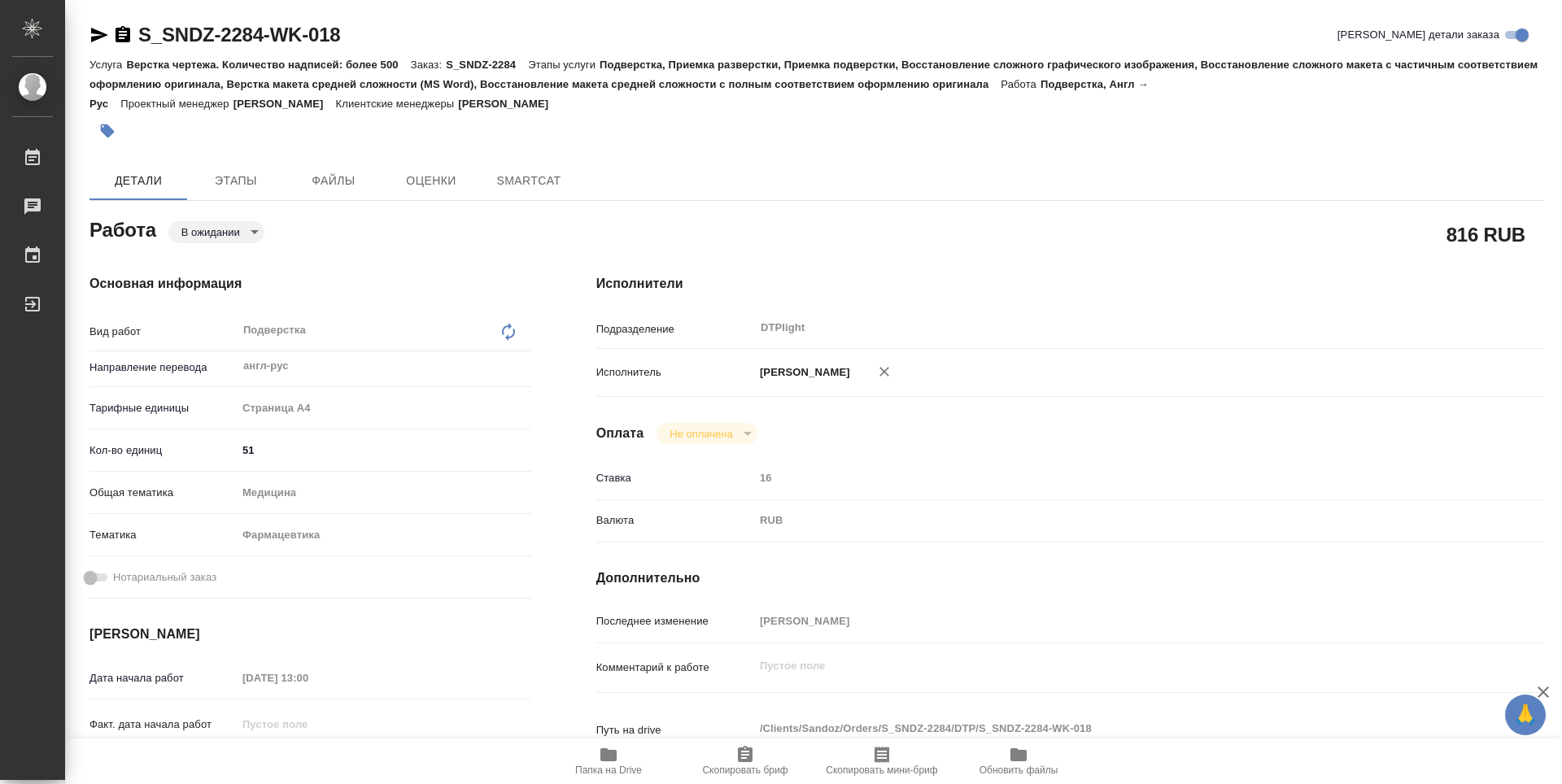
type textarea "x"
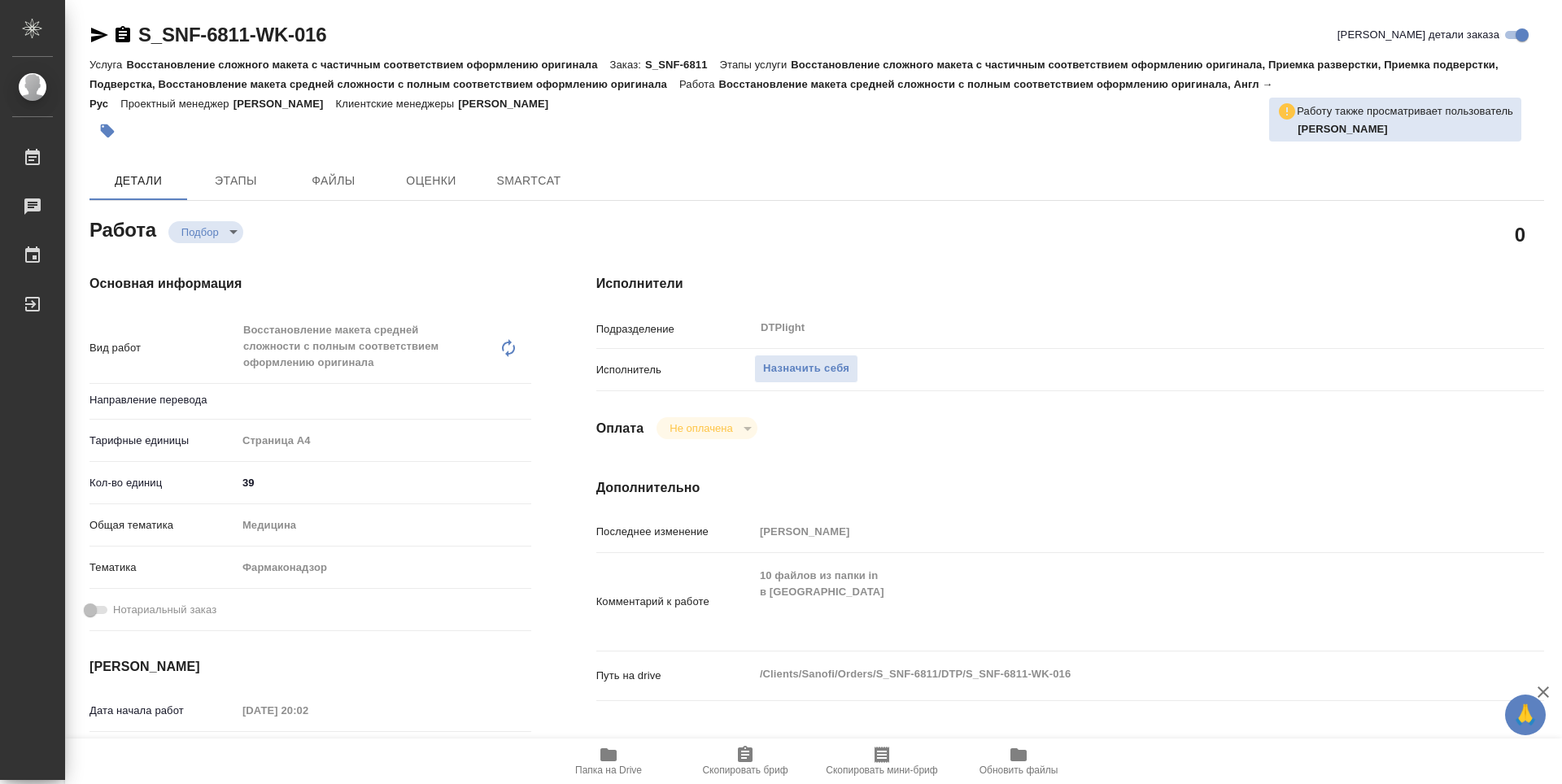
type textarea "x"
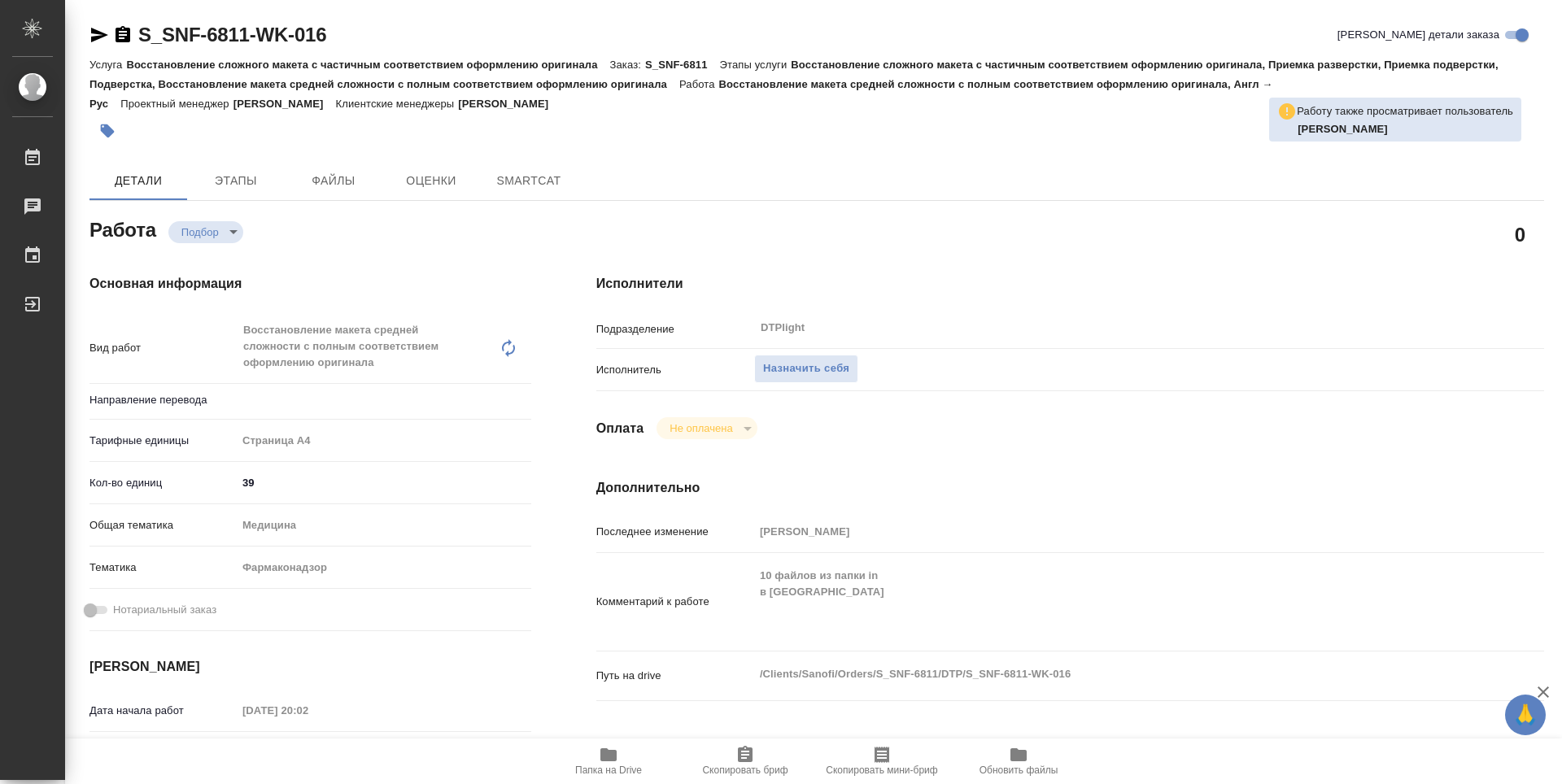
type textarea "x"
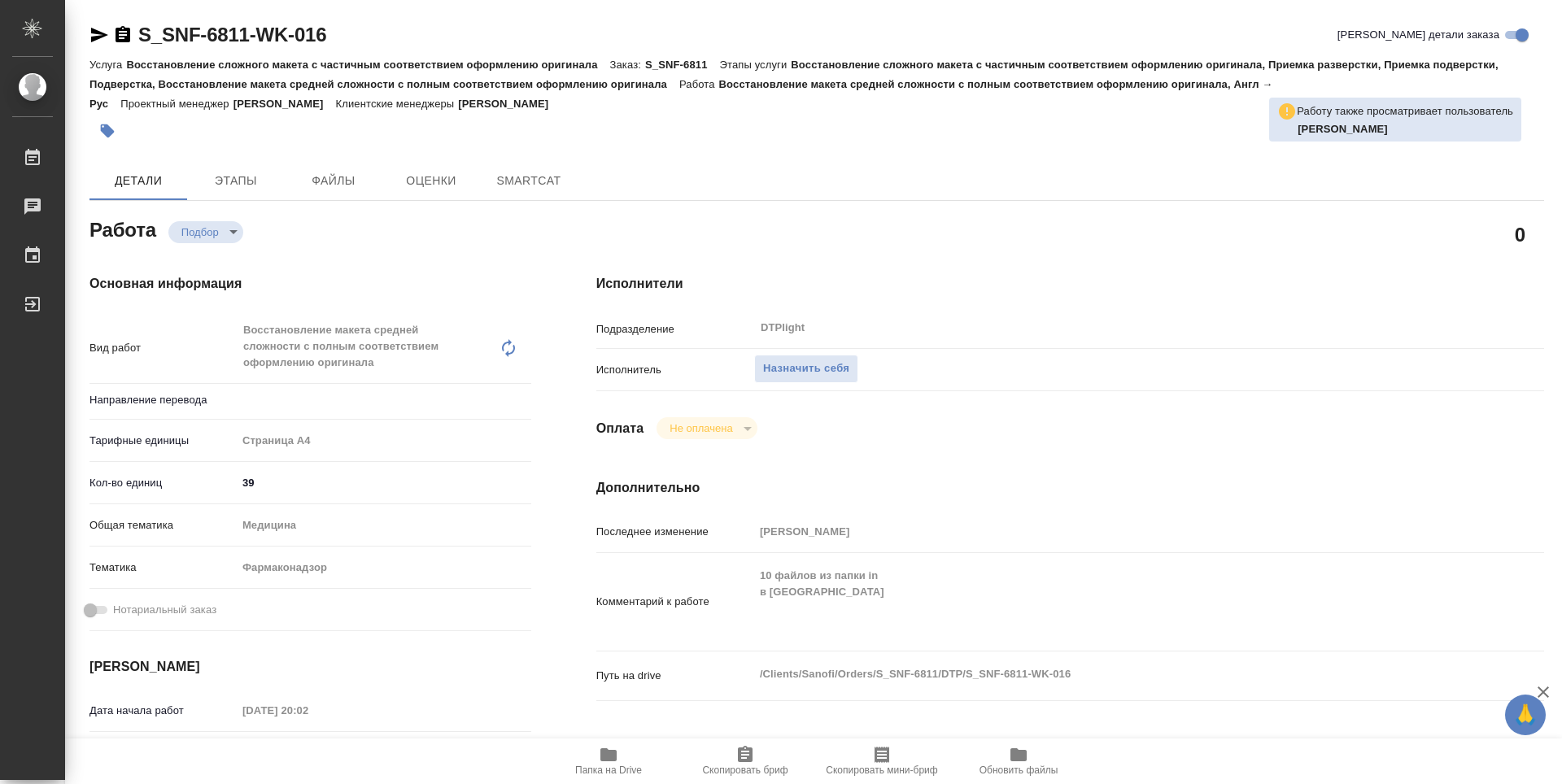
type textarea "x"
type input "англ-рус"
type textarea "x"
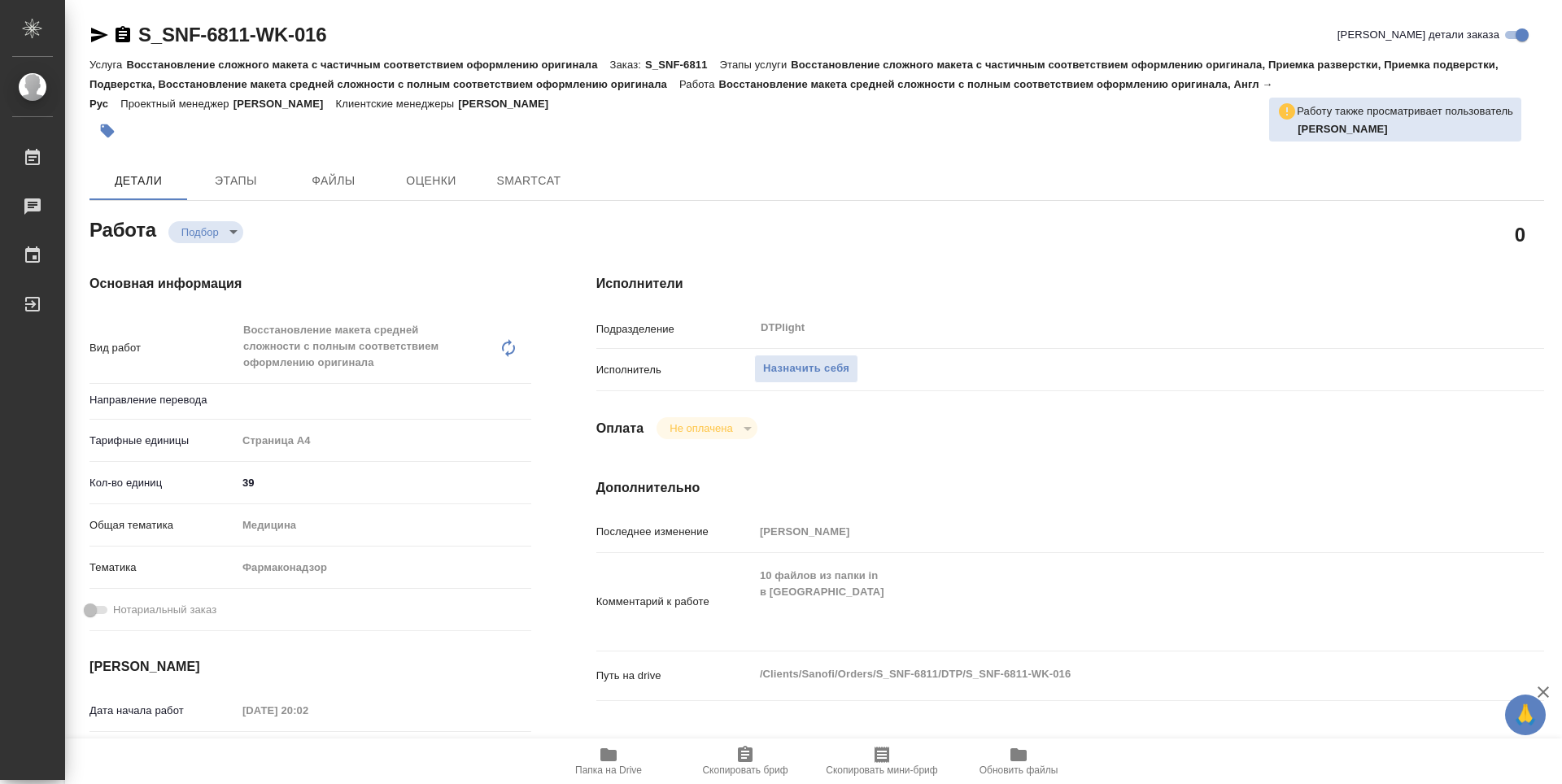
type textarea "x"
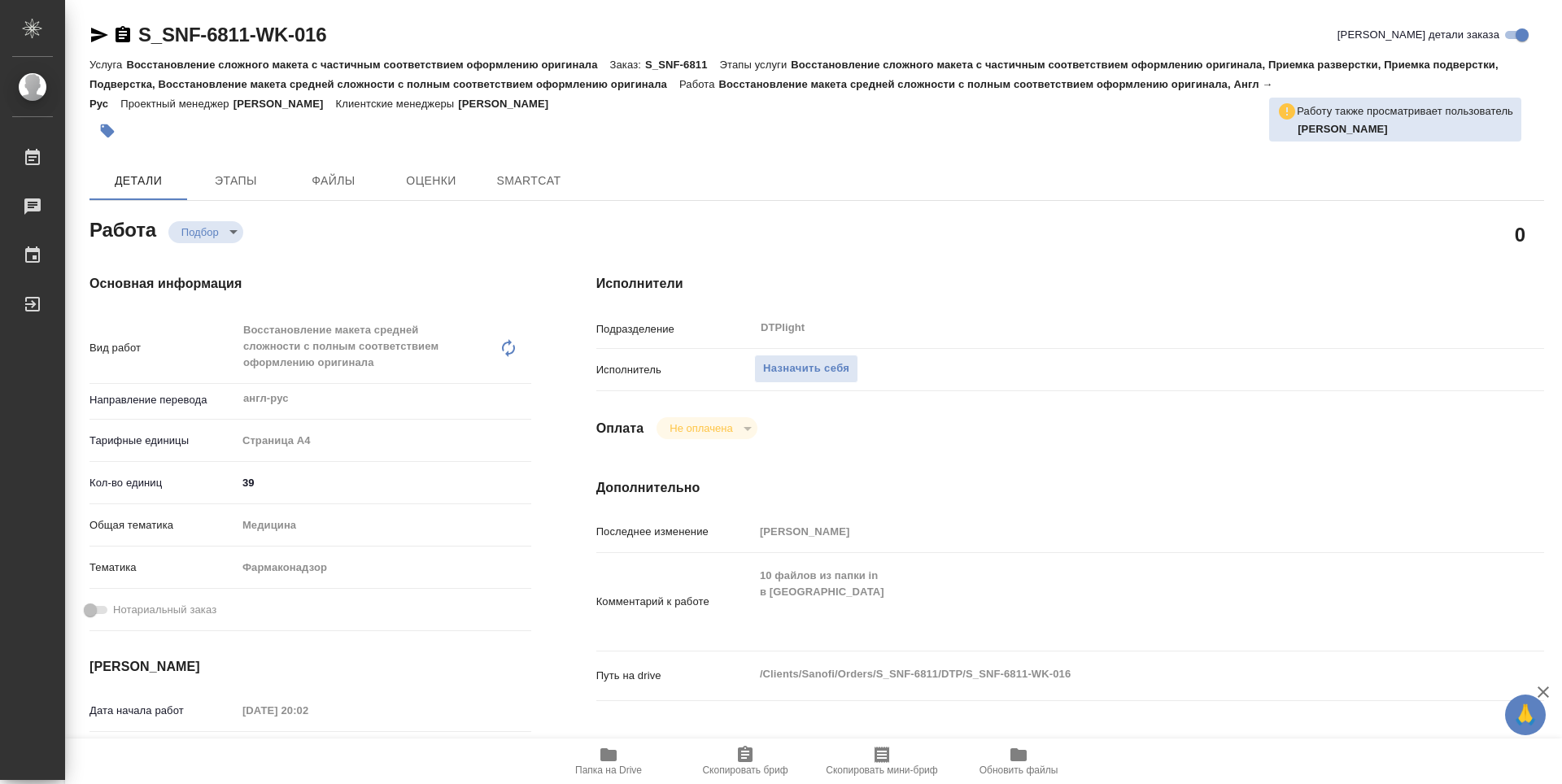
type textarea "x"
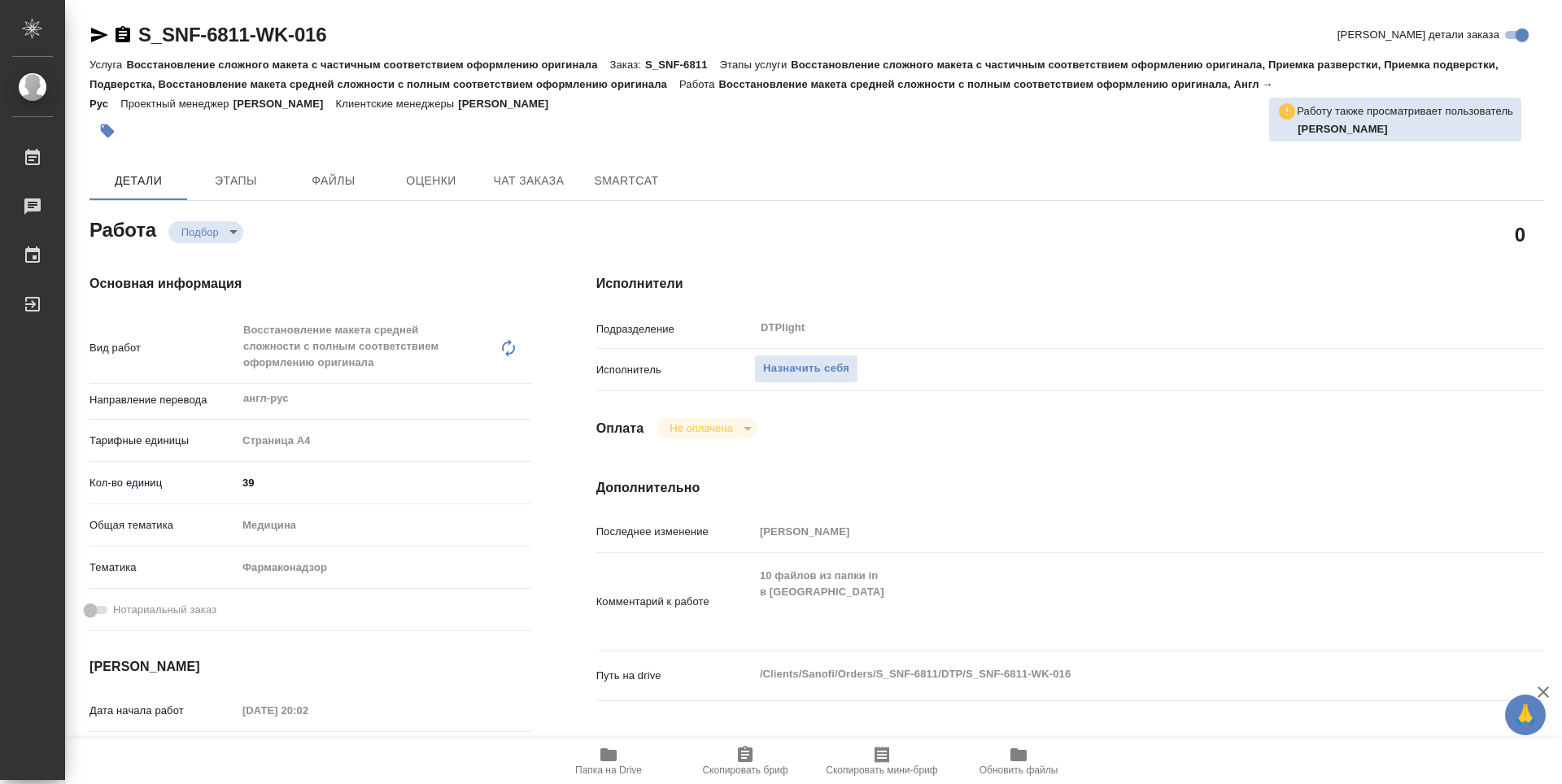
type textarea "x"
click at [620, 774] on span "Папка на Drive" at bounding box center [608, 770] width 67 height 11
type textarea "x"
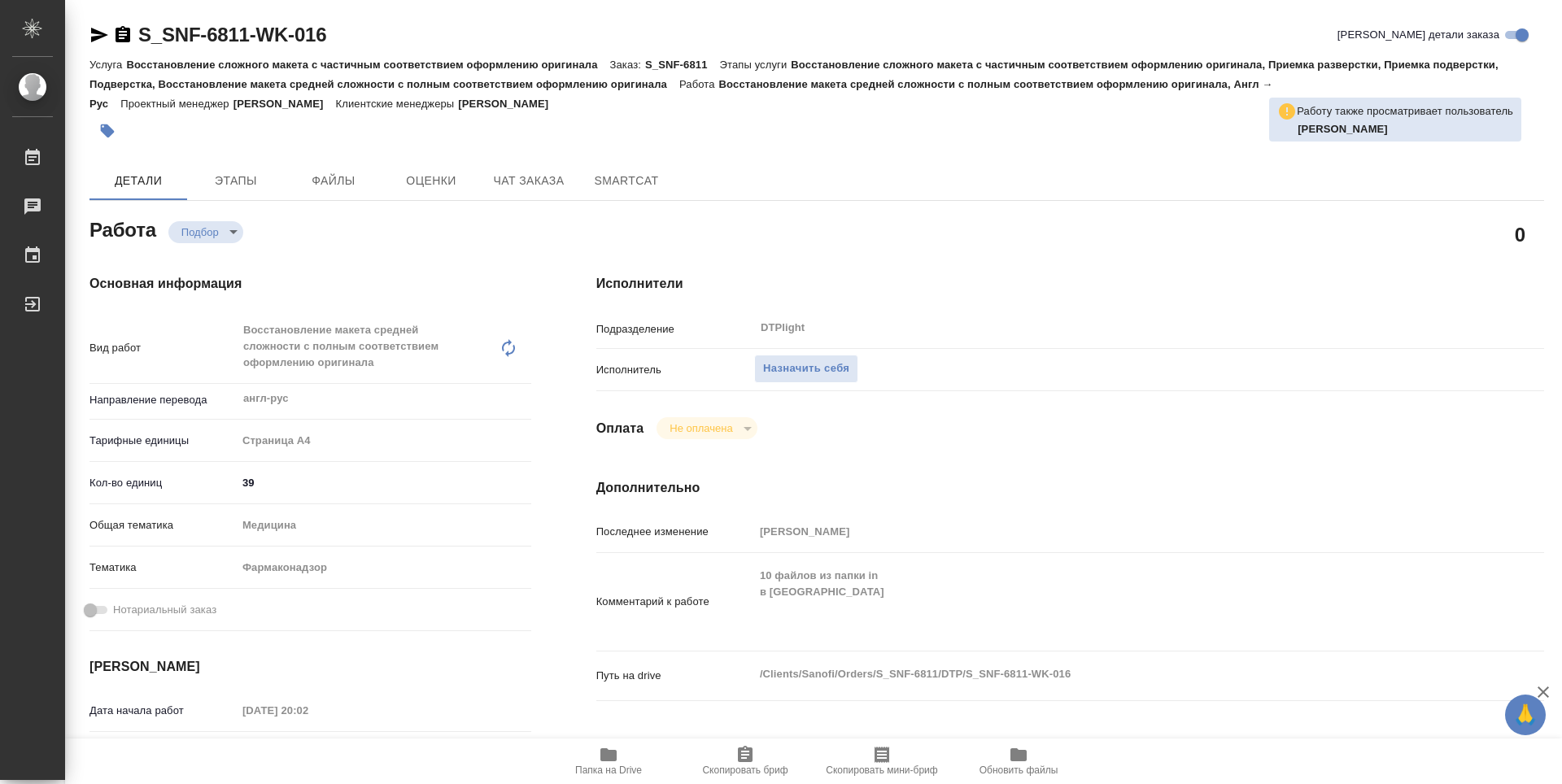
type textarea "x"
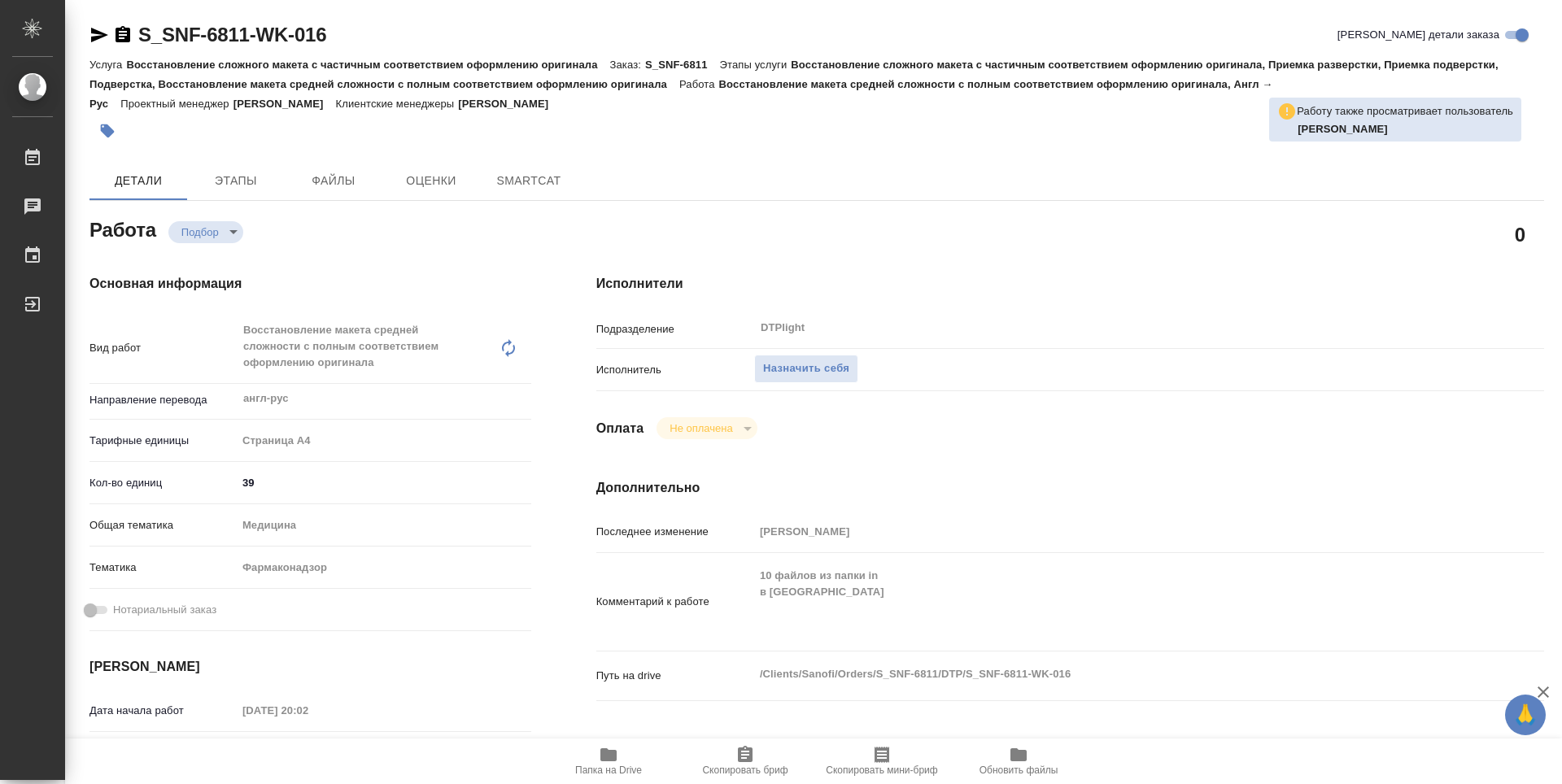
type textarea "x"
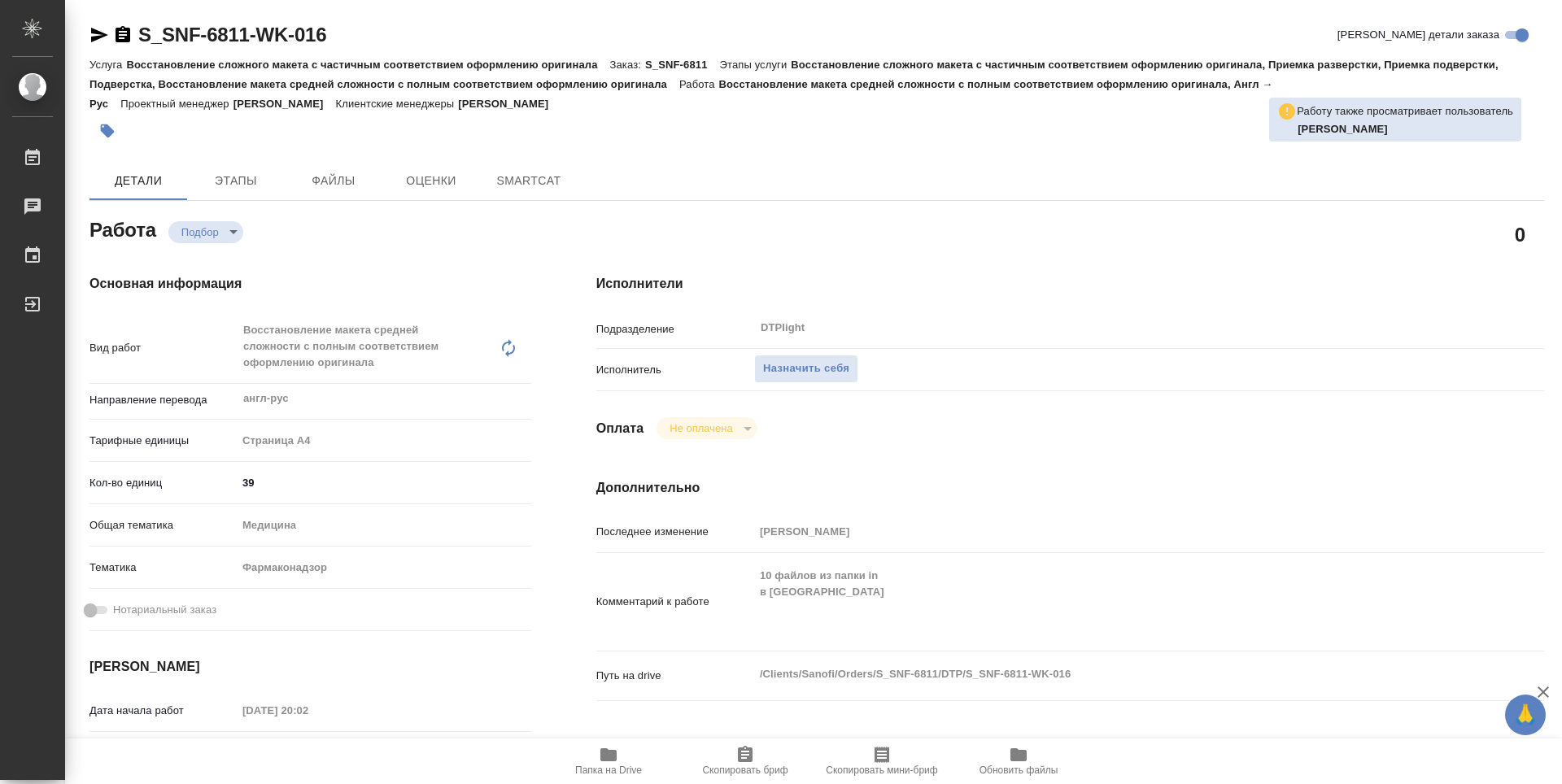
type textarea "x"
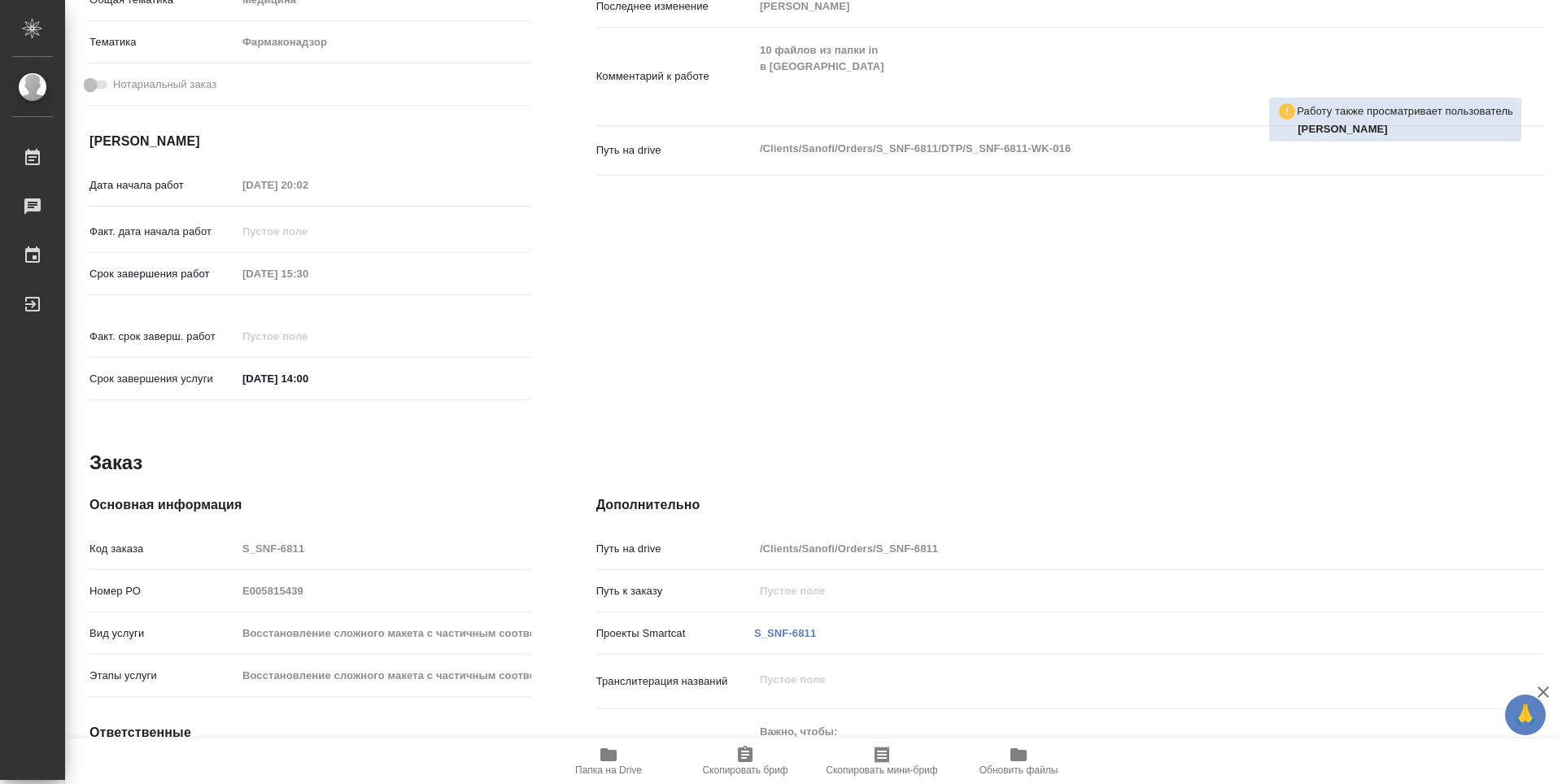
type textarea "x"
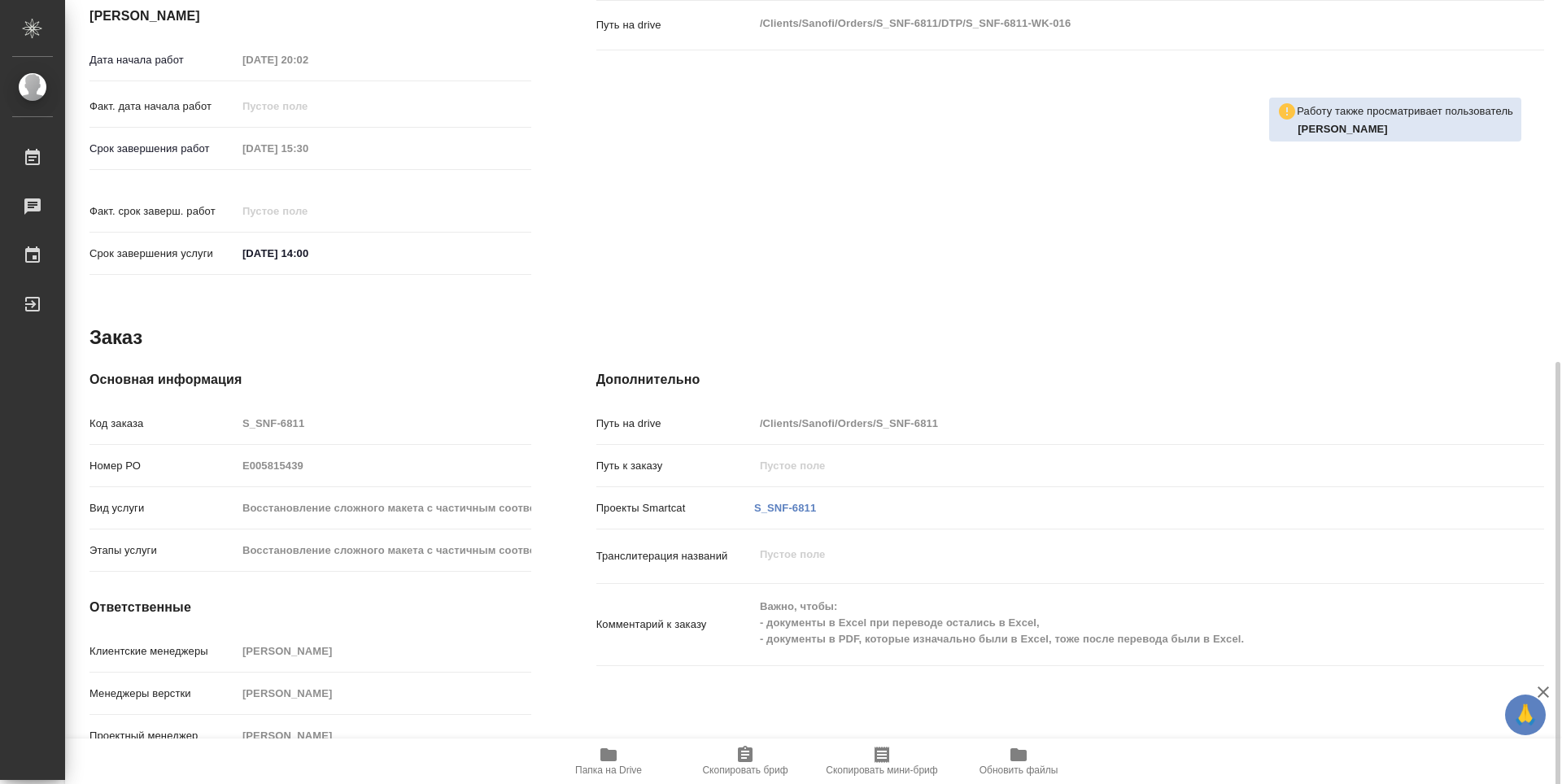
scroll to position [656, 0]
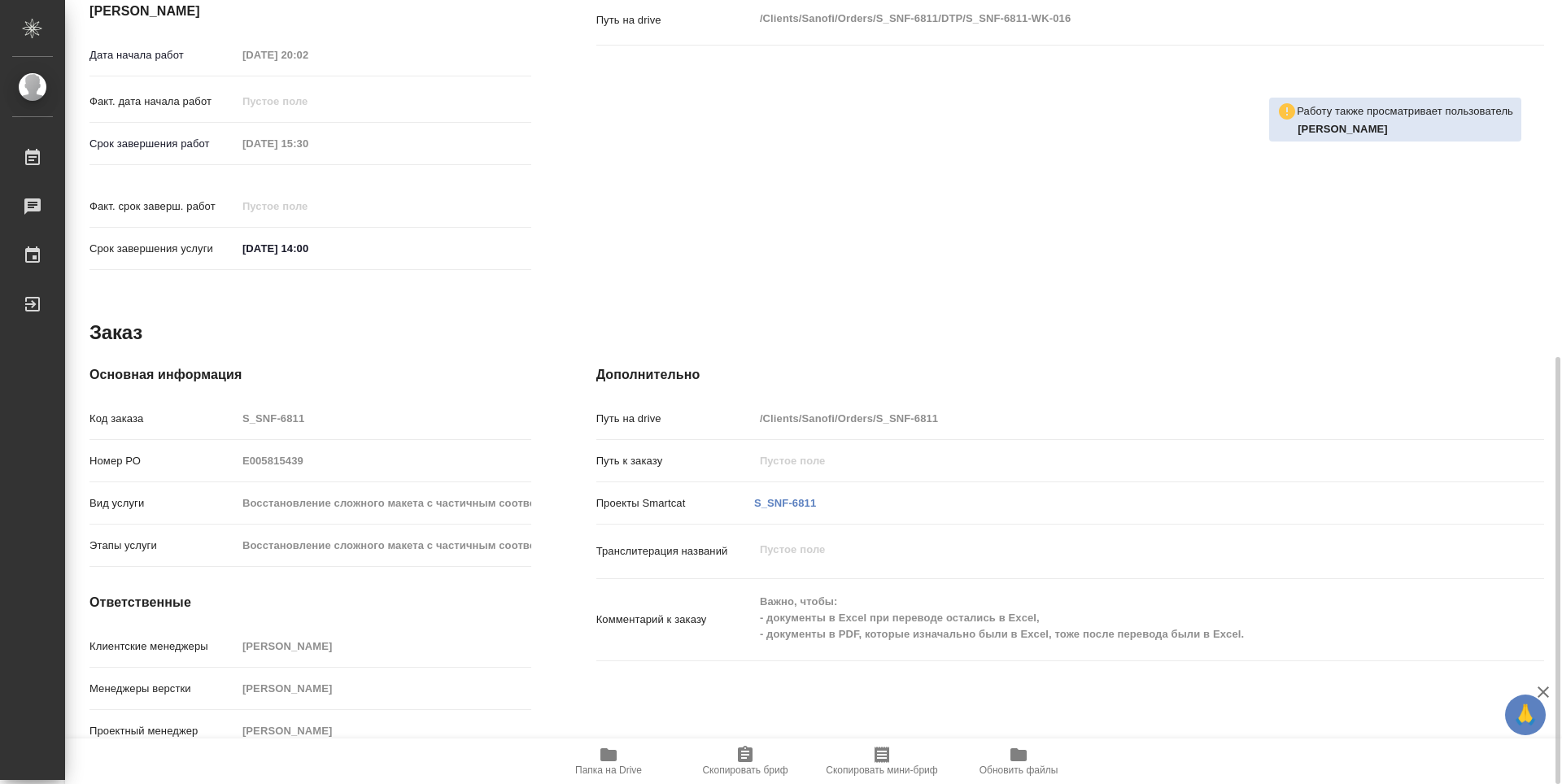
type textarea "x"
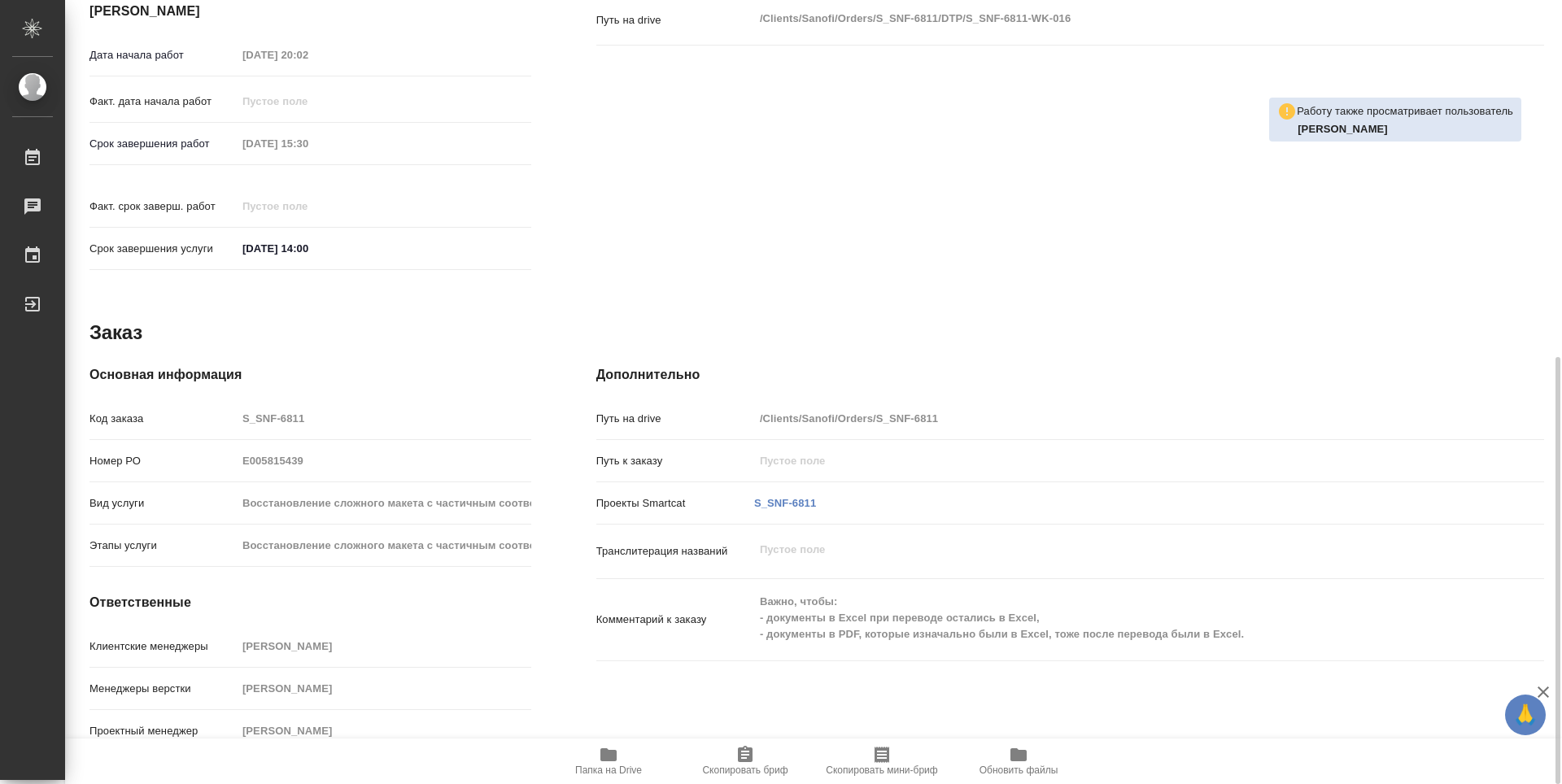
type textarea "x"
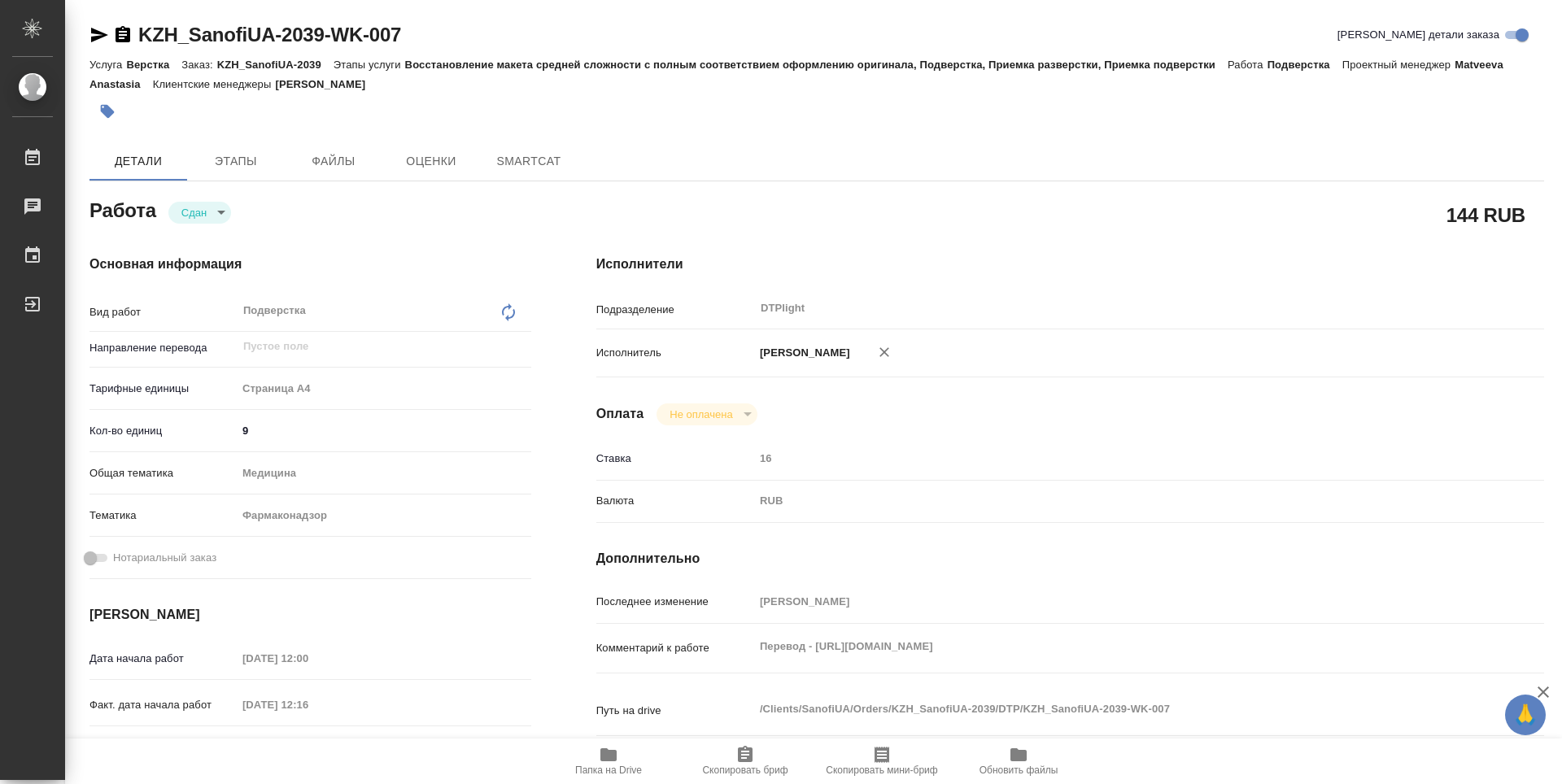
type textarea "x"
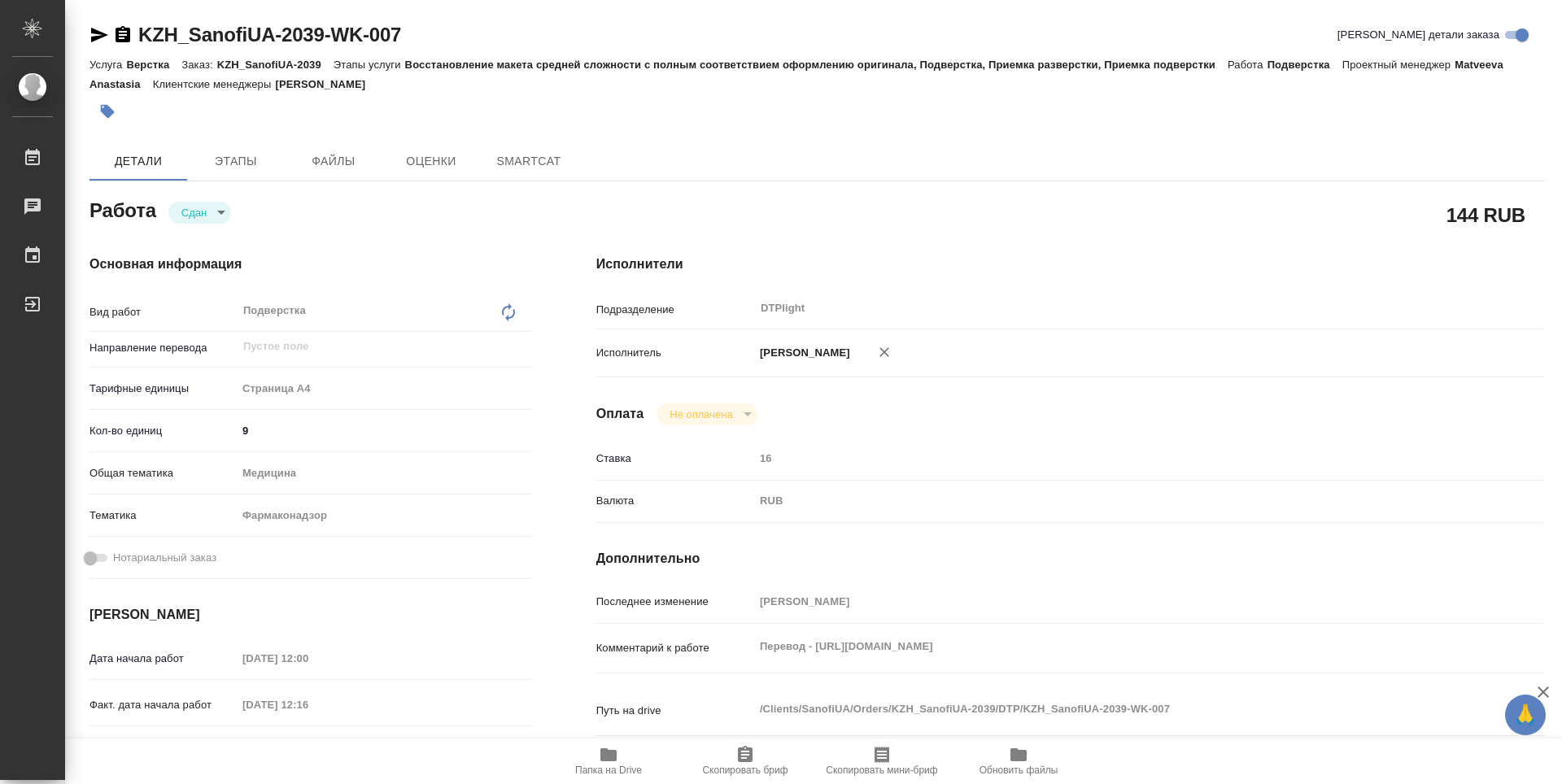
type textarea "x"
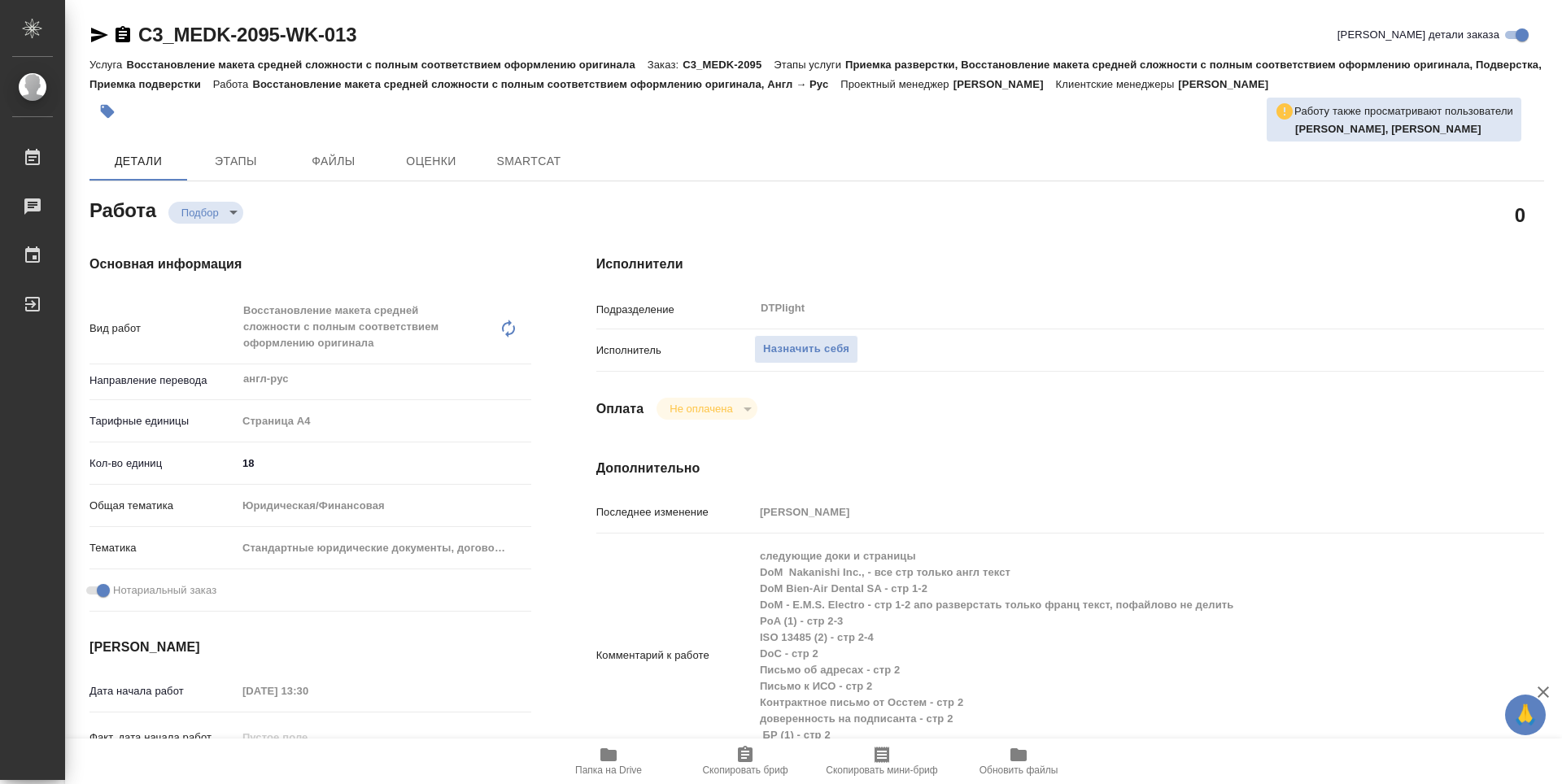
type textarea "x"
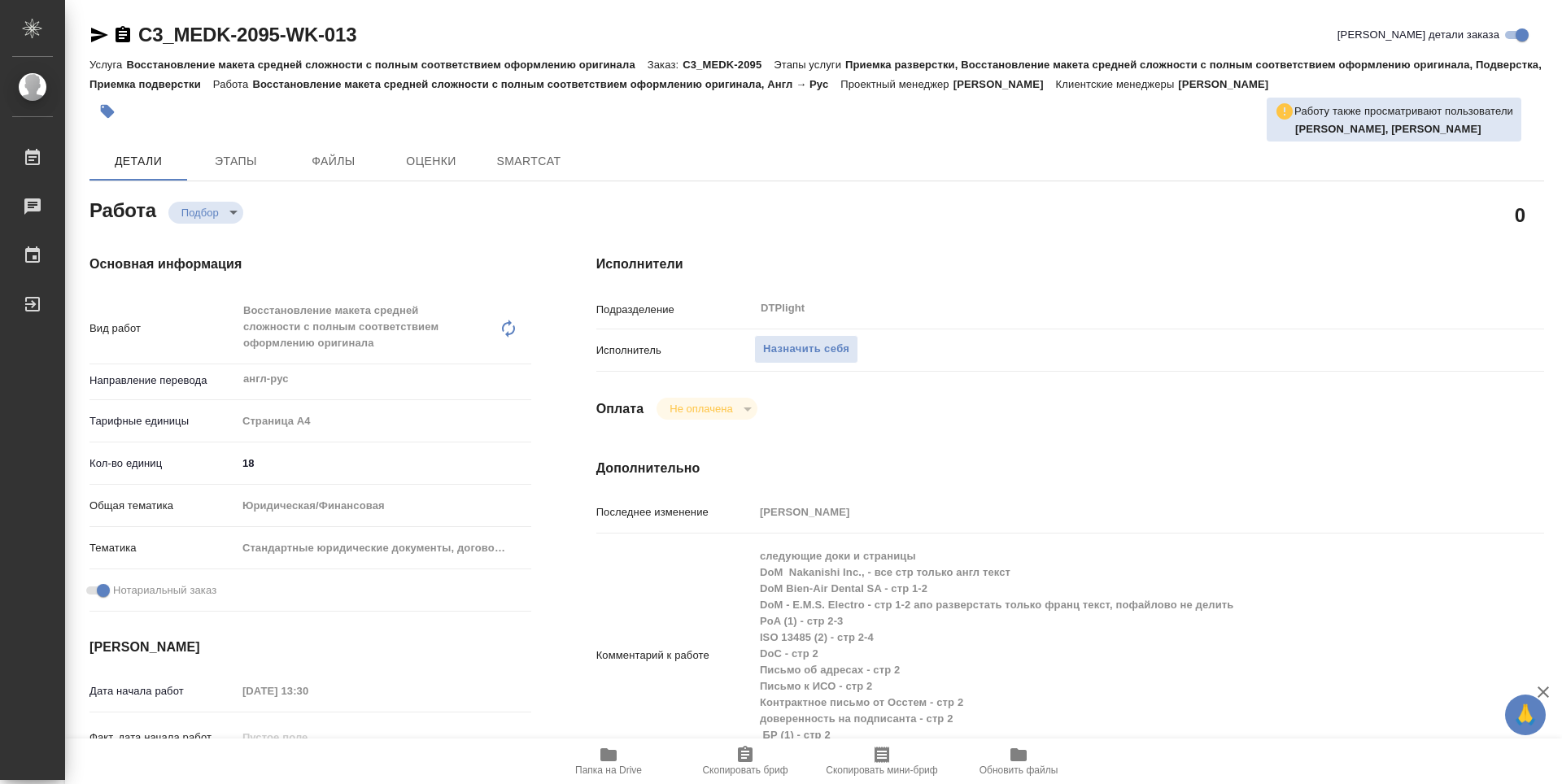
type textarea "x"
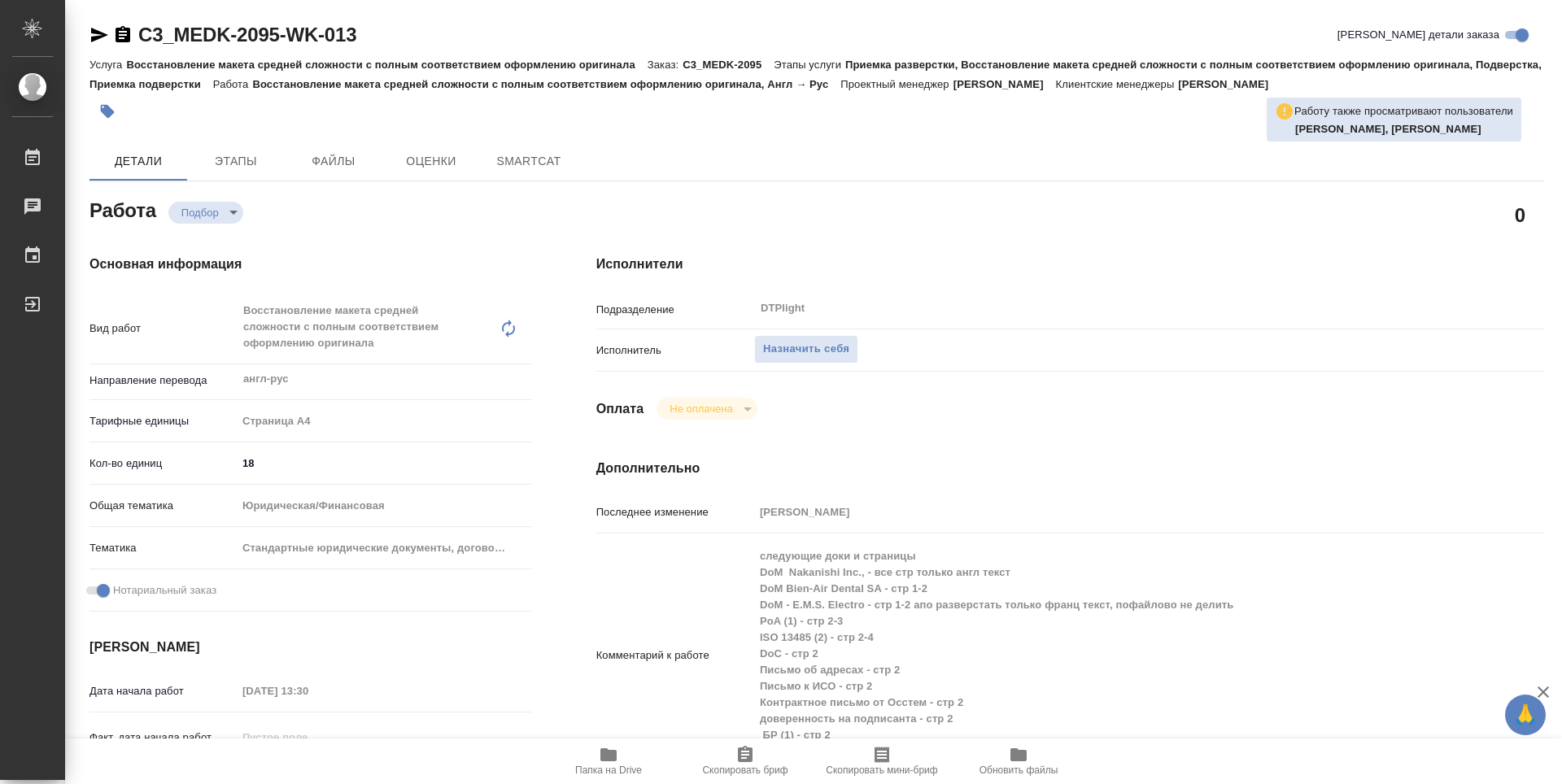
type textarea "x"
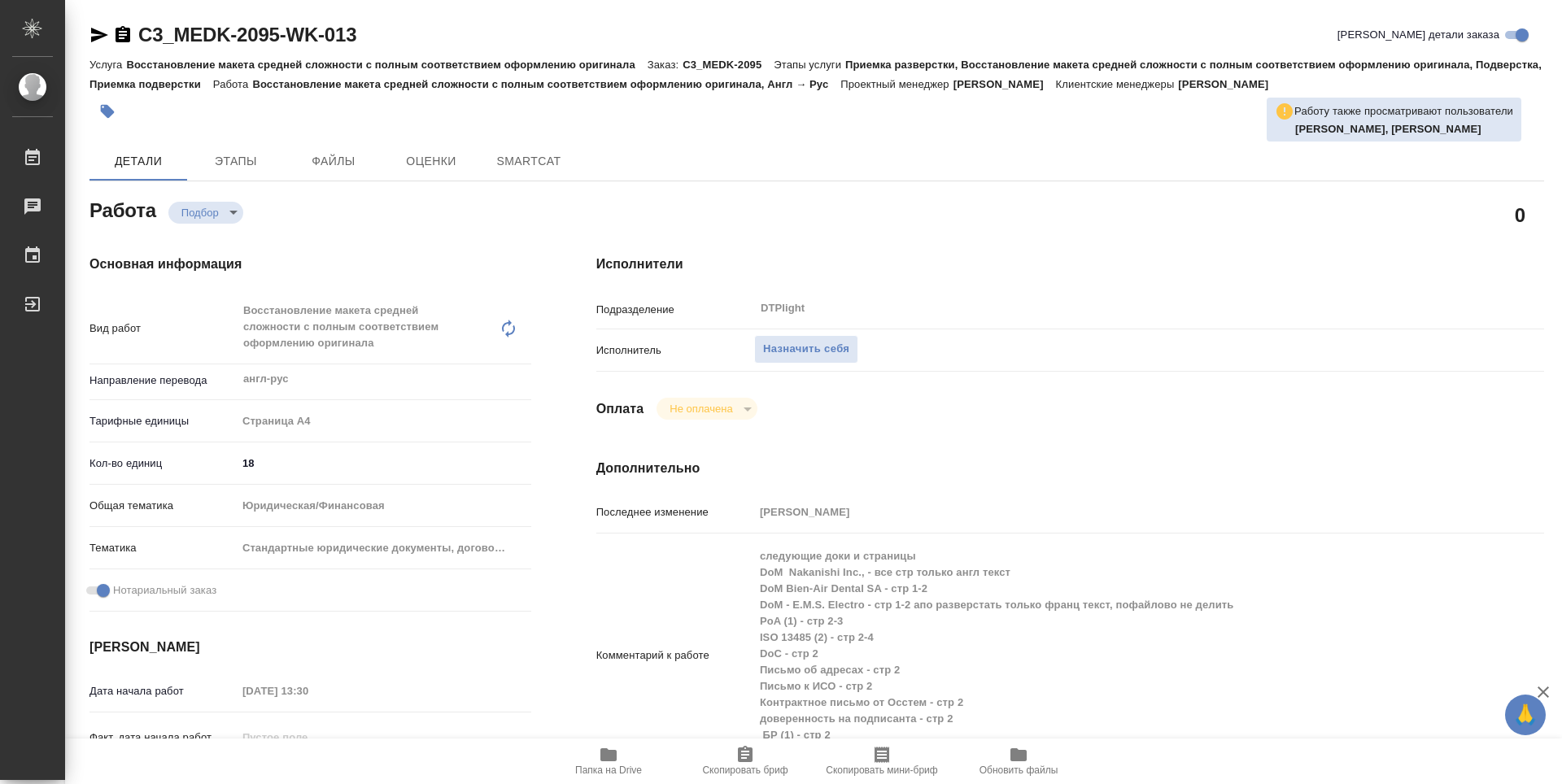
scroll to position [81, 0]
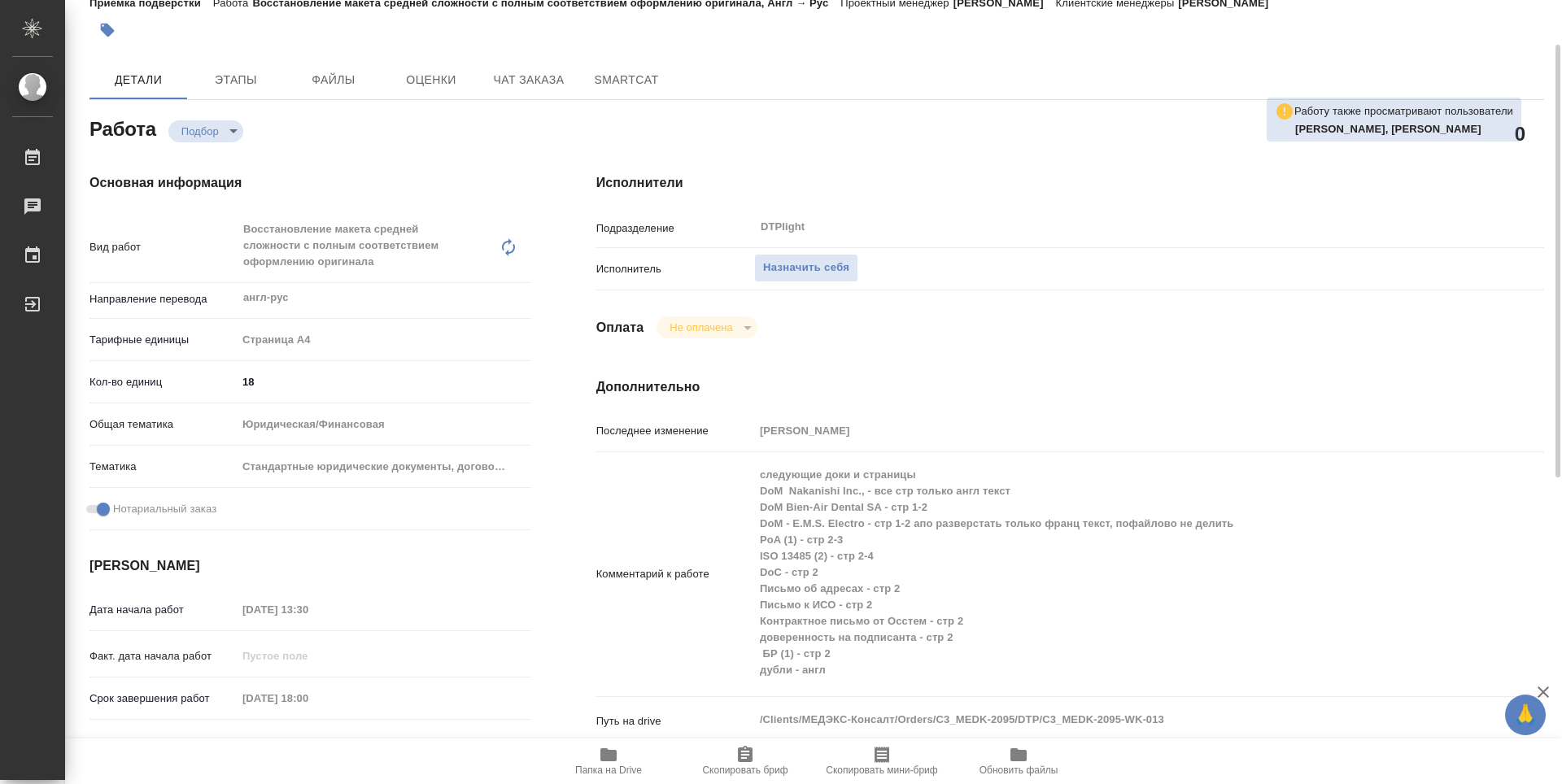
type textarea "x"
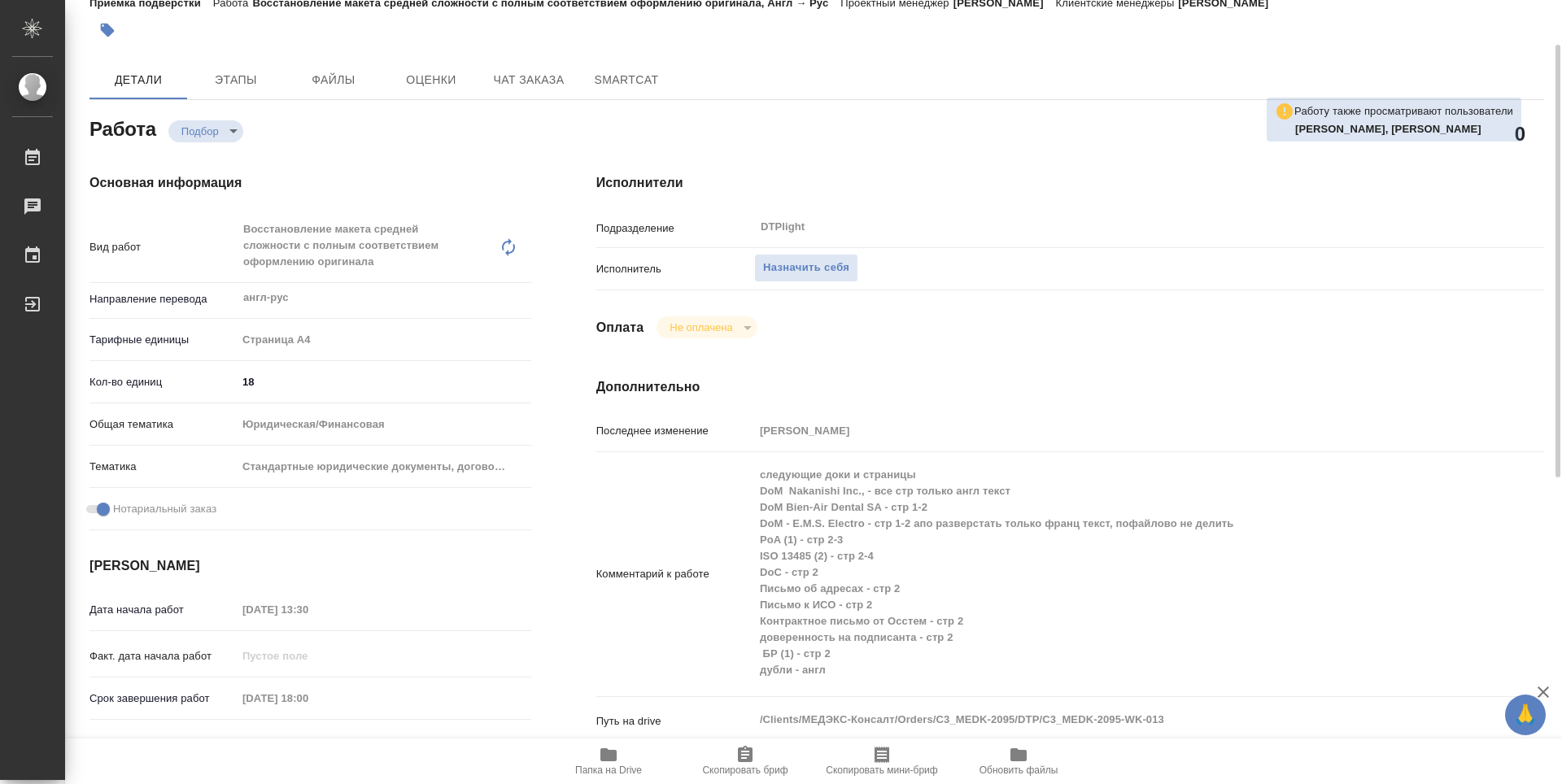
type textarea "x"
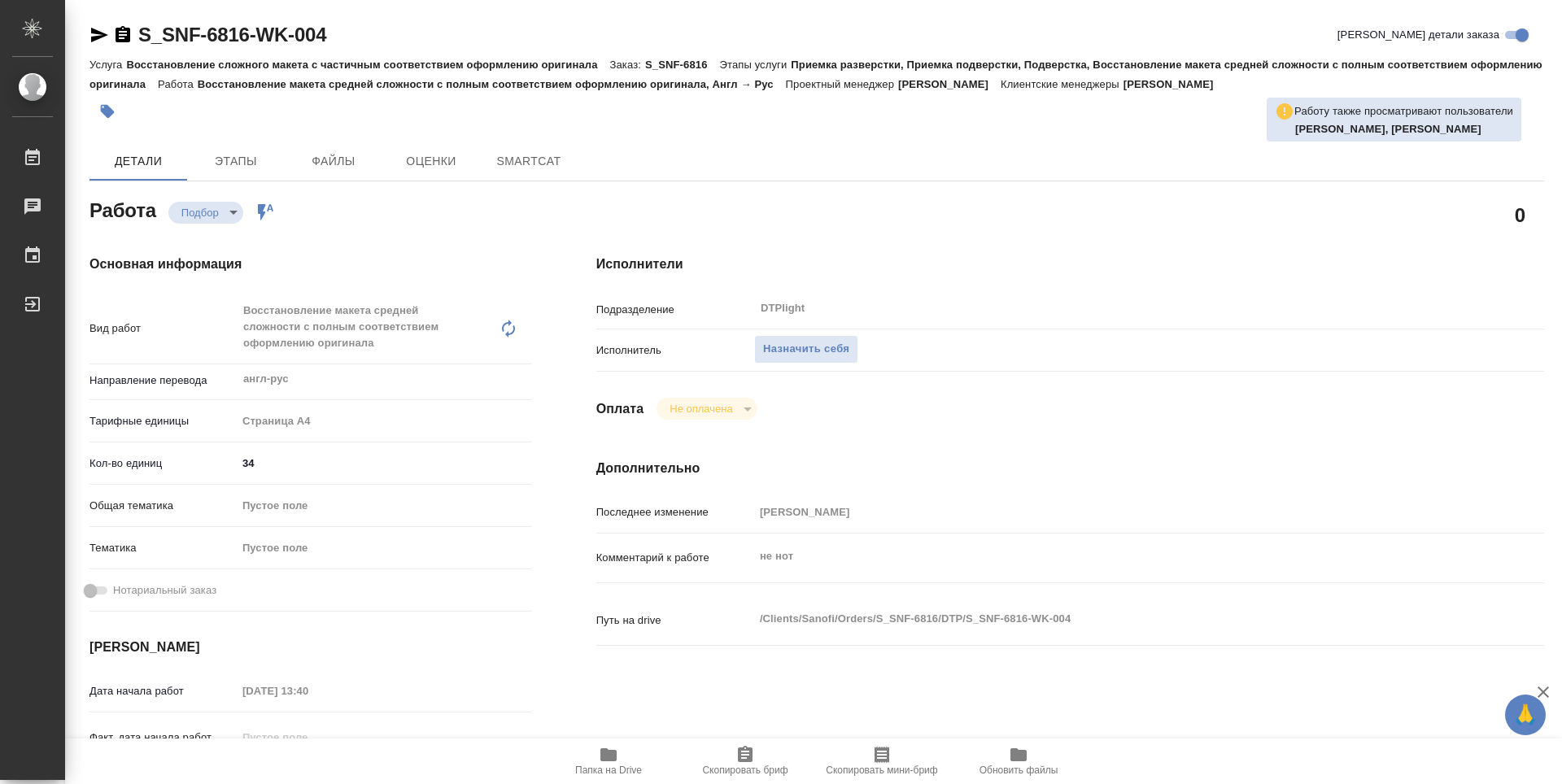
type textarea "x"
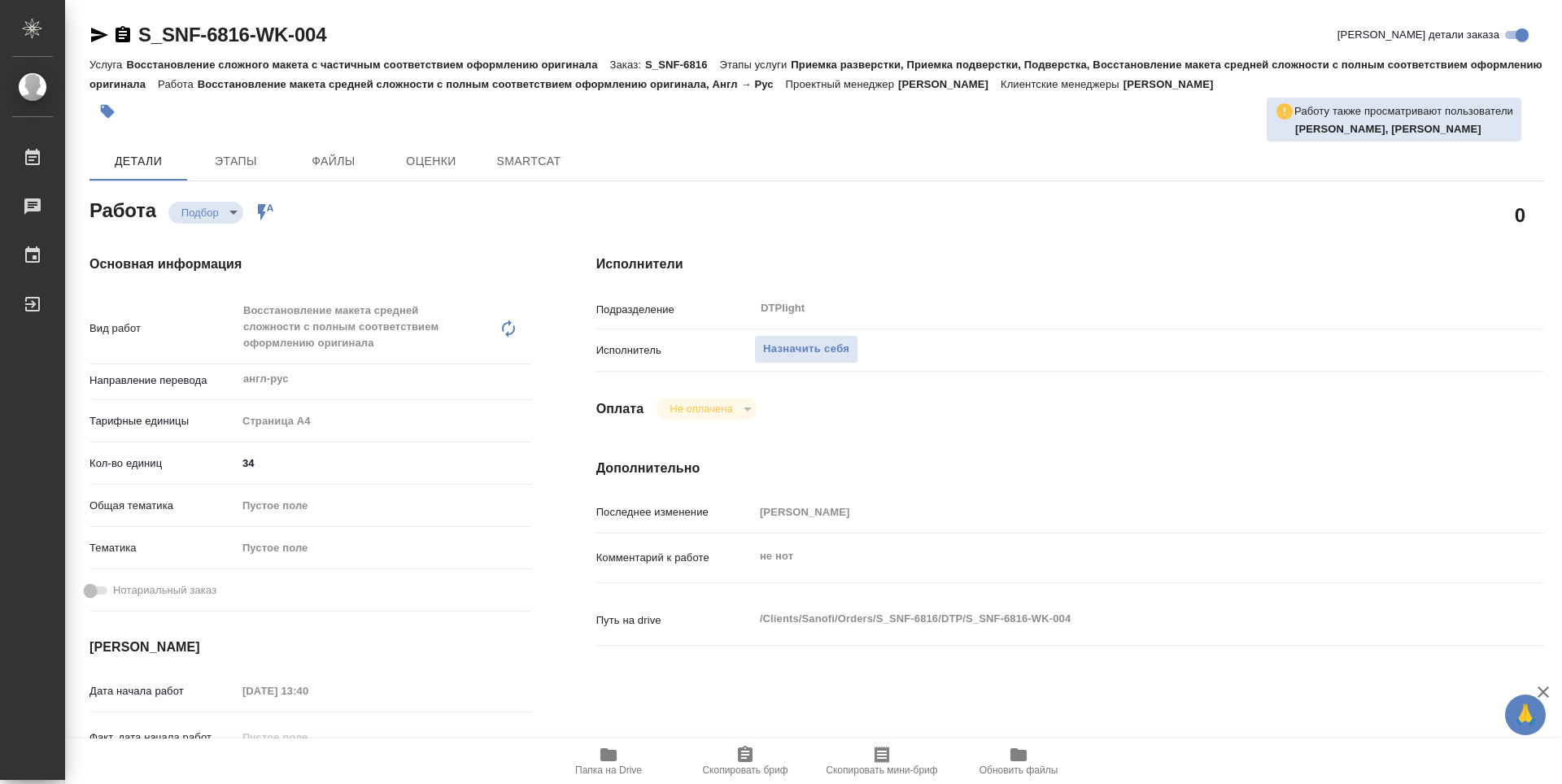
type textarea "x"
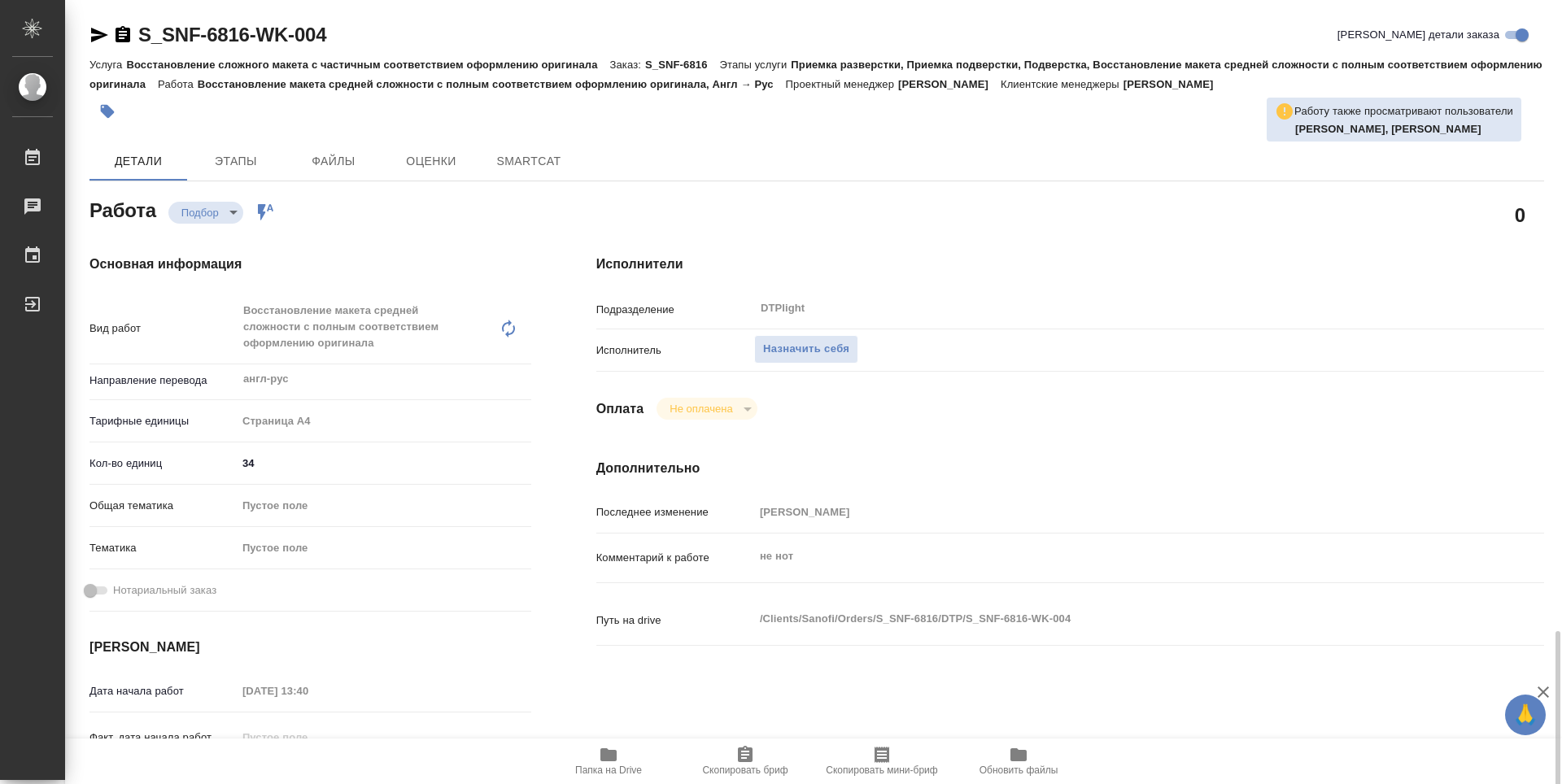
scroll to position [570, 0]
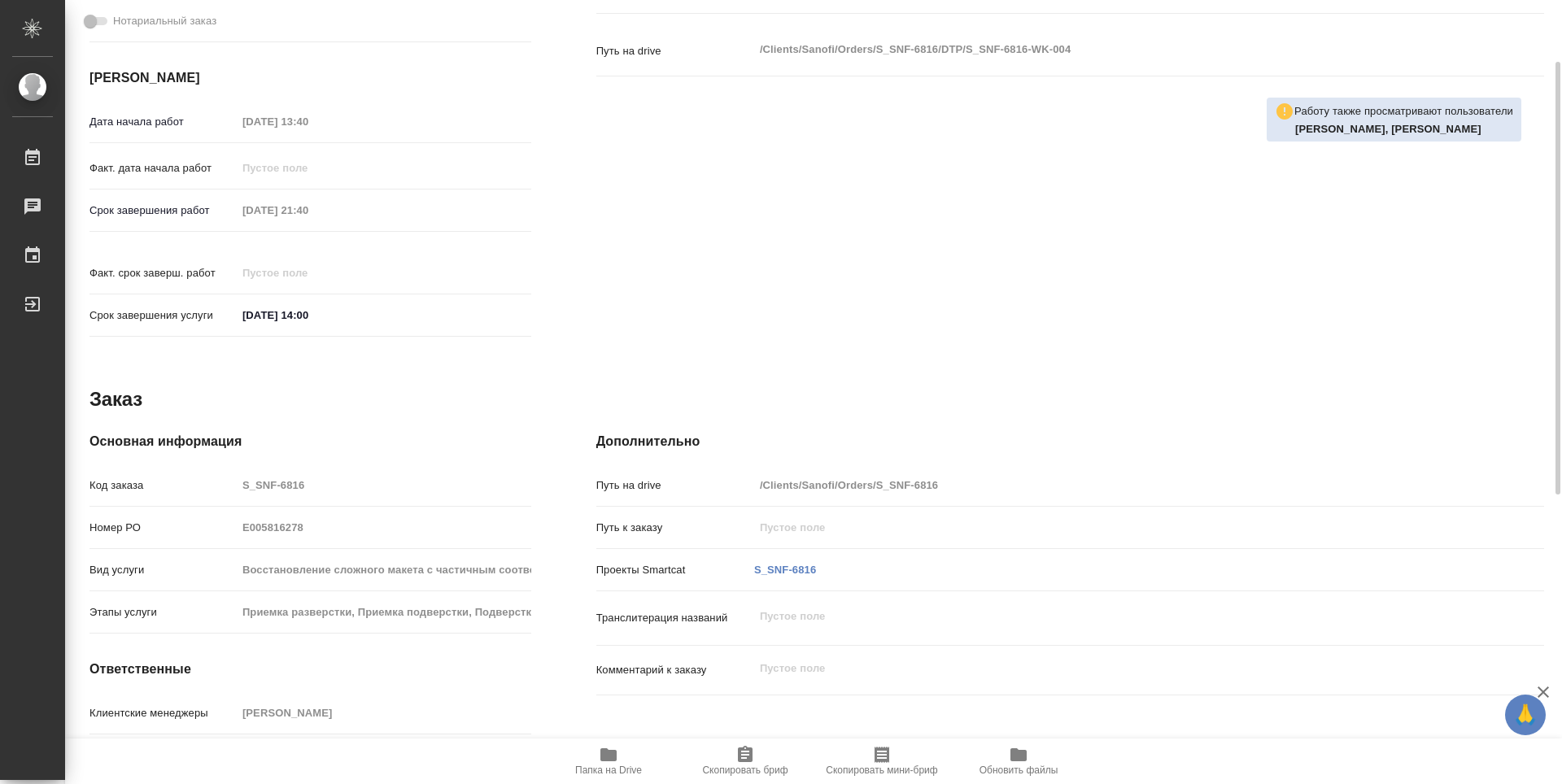
type textarea "x"
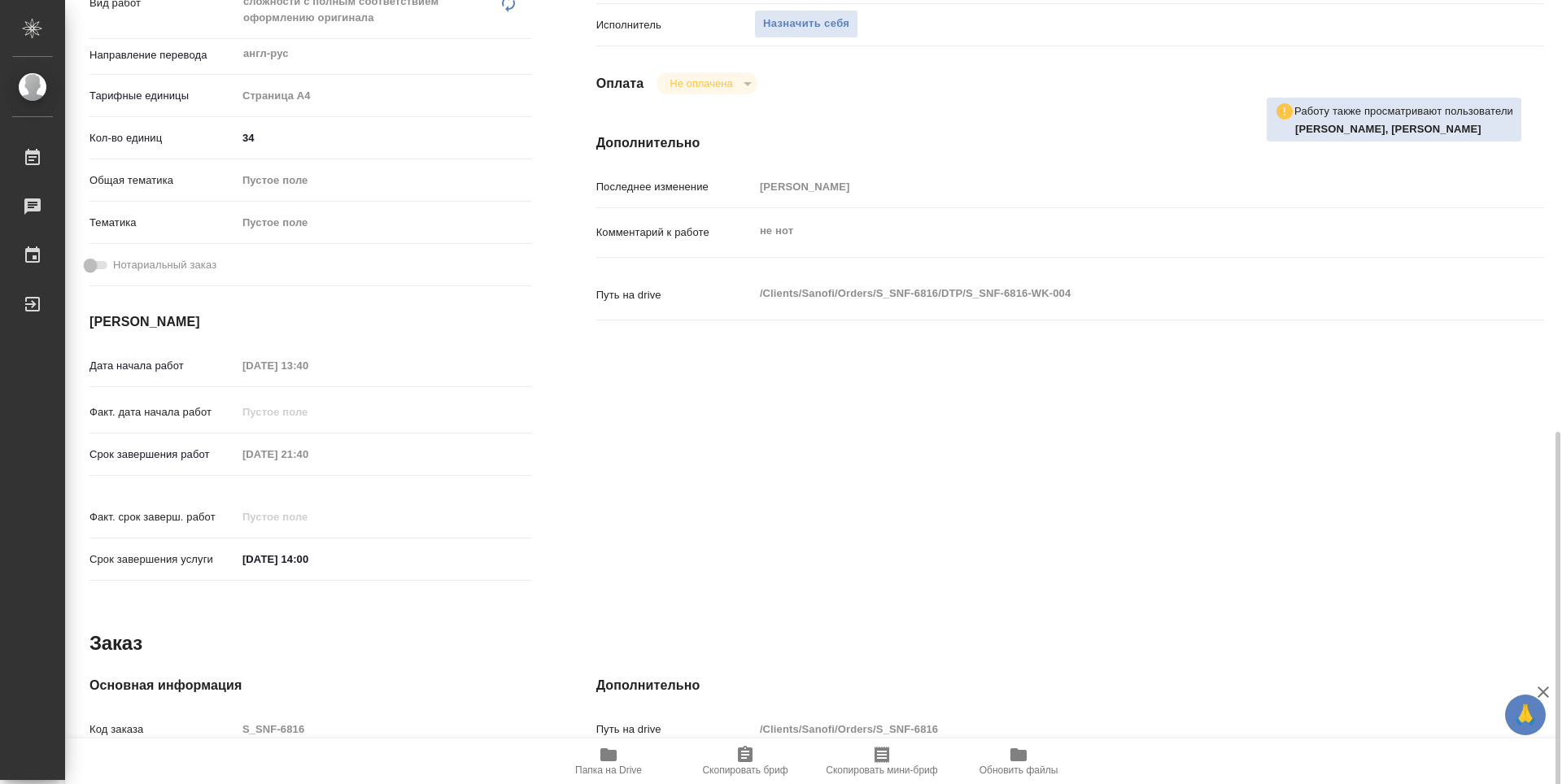
type textarea "x"
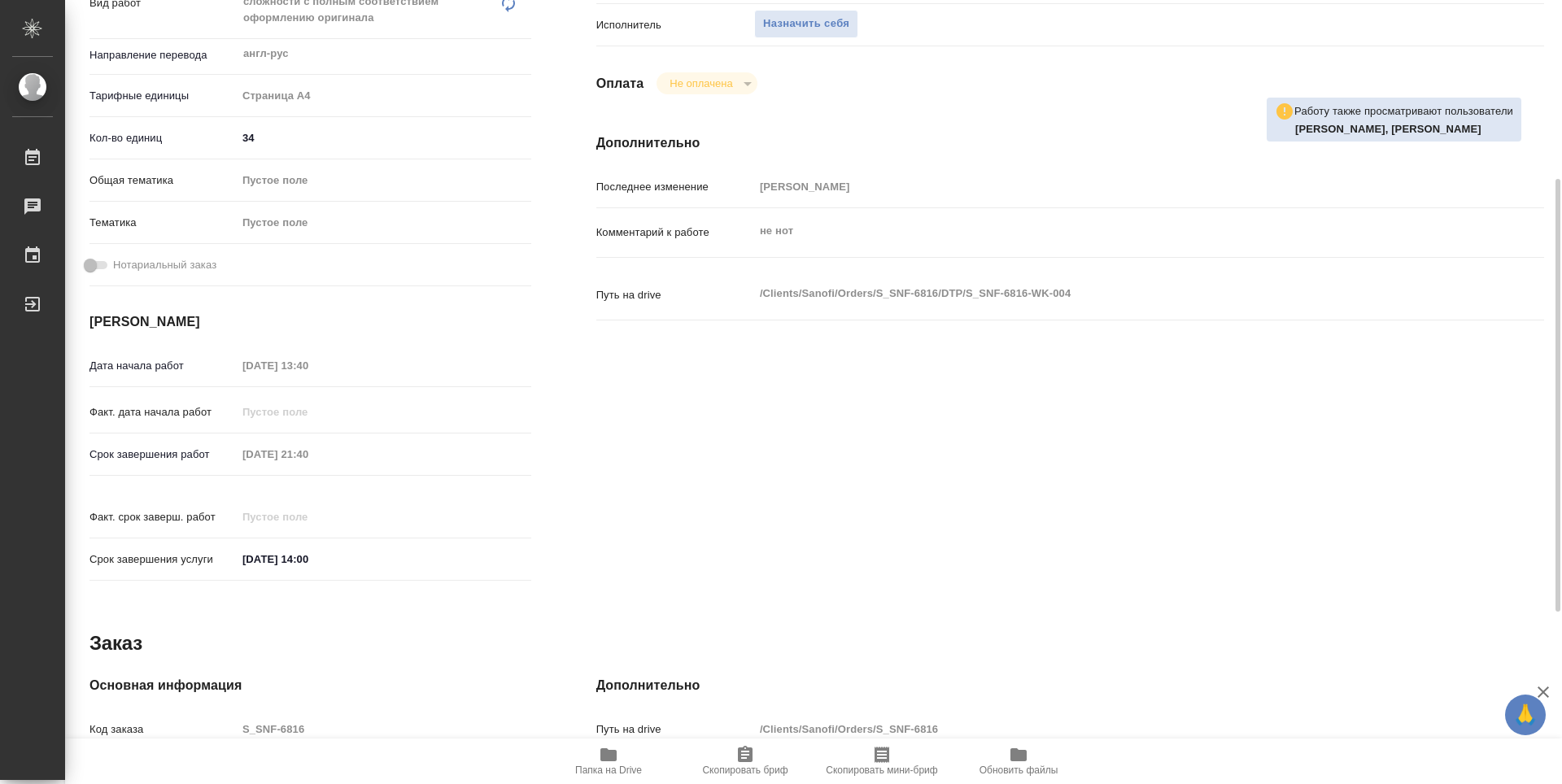
scroll to position [163, 0]
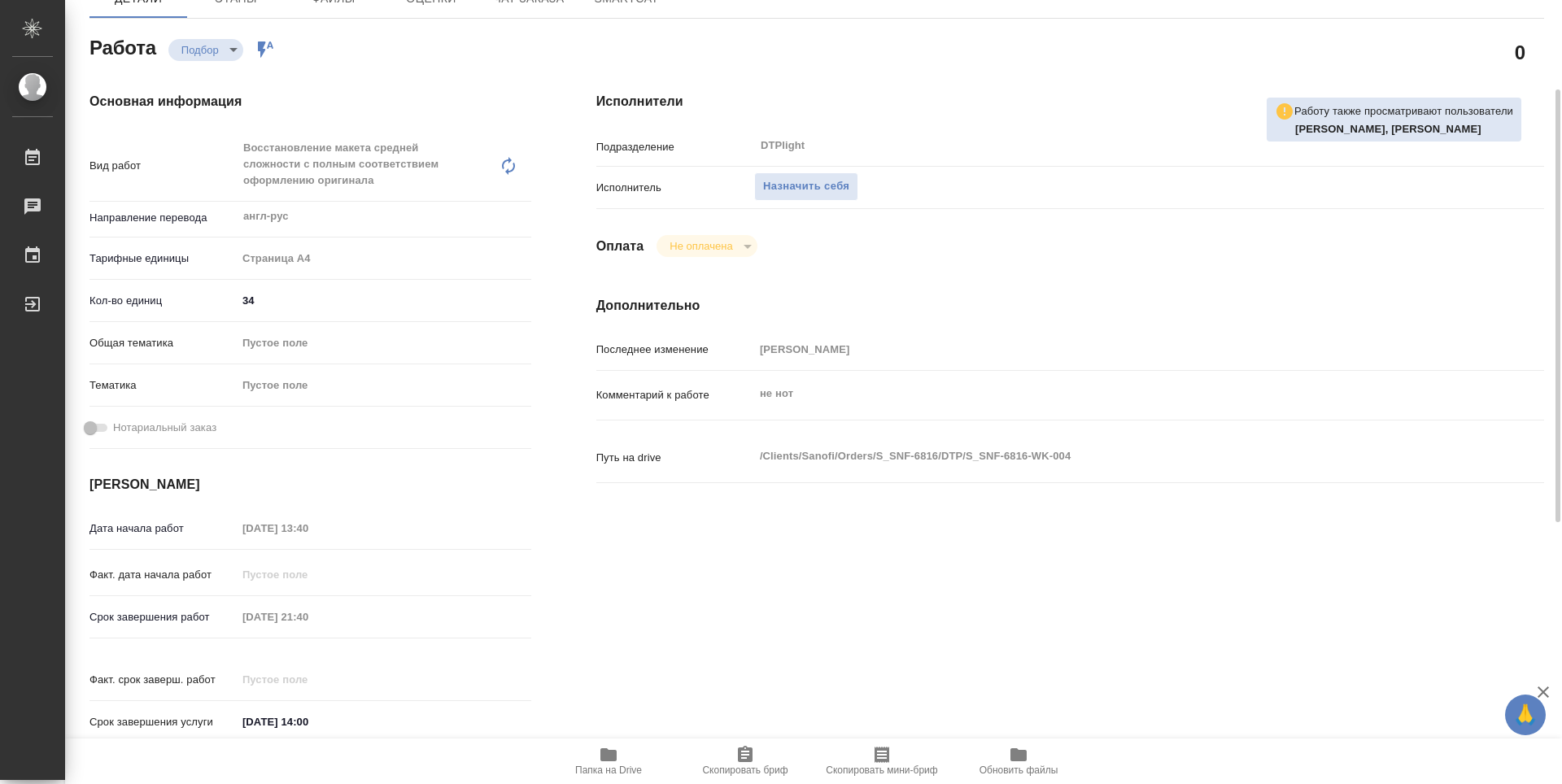
type textarea "x"
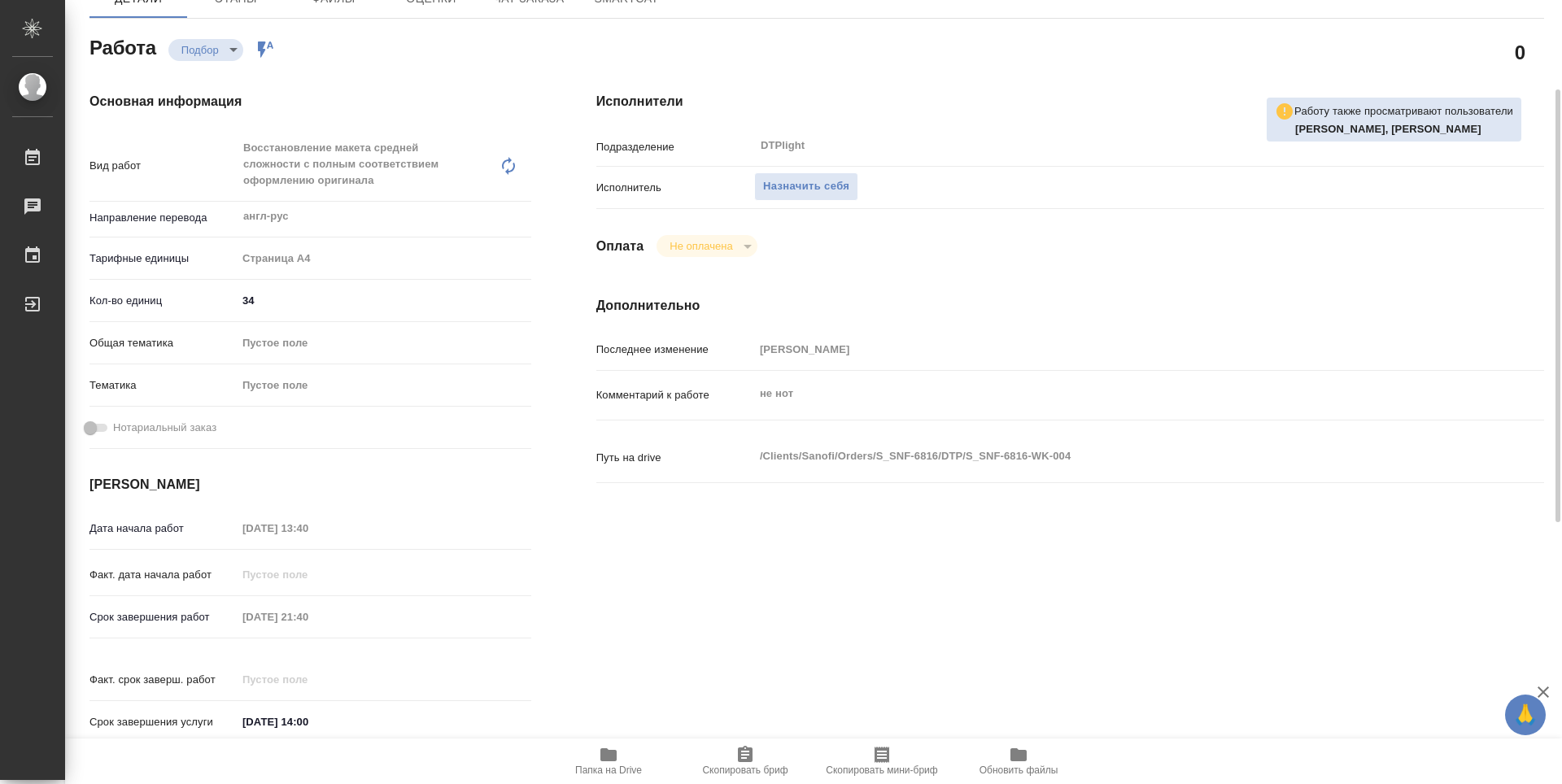
click at [628, 759] on span "Папка на Drive" at bounding box center [608, 760] width 117 height 31
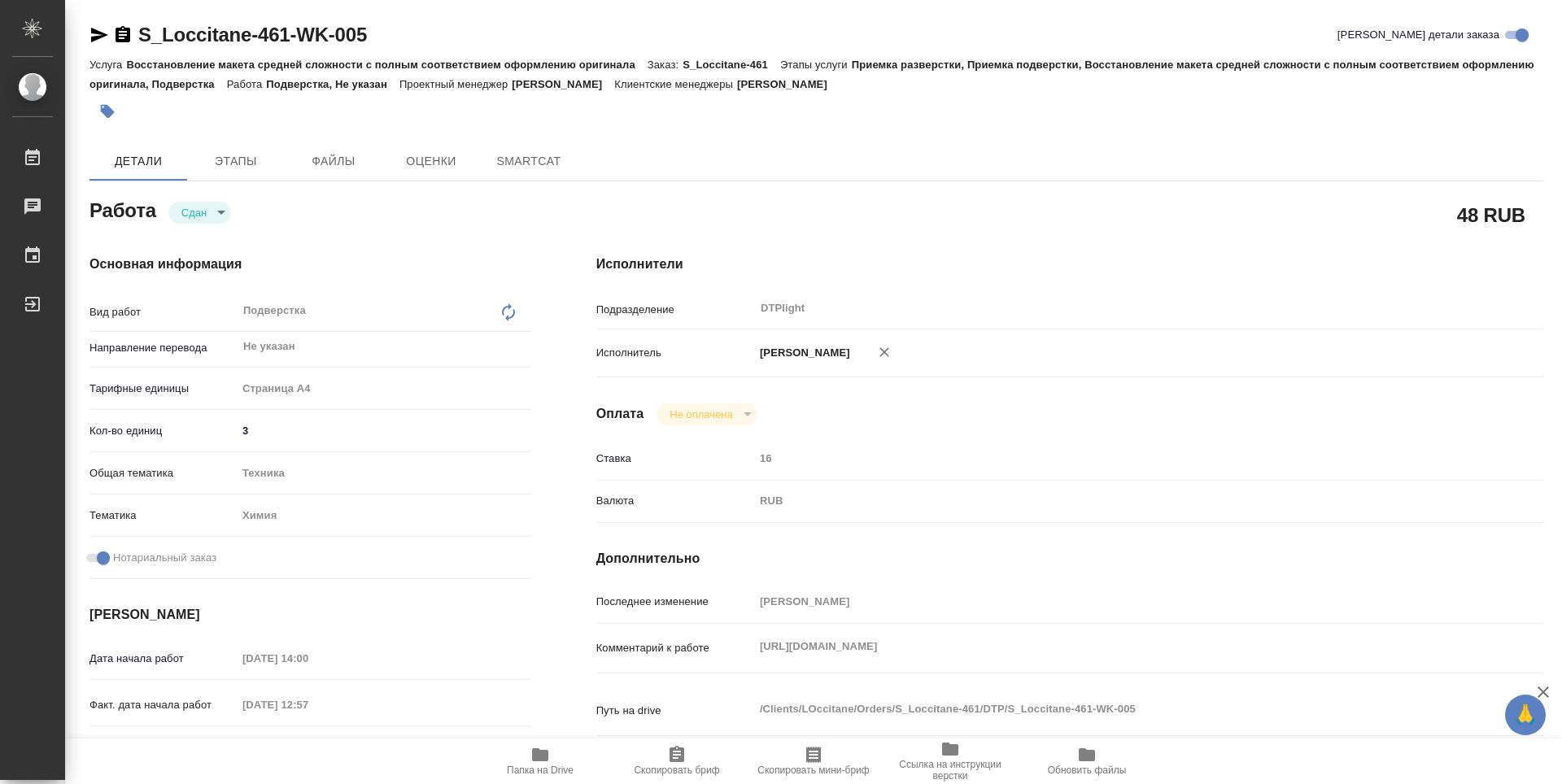
type textarea "x"
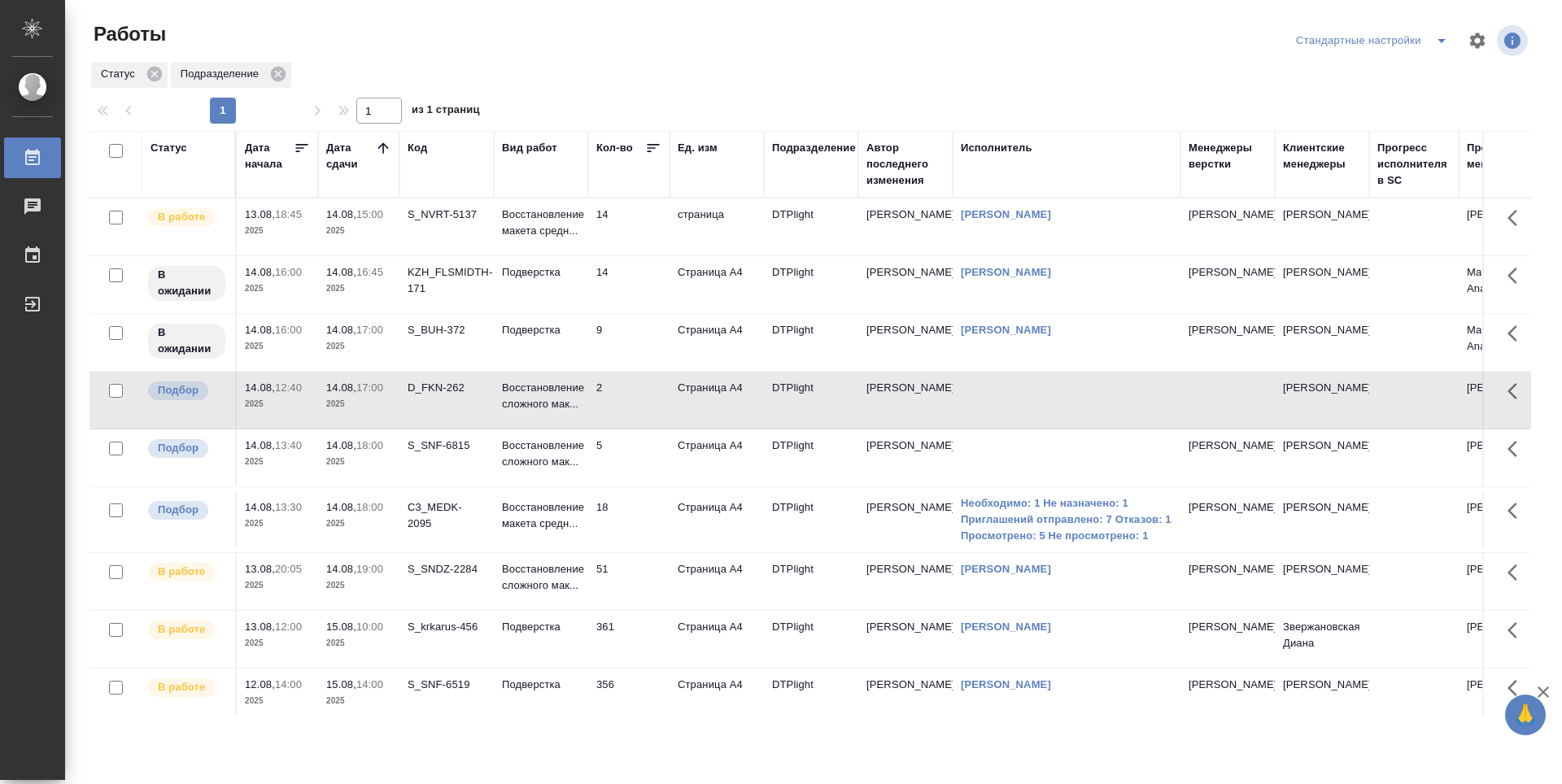
scroll to position [163, 0]
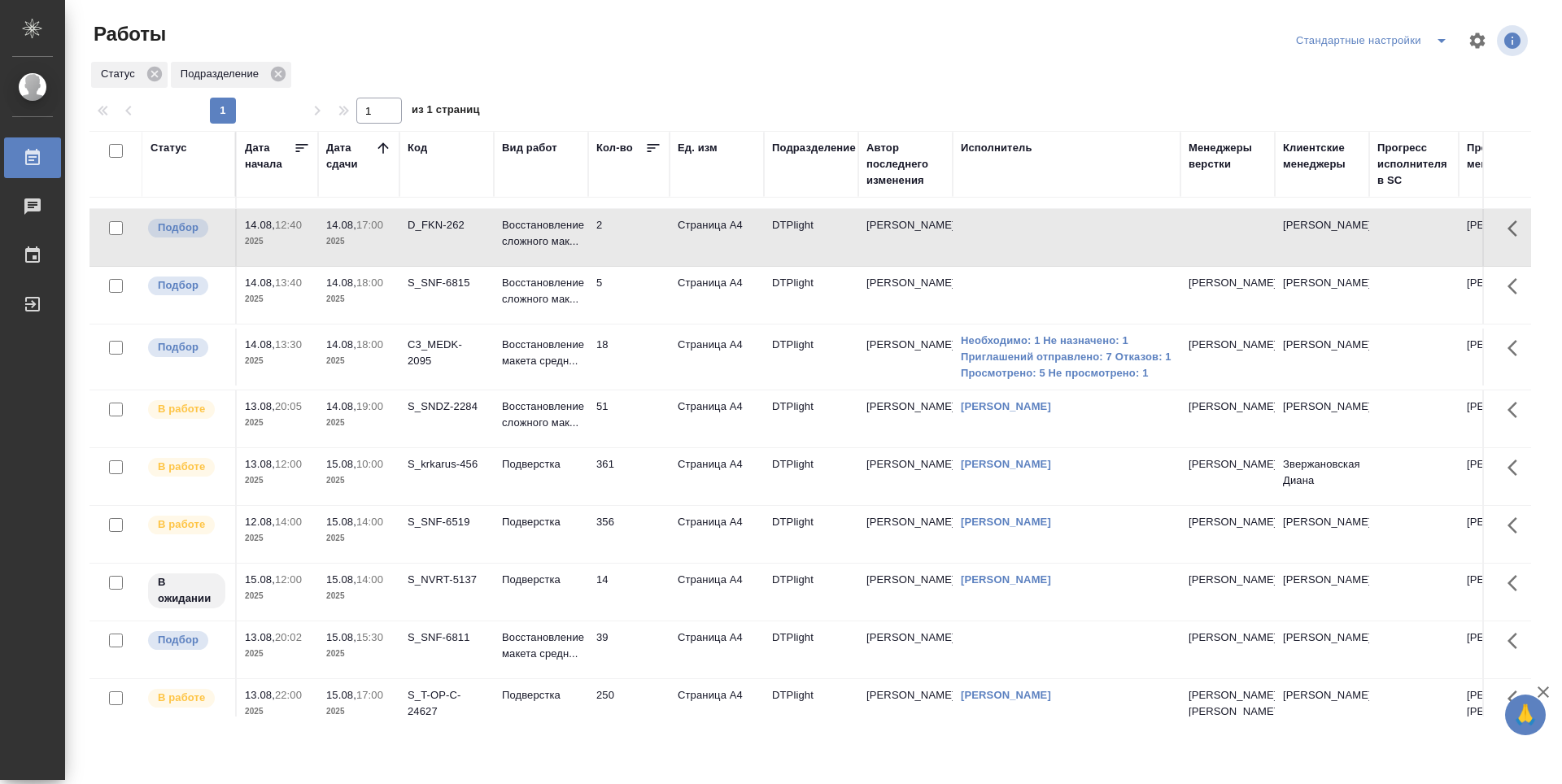
click at [616, 93] on td "51" at bounding box center [629, 63] width 81 height 57
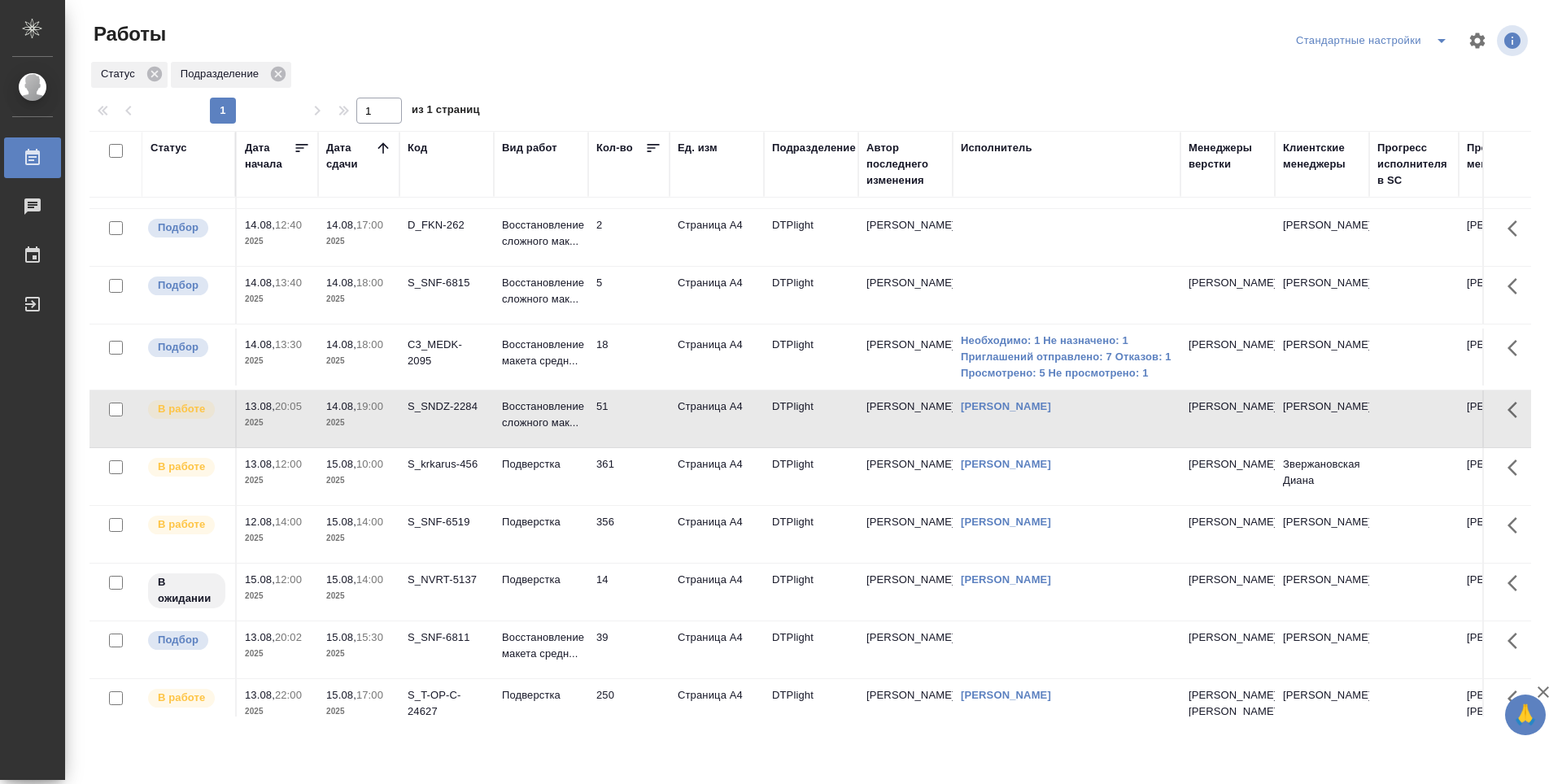
click at [639, 93] on td "361" at bounding box center [629, 63] width 81 height 57
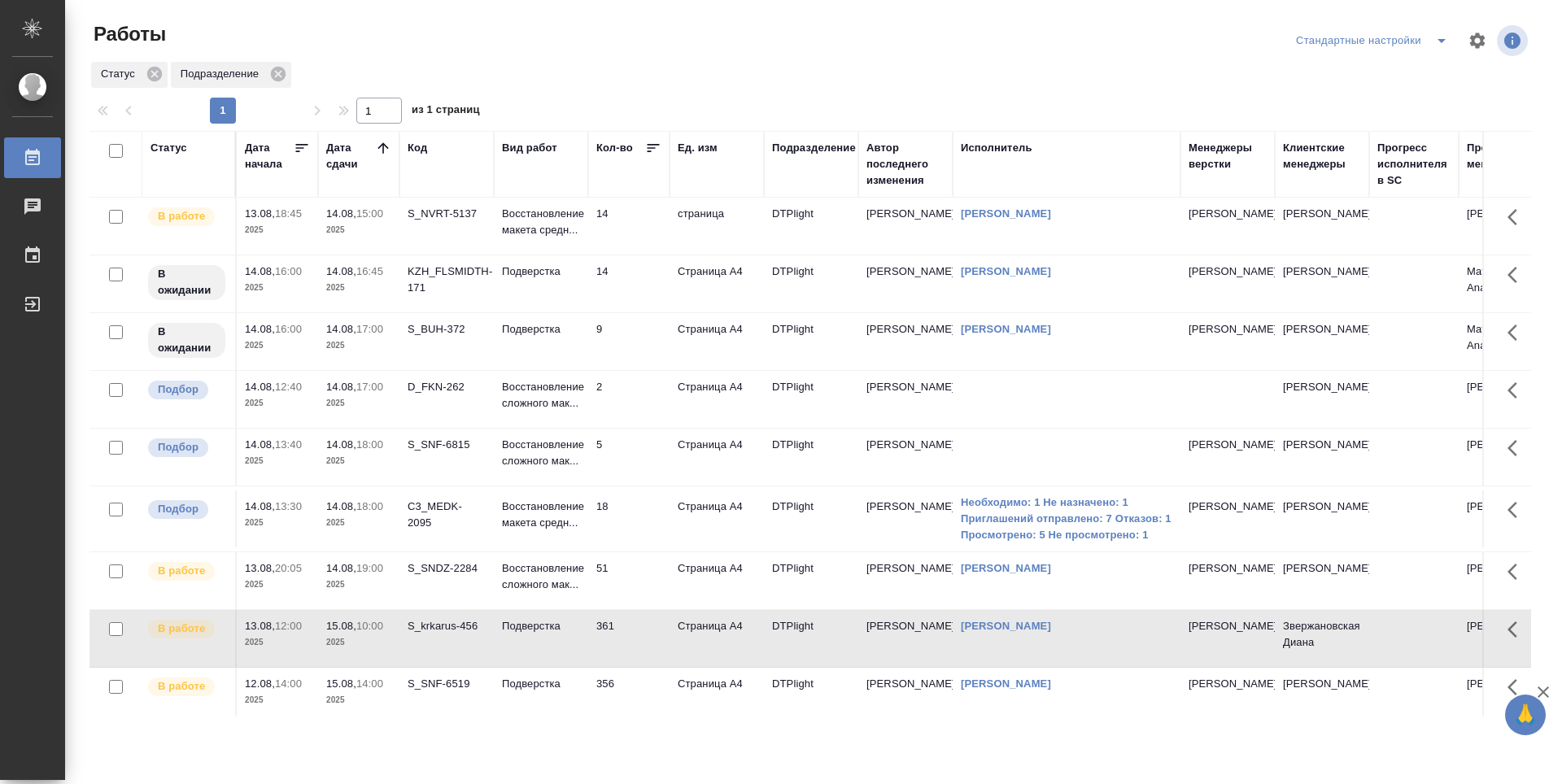
scroll to position [0, 0]
click at [647, 256] on td "9" at bounding box center [629, 226] width 81 height 57
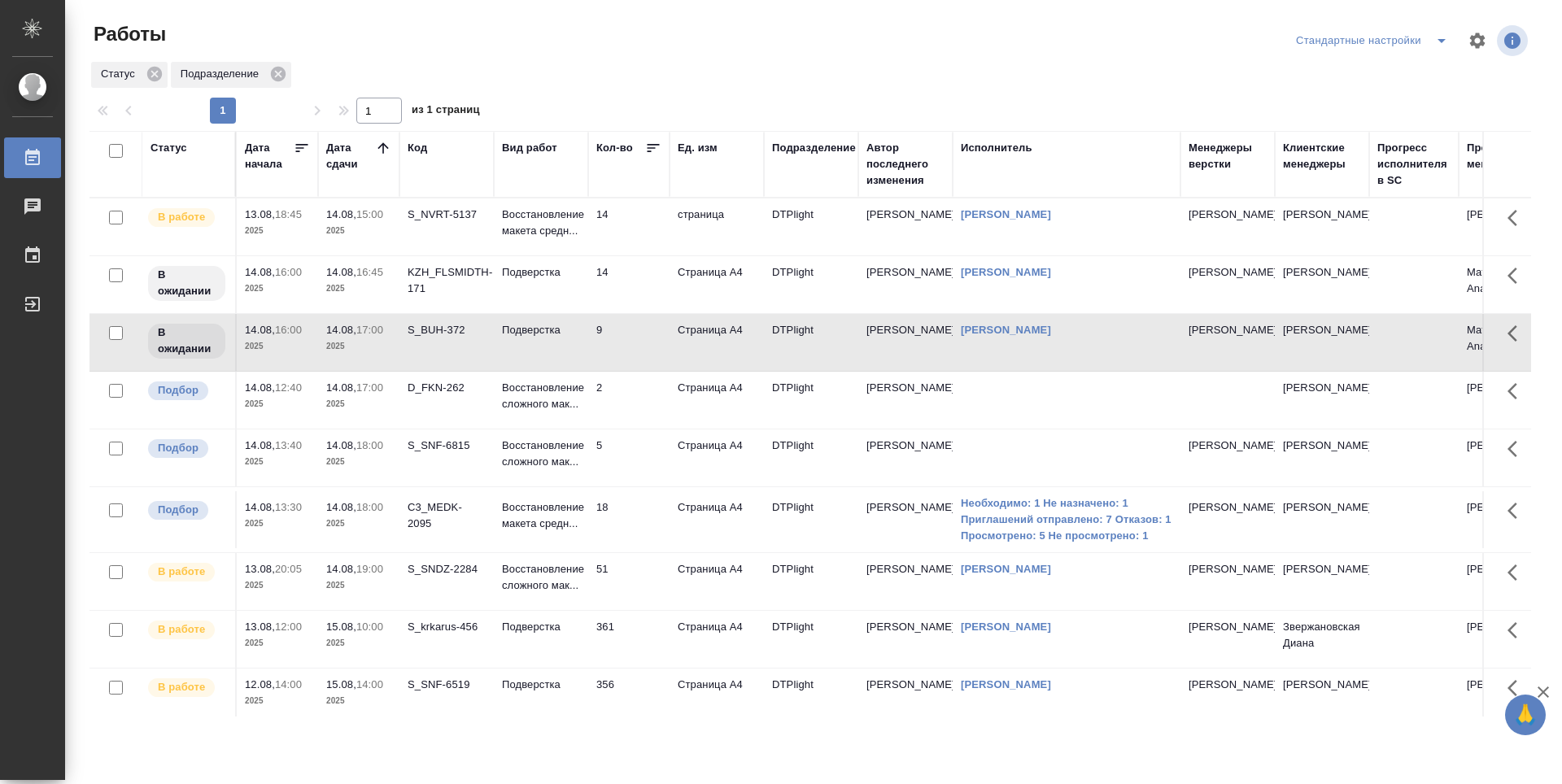
click at [629, 256] on td "14" at bounding box center [629, 226] width 81 height 57
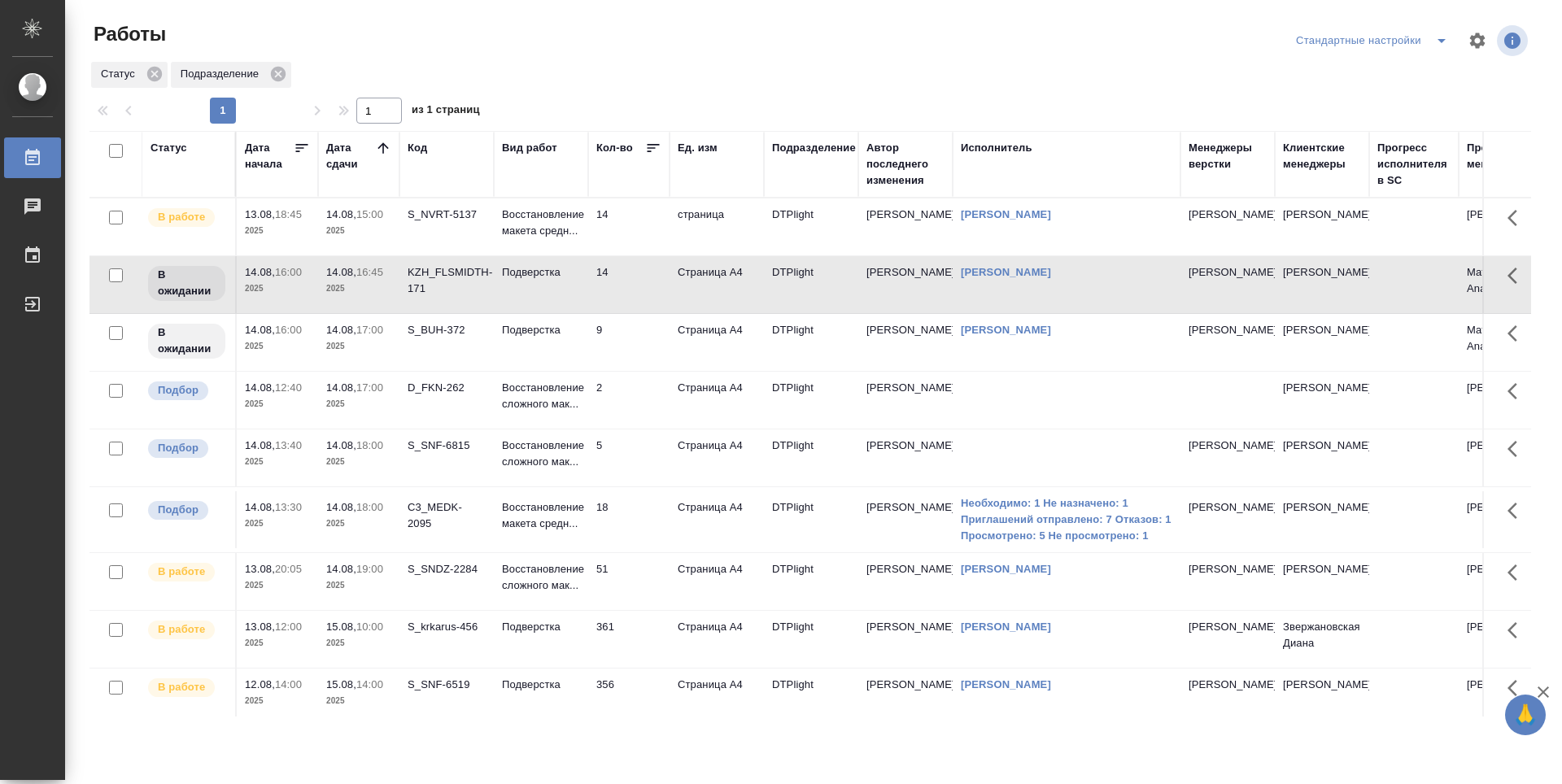
click at [630, 256] on td "9" at bounding box center [629, 226] width 81 height 57
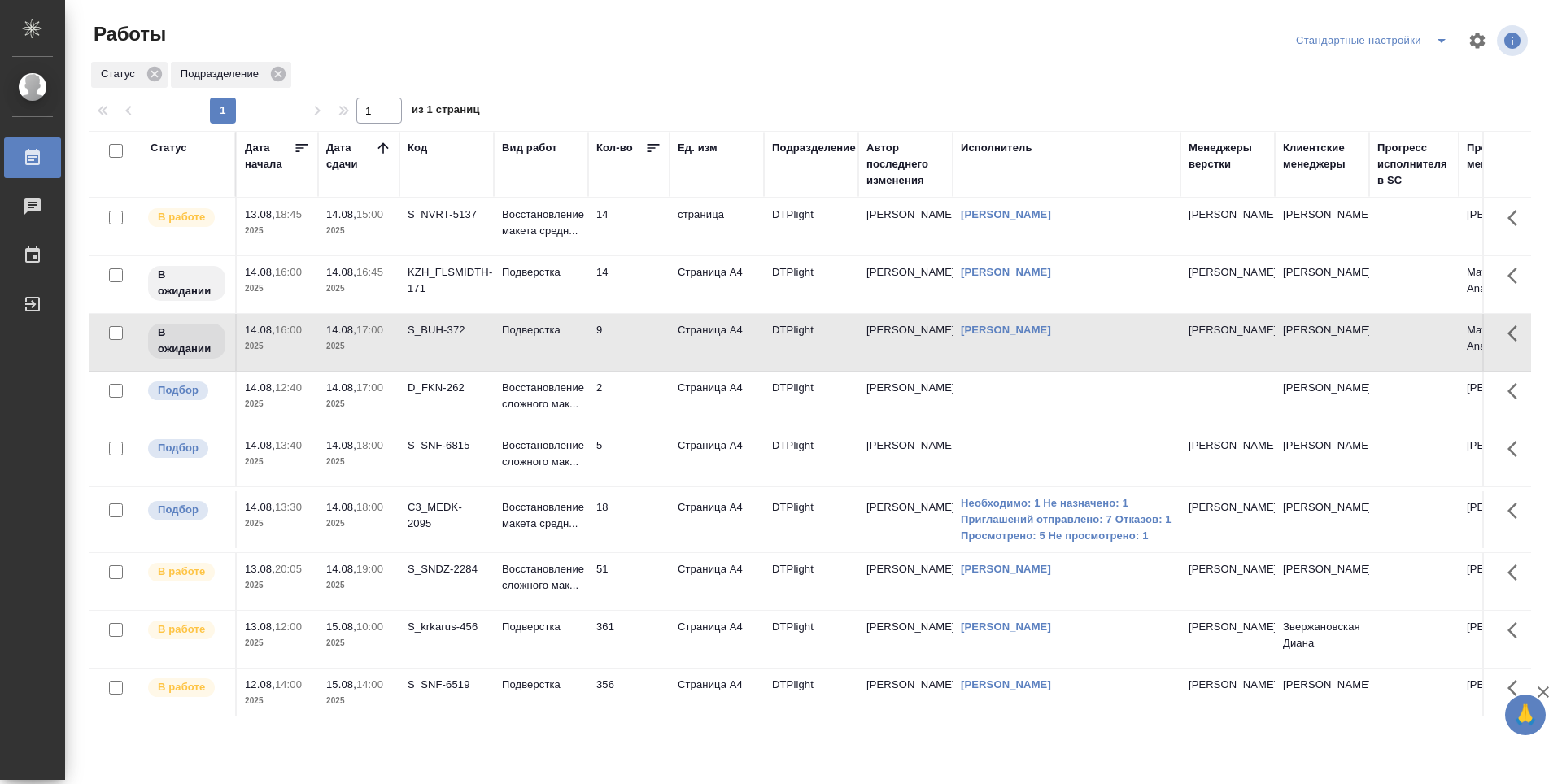
click at [632, 215] on td "14" at bounding box center [629, 226] width 81 height 57
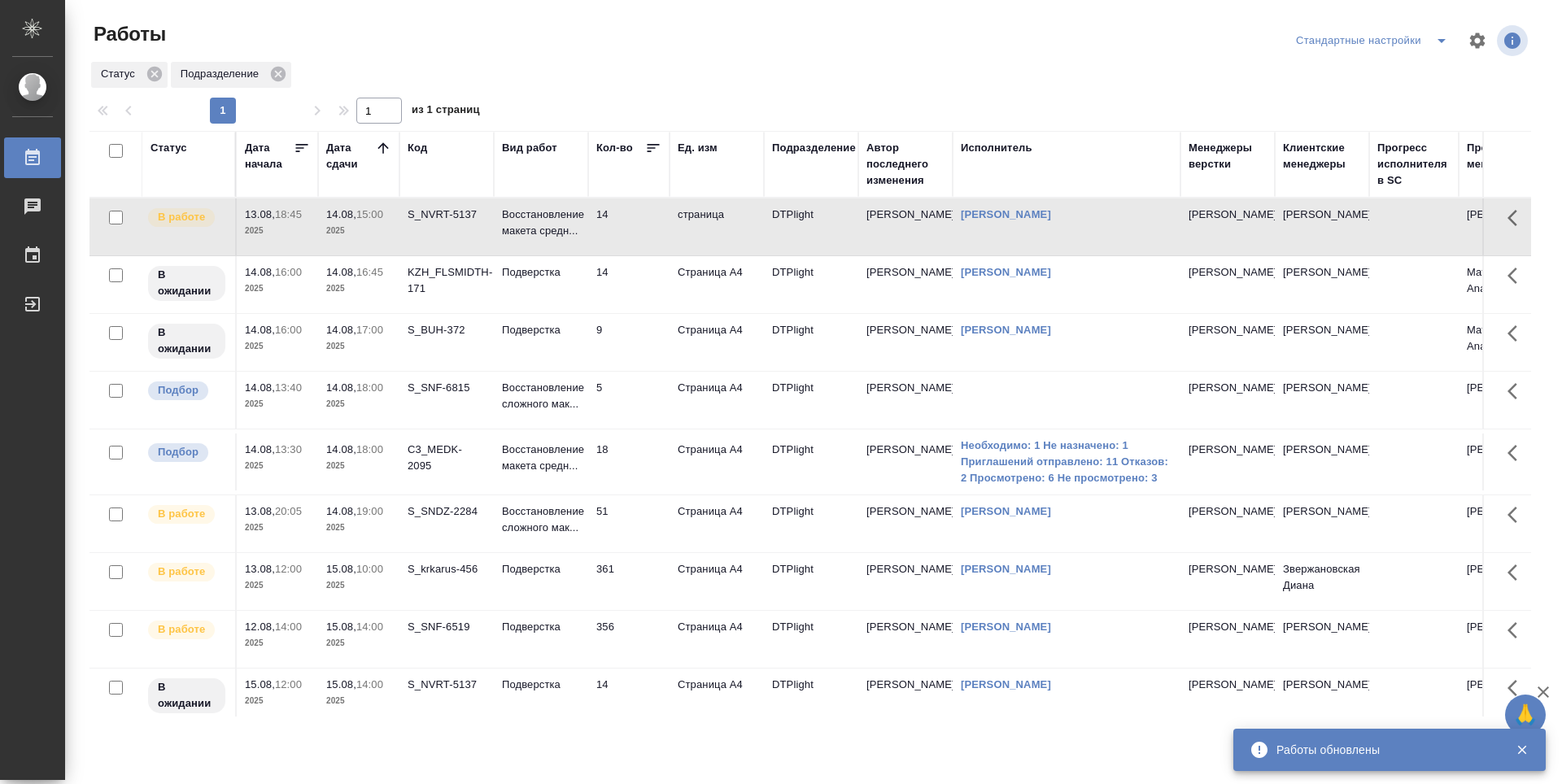
click at [630, 256] on td "14" at bounding box center [629, 226] width 81 height 57
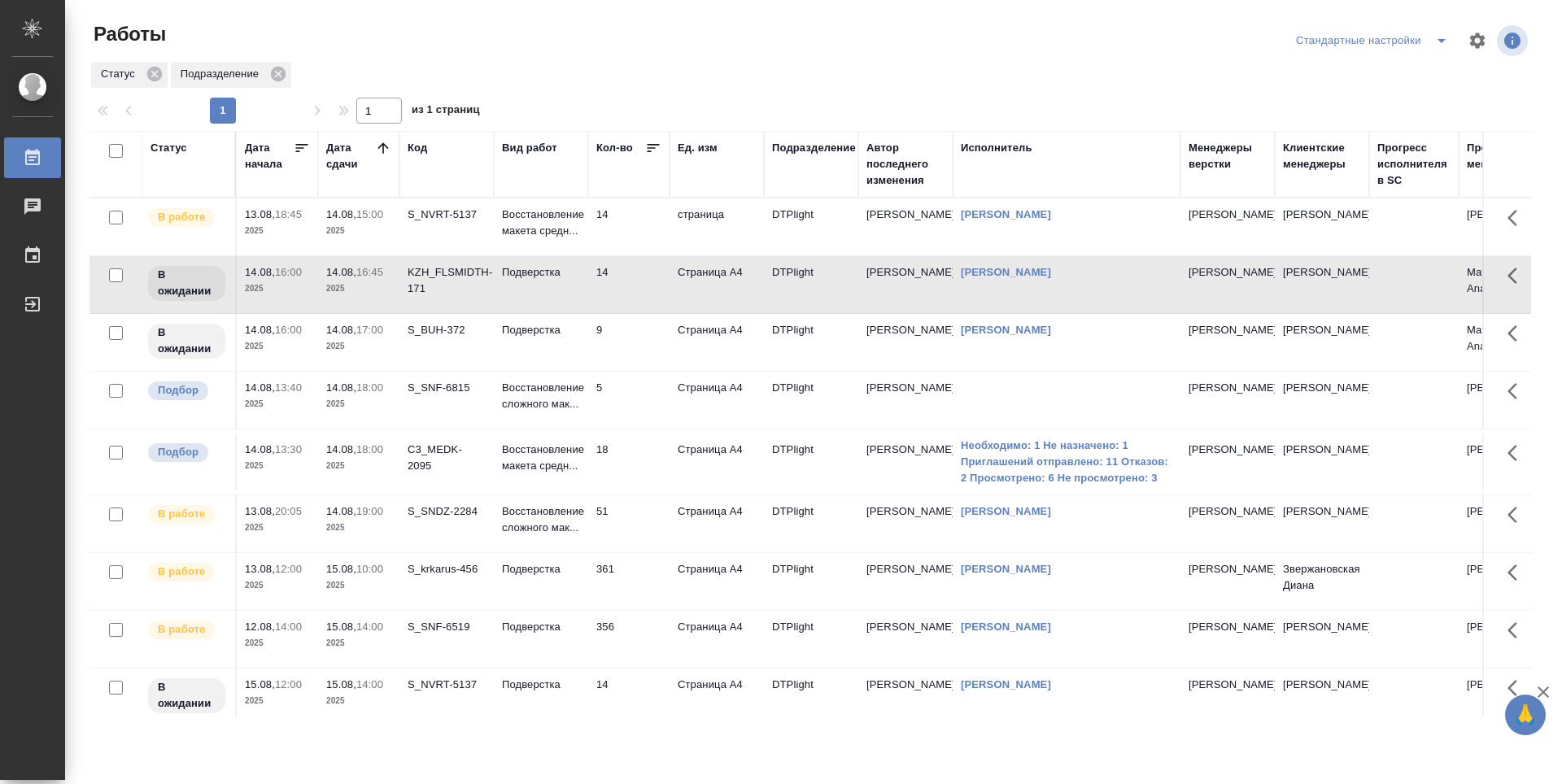
click at [633, 230] on td "14" at bounding box center [629, 226] width 81 height 57
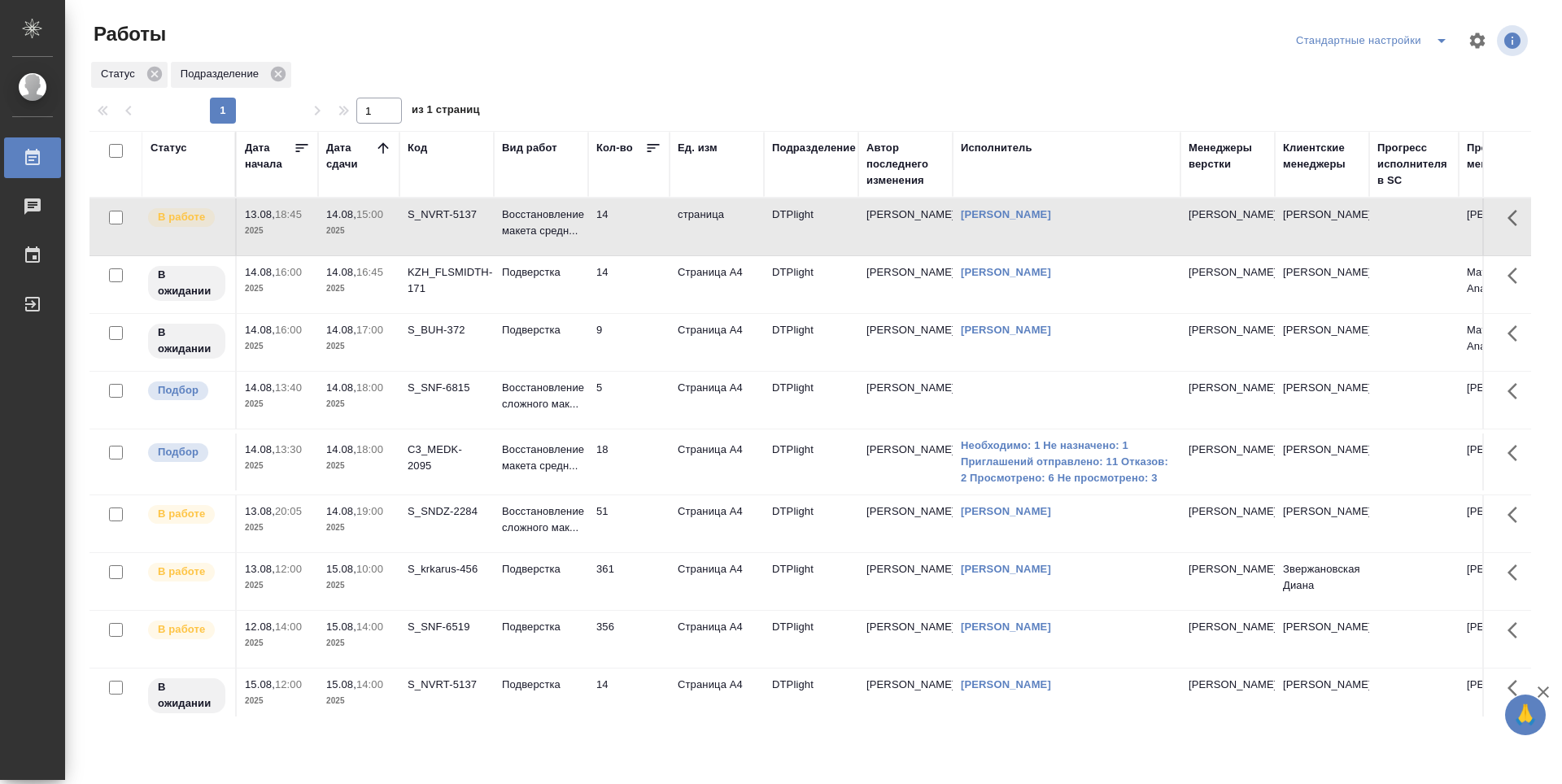
click at [633, 230] on td "14" at bounding box center [629, 226] width 81 height 57
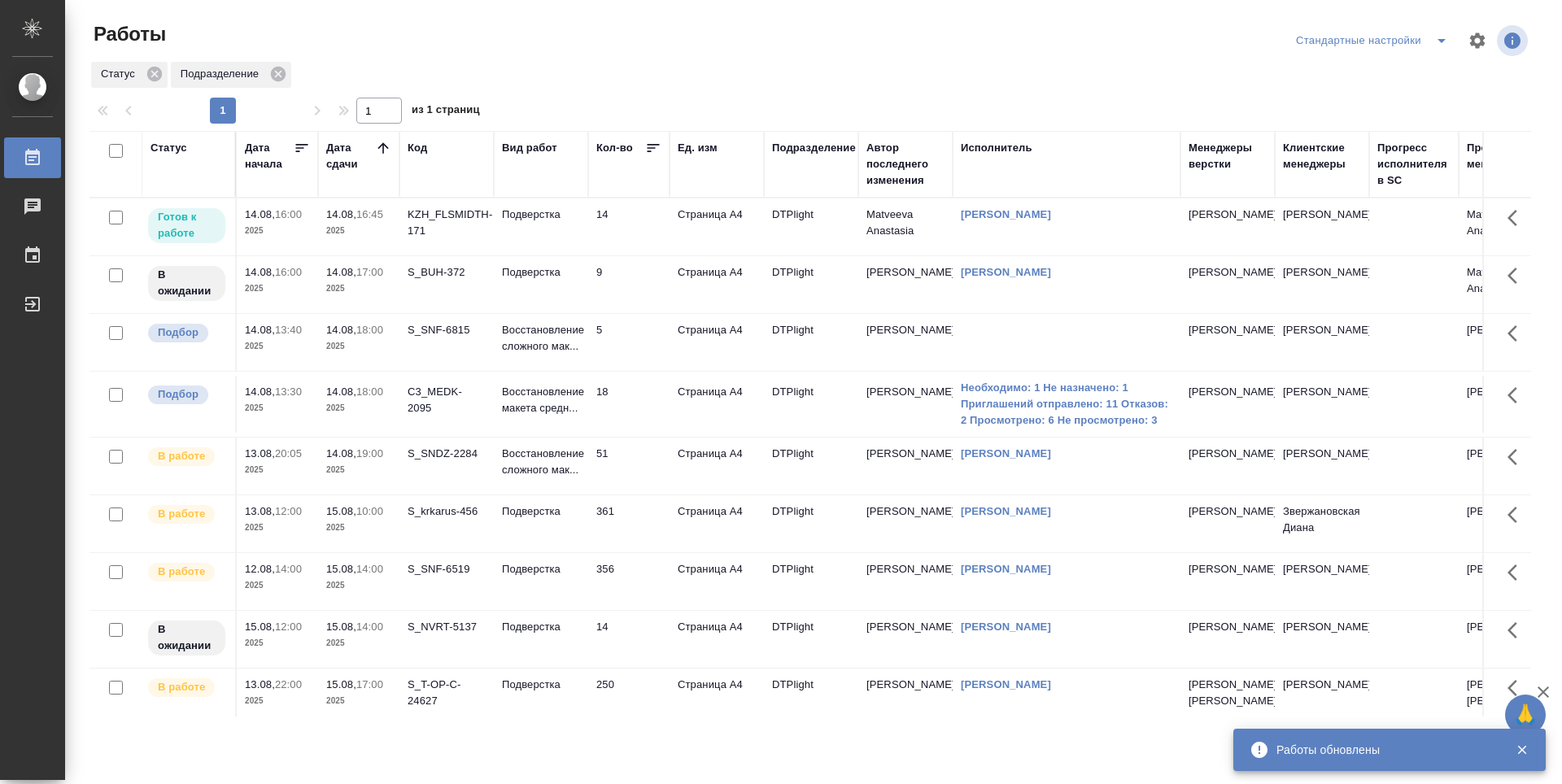
click at [633, 239] on td "14" at bounding box center [629, 226] width 81 height 57
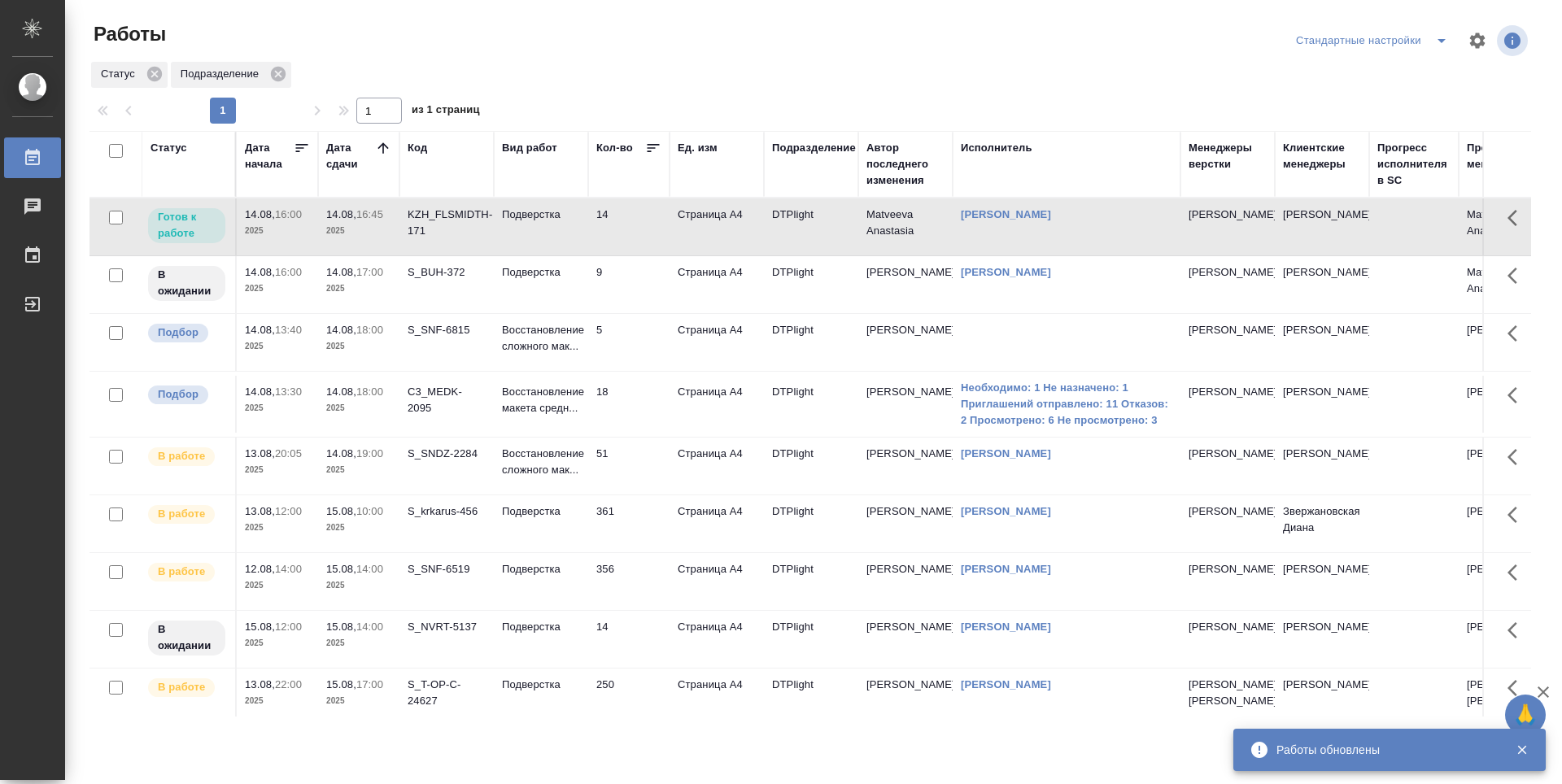
click at [633, 239] on td "14" at bounding box center [629, 226] width 81 height 57
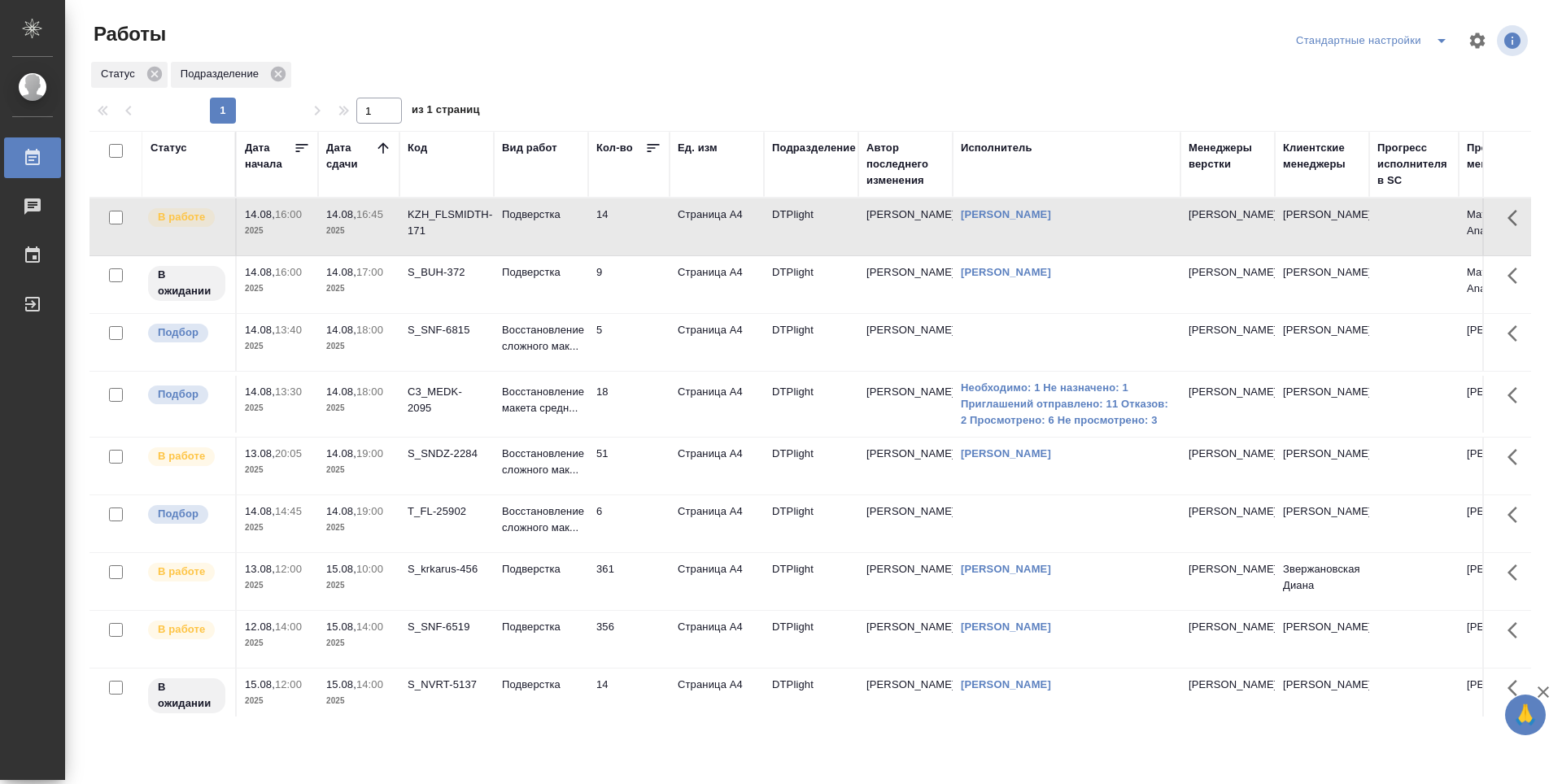
click at [637, 256] on td "9" at bounding box center [629, 226] width 81 height 57
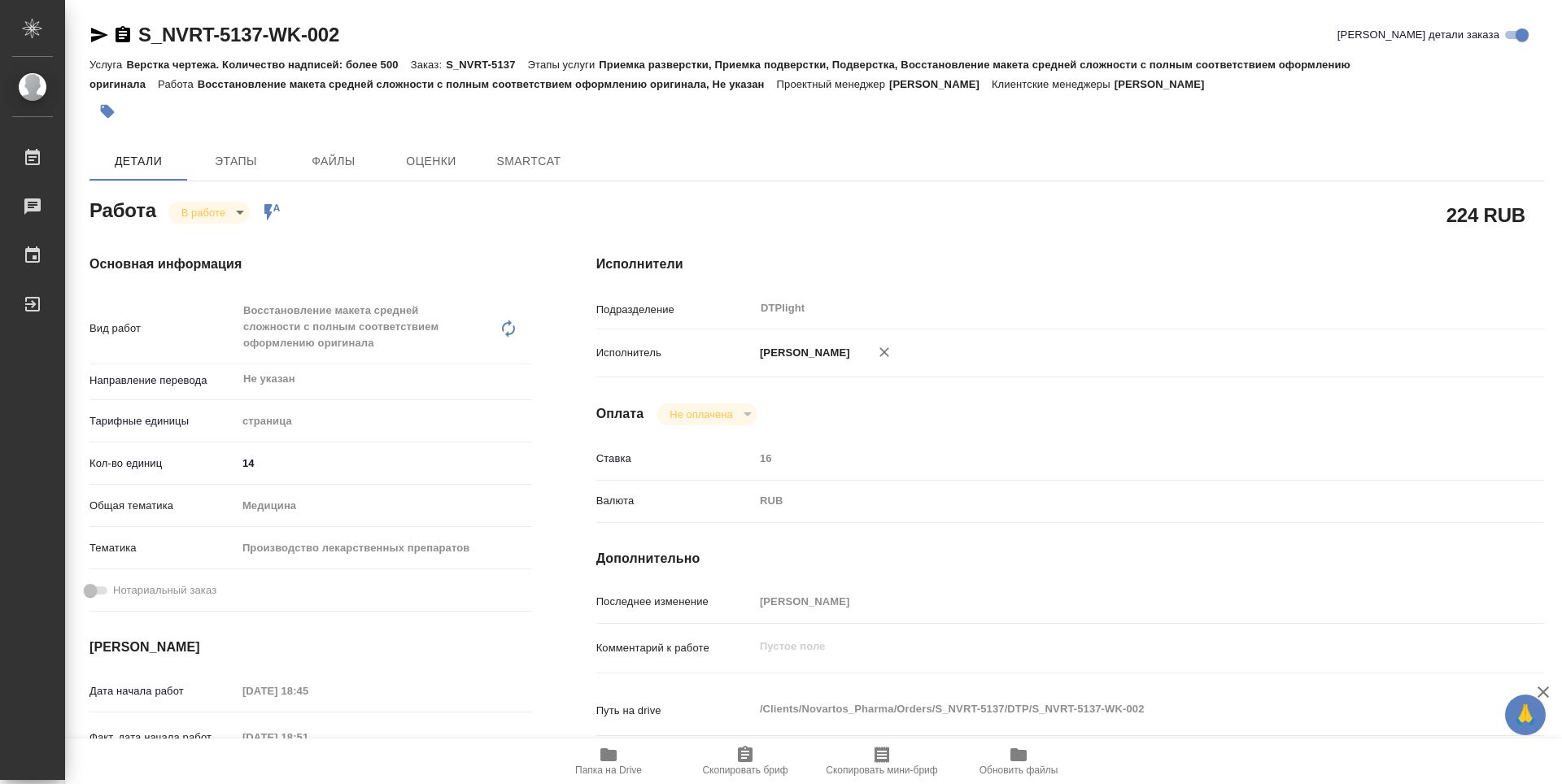
type textarea "x"
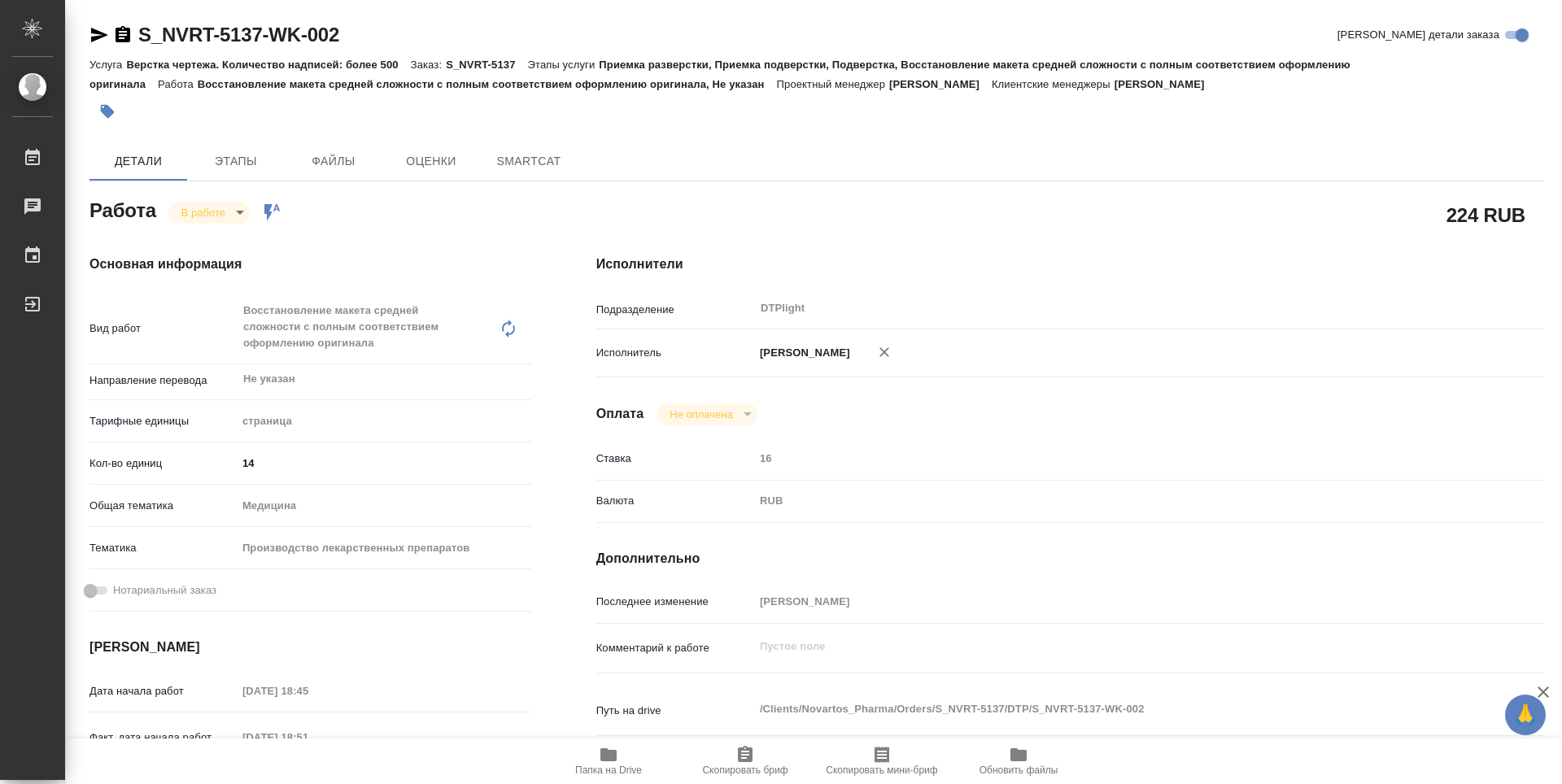
type textarea "x"
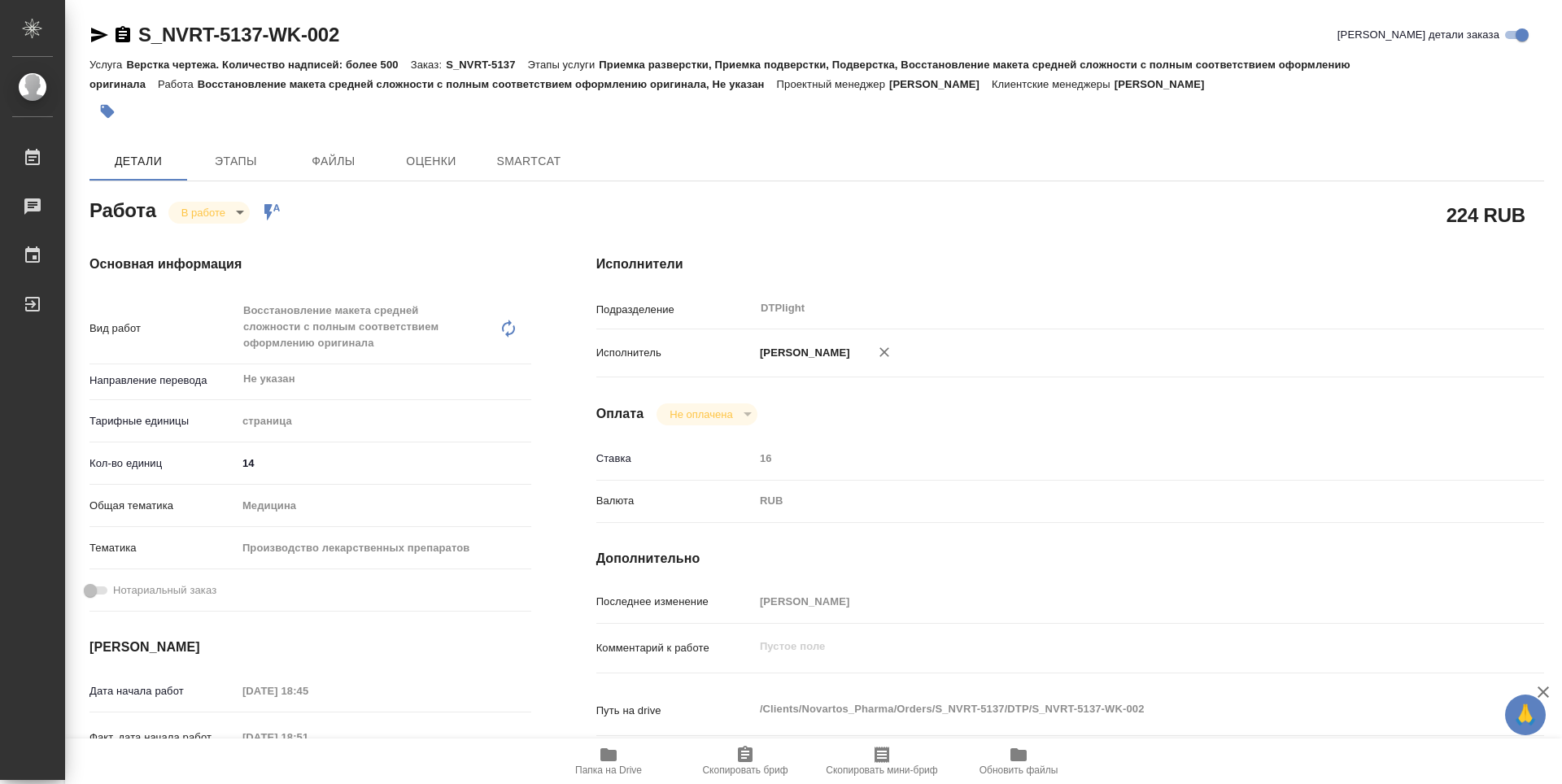
type textarea "x"
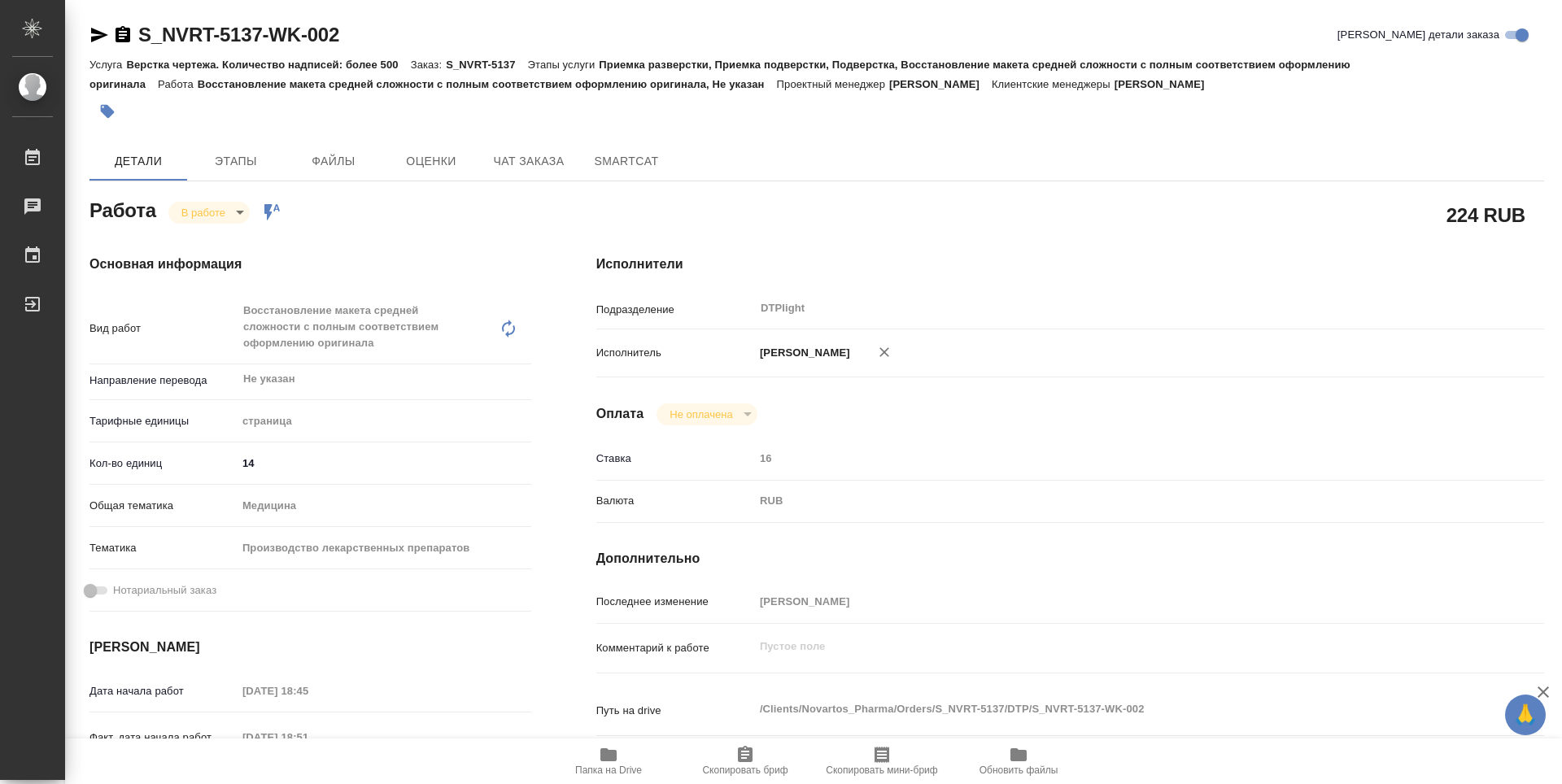
type textarea "x"
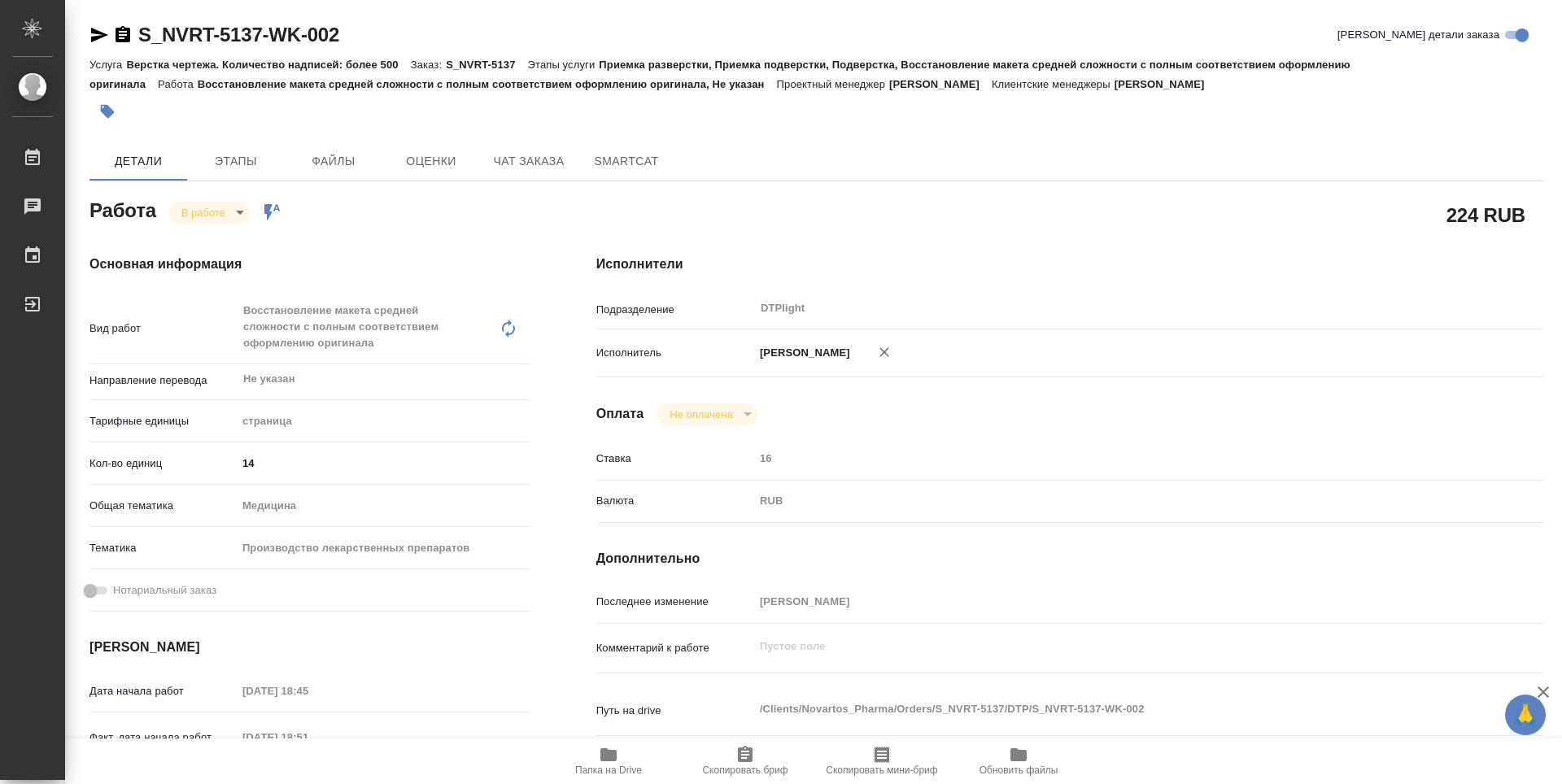
click at [617, 760] on icon "button" at bounding box center [608, 754] width 19 height 19
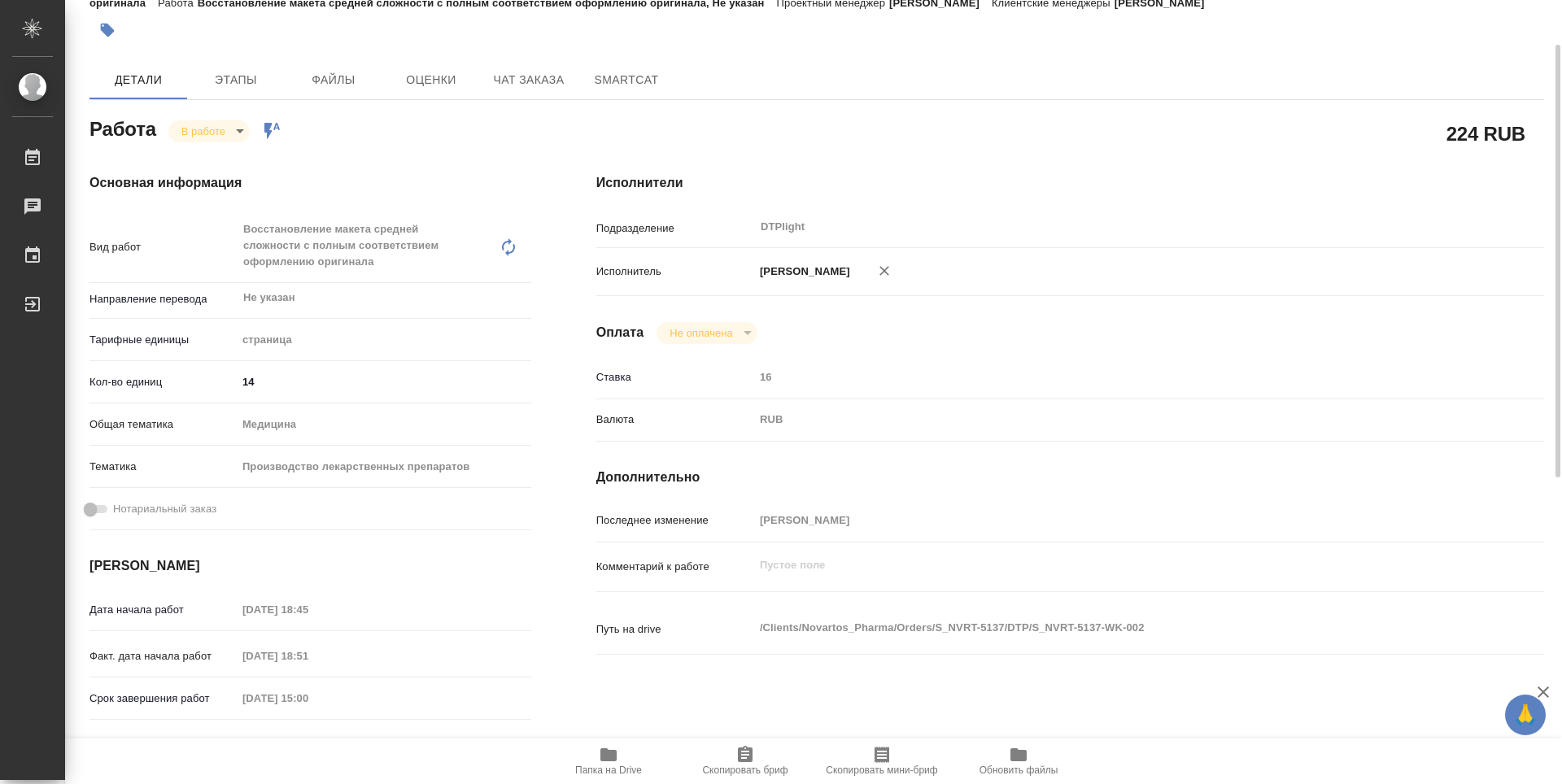
type textarea "x"
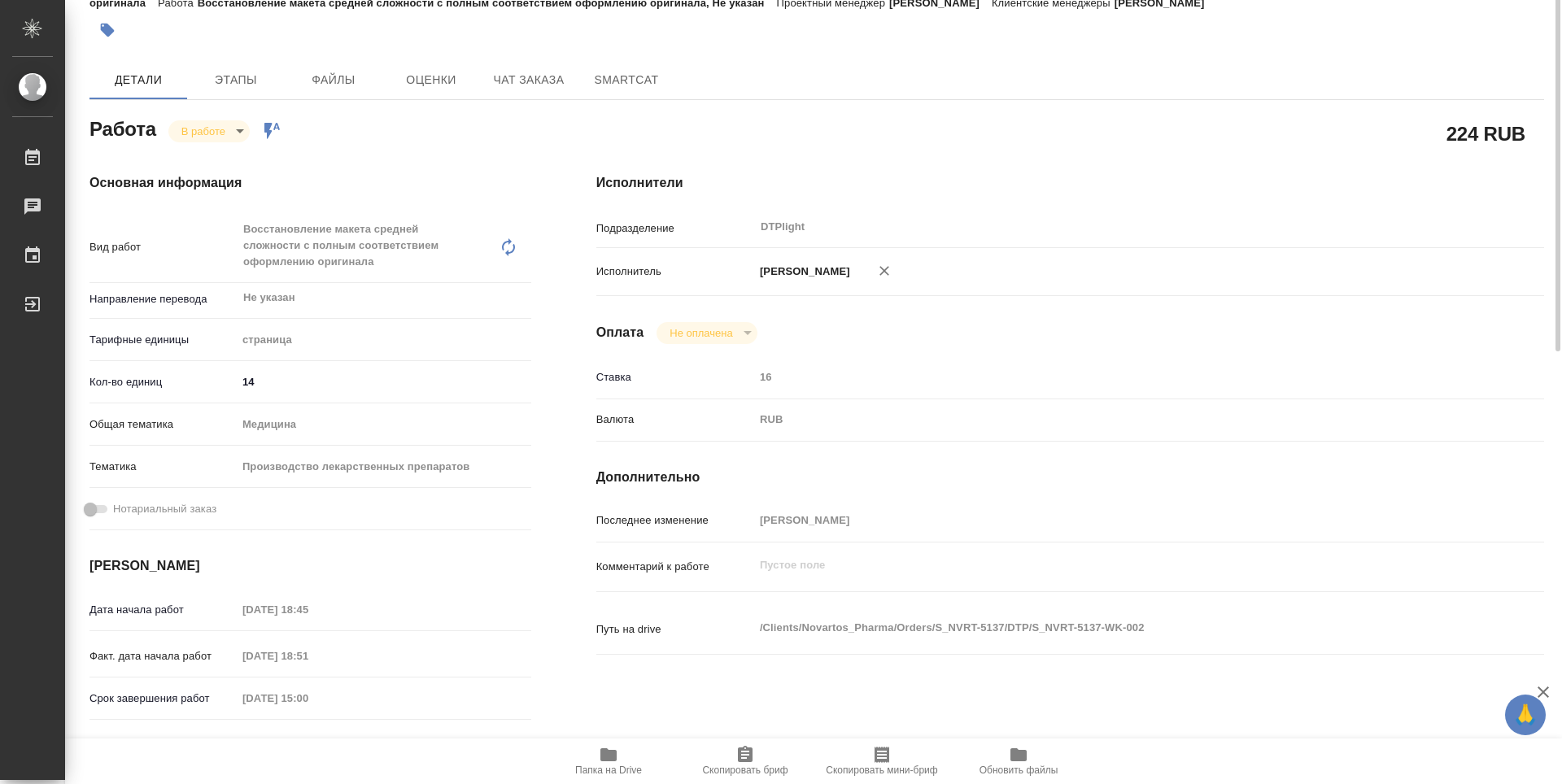
scroll to position [0, 0]
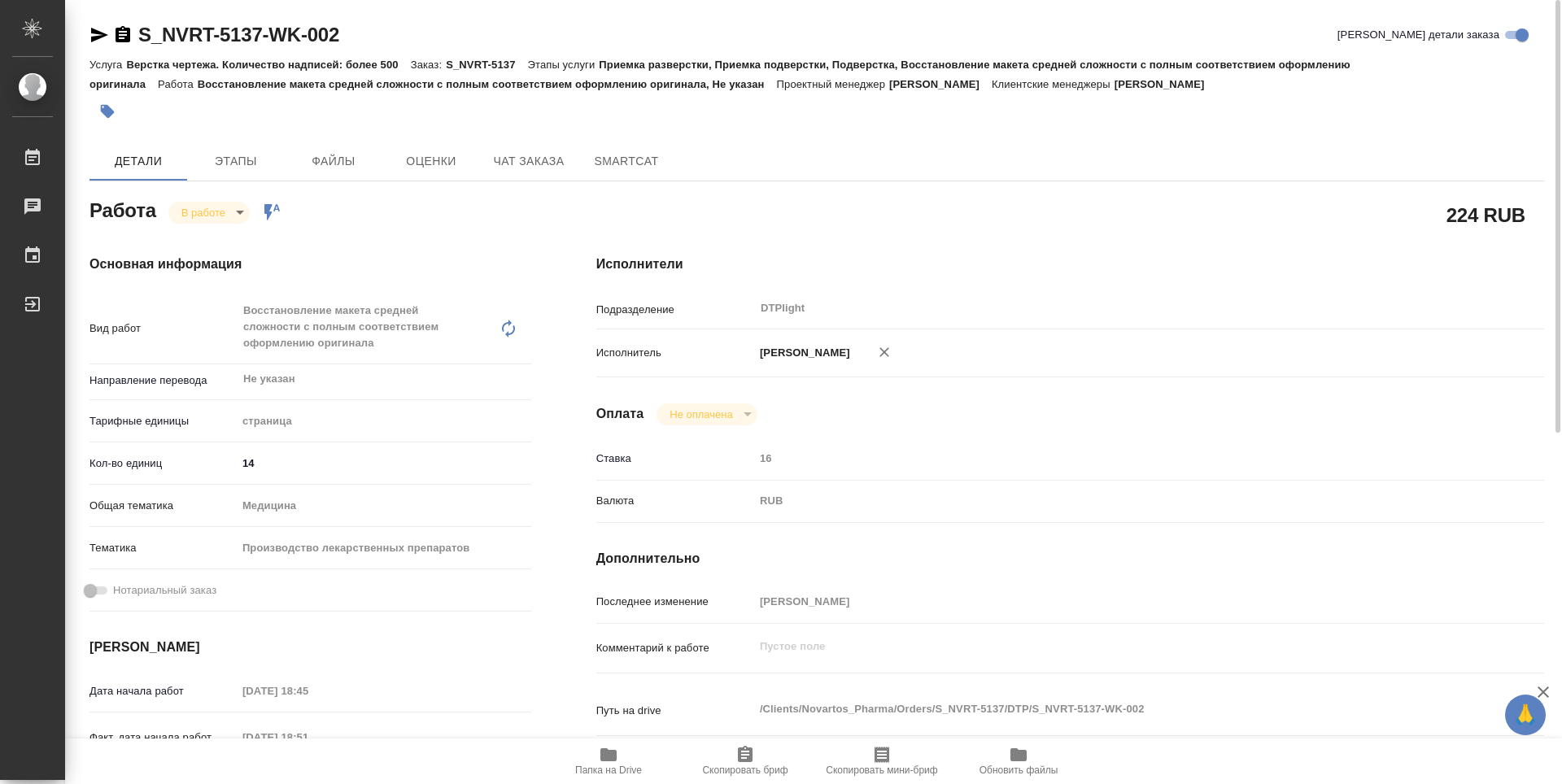
click at [237, 209] on body "🙏 .cls-1 fill:#fff; AWATERA Guselnikov Roman Работы 0 Чаты График Выйти S_NVRT-…" at bounding box center [781, 392] width 1562 height 784
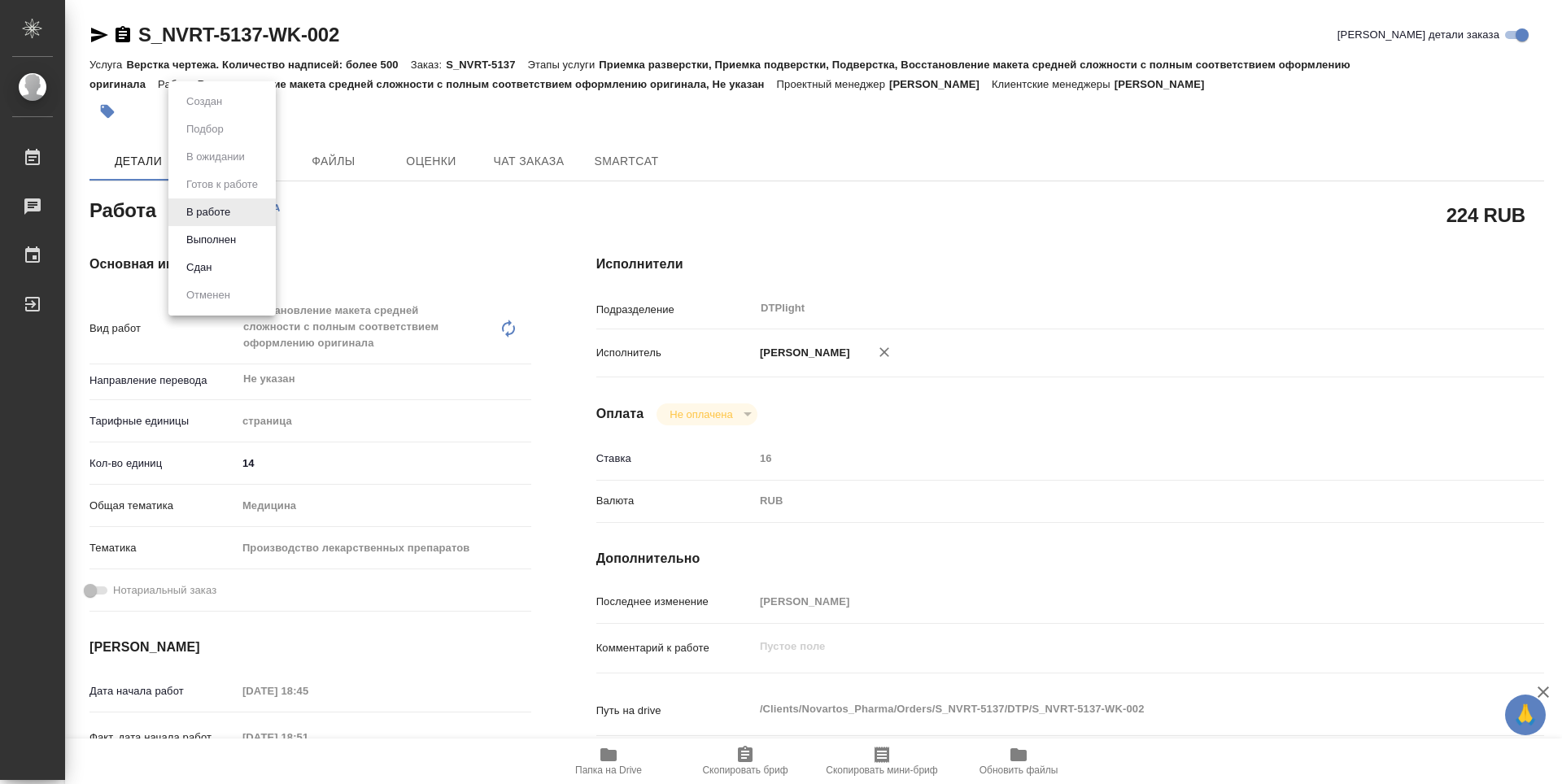
click at [210, 111] on button "Выполнен" at bounding box center [204, 101] width 46 height 18
type textarea "x"
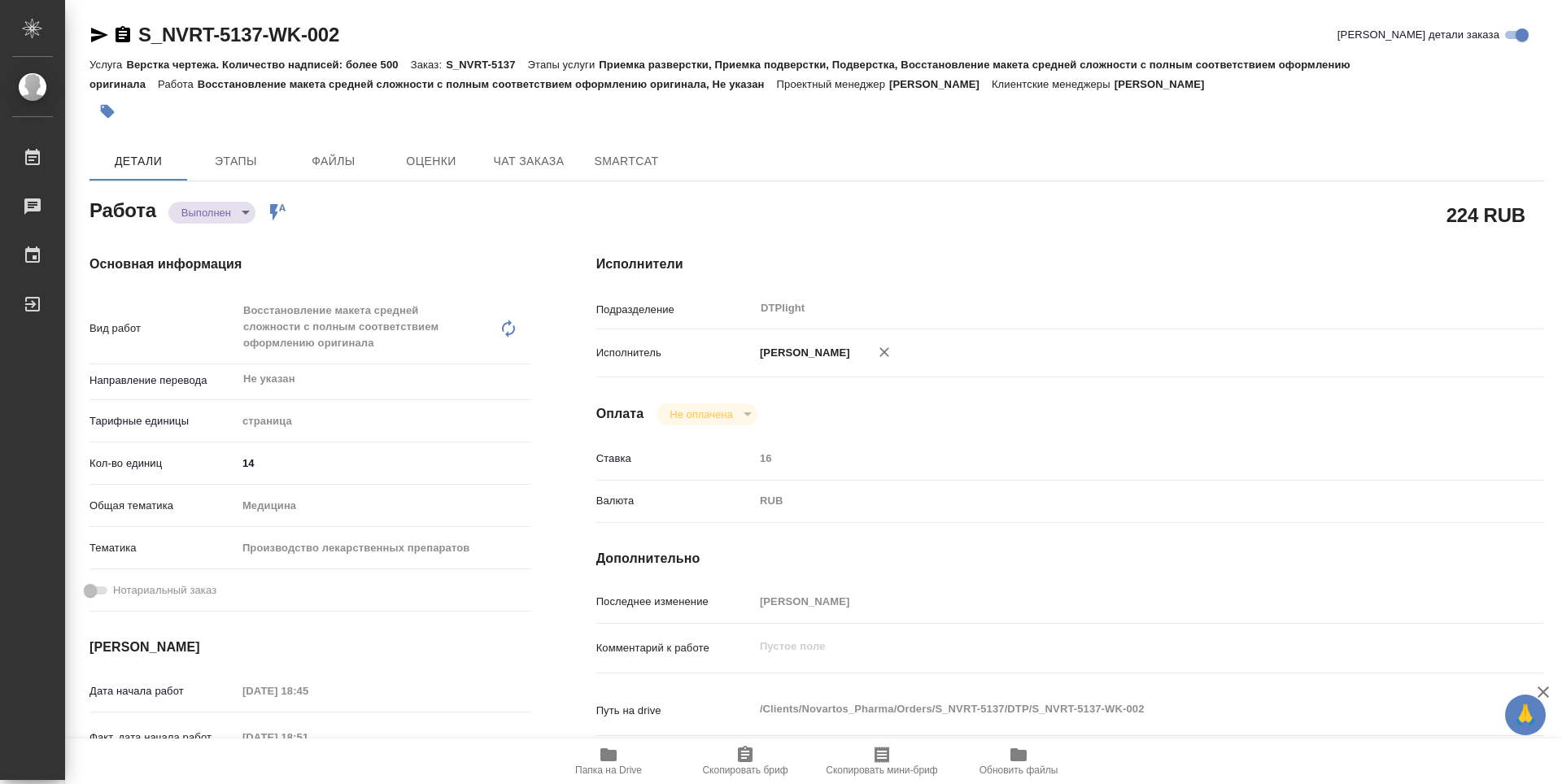
type textarea "x"
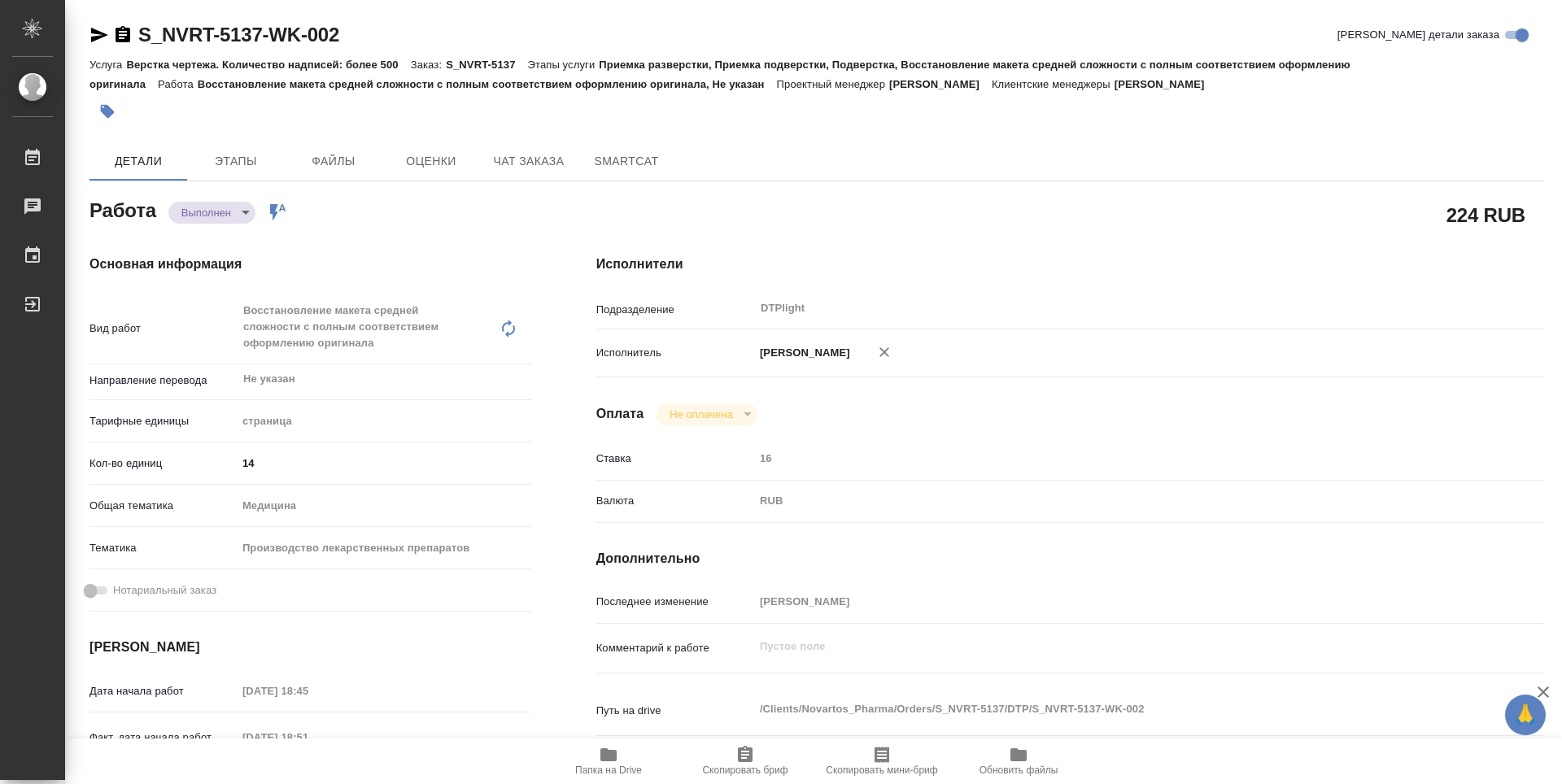
type textarea "x"
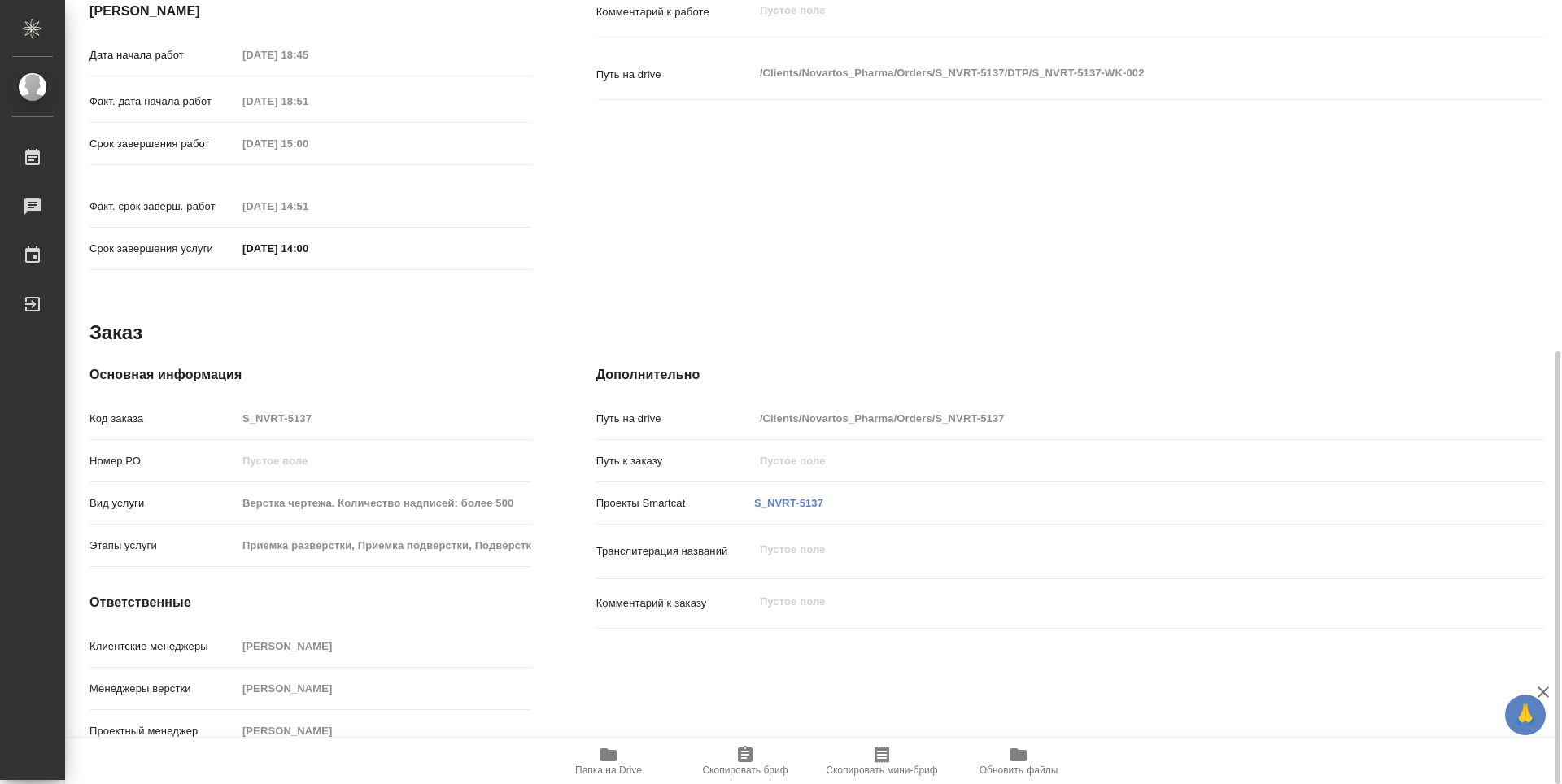
type textarea "x"
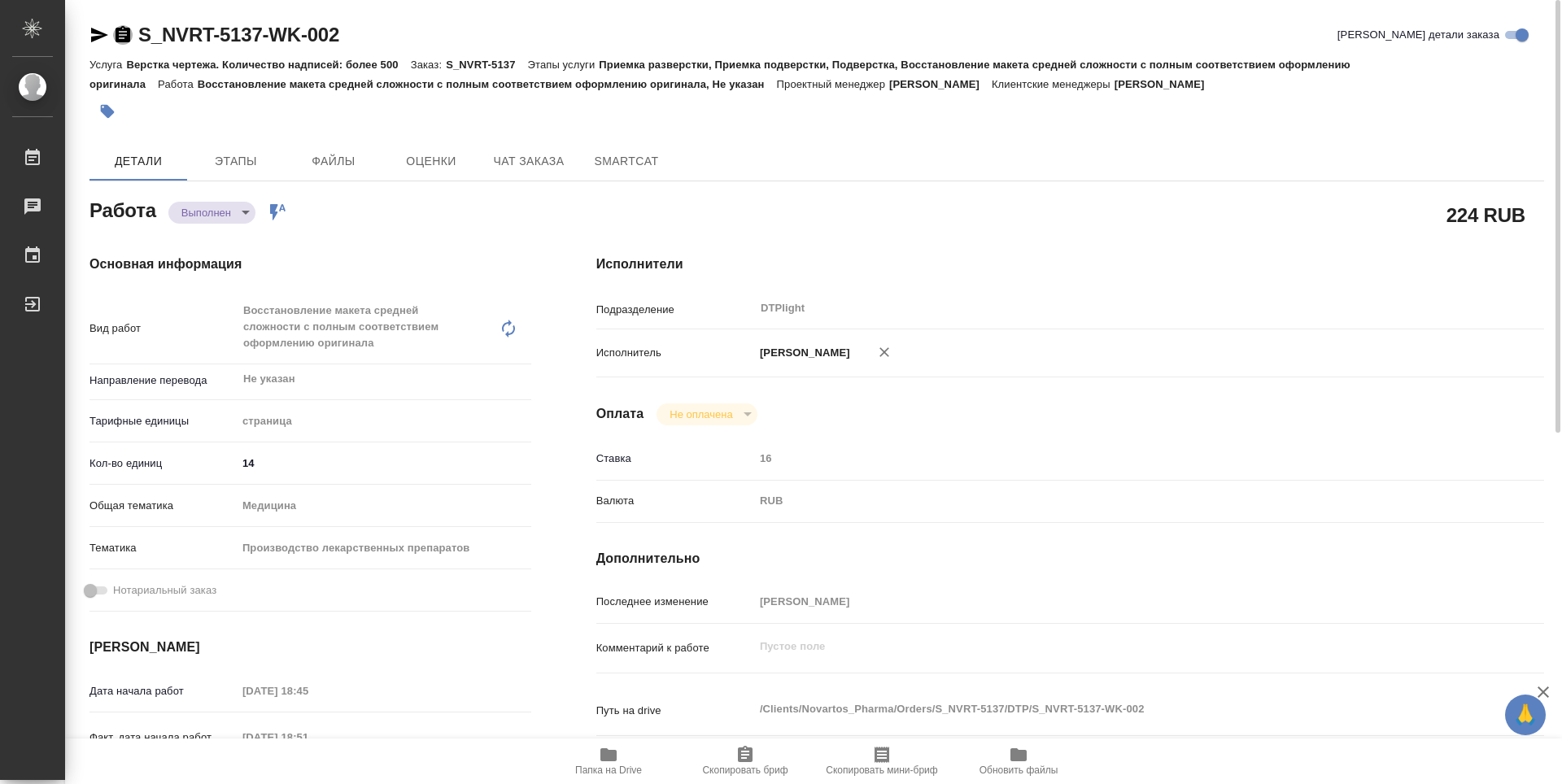
click at [122, 29] on icon "button" at bounding box center [122, 34] width 14 height 16
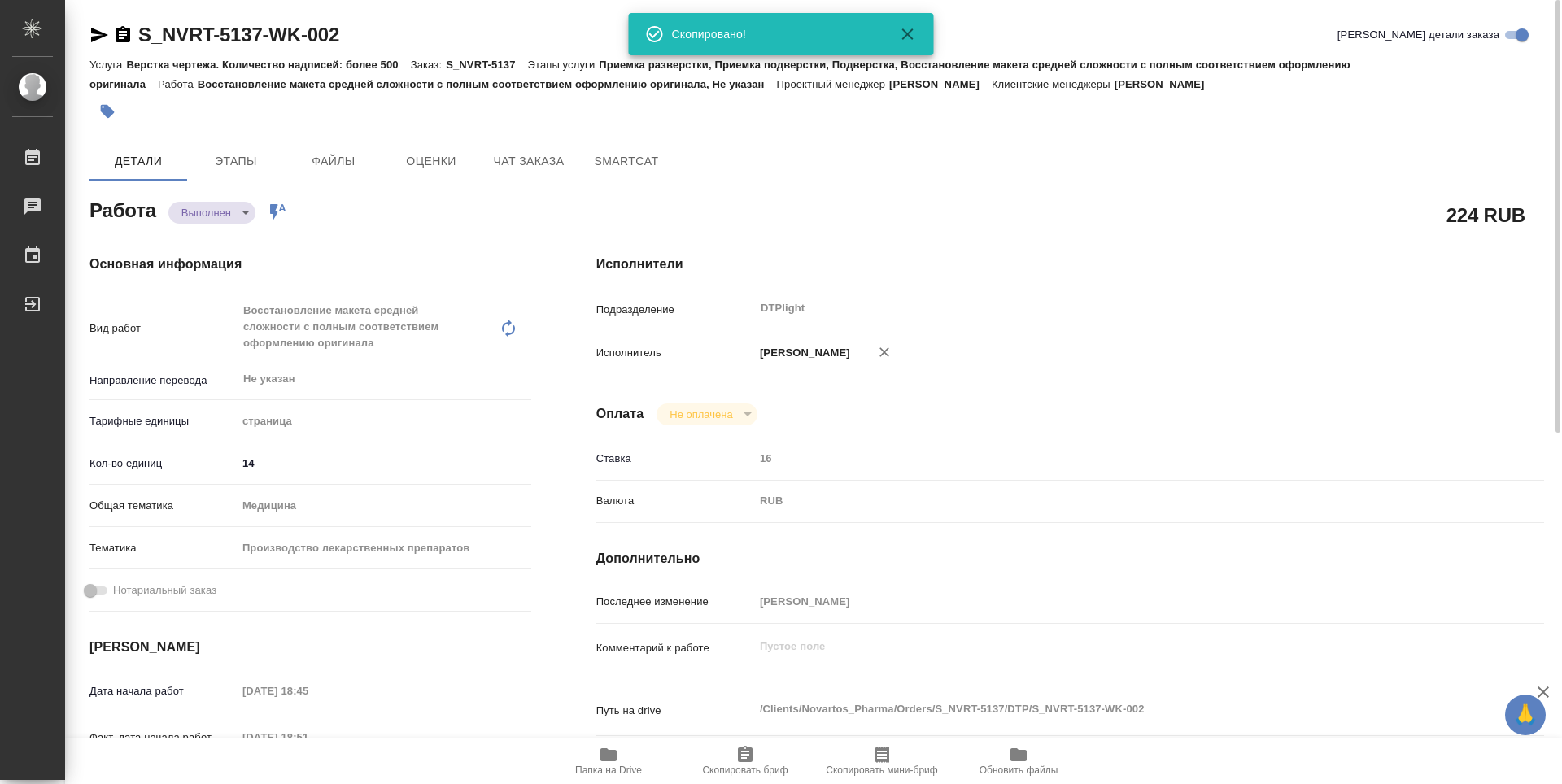
scroll to position [325, 0]
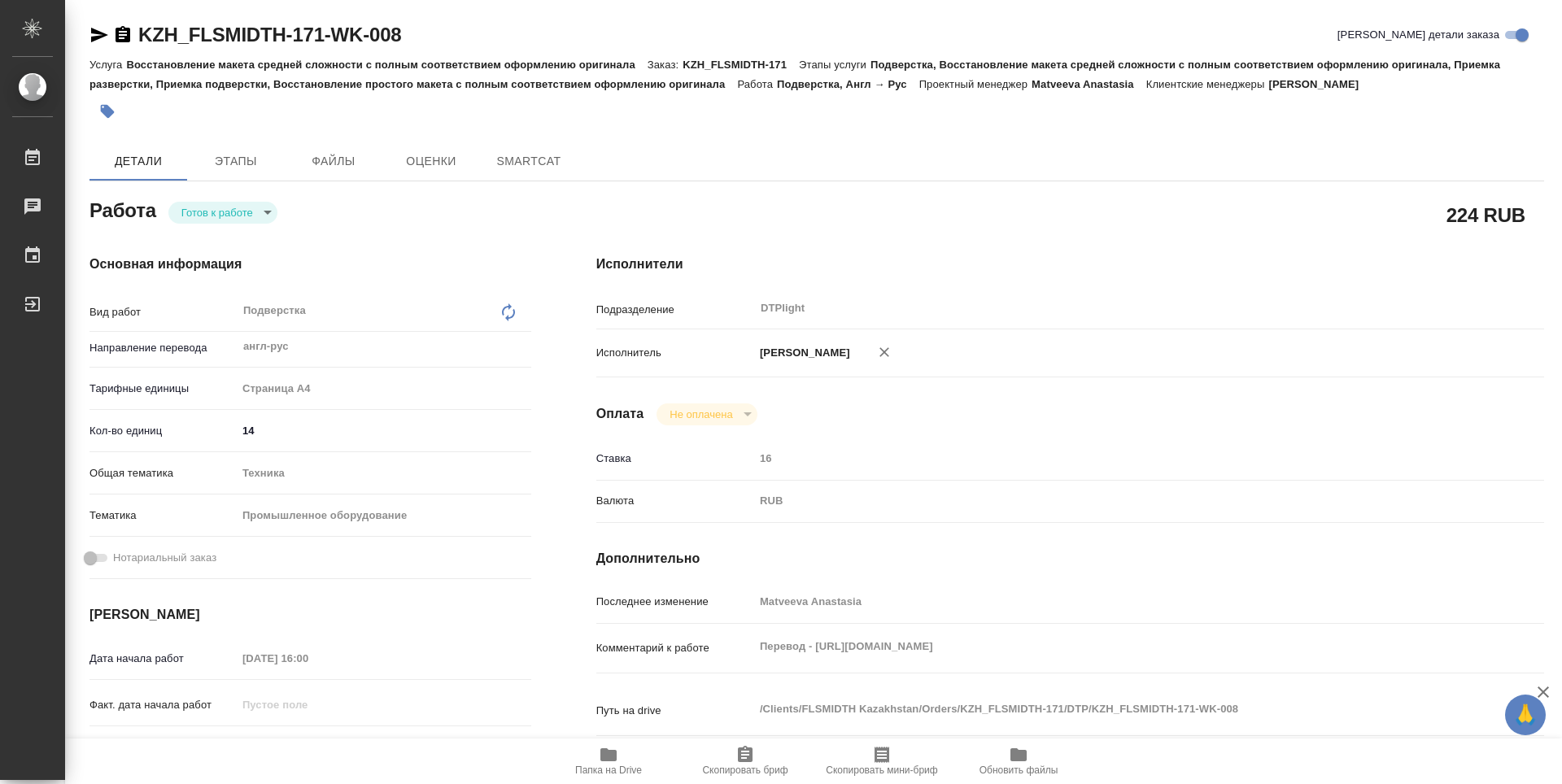
type textarea "x"
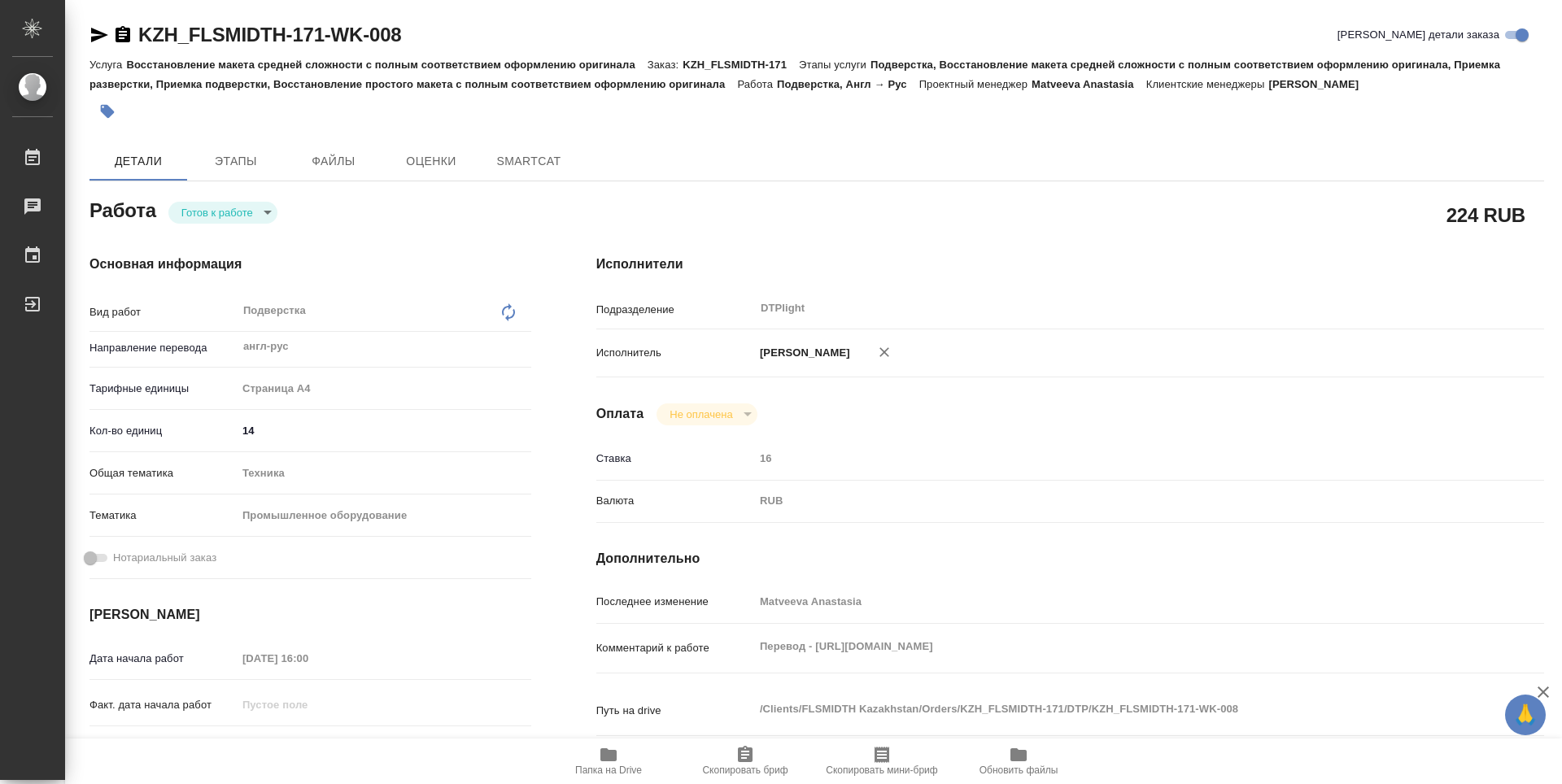
type textarea "x"
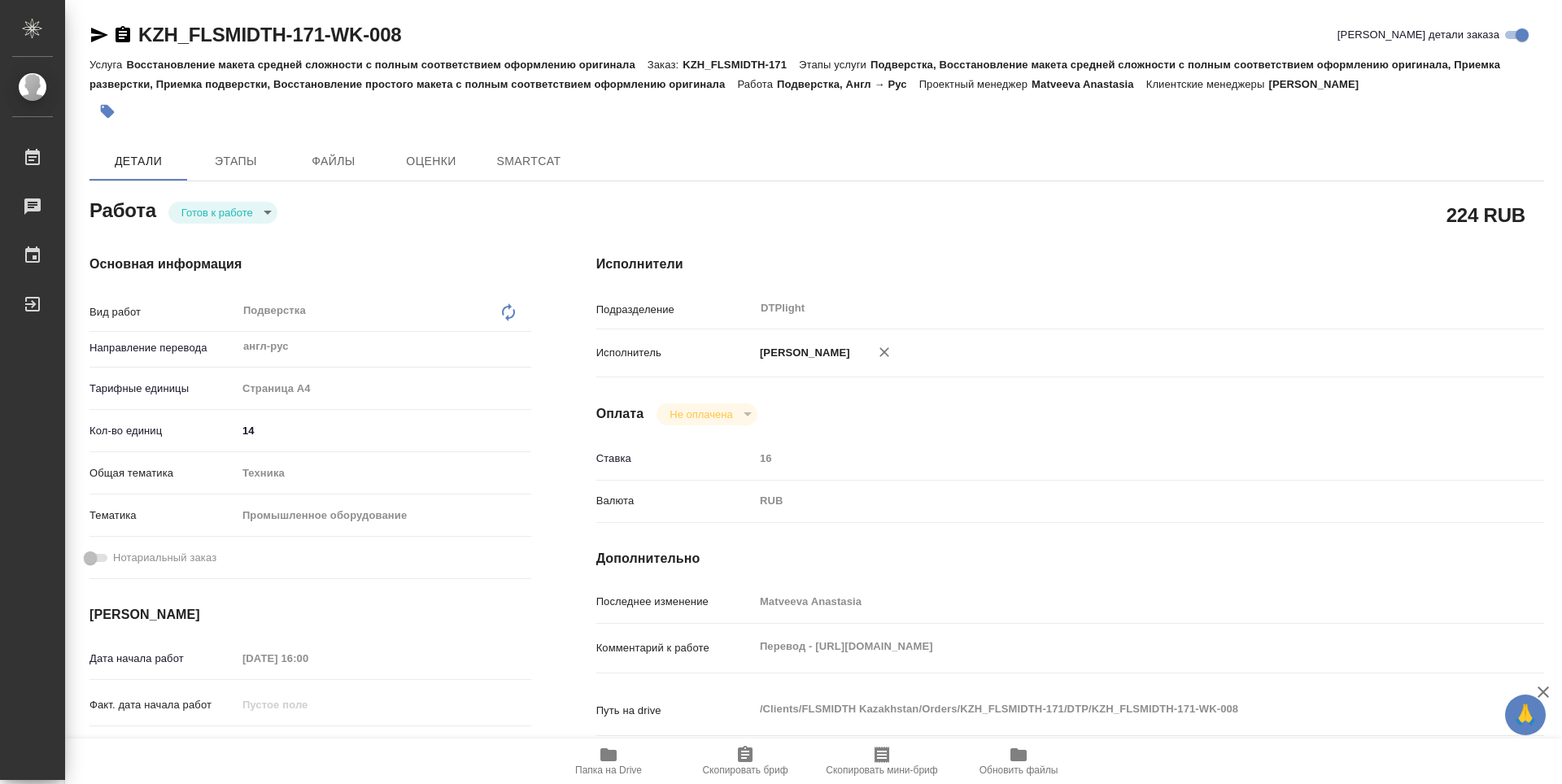
type textarea "x"
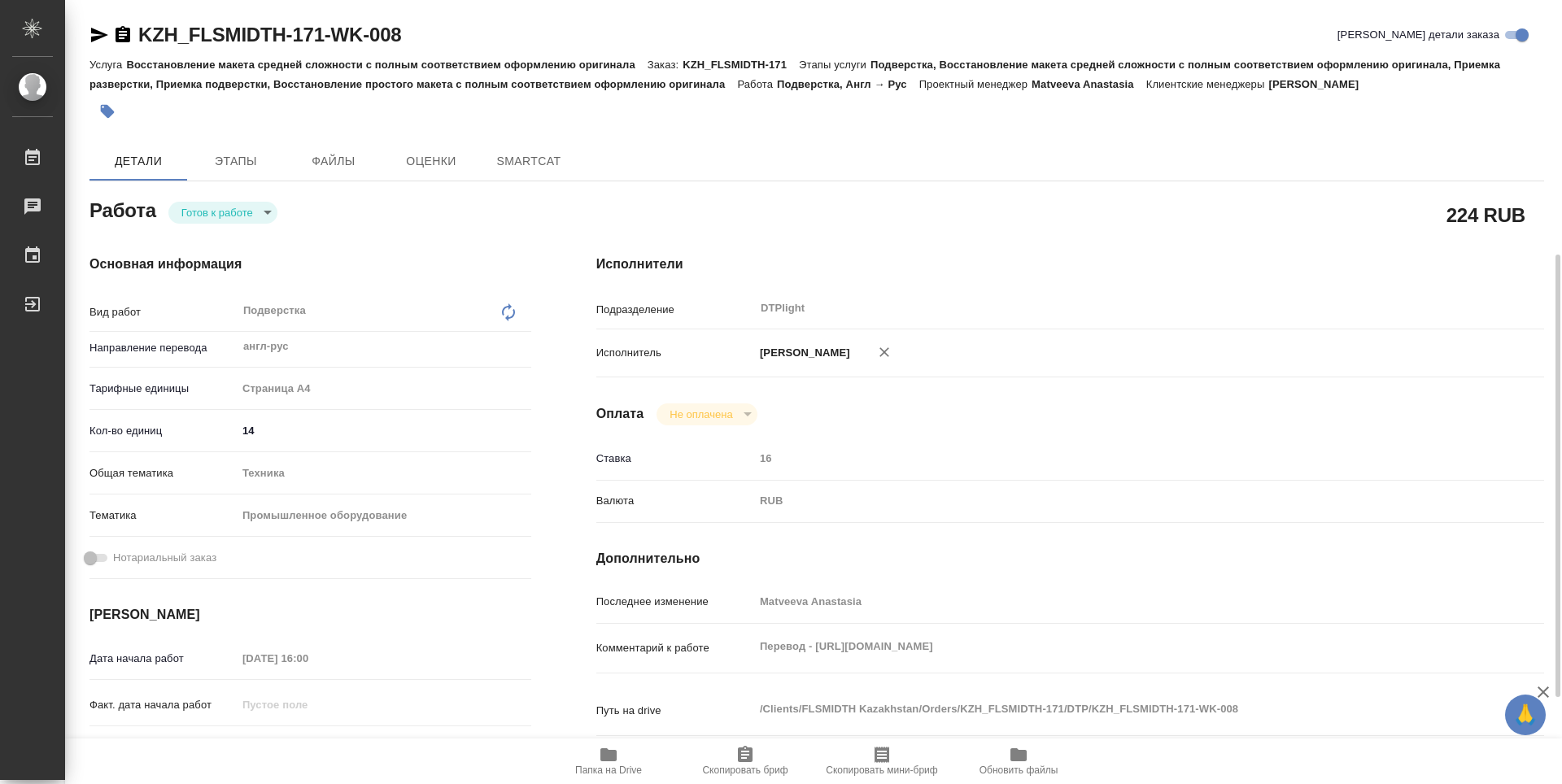
scroll to position [244, 0]
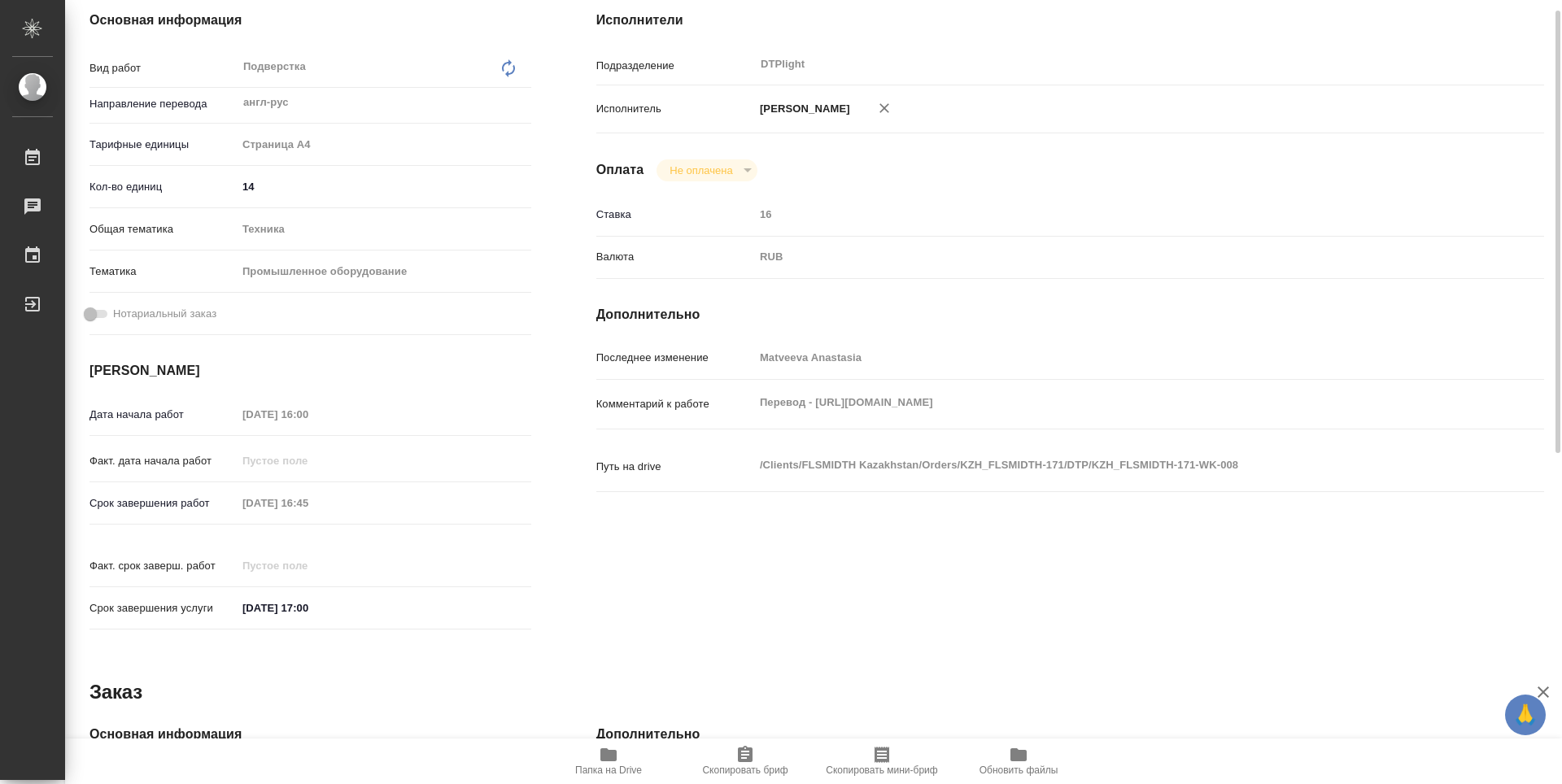
type textarea "x"
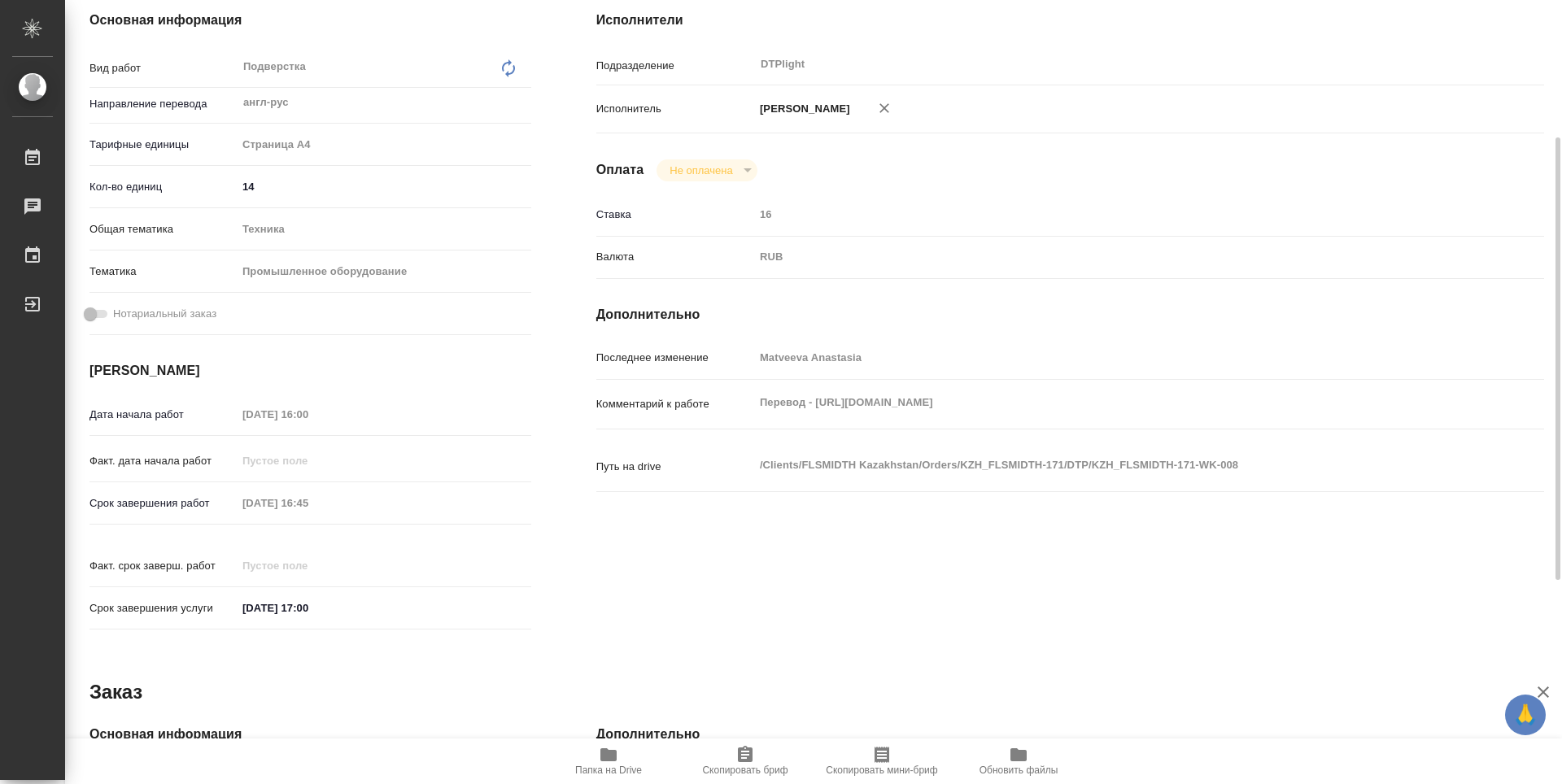
type textarea "x"
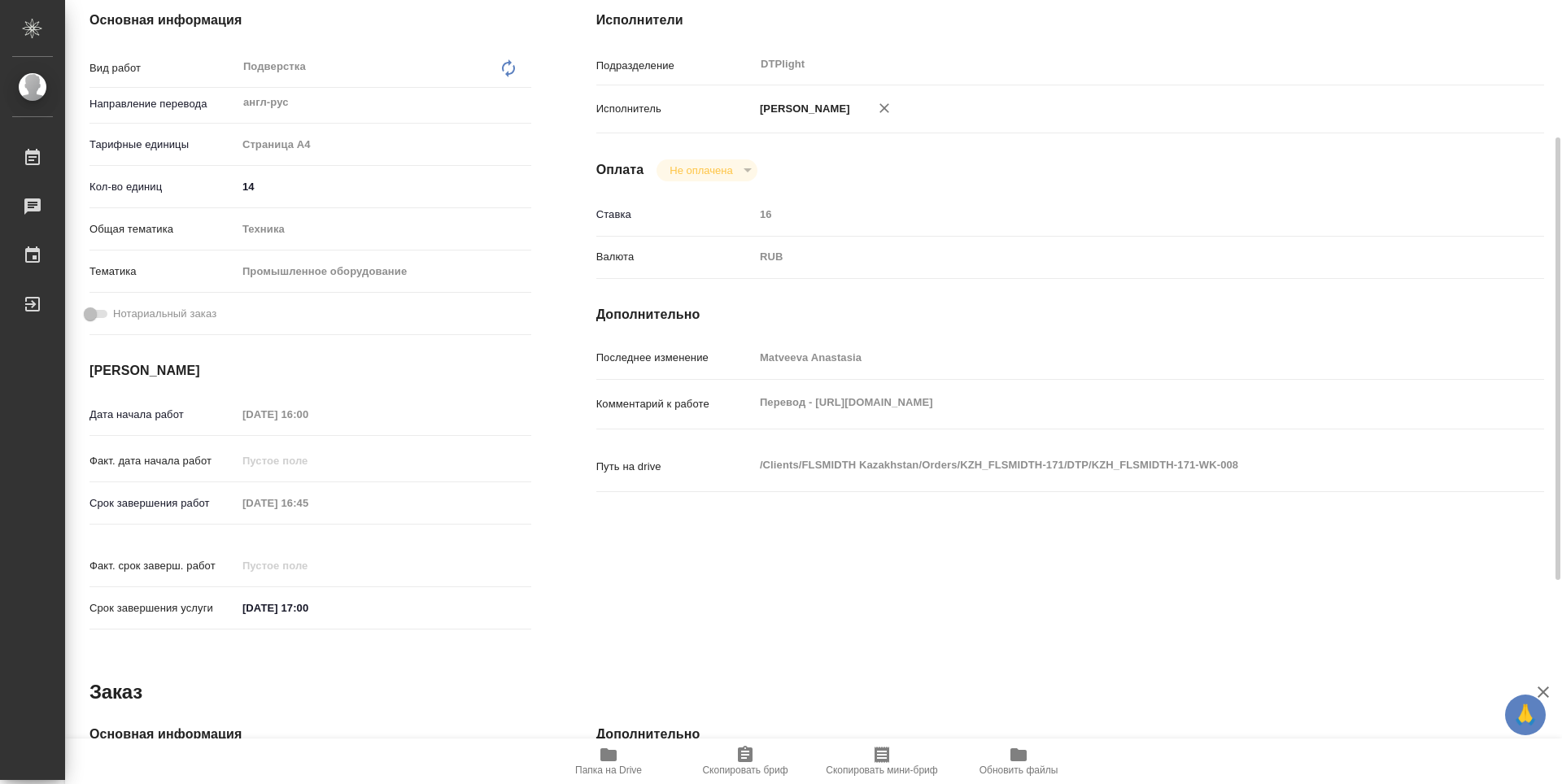
type textarea "x"
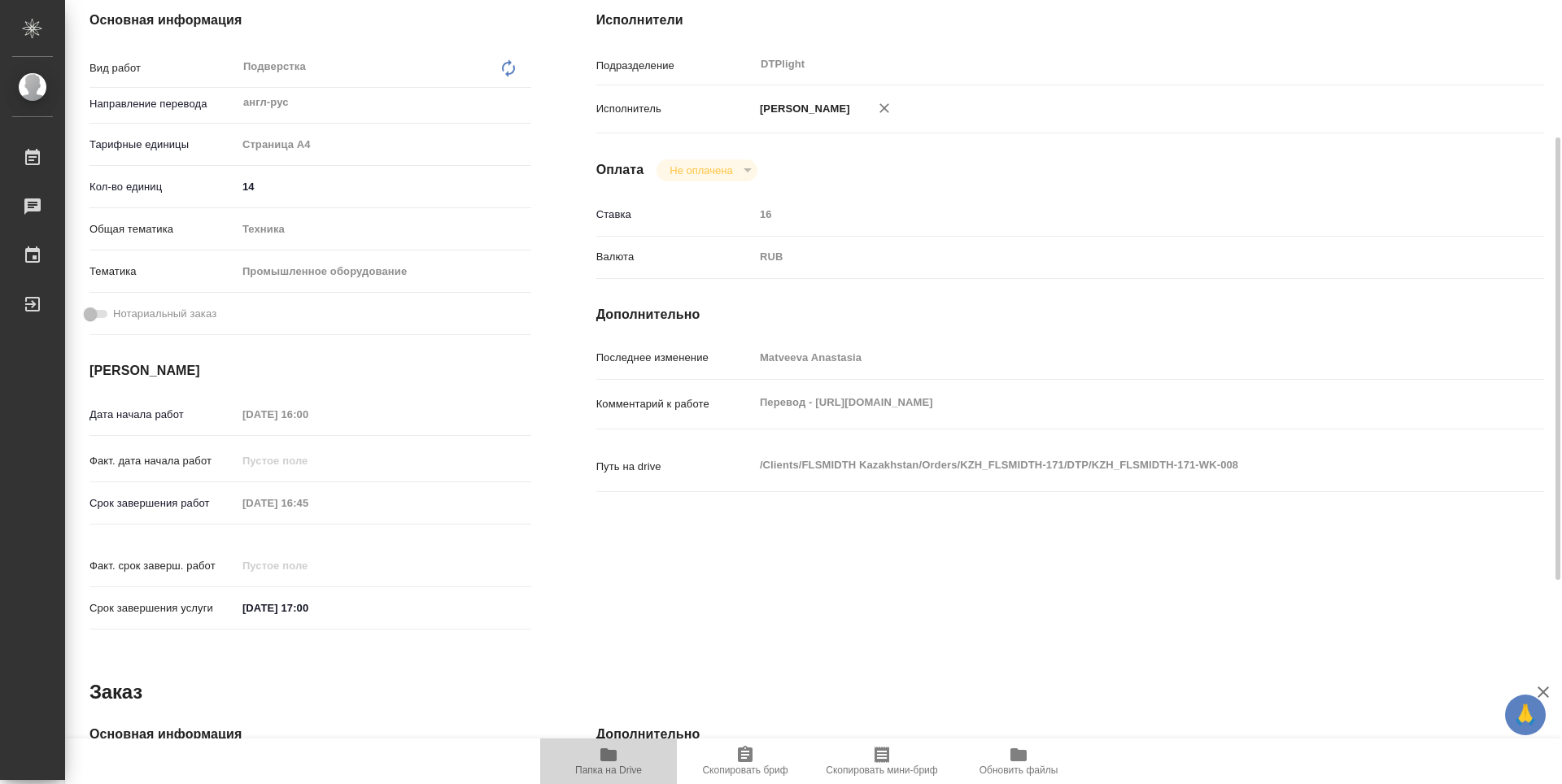
click at [610, 754] on icon "button" at bounding box center [608, 754] width 16 height 13
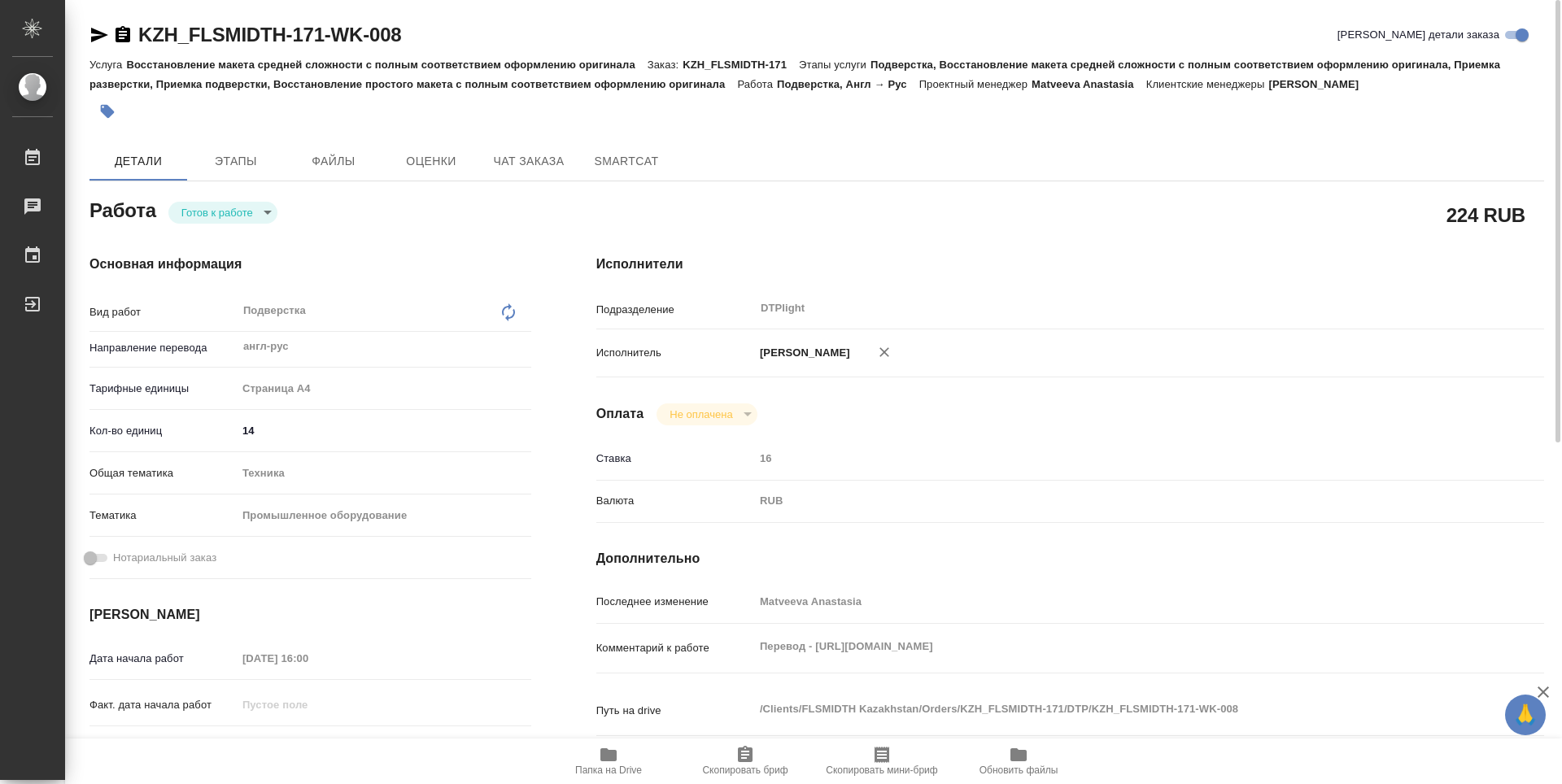
click at [263, 215] on body "🙏 .cls-1 fill:#fff; AWATERA Guselnikov Roman Работы 0 Чаты График Выйти KZH_FLS…" at bounding box center [781, 392] width 1562 height 784
drag, startPoint x: 207, startPoint y: 214, endPoint x: 234, endPoint y: 254, distance: 48.3
click at [207, 214] on button "В работе" at bounding box center [209, 212] width 54 height 18
type textarea "x"
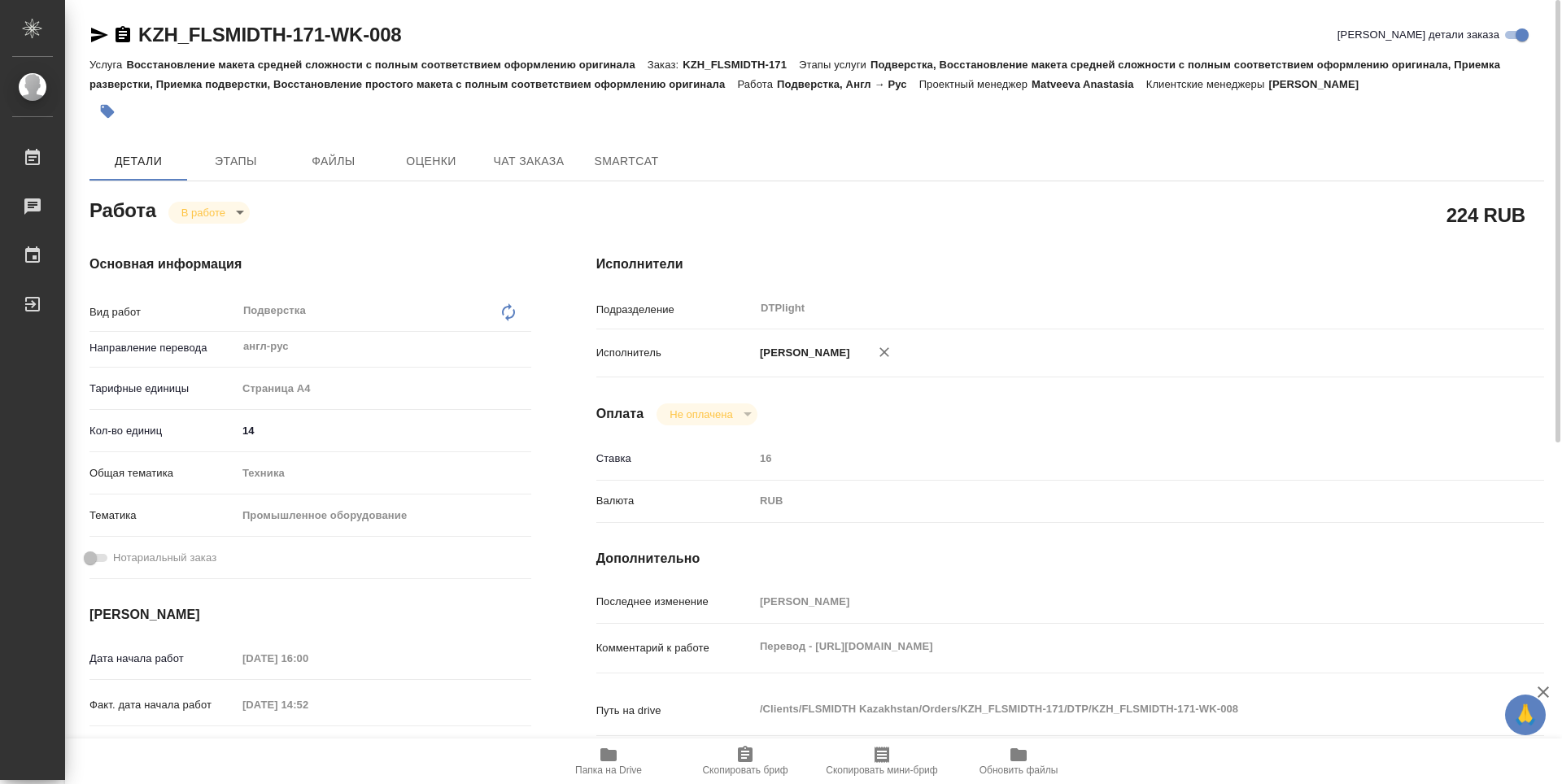
type textarea "x"
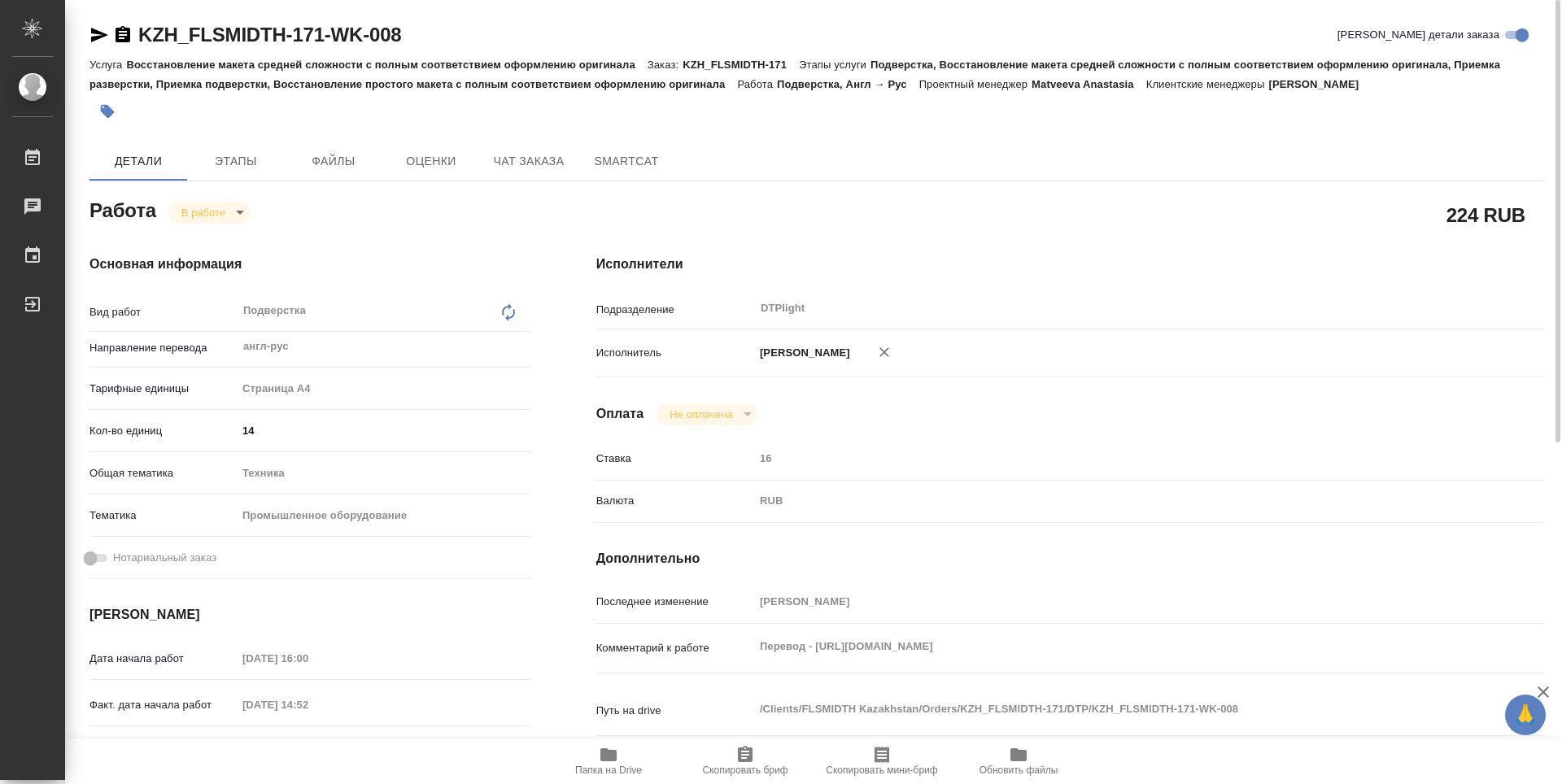
type textarea "x"
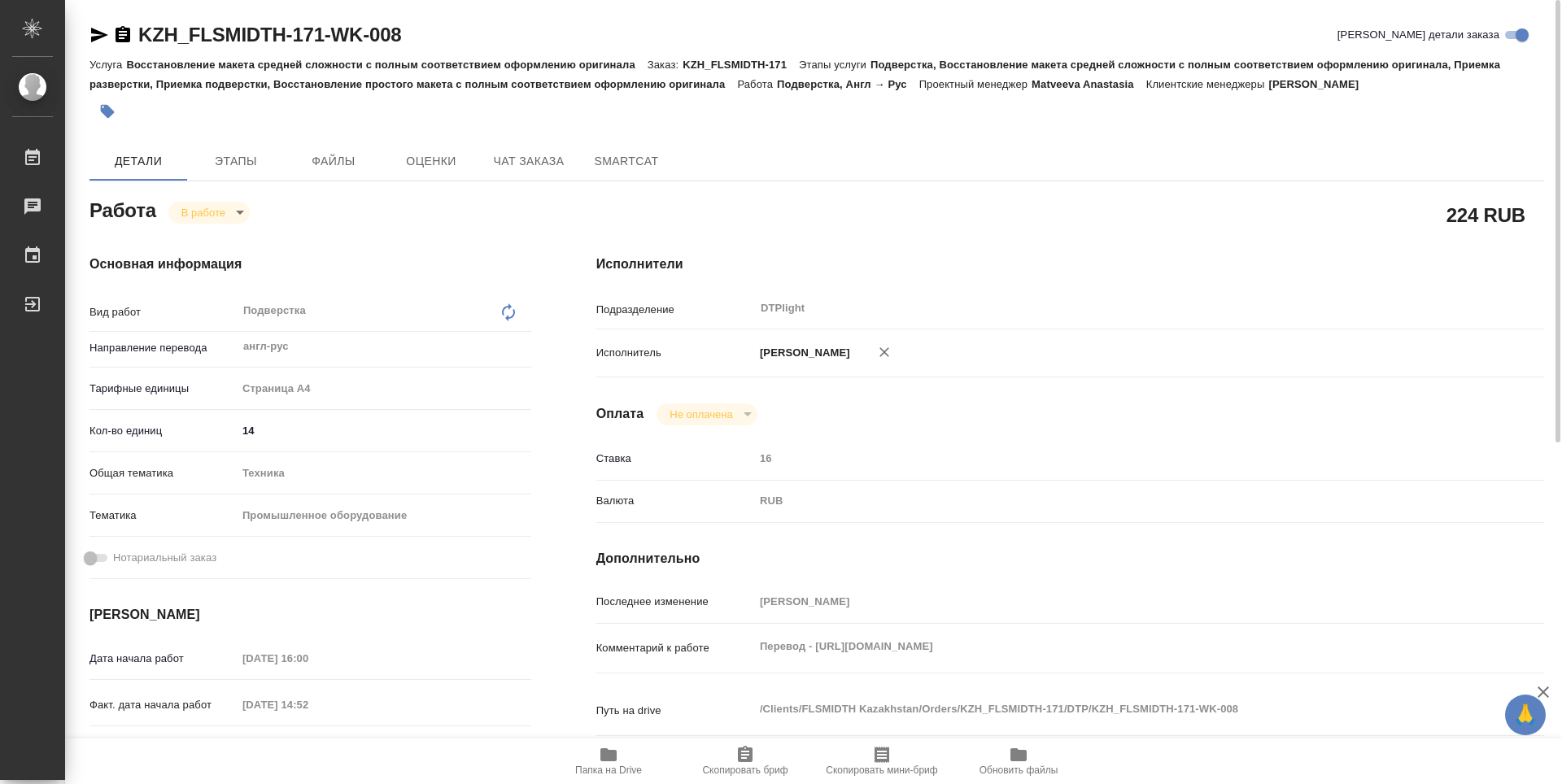
type textarea "x"
click at [129, 35] on icon "button" at bounding box center [122, 34] width 14 height 16
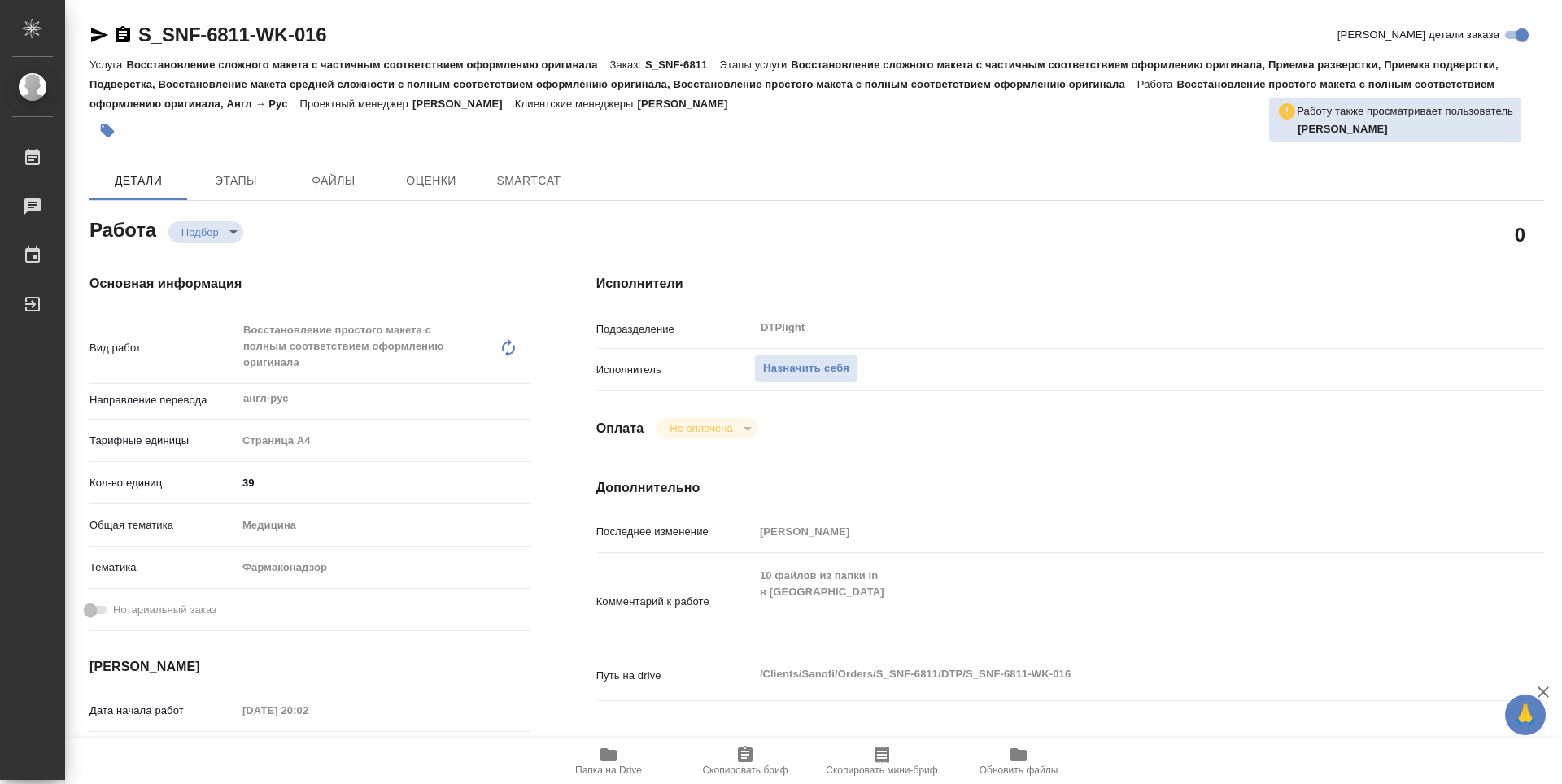
type textarea "x"
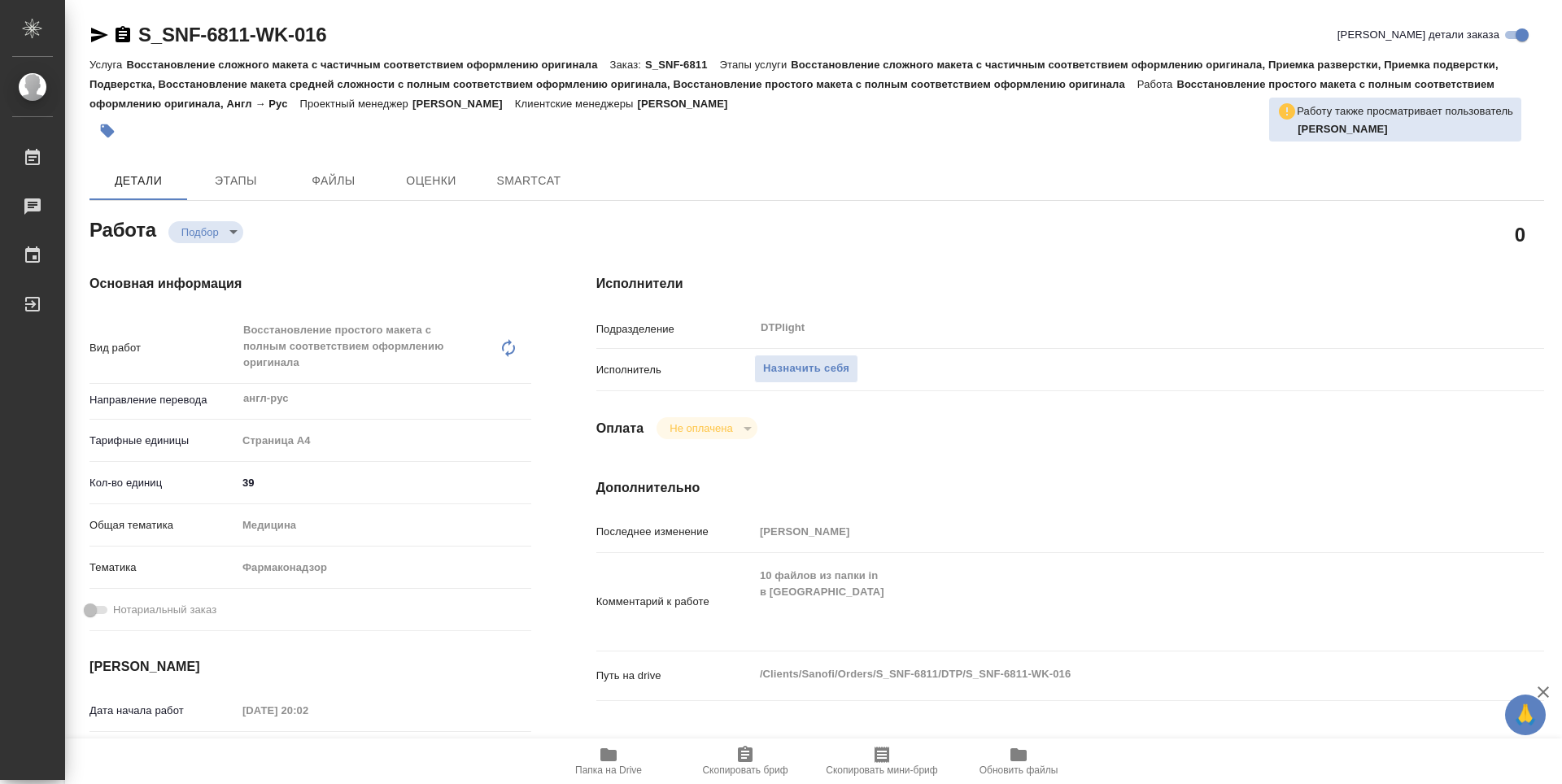
type textarea "x"
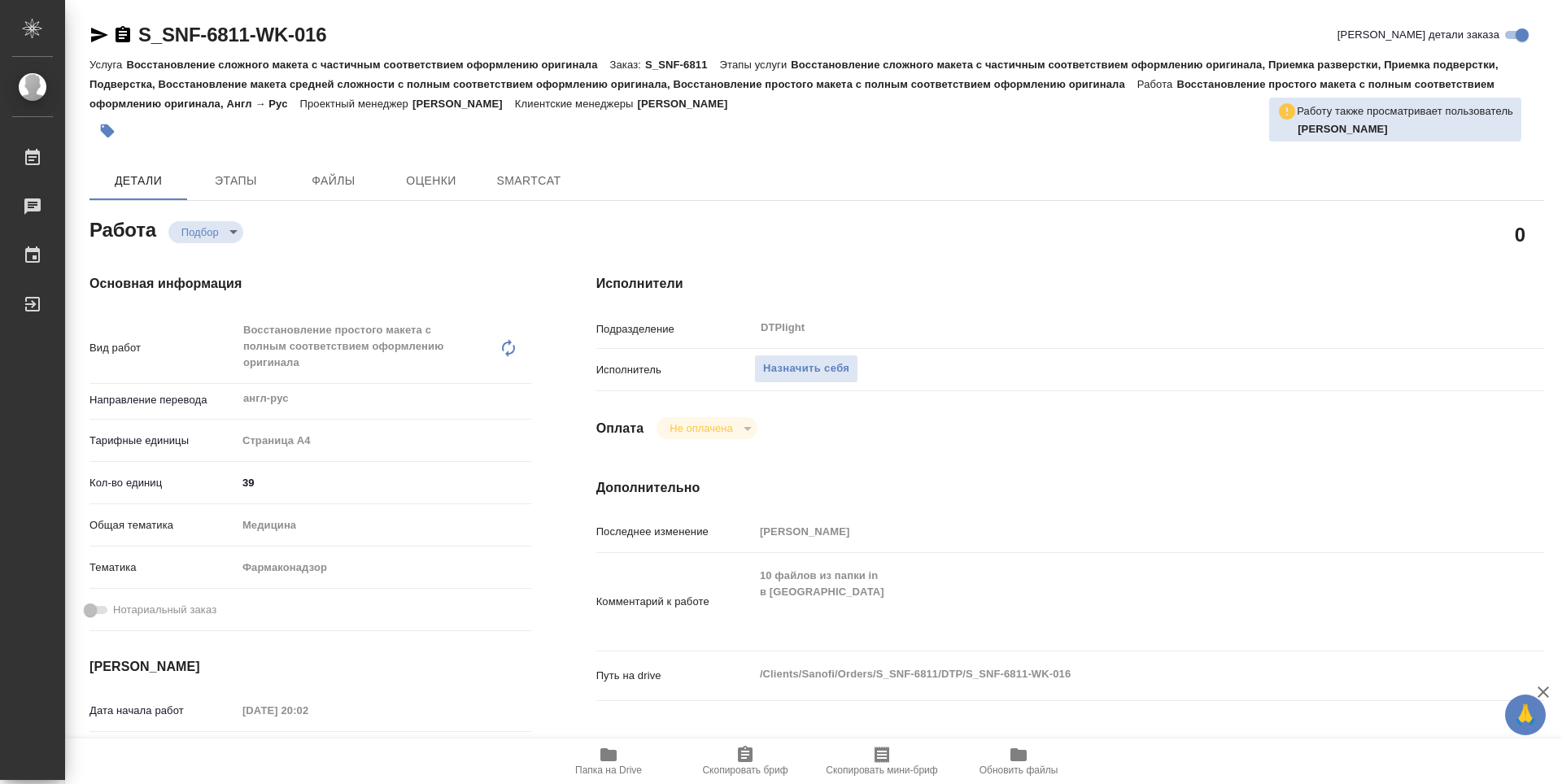
type textarea "x"
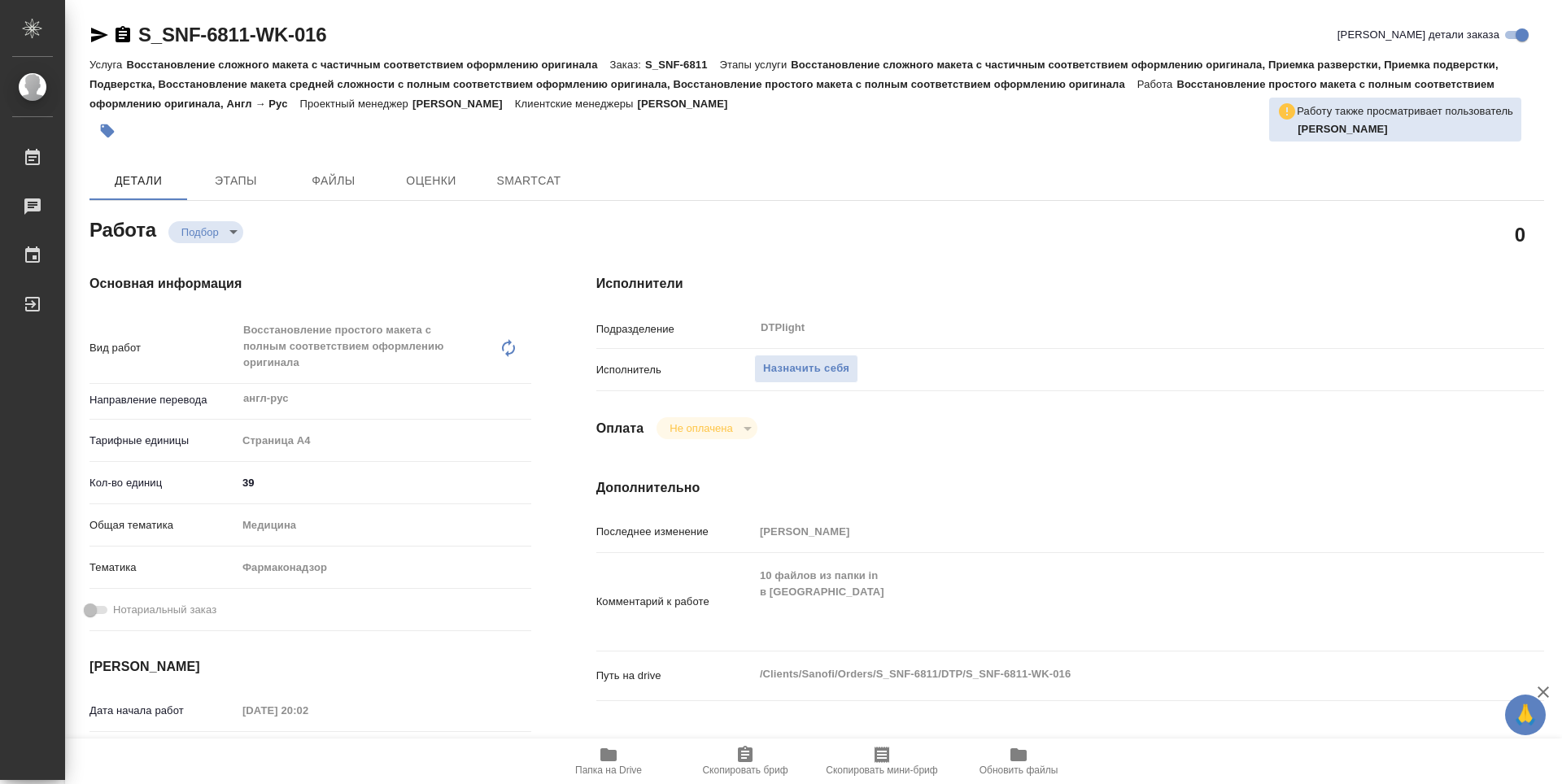
scroll to position [81, 0]
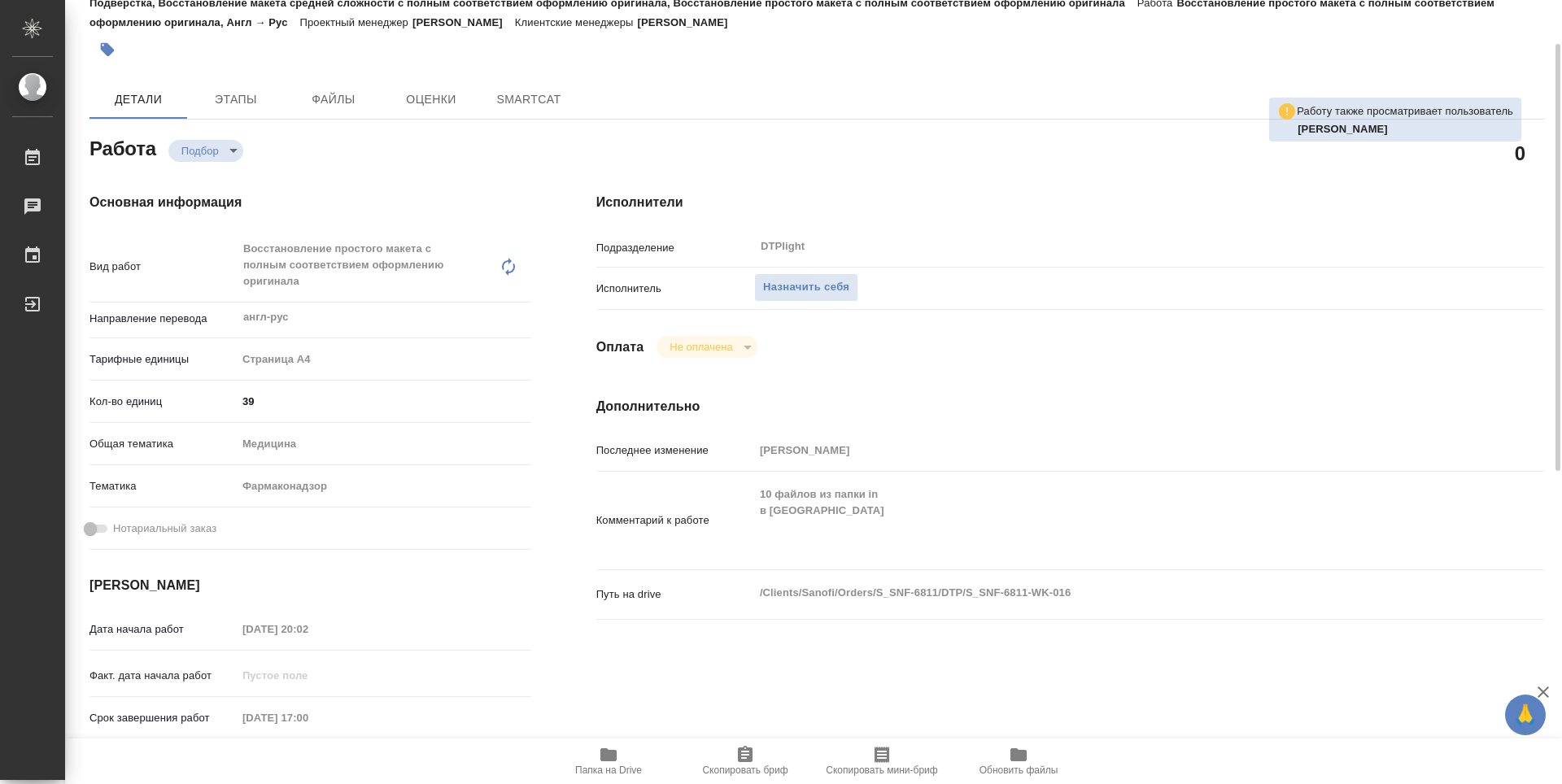
type textarea "x"
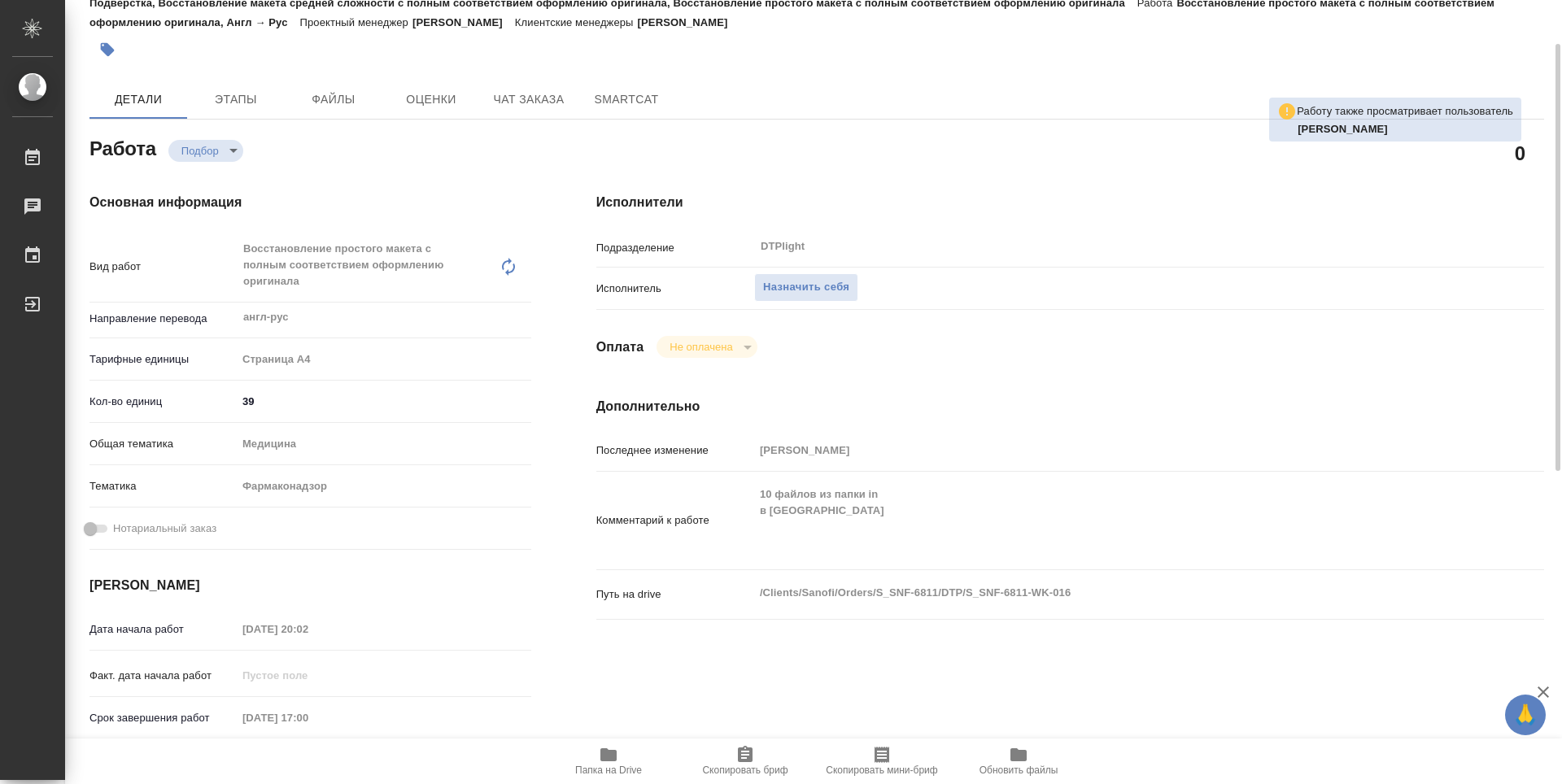
click at [623, 761] on span "Папка на Drive" at bounding box center [608, 760] width 117 height 31
type textarea "x"
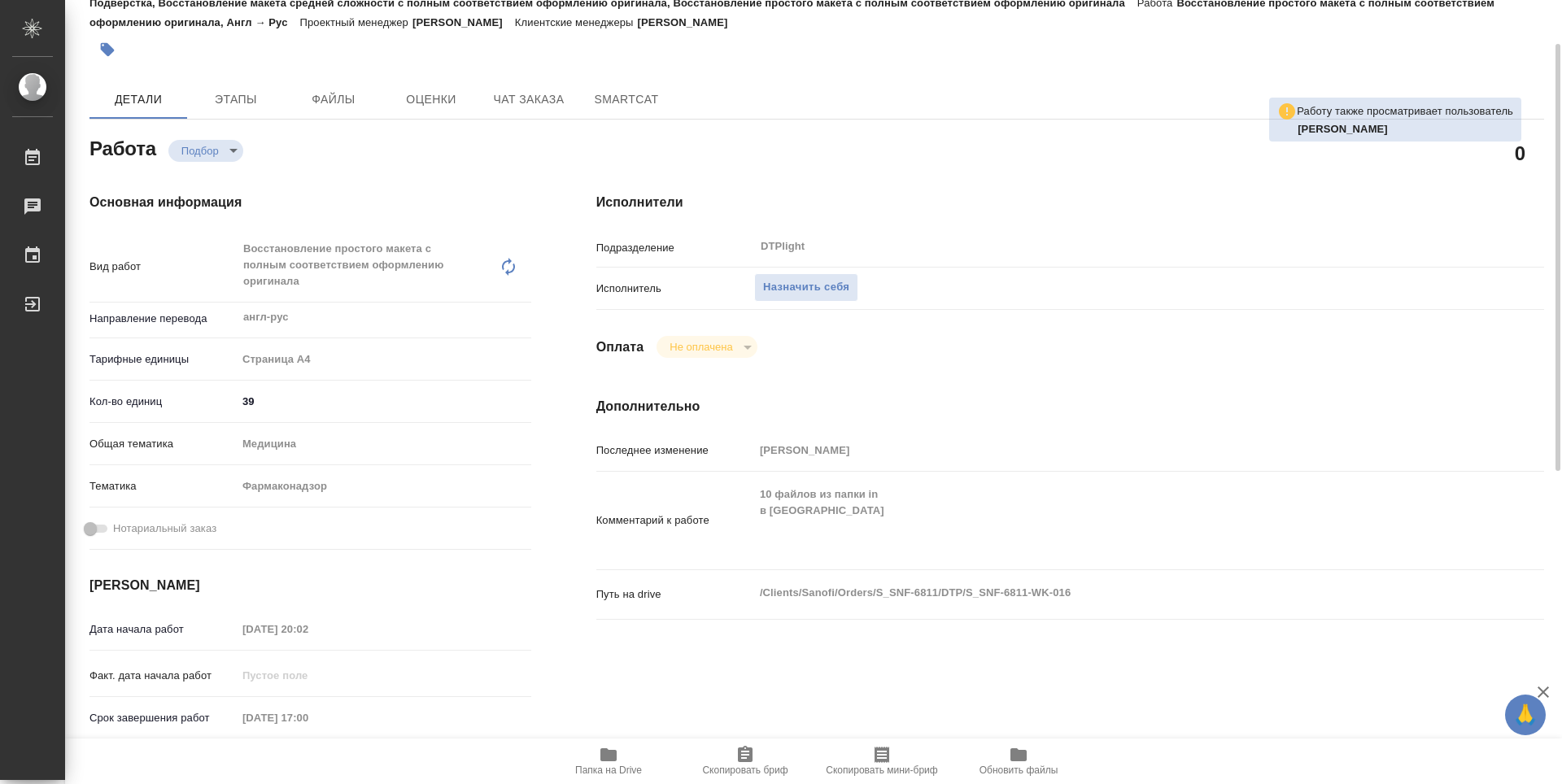
type textarea "x"
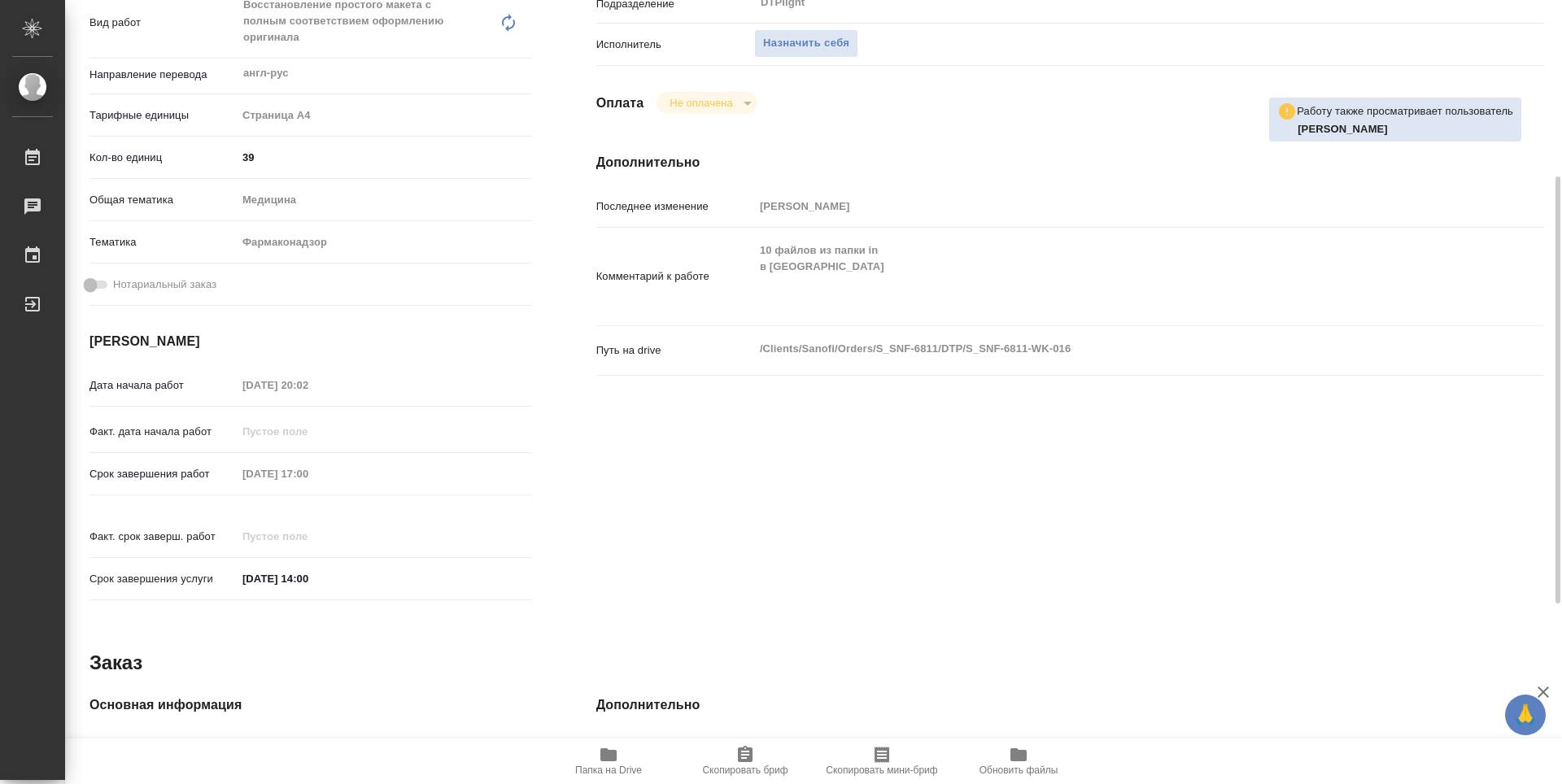
type textarea "x"
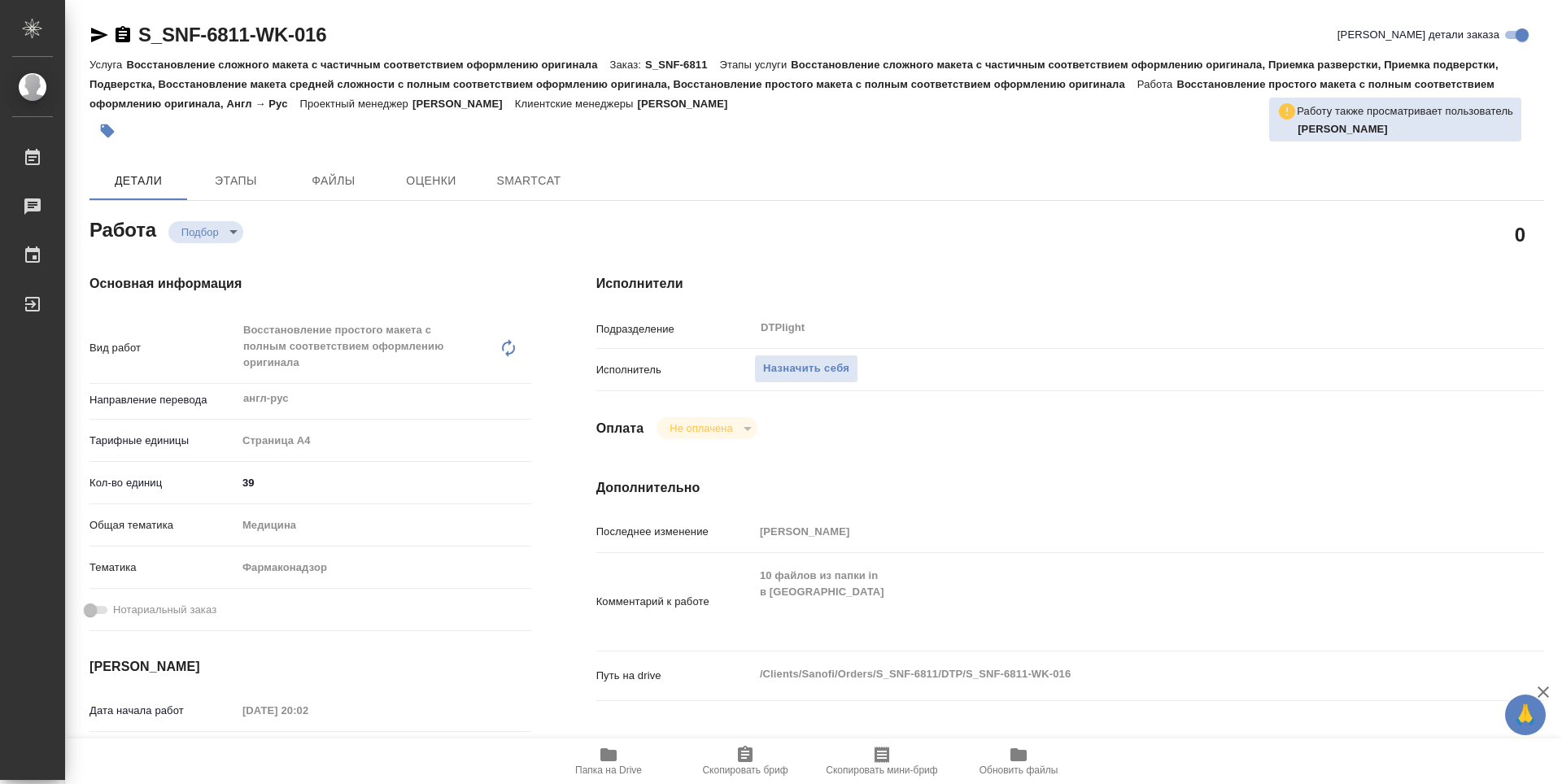
type textarea "x"
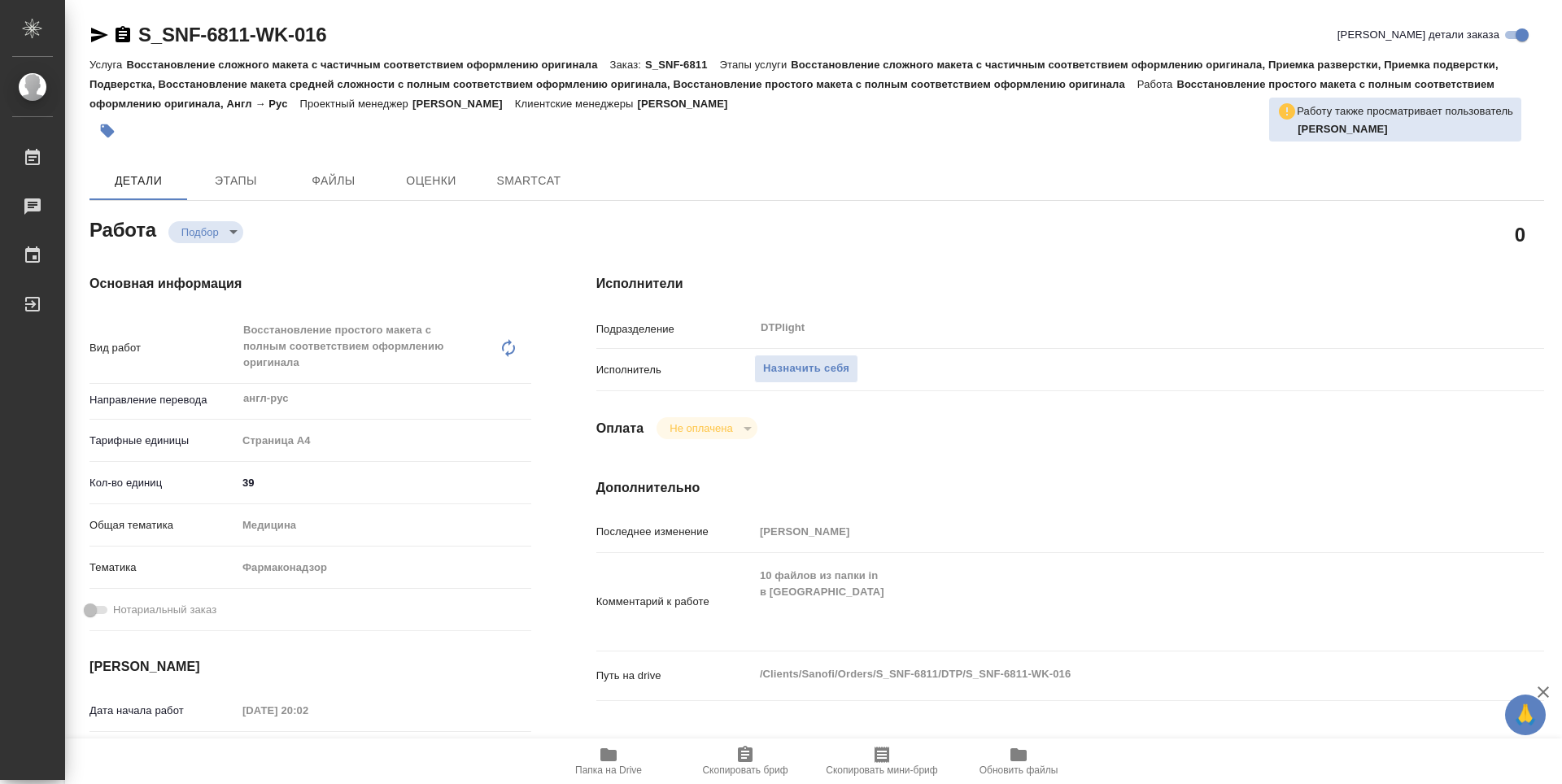
type textarea "x"
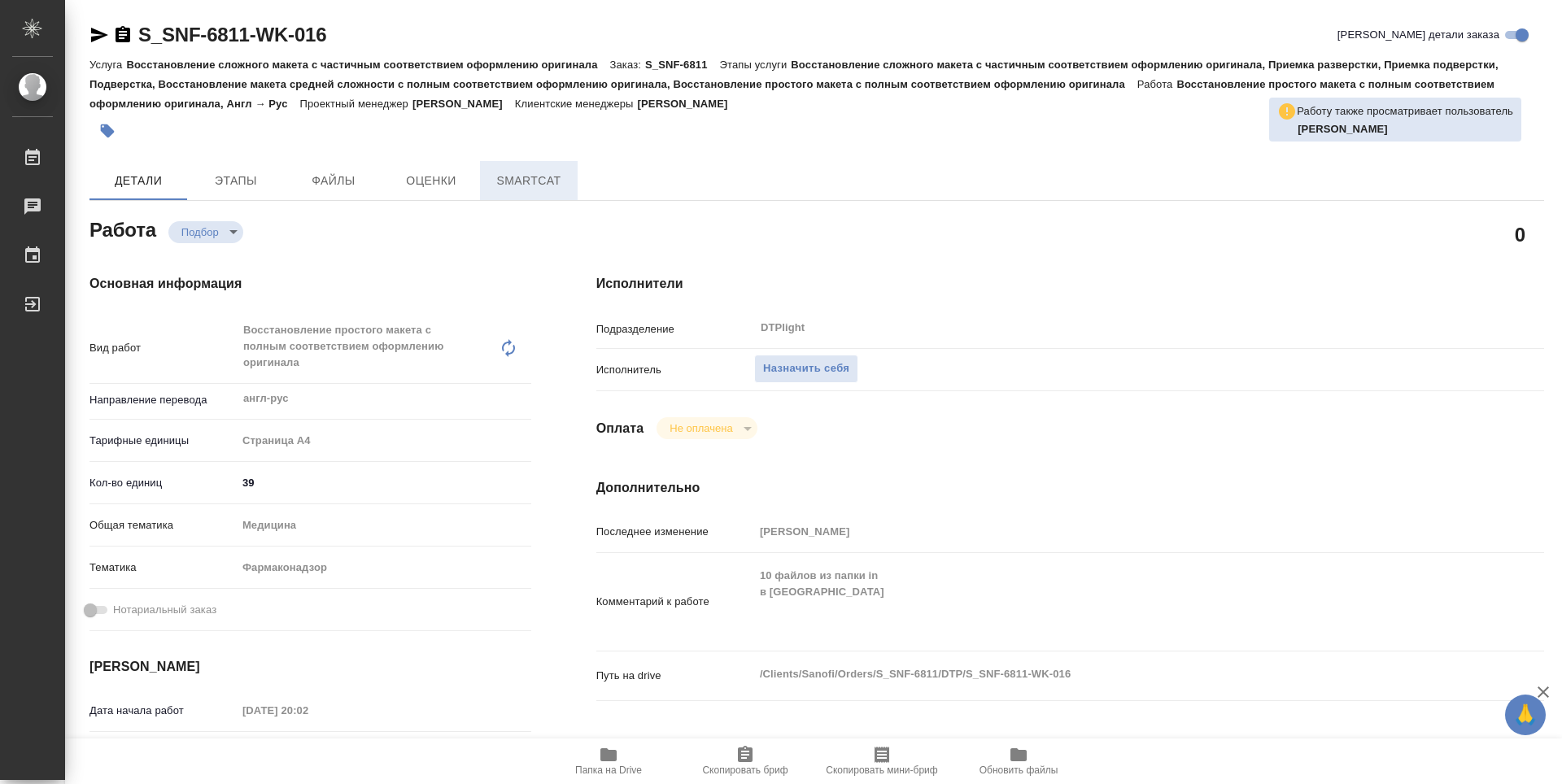
type textarea "x"
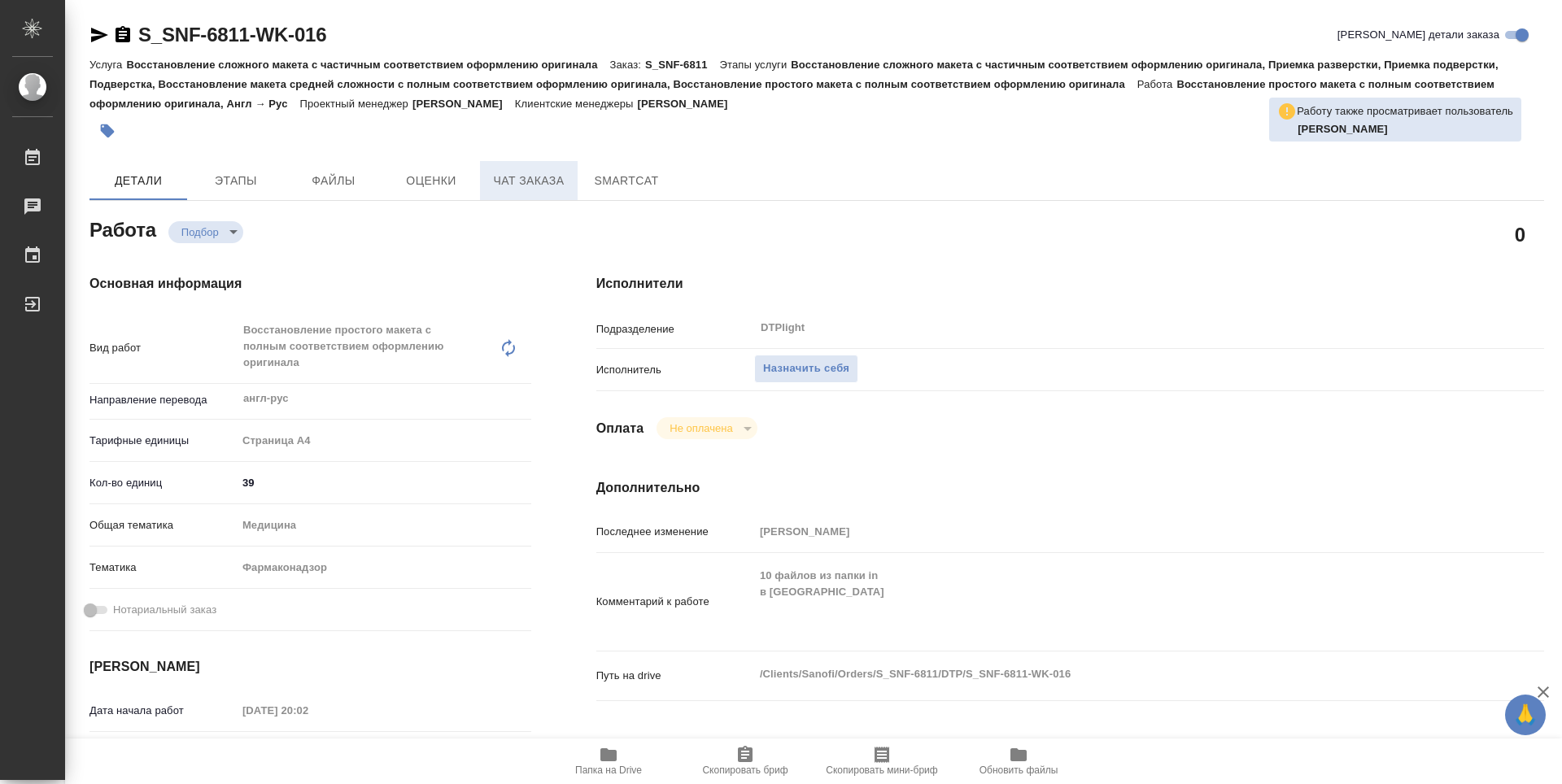
type textarea "x"
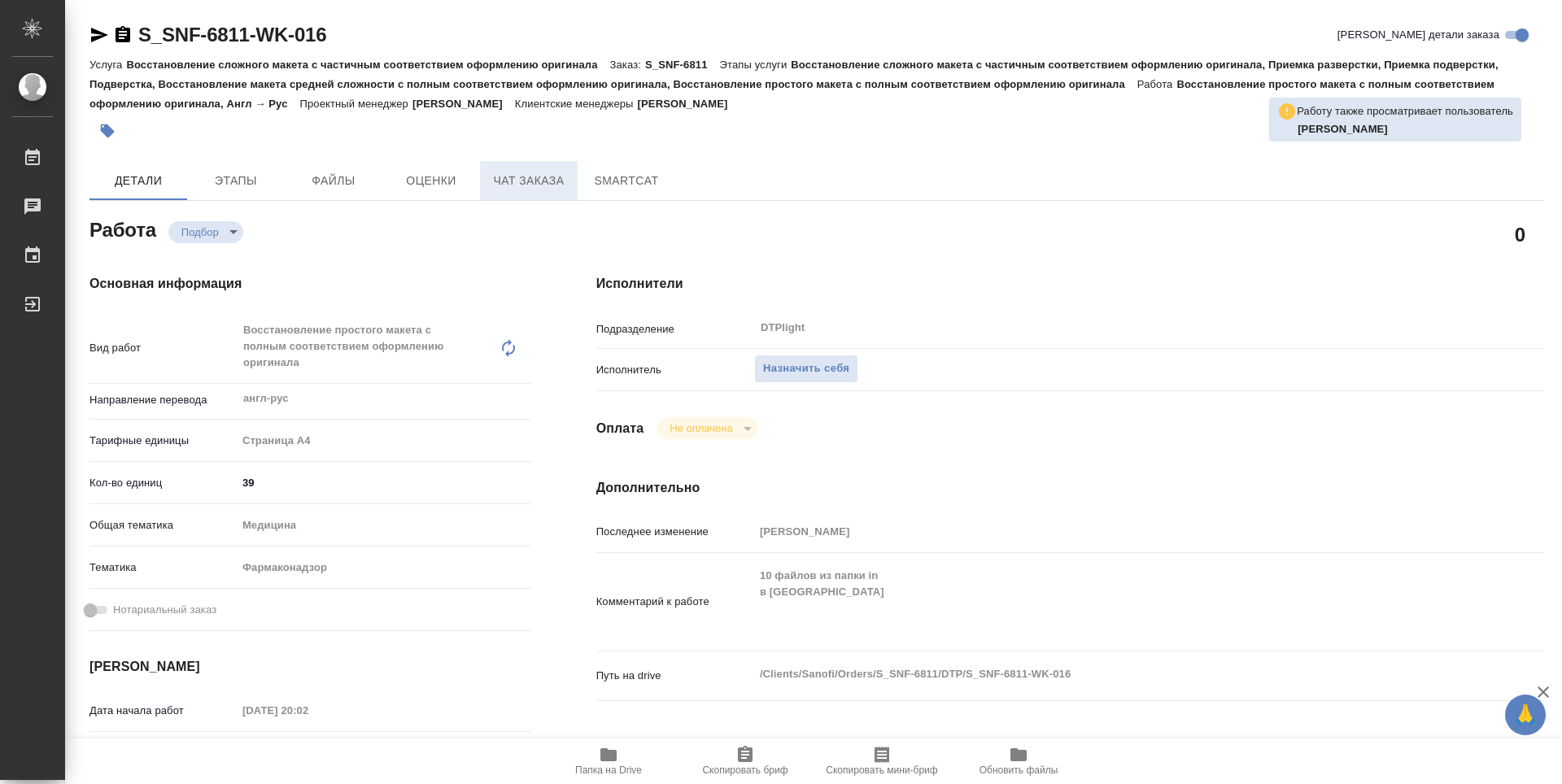
click at [507, 186] on span "Чат заказа" at bounding box center [529, 181] width 79 height 20
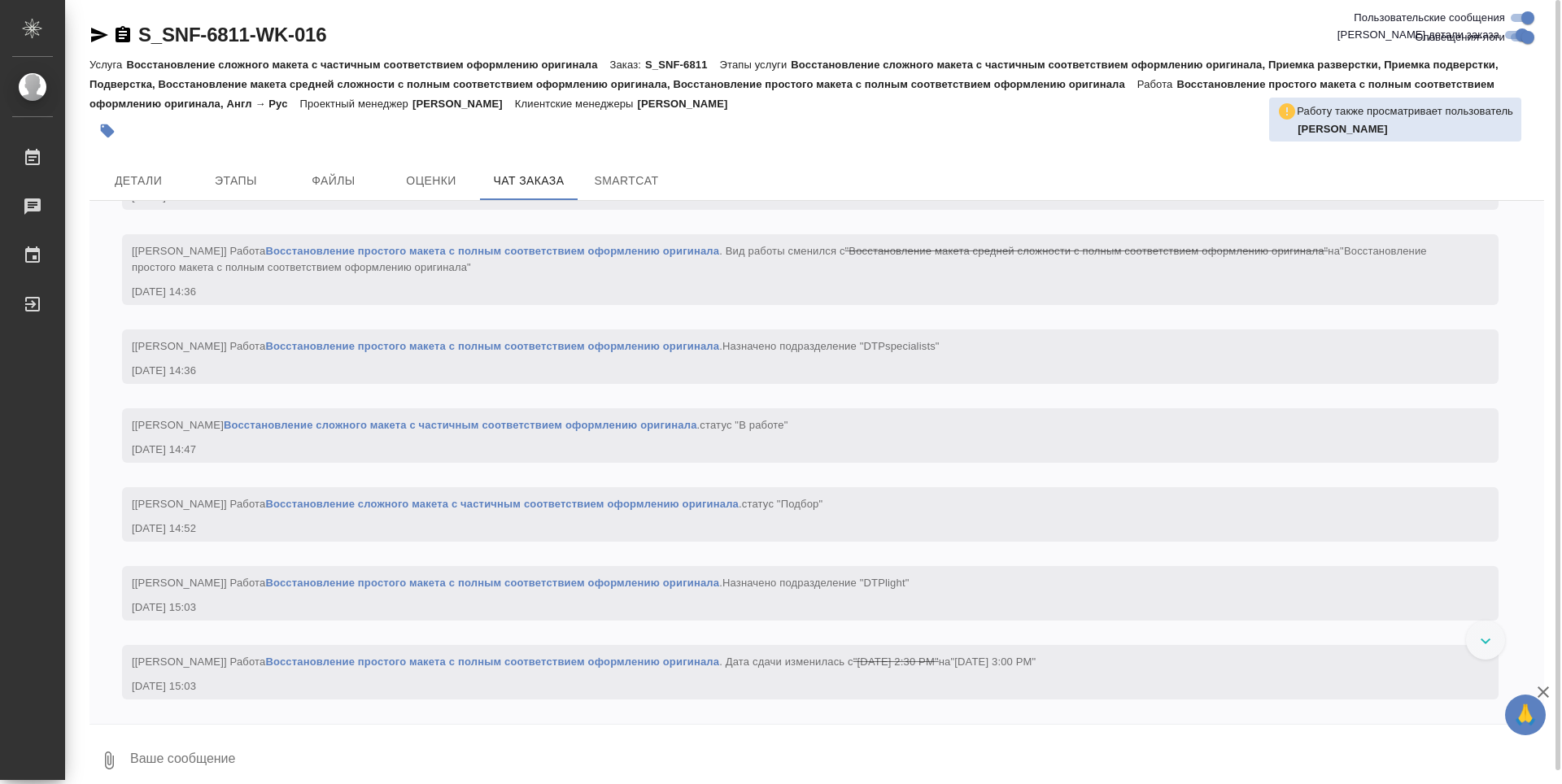
scroll to position [12731, 0]
